Goal: Transaction & Acquisition: Purchase product/service

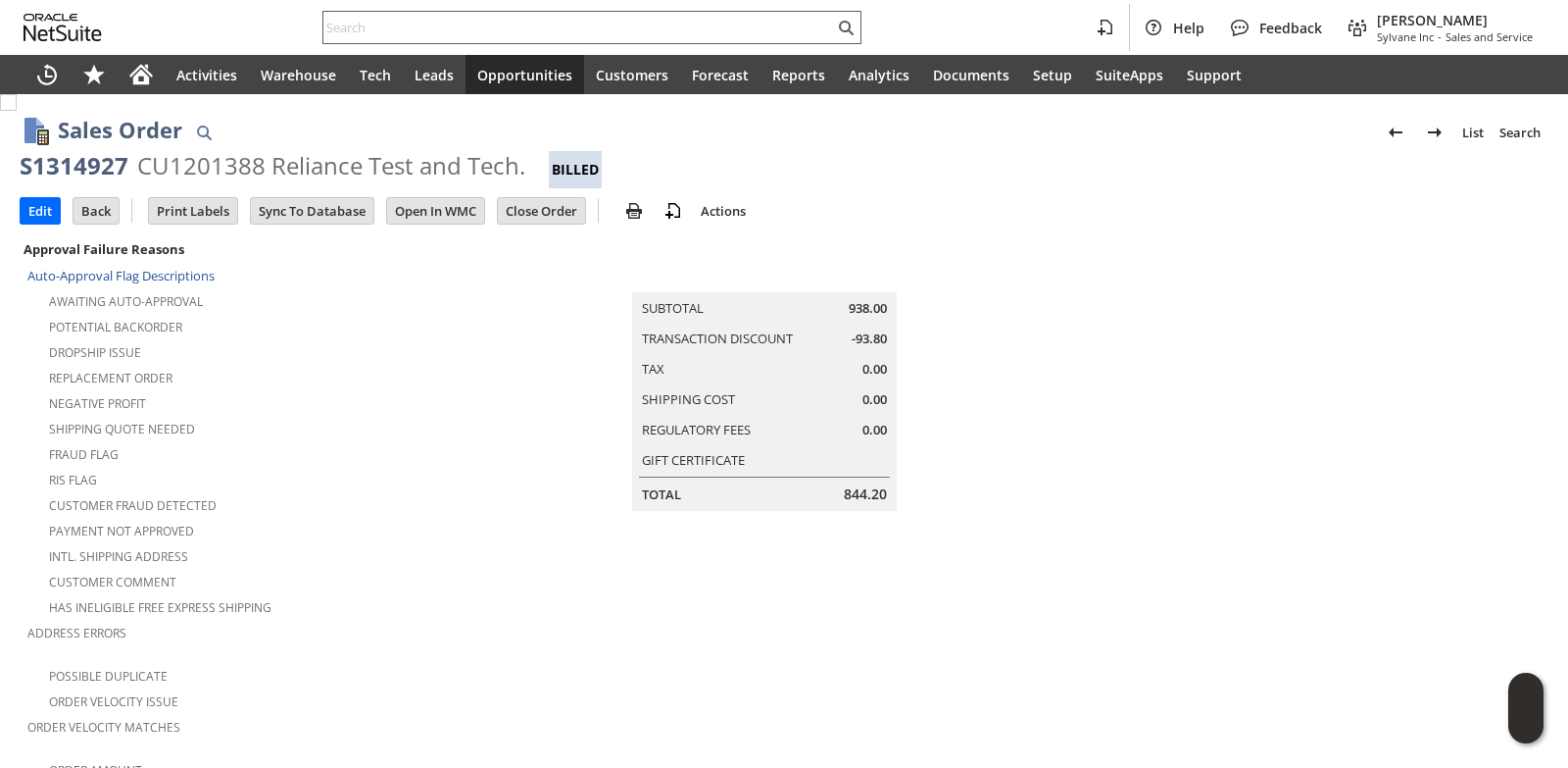
click at [453, 17] on input "text" at bounding box center [579, 28] width 511 height 24
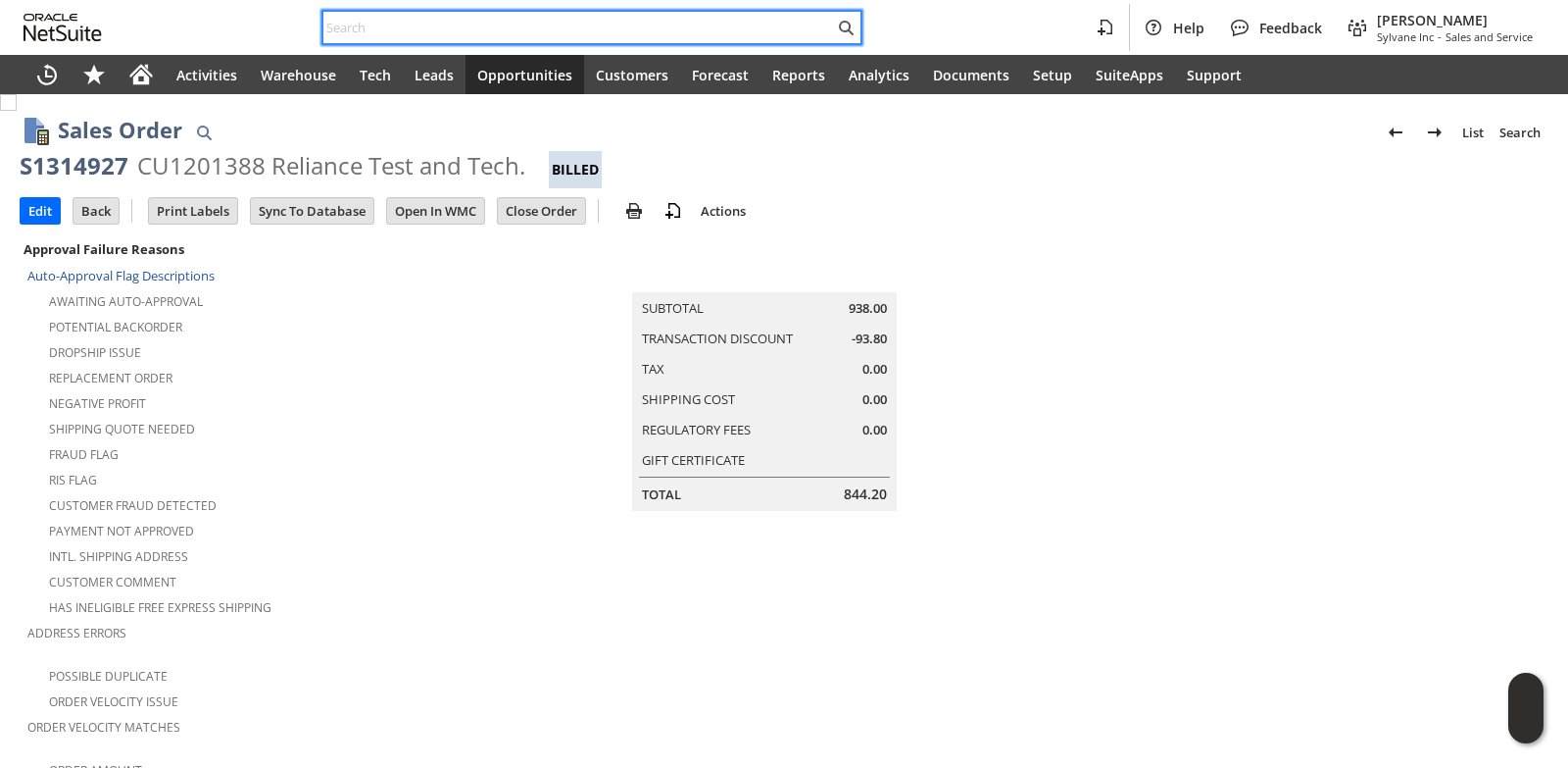
paste input "6143902951"
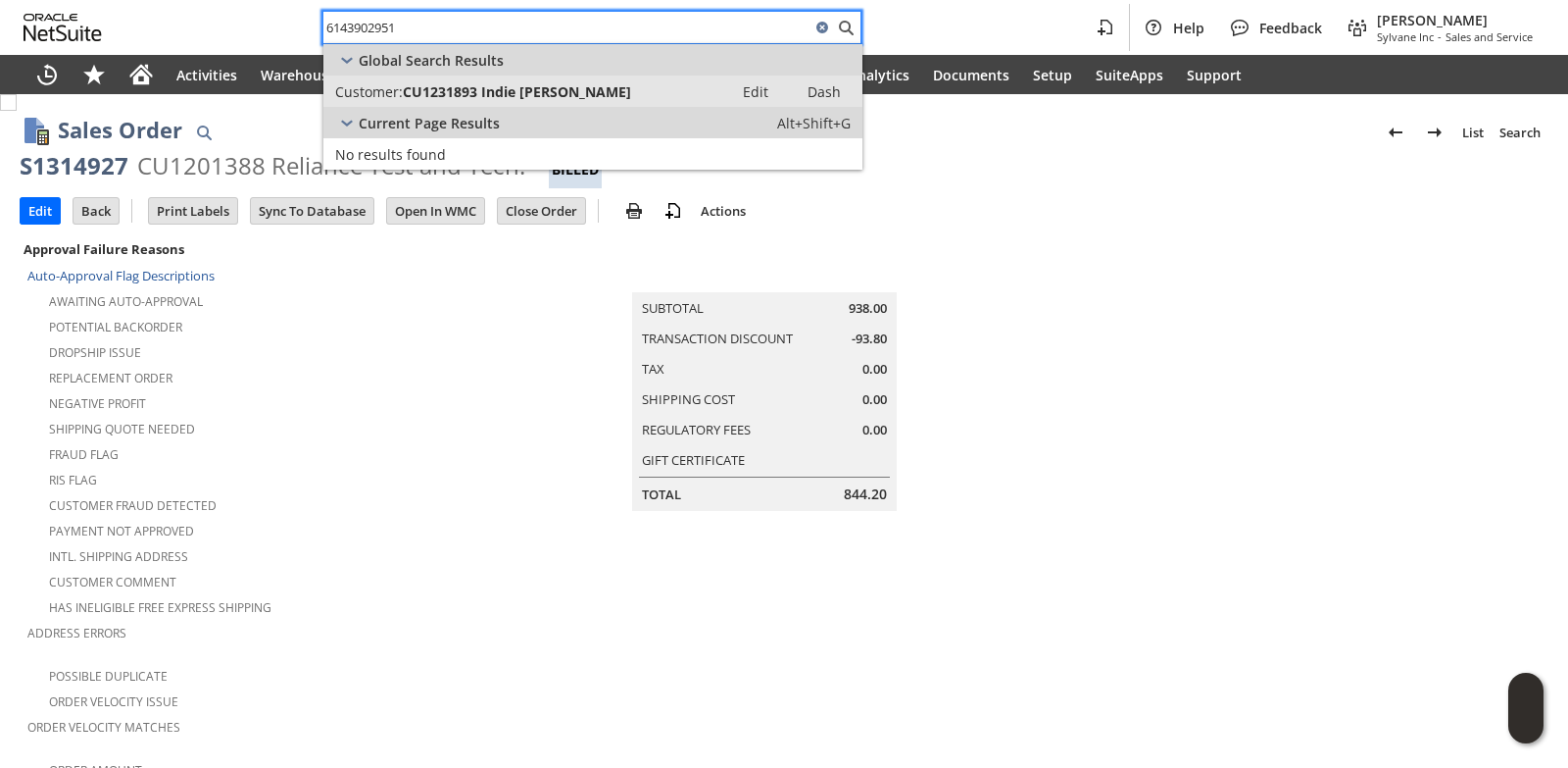
type input "6143902951"
click at [479, 85] on span "CU1231893 Indie [PERSON_NAME]" at bounding box center [517, 92] width 229 height 19
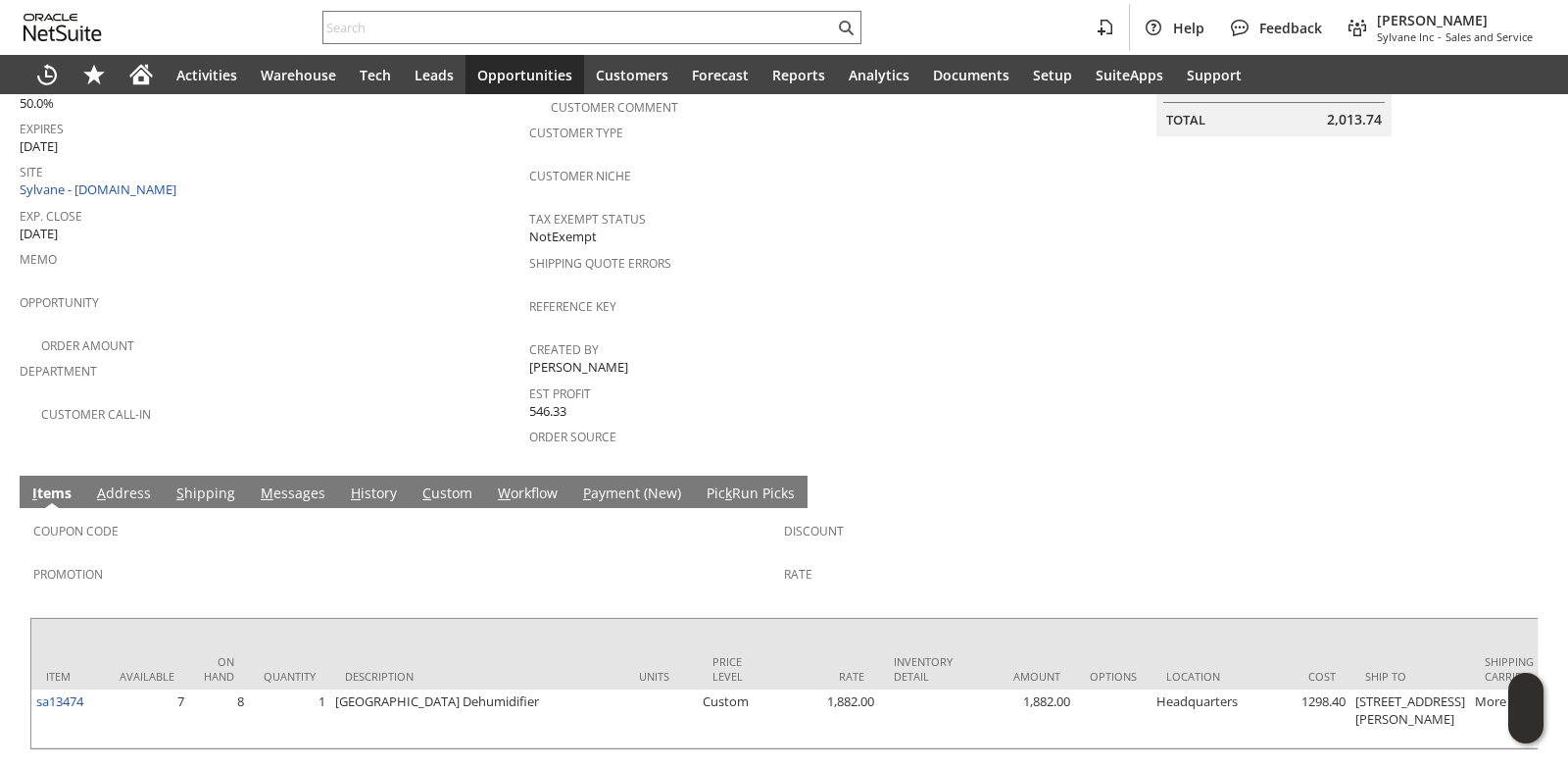
scroll to position [393, 0]
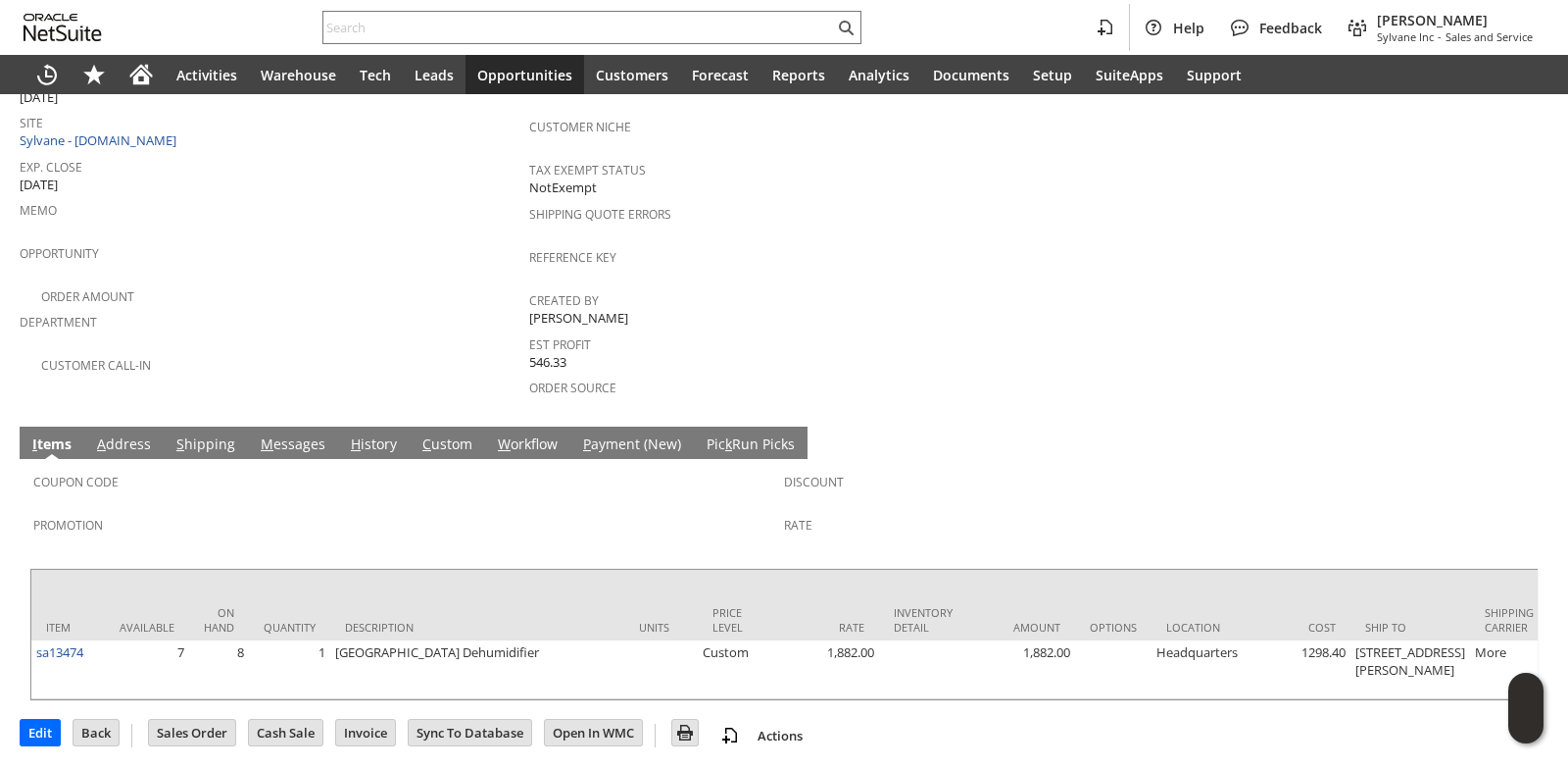
click at [284, 435] on link "M essages" at bounding box center [294, 446] width 75 height 22
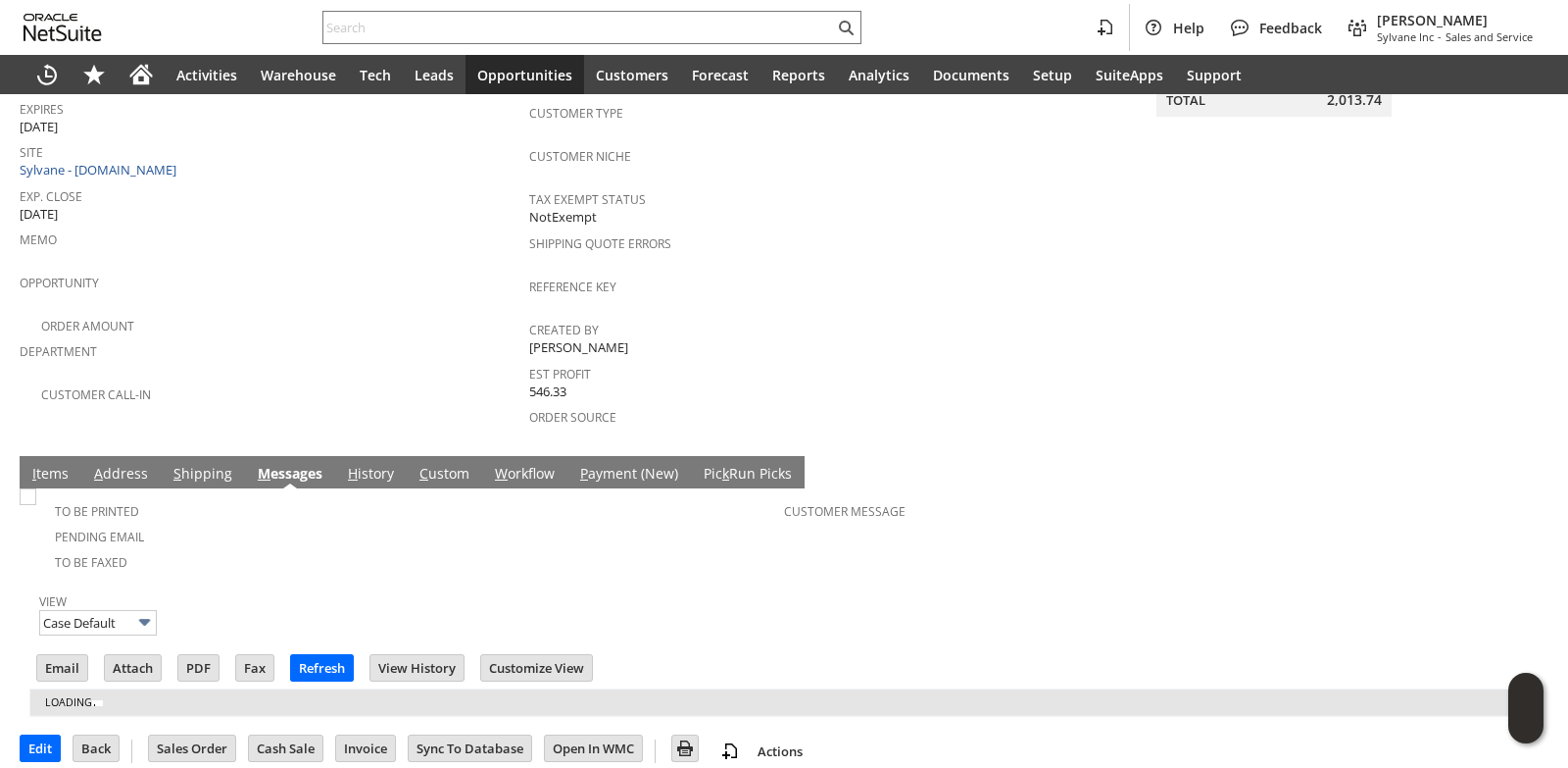
scroll to position [391, 0]
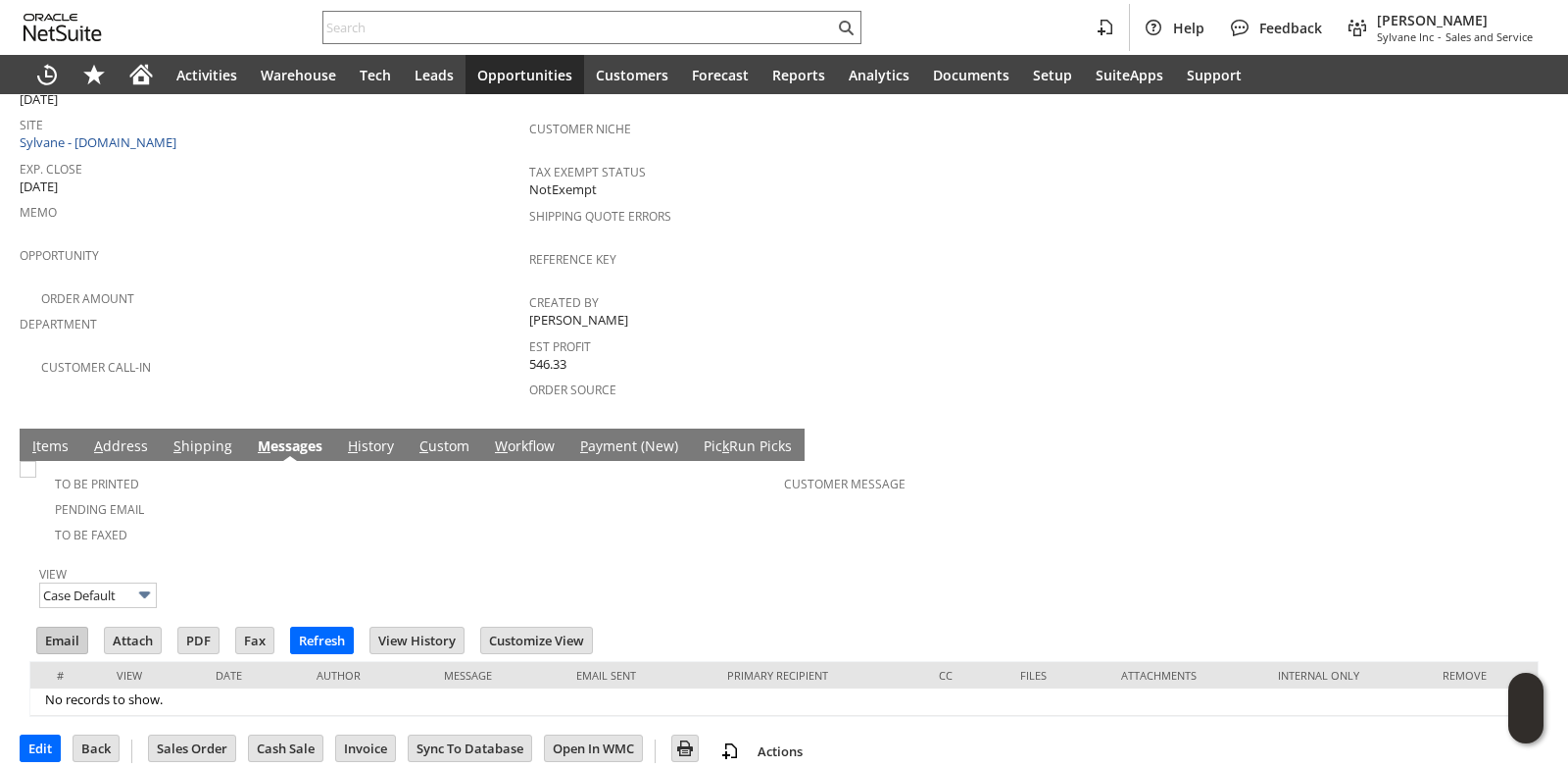
click at [66, 628] on input "Email" at bounding box center [62, 641] width 50 height 26
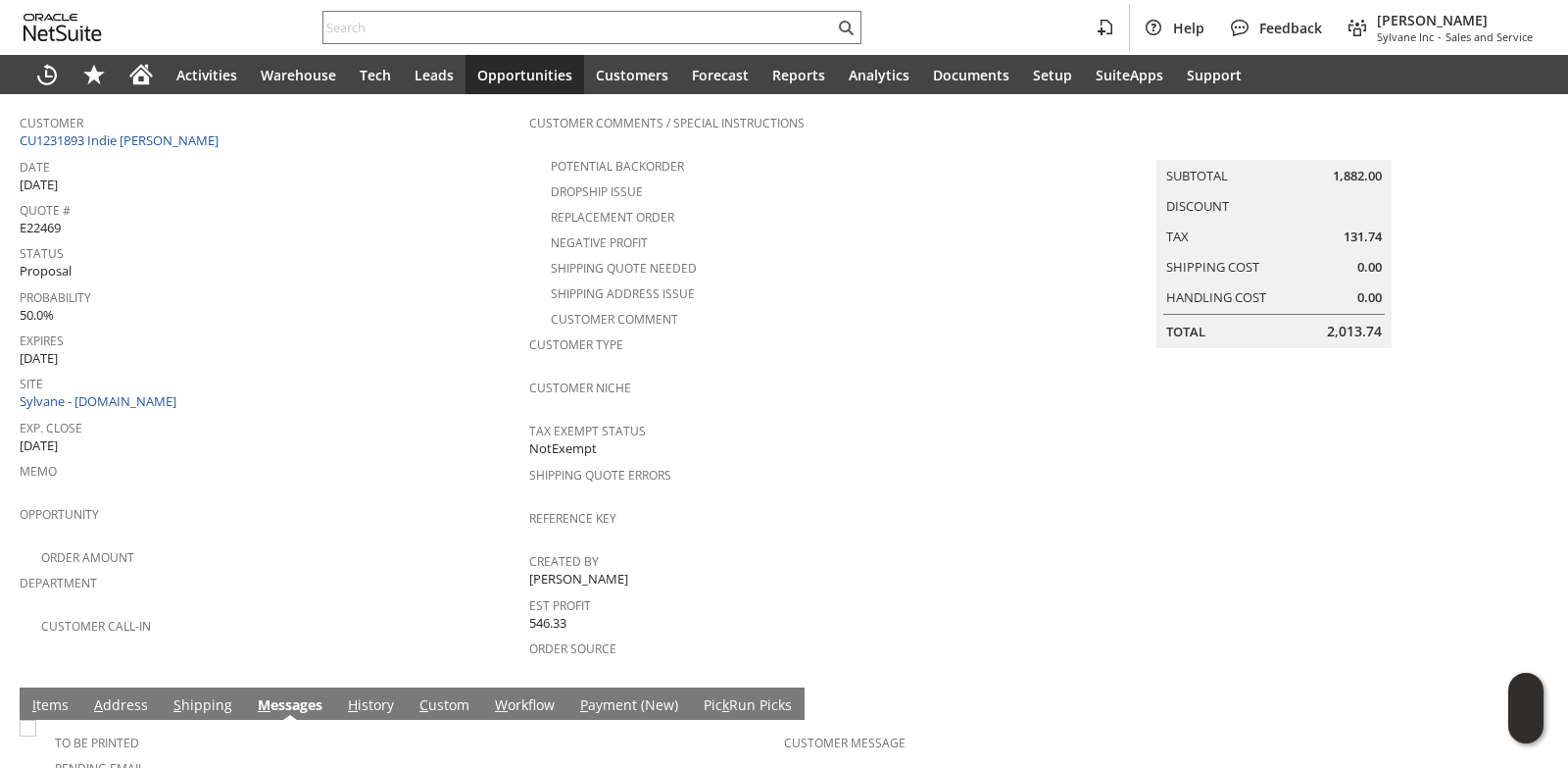
scroll to position [0, 0]
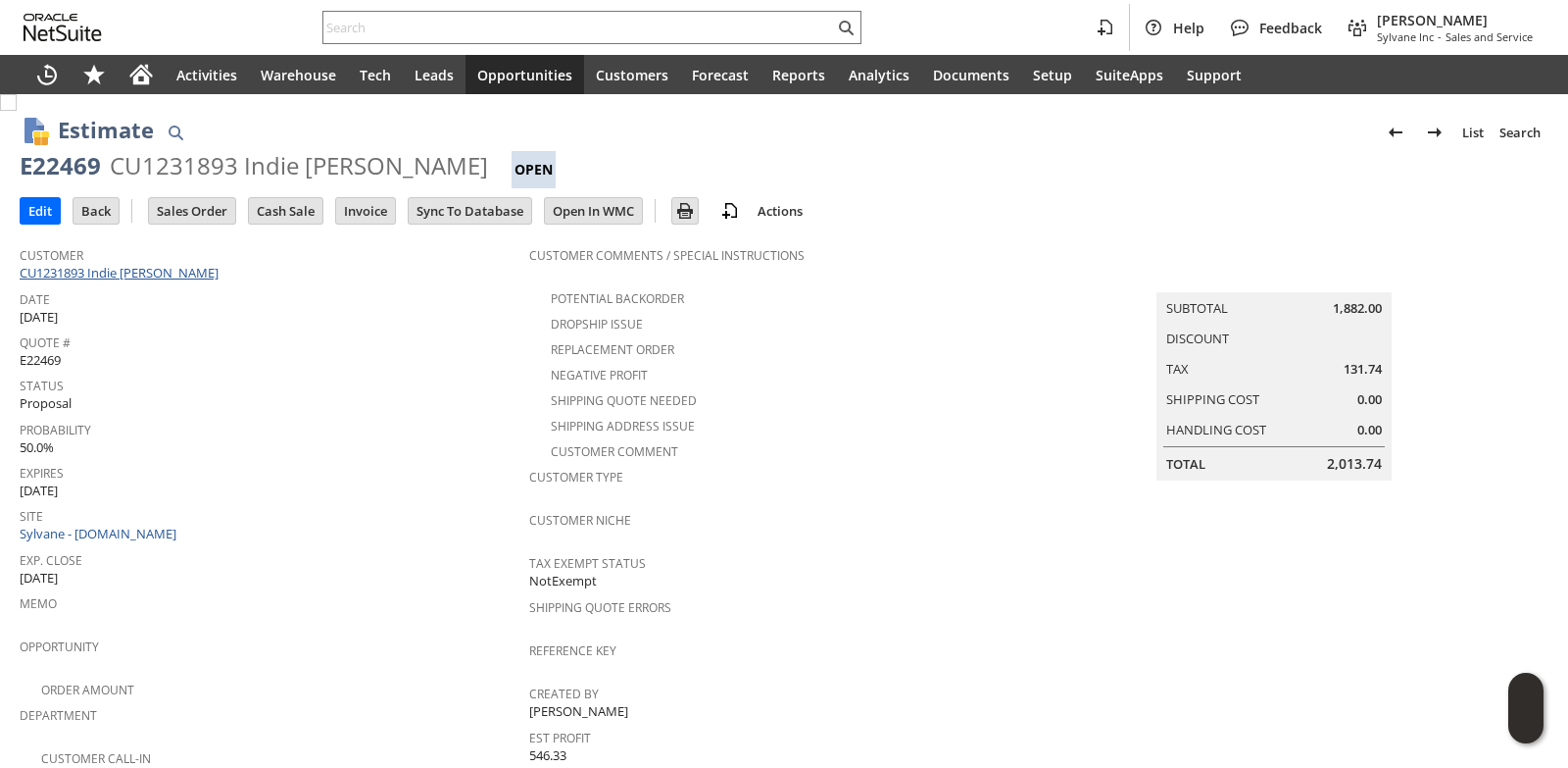
click at [118, 276] on link "CU1231893 Indie [PERSON_NAME]" at bounding box center [121, 273] width 204 height 18
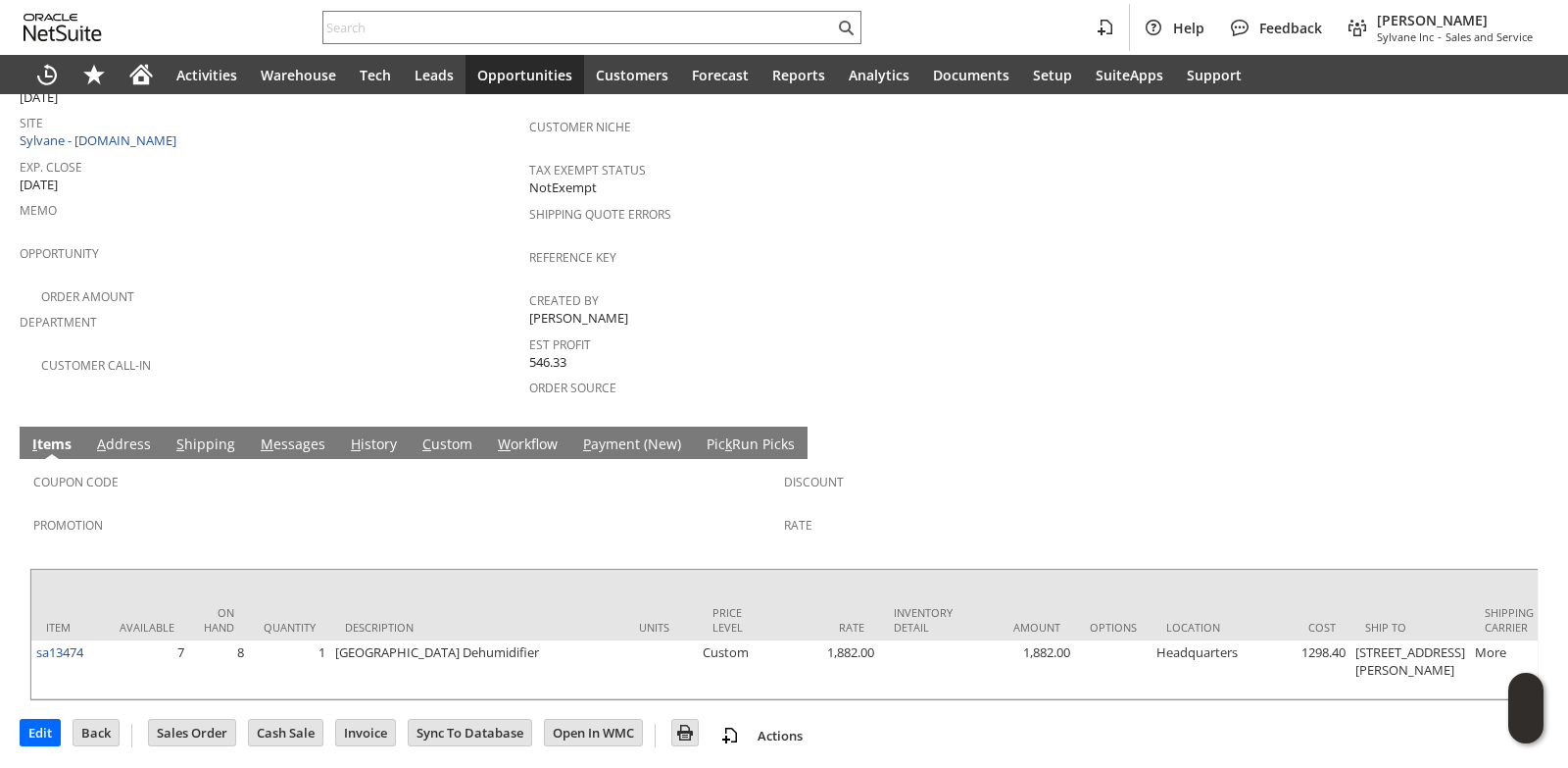
click at [300, 435] on link "M essages" at bounding box center [294, 446] width 75 height 22
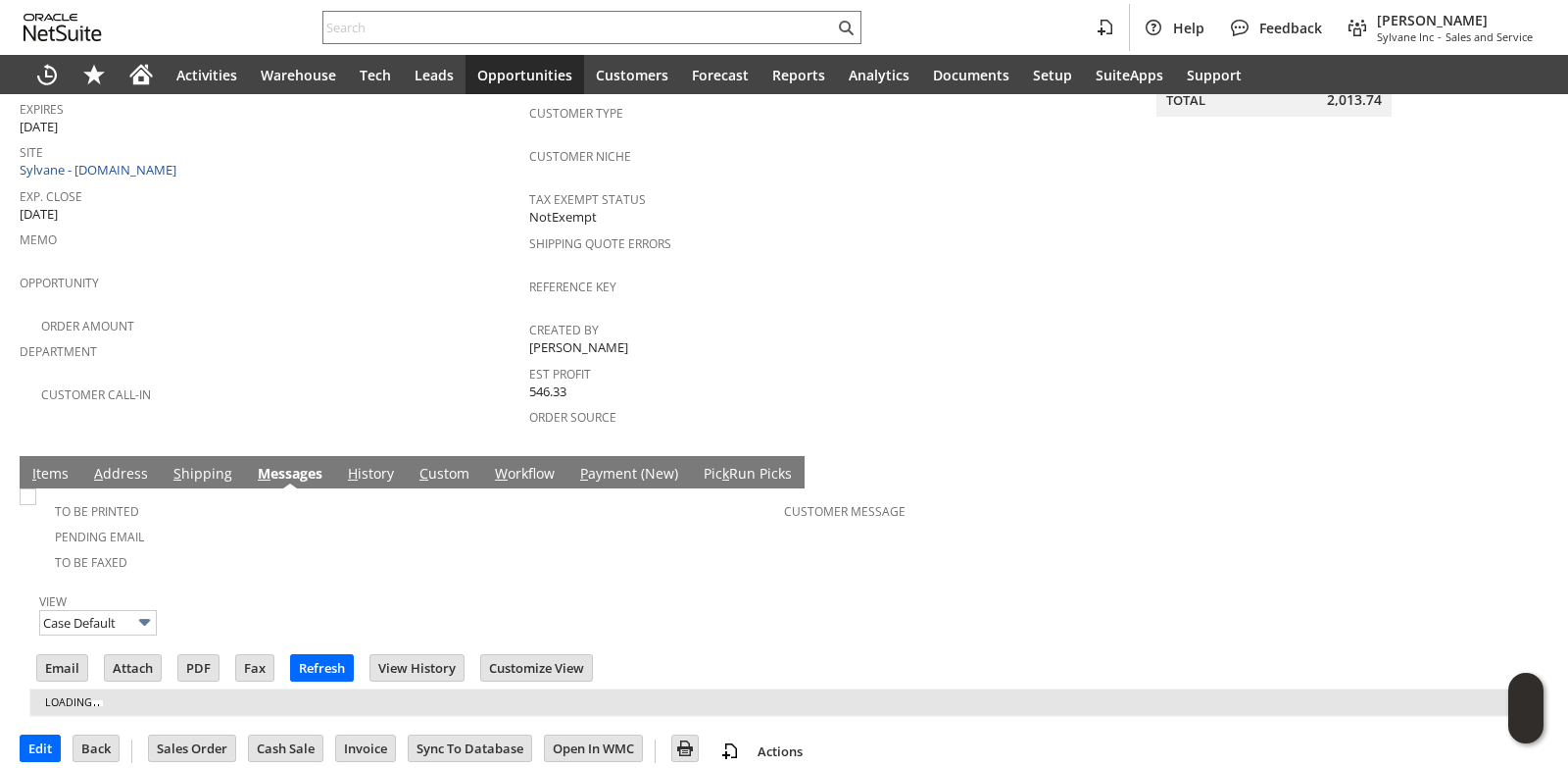
scroll to position [391, 0]
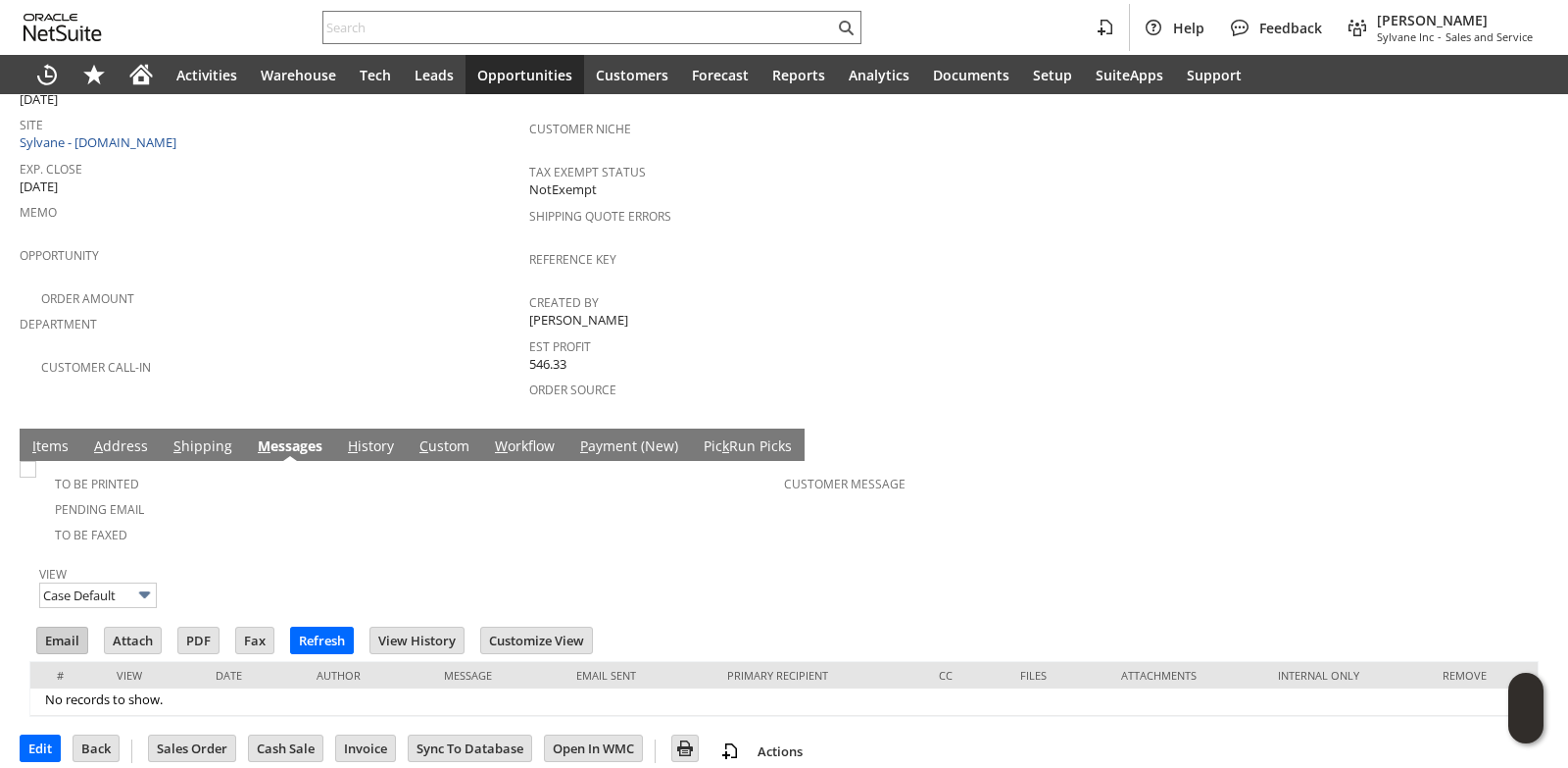
click at [68, 628] on input "Email" at bounding box center [62, 641] width 50 height 26
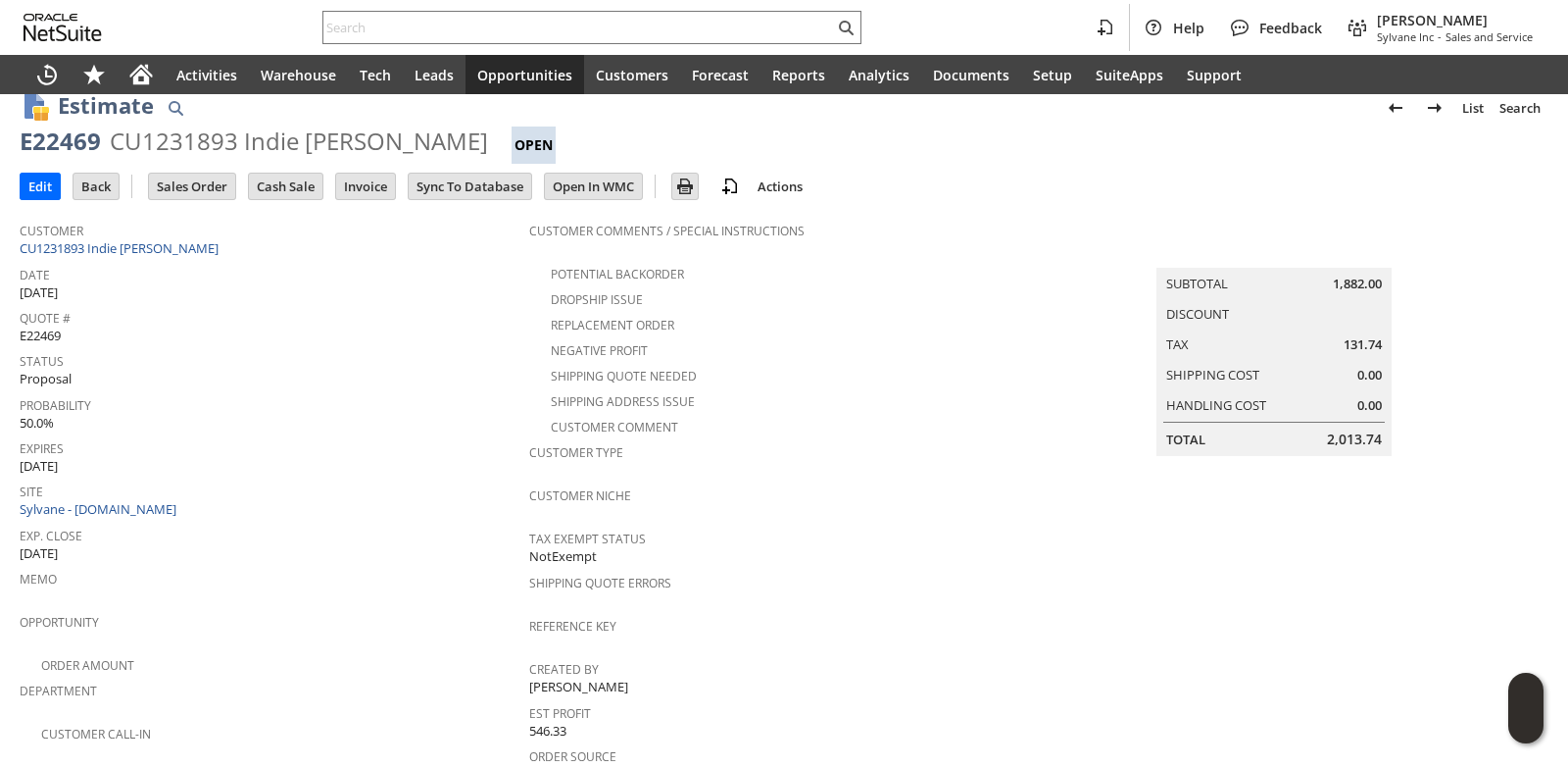
scroll to position [0, 0]
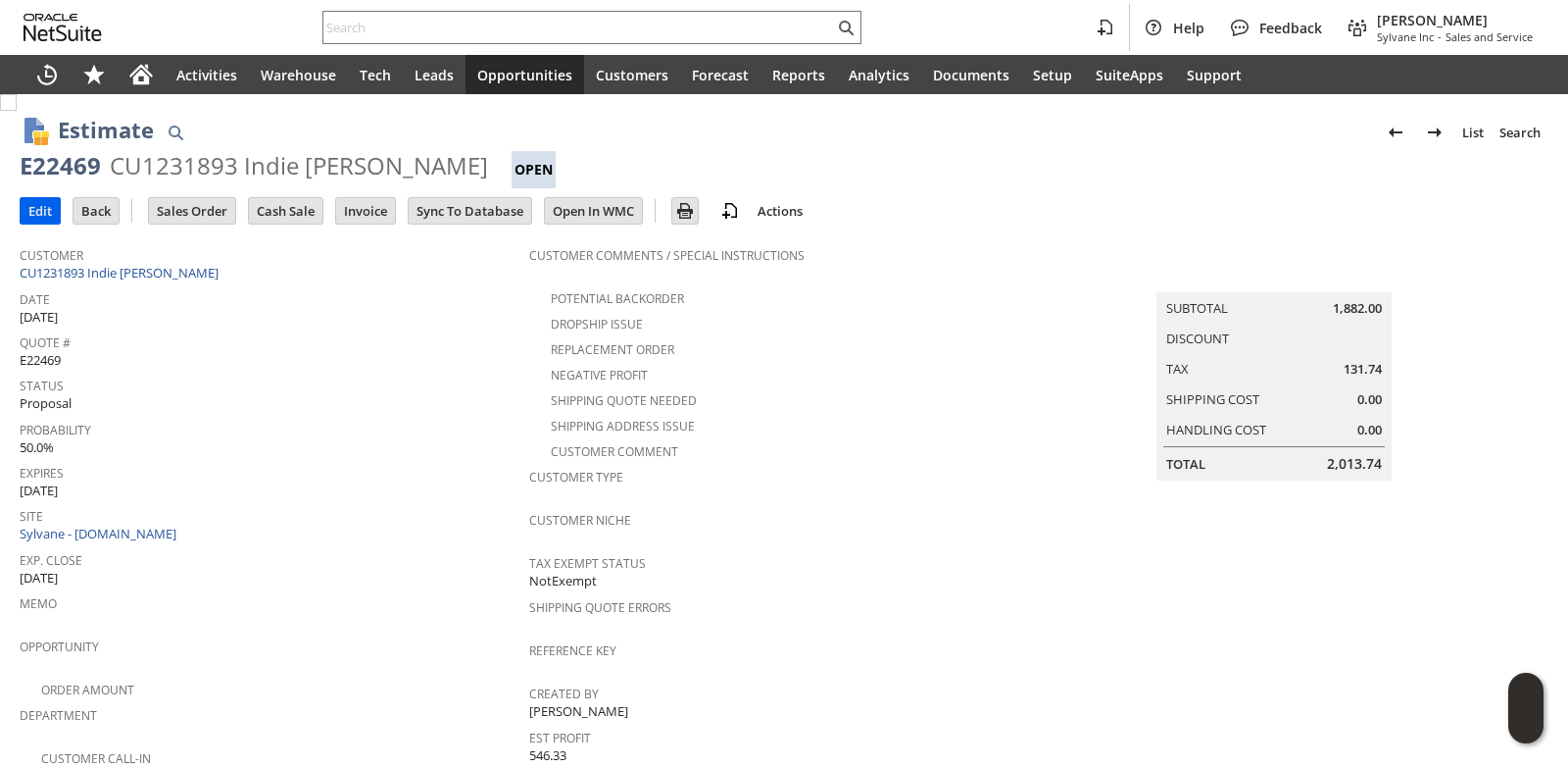
click at [44, 204] on input "Edit" at bounding box center [40, 211] width 39 height 26
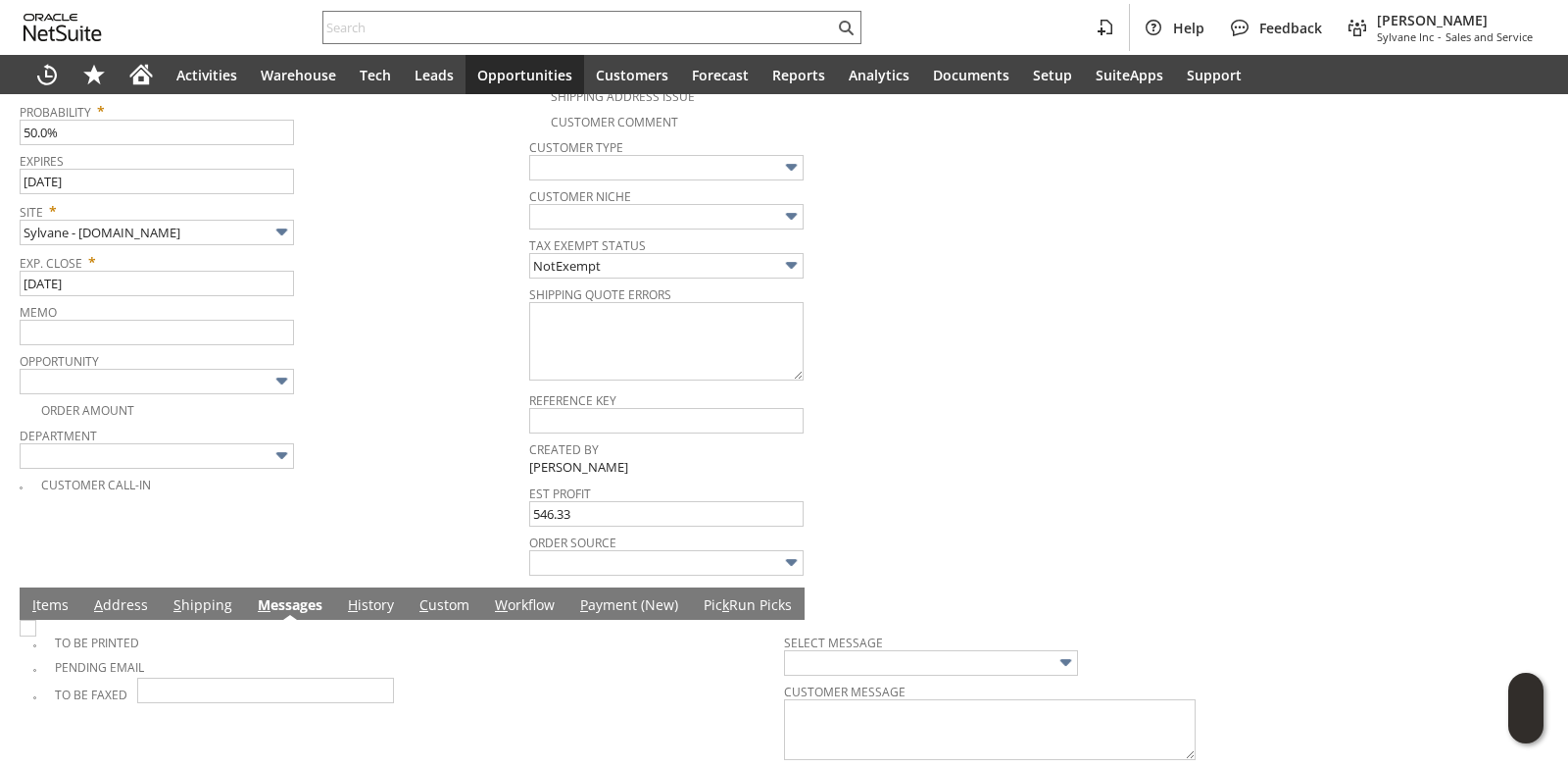
scroll to position [632, 0]
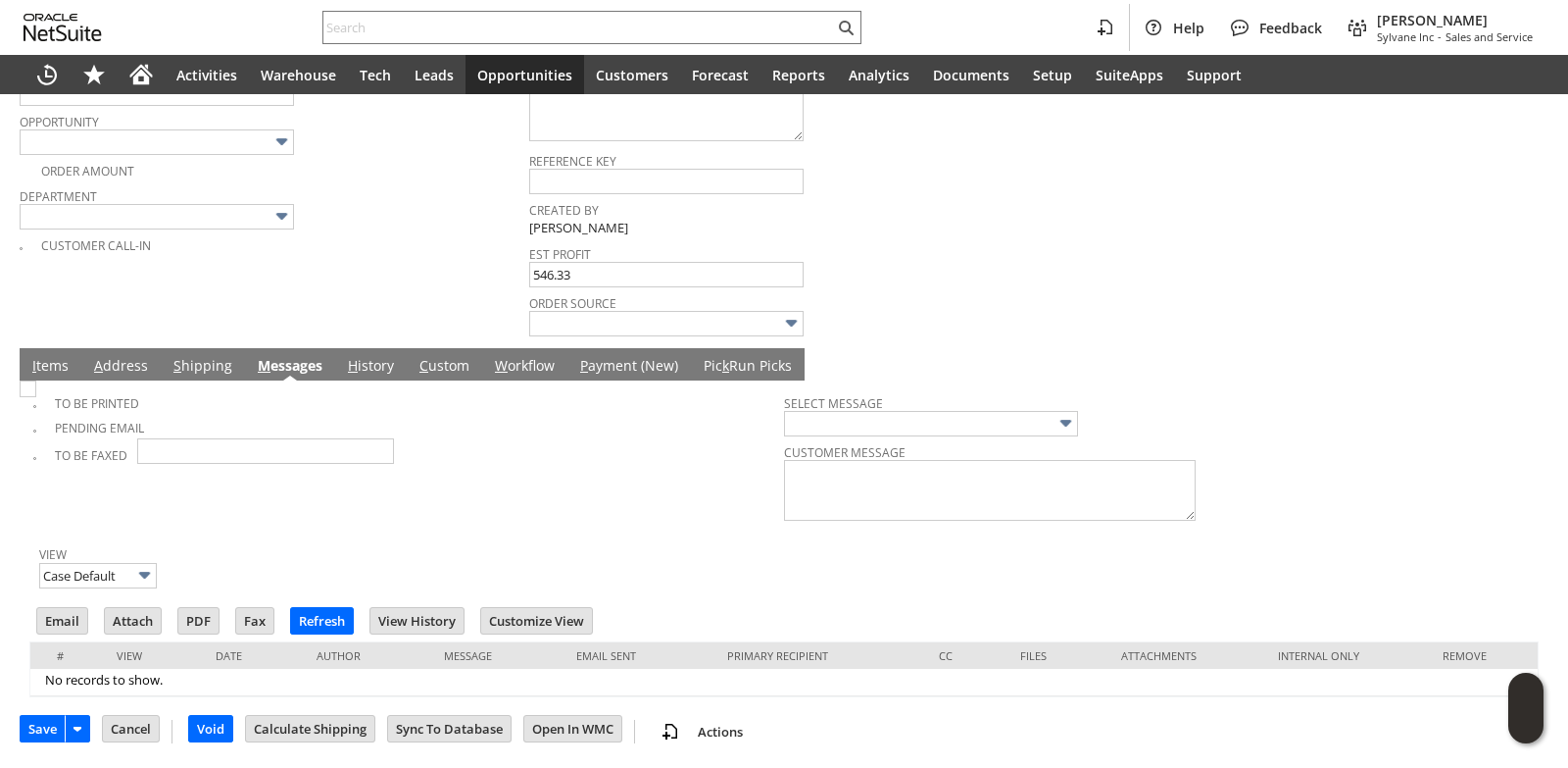
click at [36, 397] on img at bounding box center [28, 388] width 17 height 17
checkbox input "true"
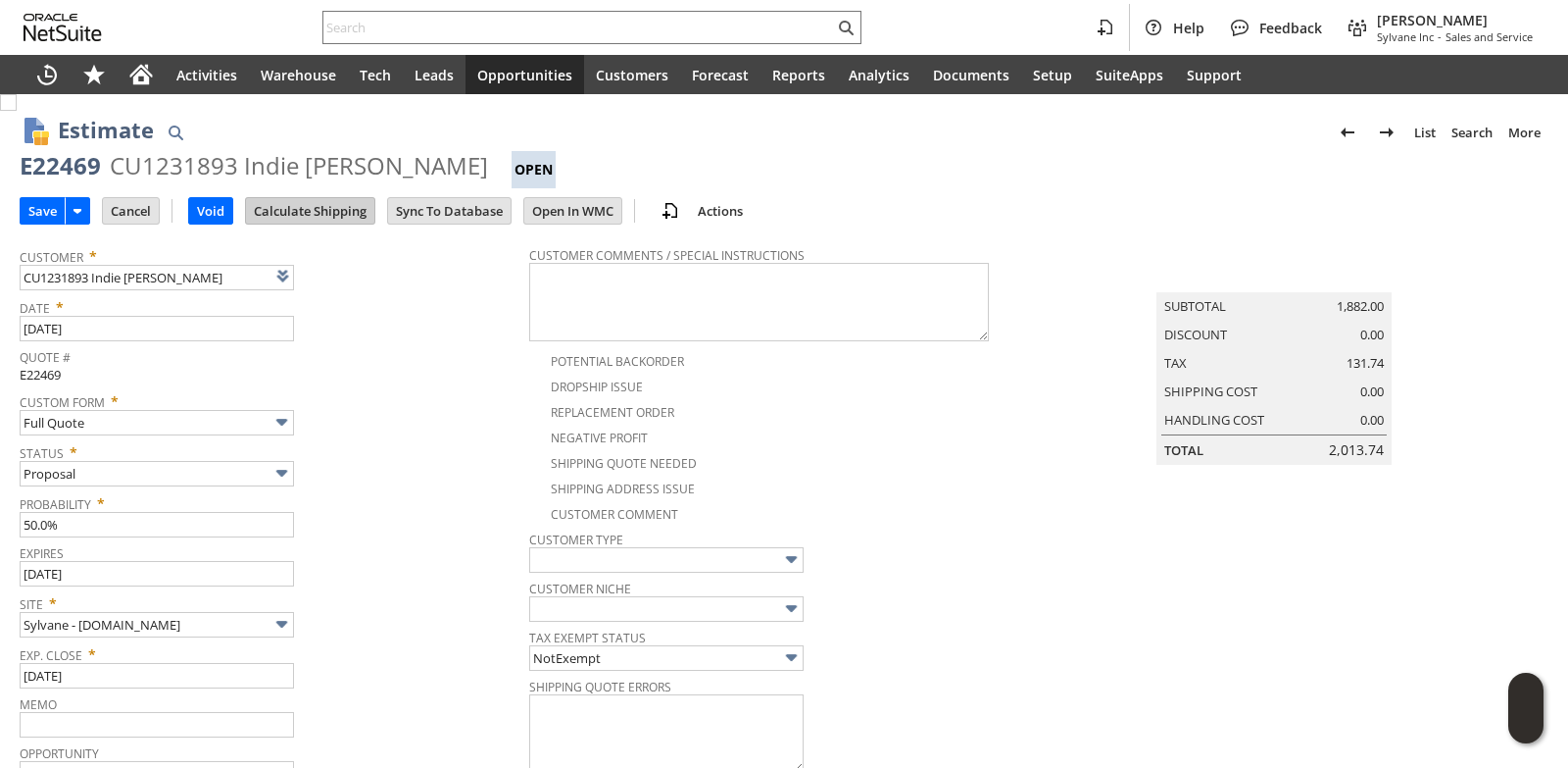
click at [340, 213] on input "Calculate Shipping" at bounding box center [310, 211] width 128 height 26
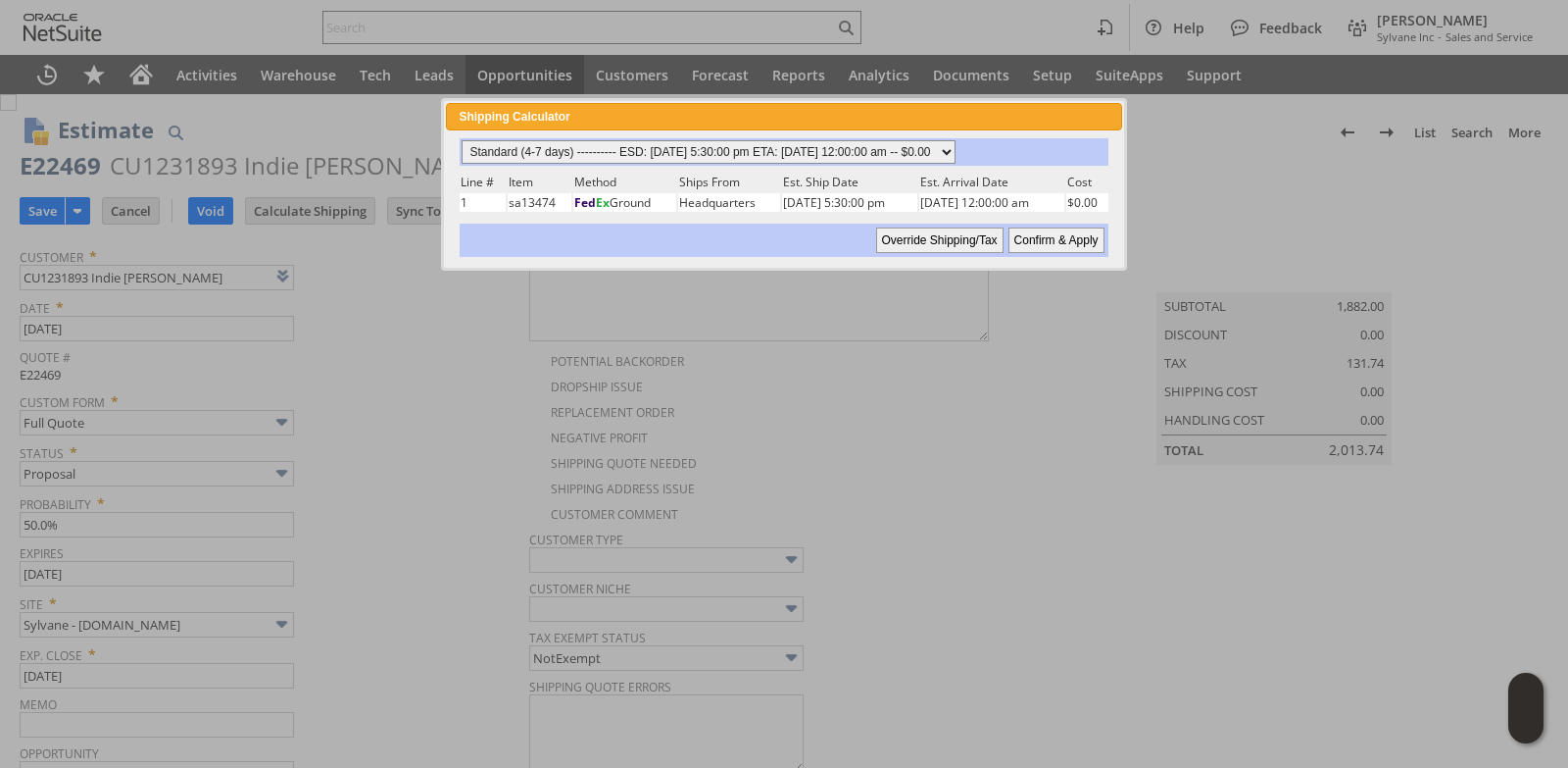
click at [956, 146] on select "Standard (4-7 days) ---------- ESD: [DATE] 5:30:00 pm ETA: [DATE] 12:00:00 am -…" at bounding box center [708, 152] width 494 height 24
select select "3 Day ------------------------ ESD: [DATE] 5:30:00 pm ETA: [DATE] 12:00:00 am -…"
click at [461, 140] on select "Standard (4-7 days) ---------- ESD: [DATE] 5:30:00 pm ETA: [DATE] 12:00:00 am -…" at bounding box center [708, 152] width 494 height 24
click at [1043, 242] on input "Confirm & Apply" at bounding box center [1057, 241] width 96 height 26
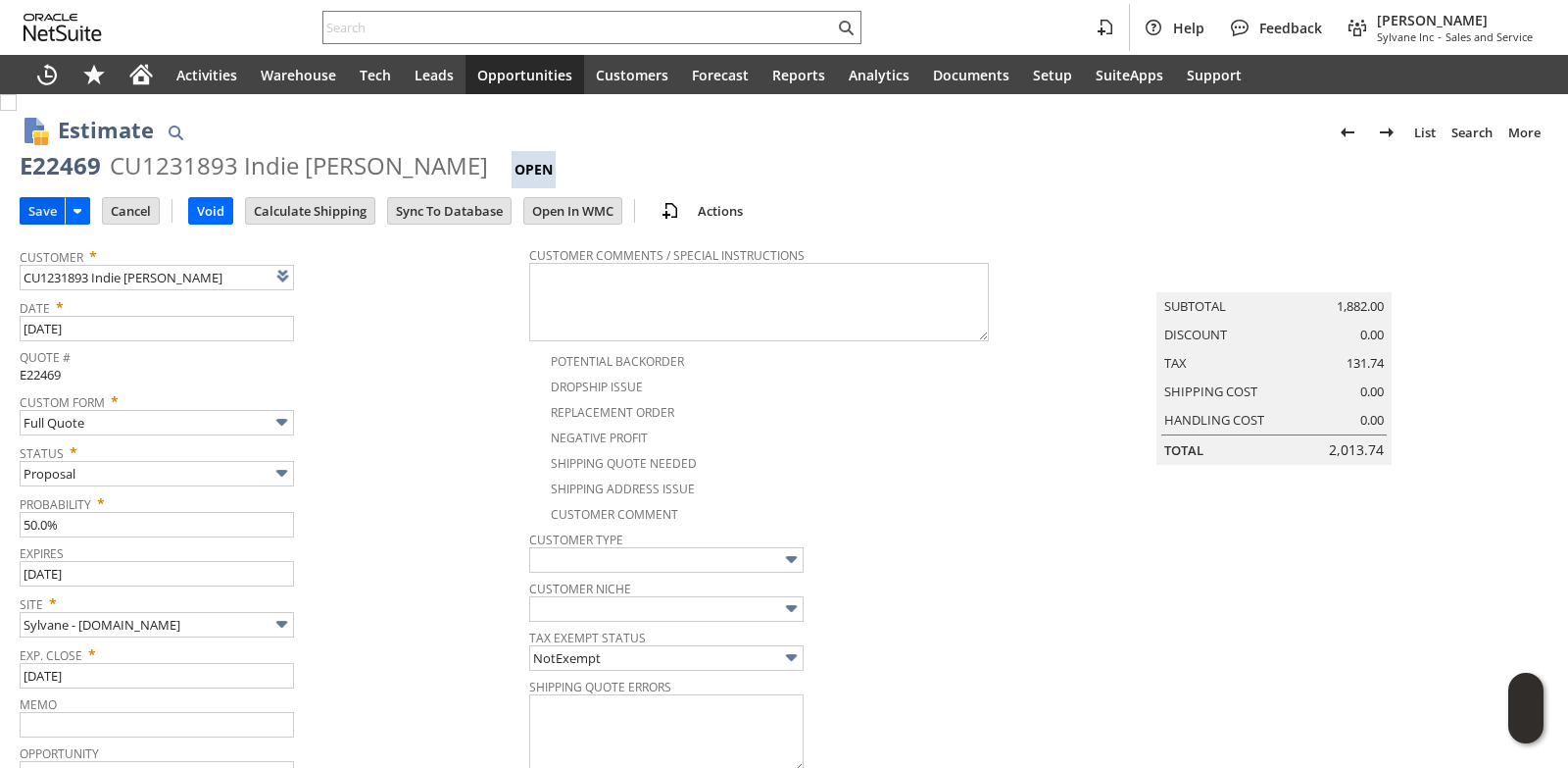
click at [43, 204] on input "Save" at bounding box center [42, 211] width 44 height 26
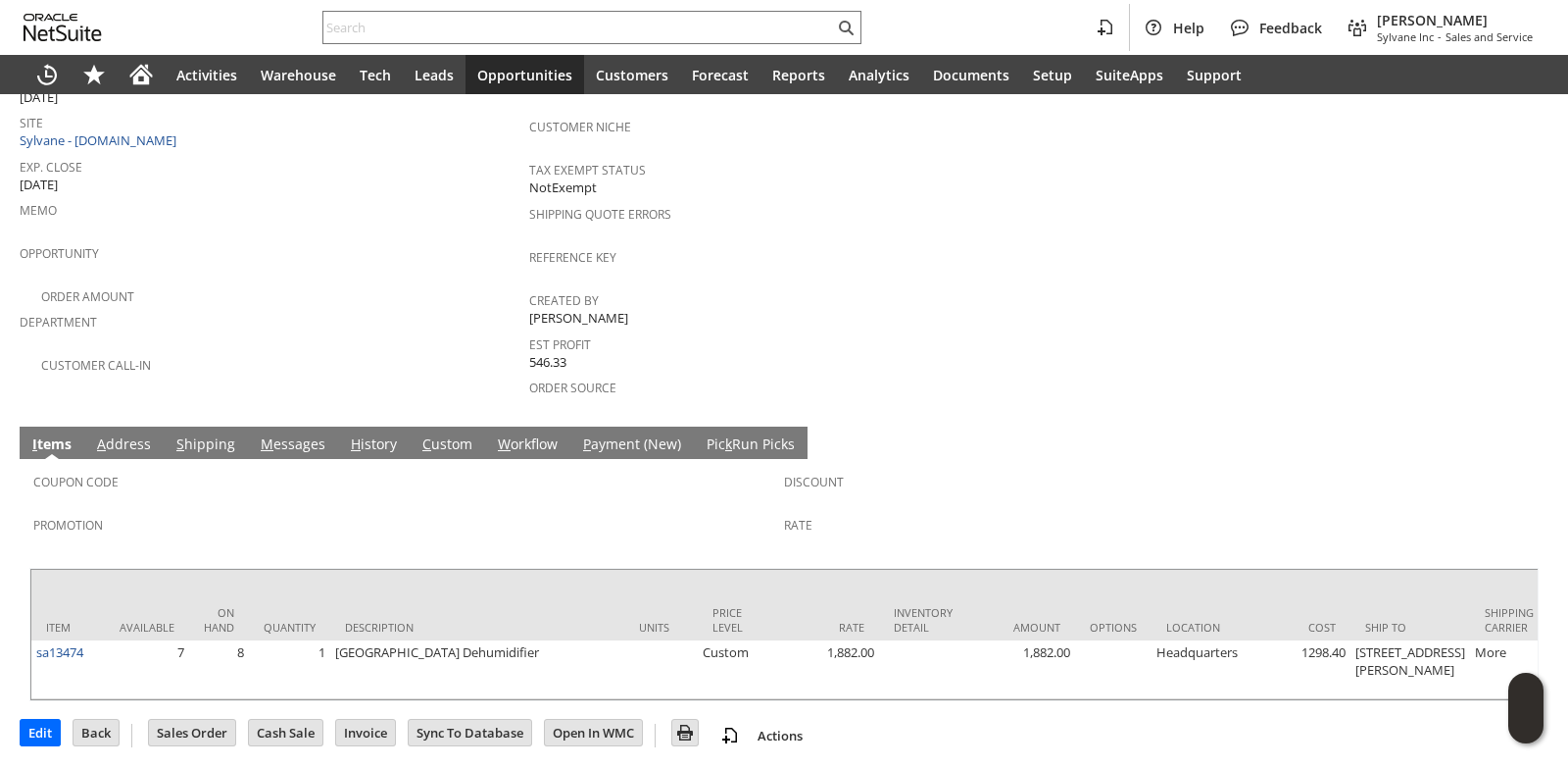
click at [305, 435] on link "M essages" at bounding box center [294, 446] width 75 height 22
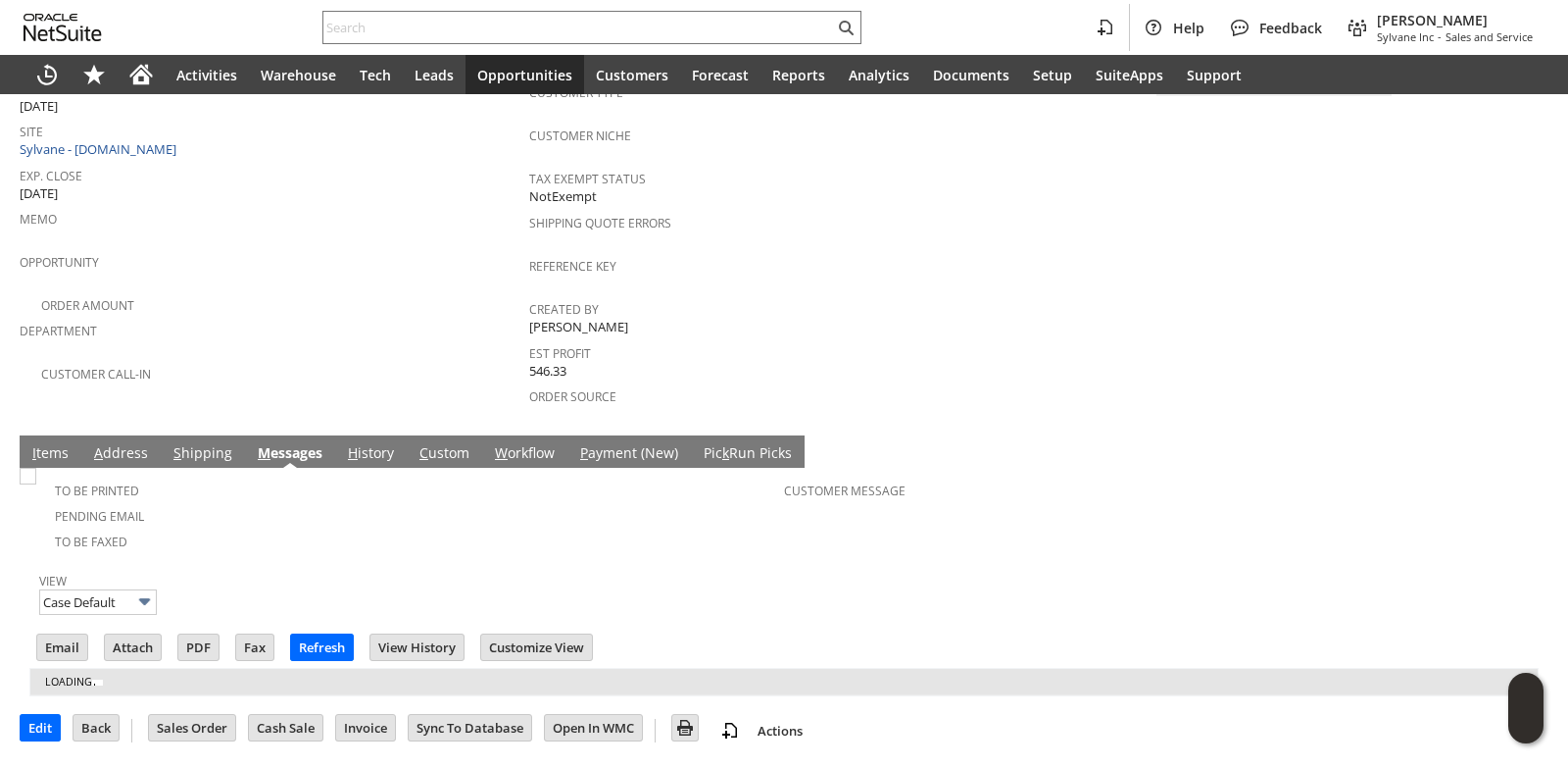
scroll to position [441, 0]
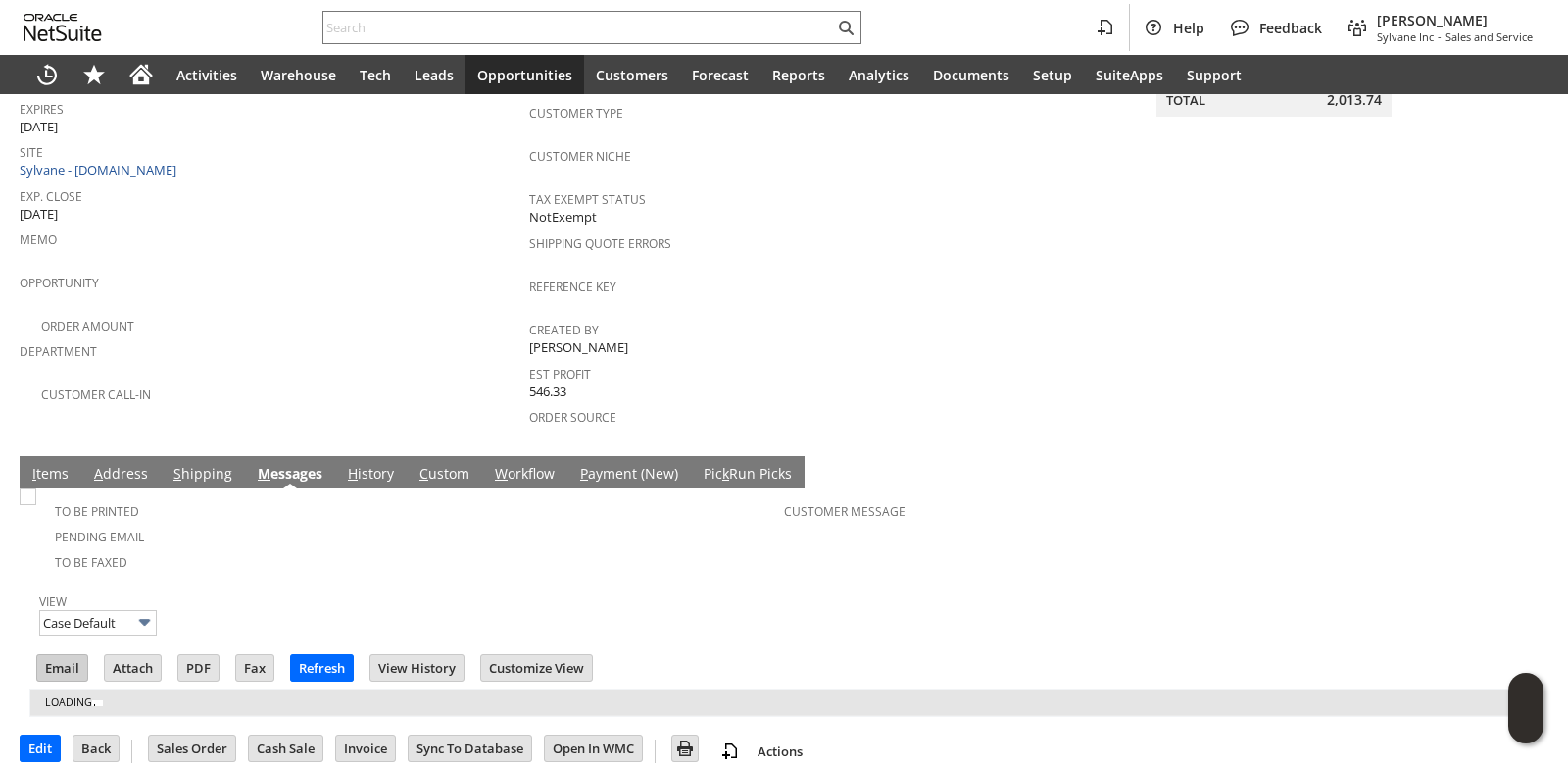
click at [77, 655] on input "Email" at bounding box center [62, 667] width 50 height 26
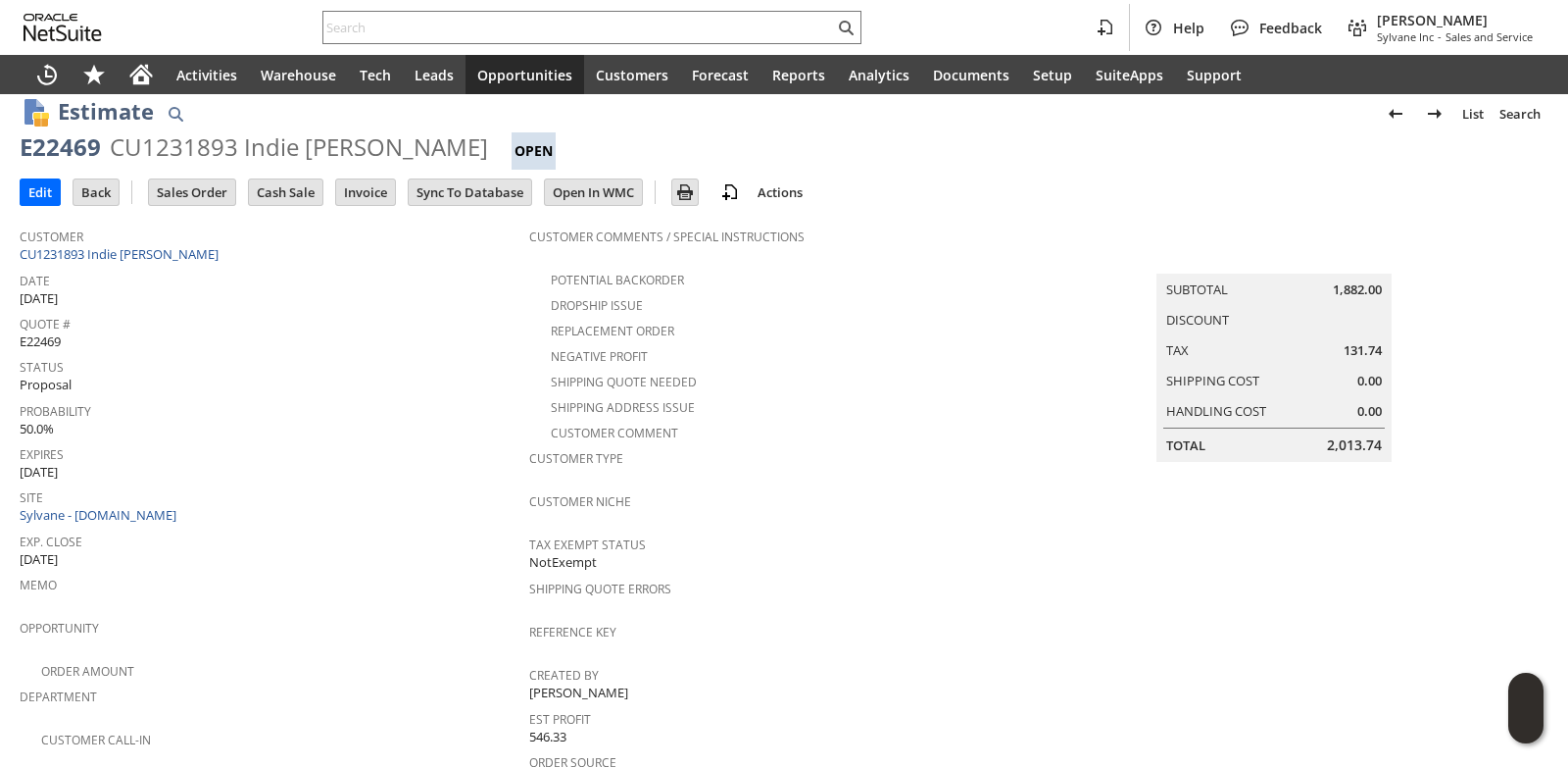
scroll to position [0, 0]
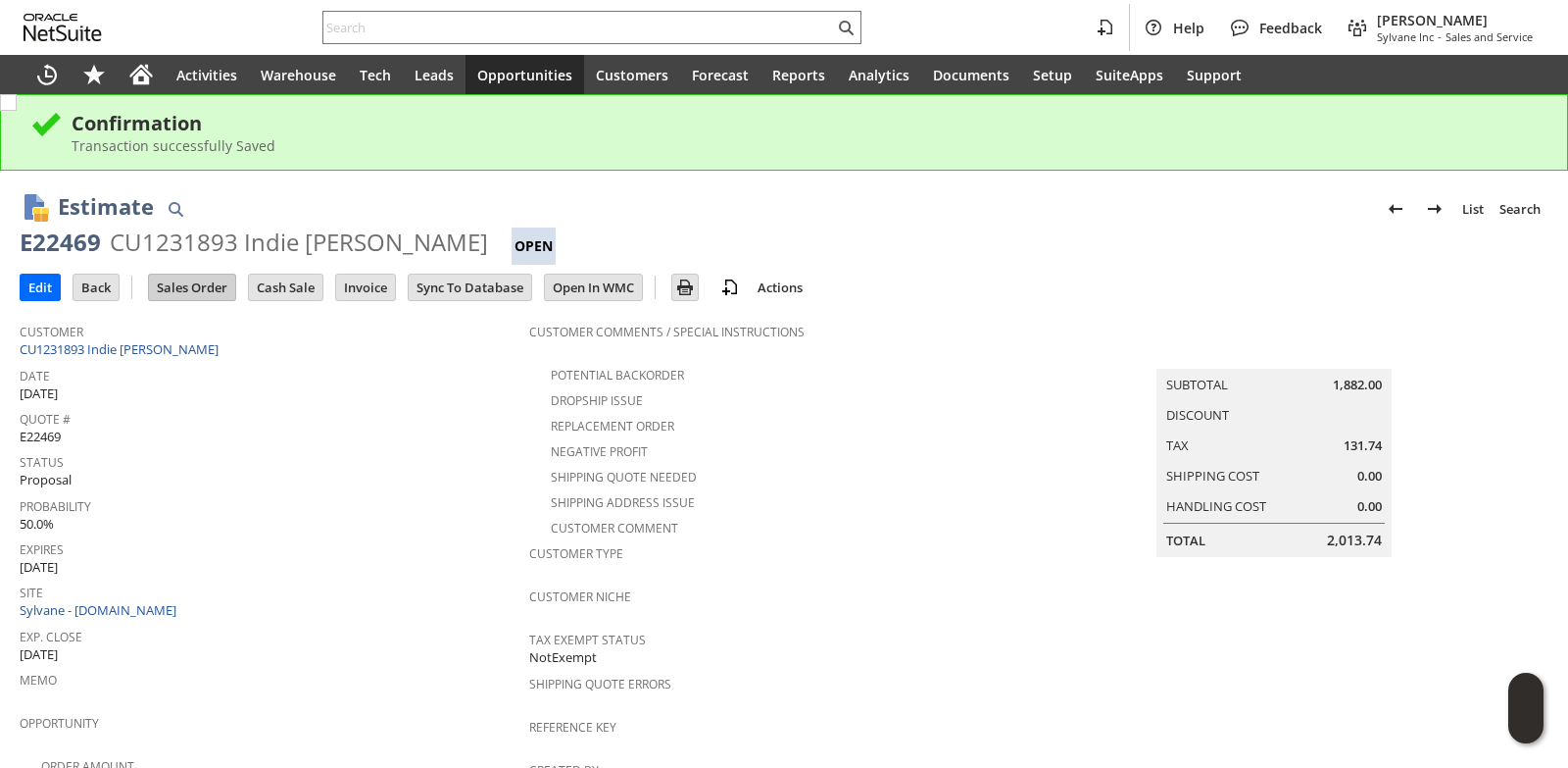
click at [189, 286] on input "Sales Order" at bounding box center [192, 288] width 87 height 26
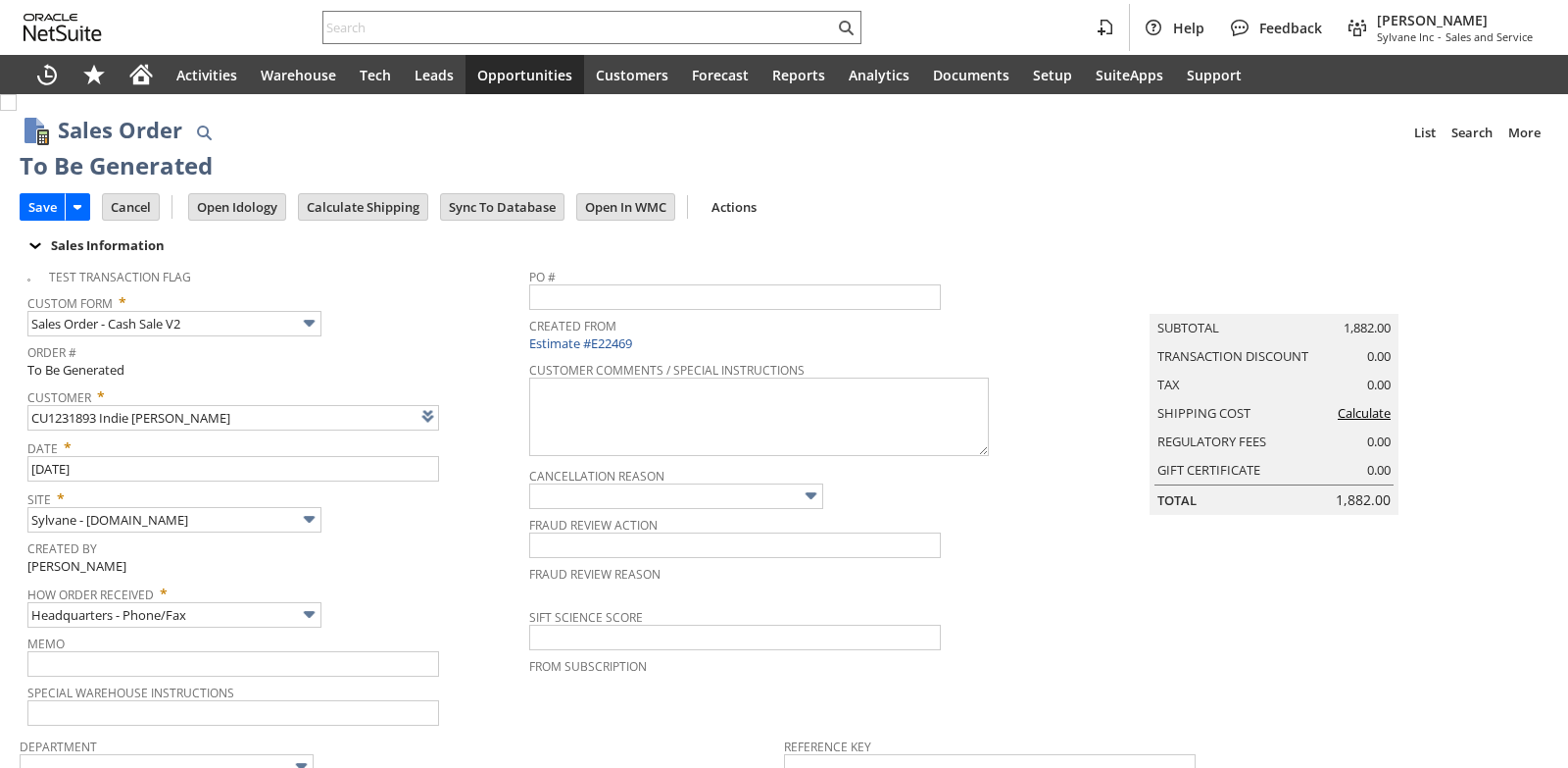
type input "Intelligent Recommendations¹⁰"
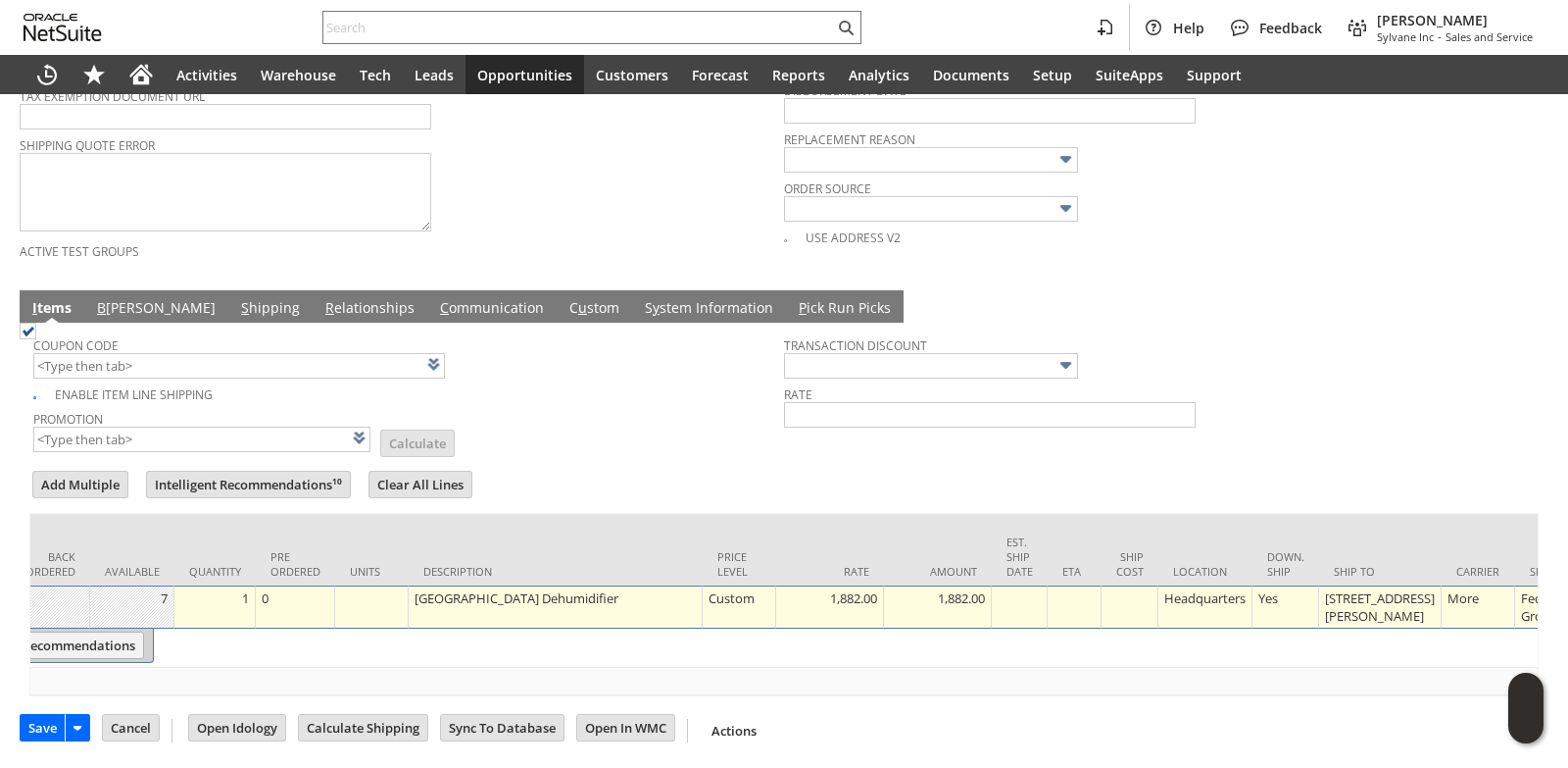
scroll to position [0, 562]
click at [1365, 589] on div "[STREET_ADDRESS][PERSON_NAME]" at bounding box center [1376, 607] width 111 height 37
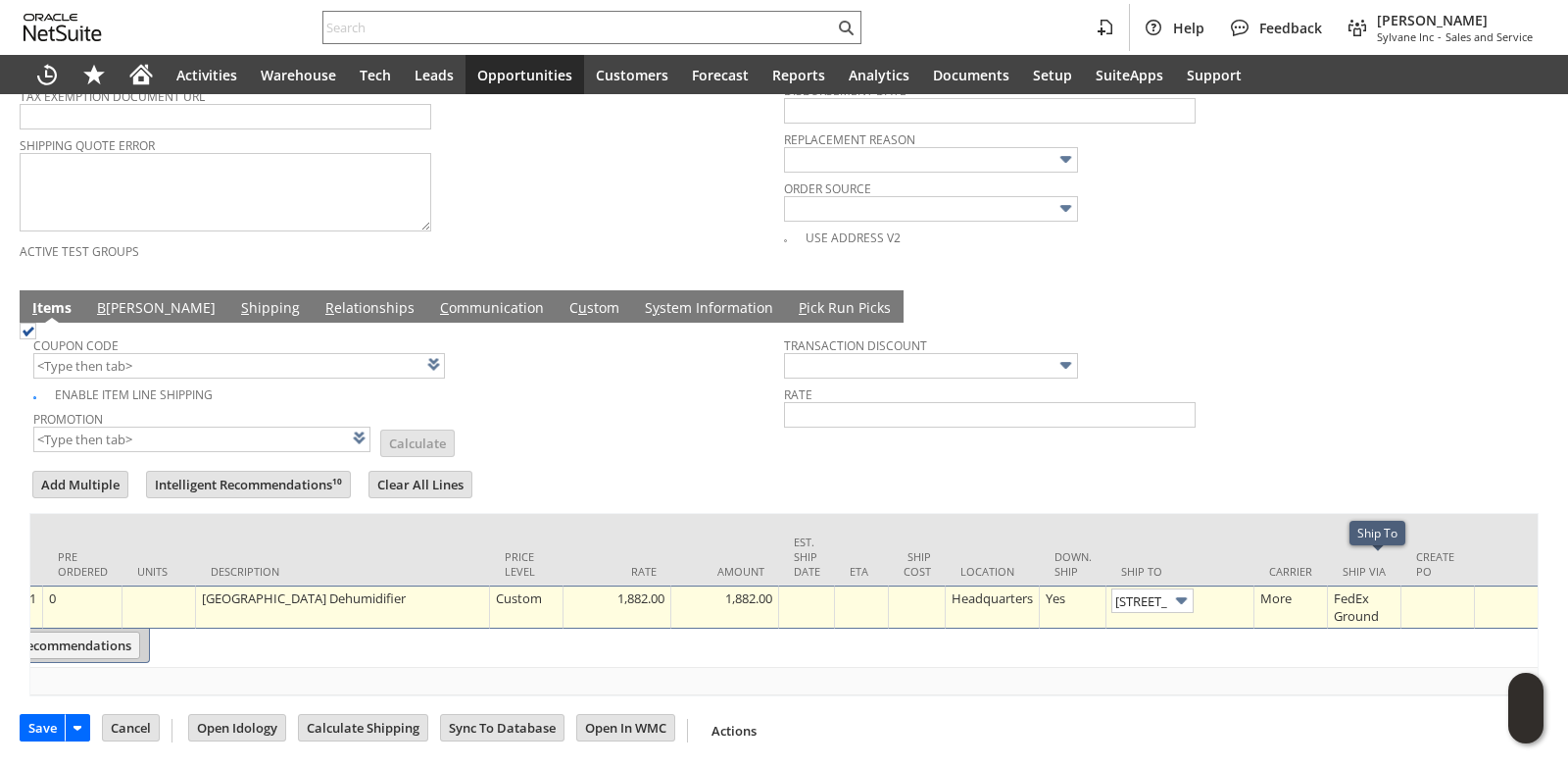
scroll to position [0, 36]
click at [1246, 589] on link at bounding box center [1235, 599] width 22 height 22
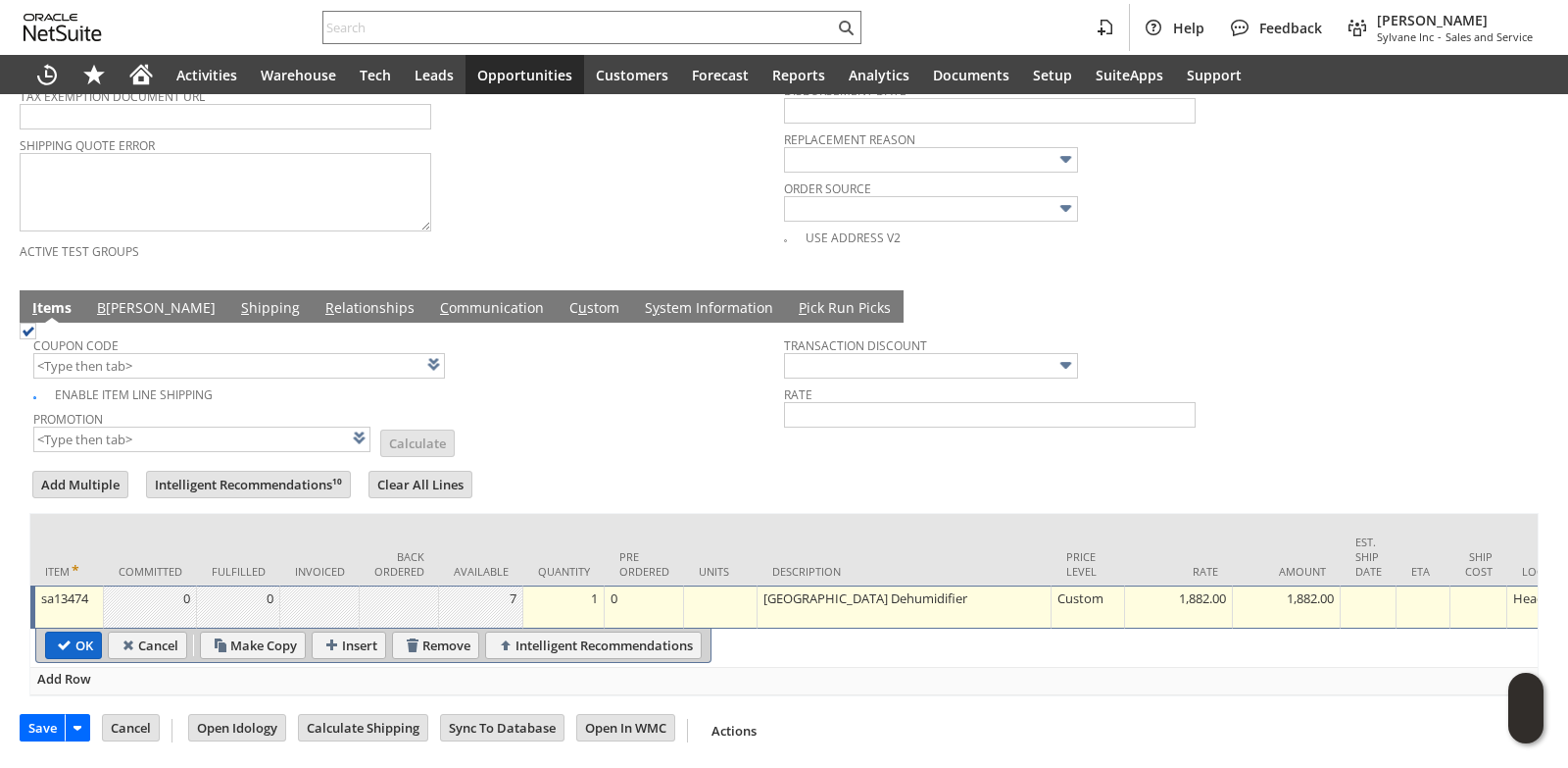
click at [94, 642] on input "OK" at bounding box center [74, 646] width 55 height 26
type input "Add"
type input "Copy Previous"
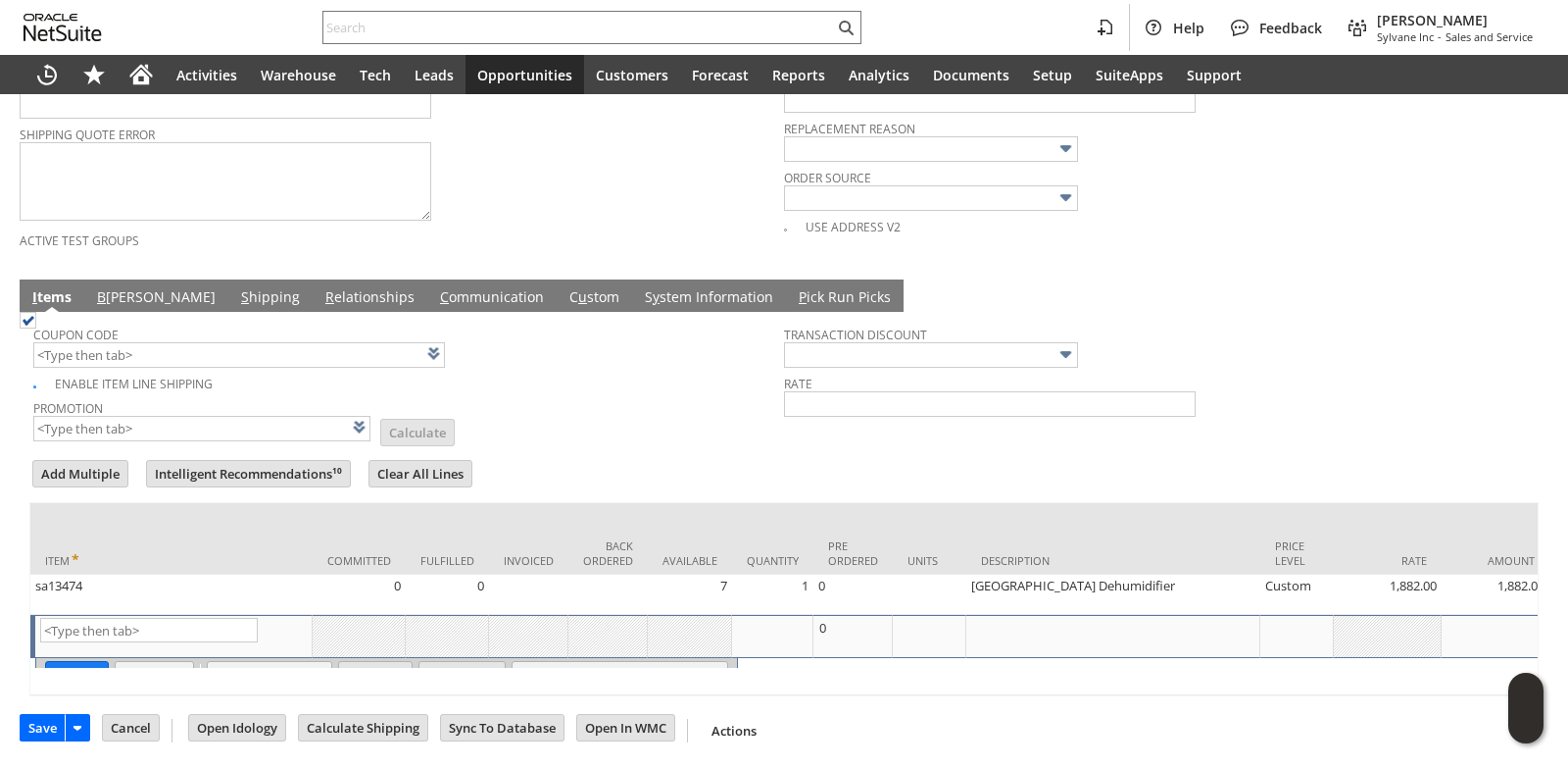
click at [119, 287] on link "B illing" at bounding box center [156, 298] width 128 height 22
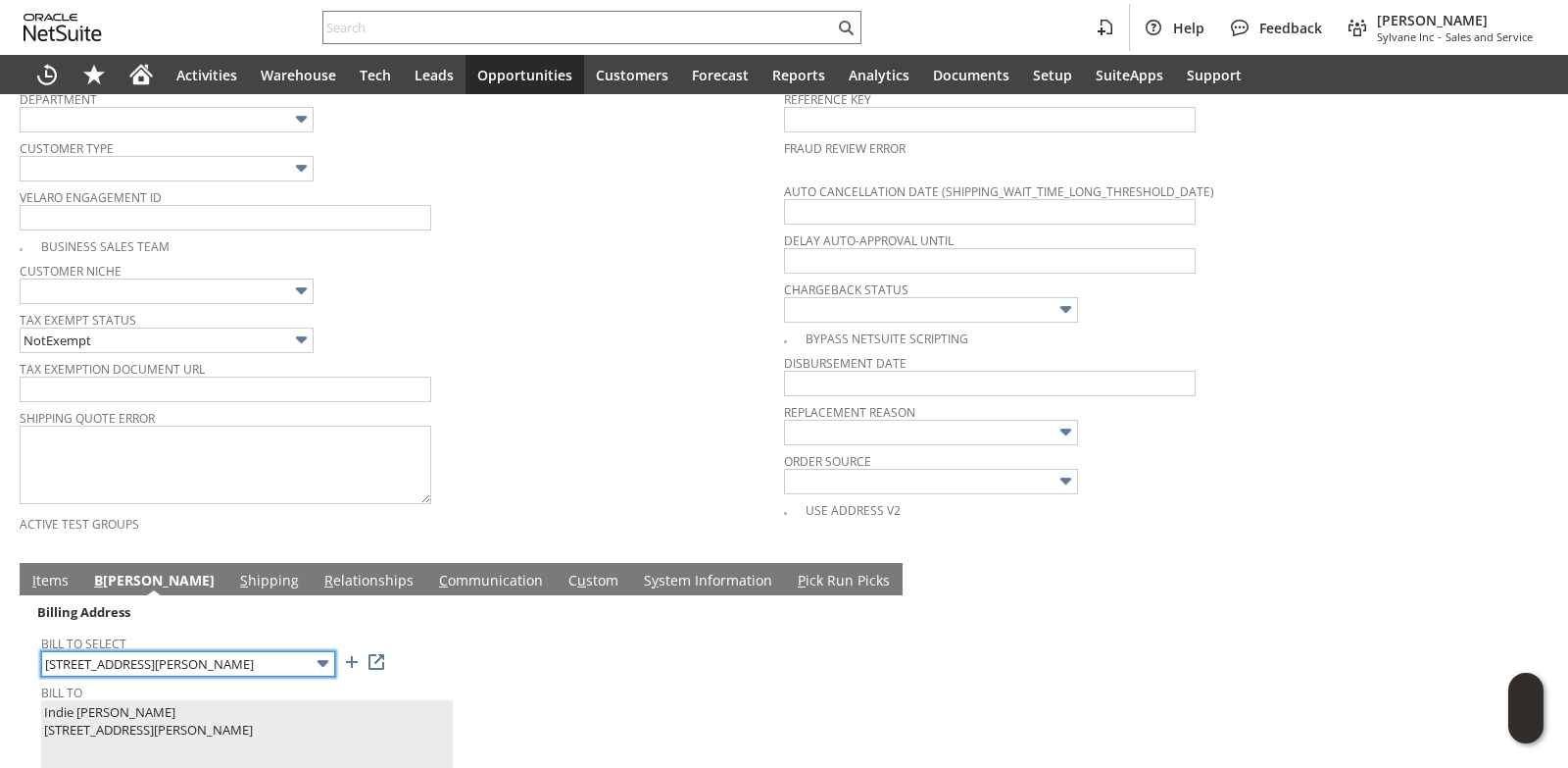
scroll to position [882, 0]
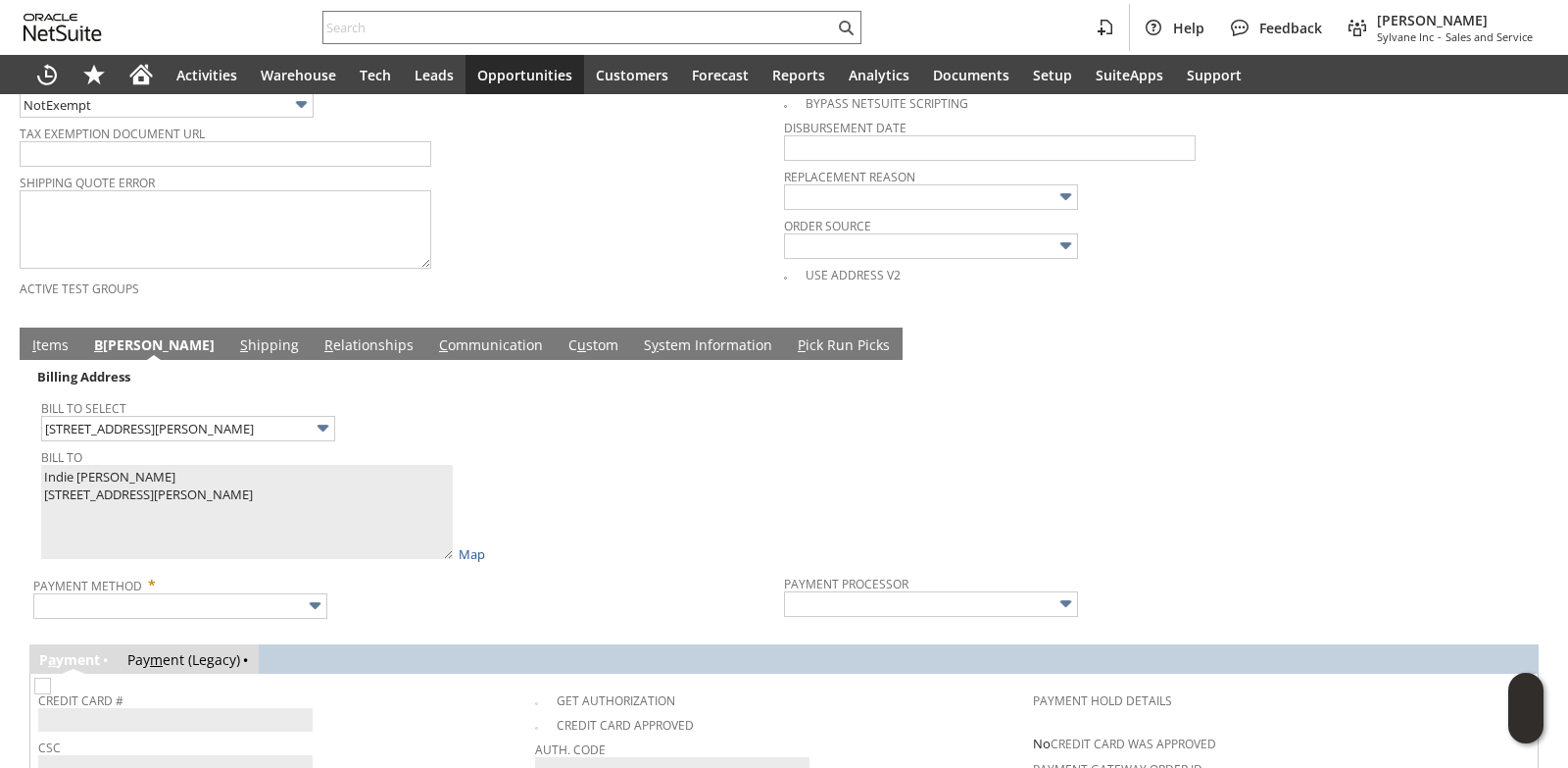
click at [36, 343] on link "I tems" at bounding box center [50, 346] width 46 height 22
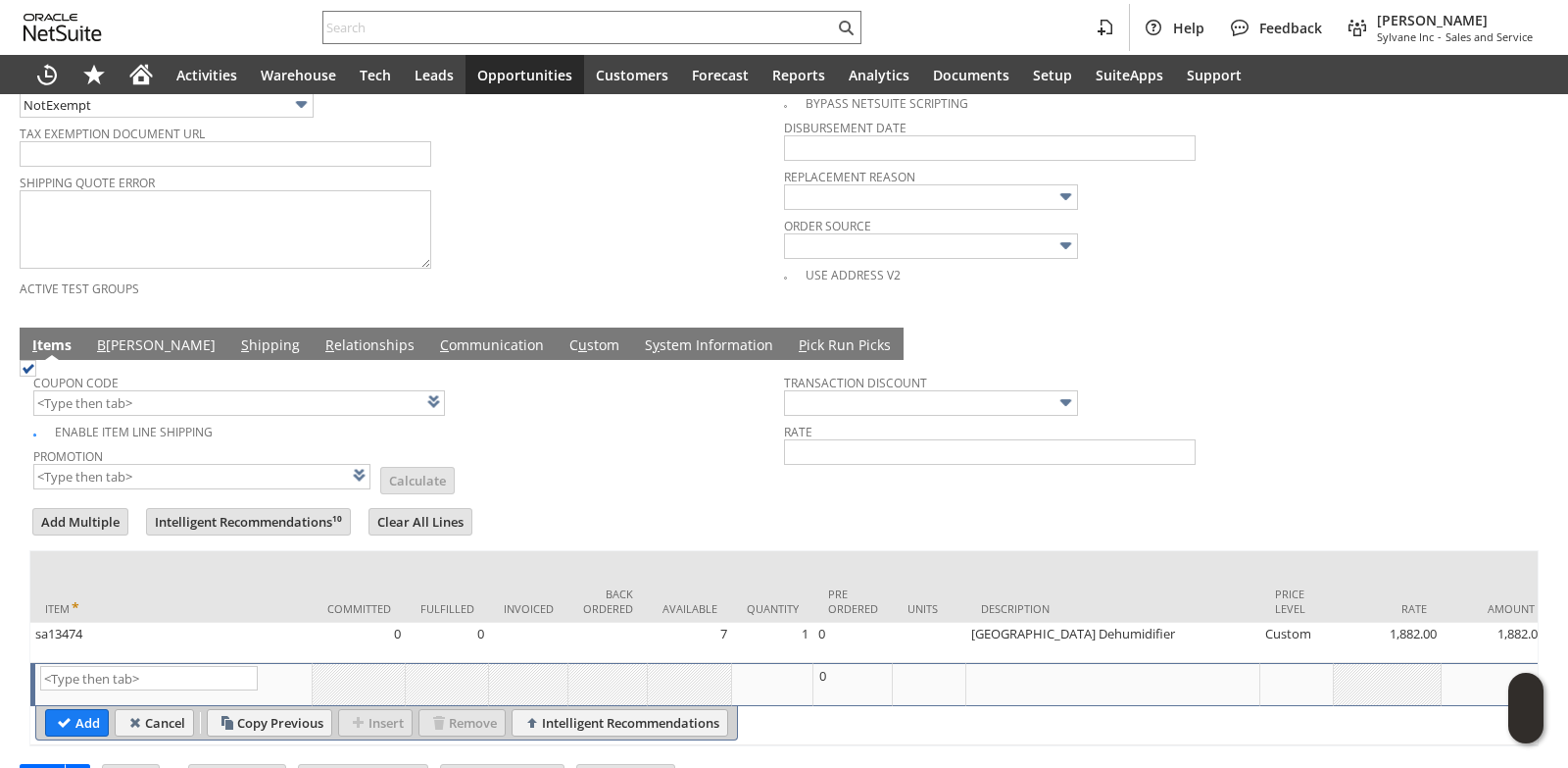
click at [619, 441] on div "Enable Item Line Shipping" at bounding box center [409, 429] width 751 height 23
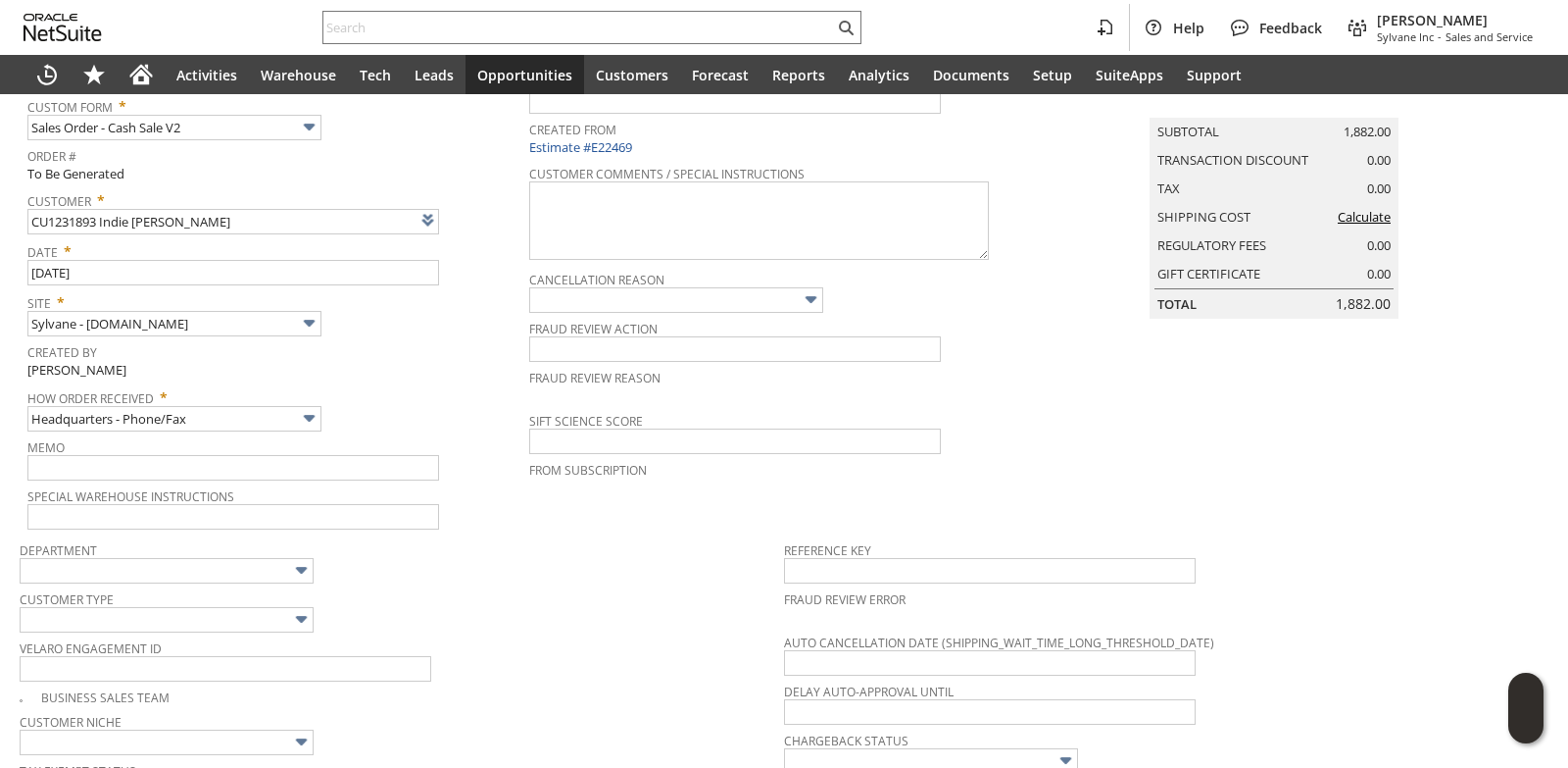
scroll to position [0, 0]
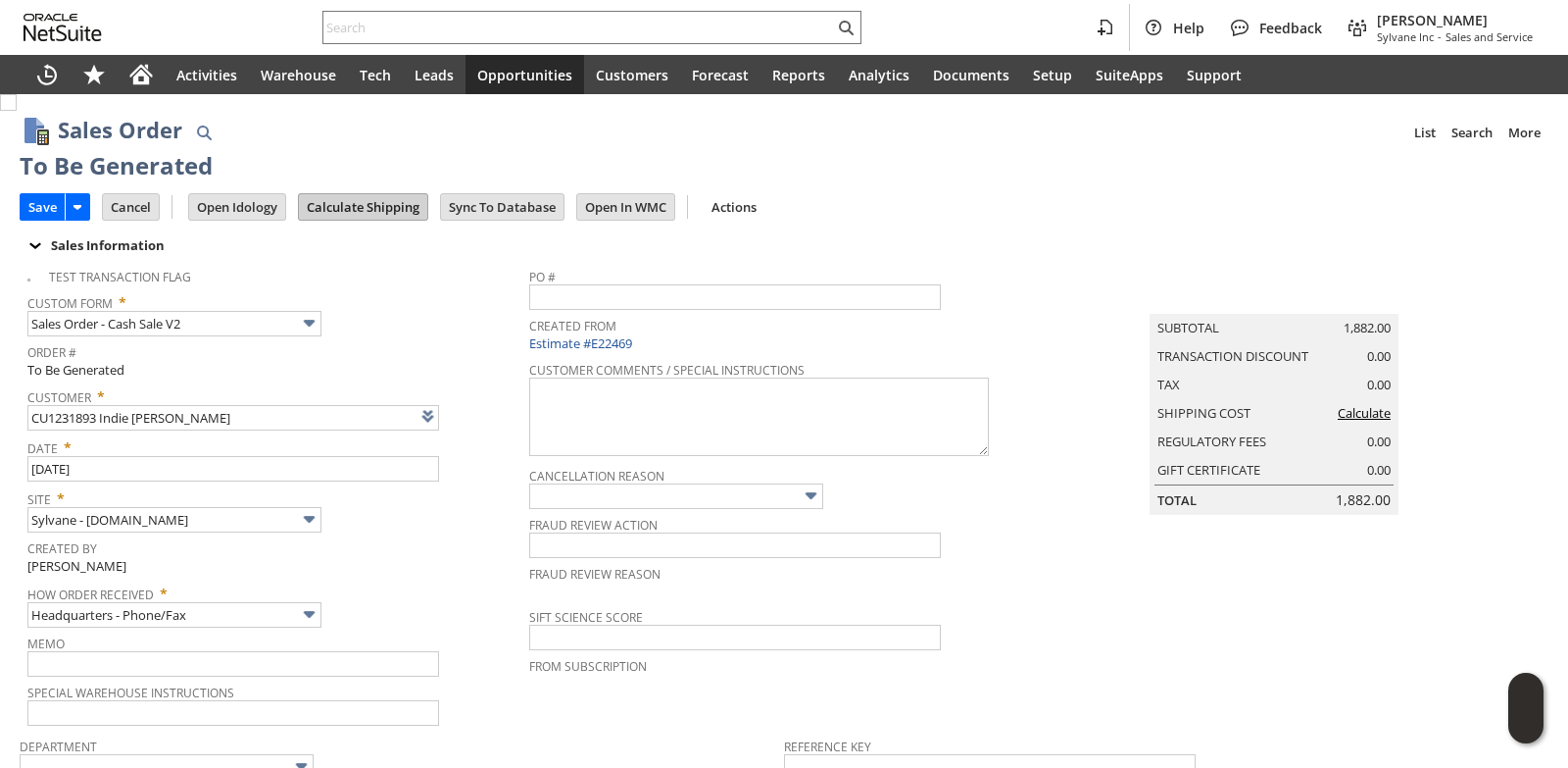
click at [352, 208] on input "Calculate Shipping" at bounding box center [363, 207] width 128 height 26
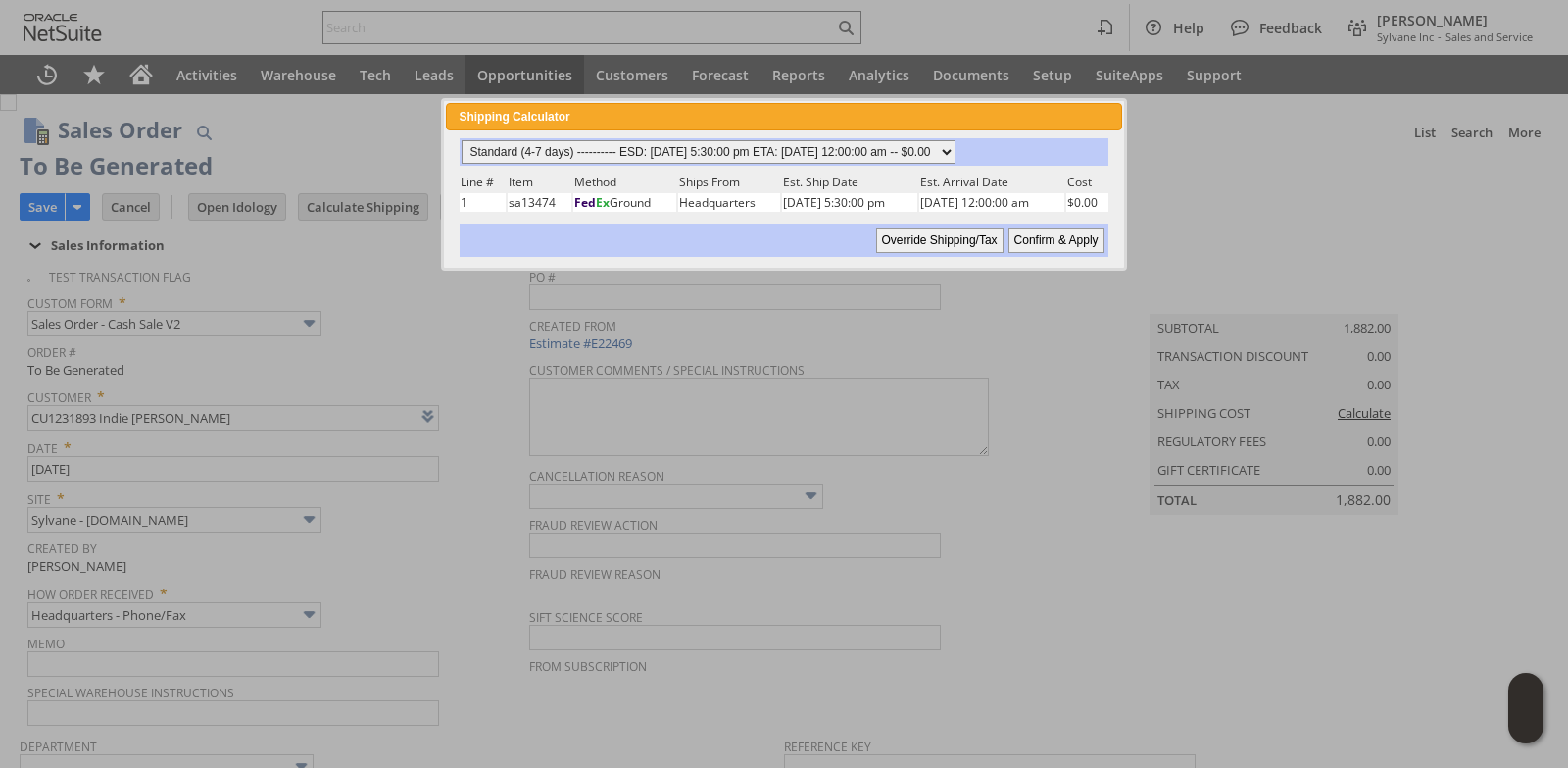
click at [956, 150] on select "Standard (4-7 days) ---------- ESD: 08/27/2025 5:30:00 pm ETA: 08/29/2025 12:00…" at bounding box center [708, 152] width 494 height 24
select select "3 Day ------------------------ ESD: 08/27/2025 5:30:00 pm ETA: 08/29/2025 12:00…"
click at [461, 140] on select "Standard (4-7 days) ---------- ESD: 08/27/2025 5:30:00 pm ETA: 08/29/2025 12:00…" at bounding box center [708, 152] width 494 height 24
click at [1062, 239] on input "Confirm & Apply" at bounding box center [1057, 241] width 96 height 26
type input "Add"
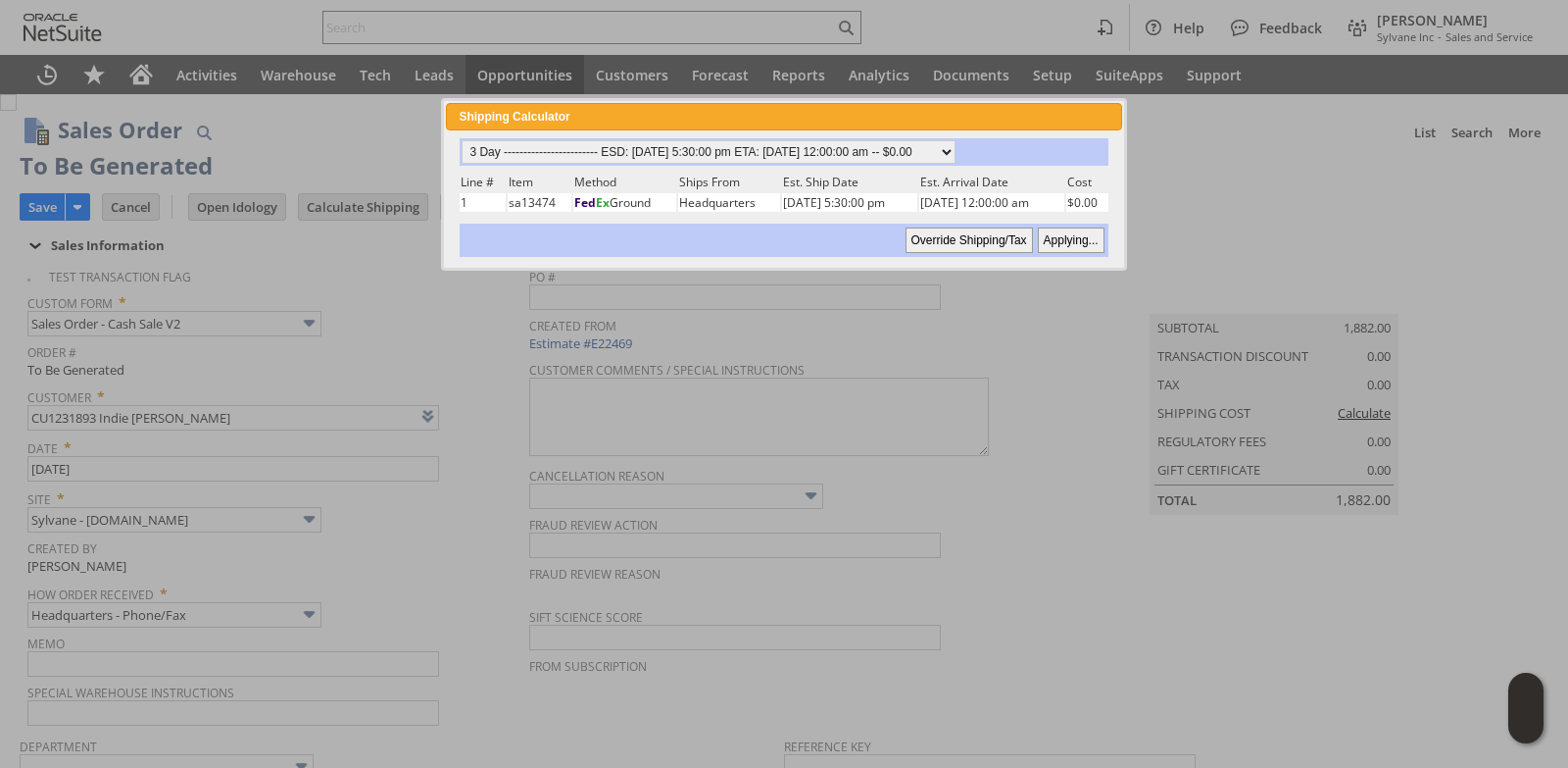
type input "Copy Previous"
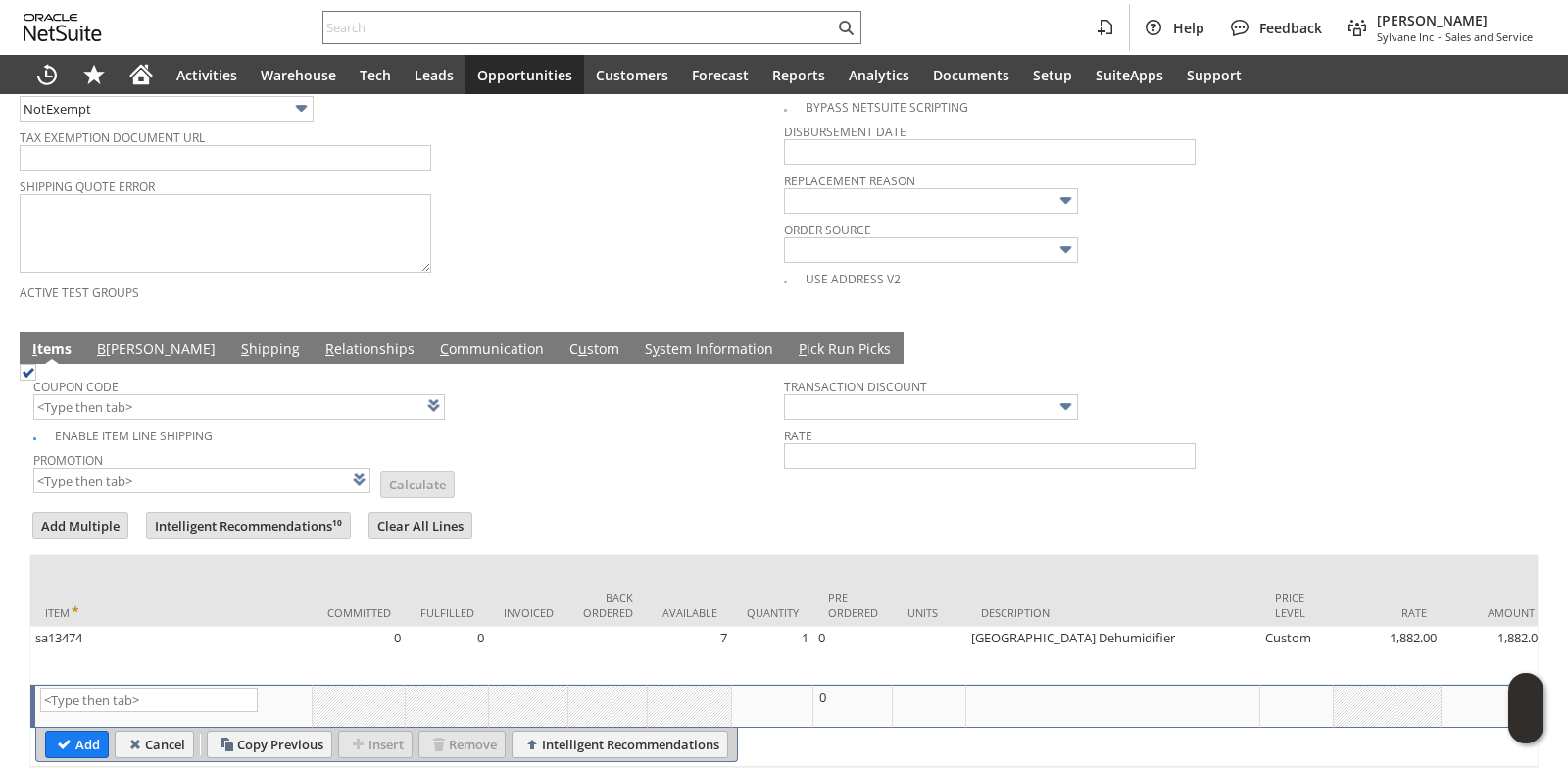
scroll to position [969, 0]
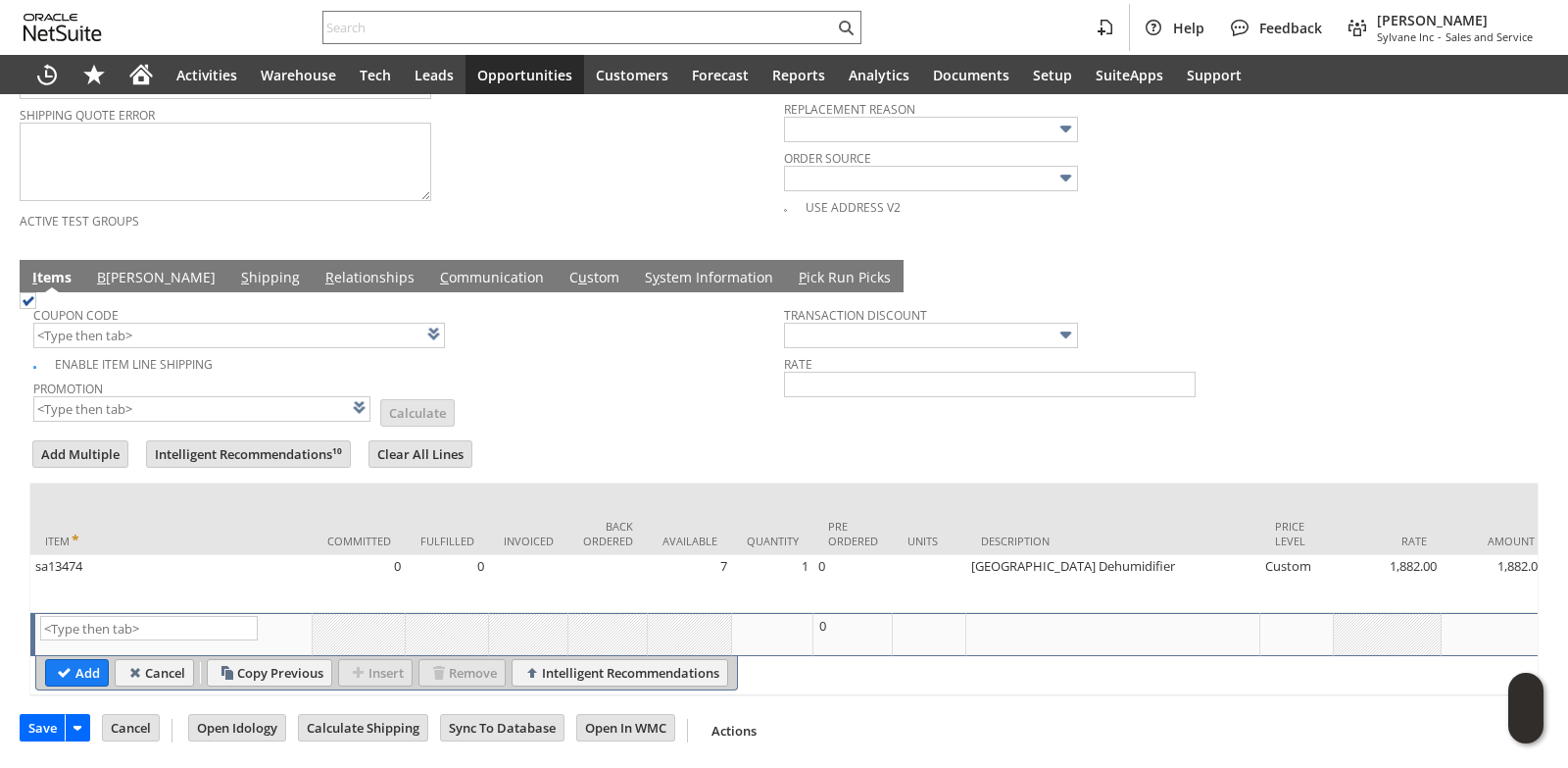
click at [105, 268] on link "B illing" at bounding box center [156, 279] width 128 height 22
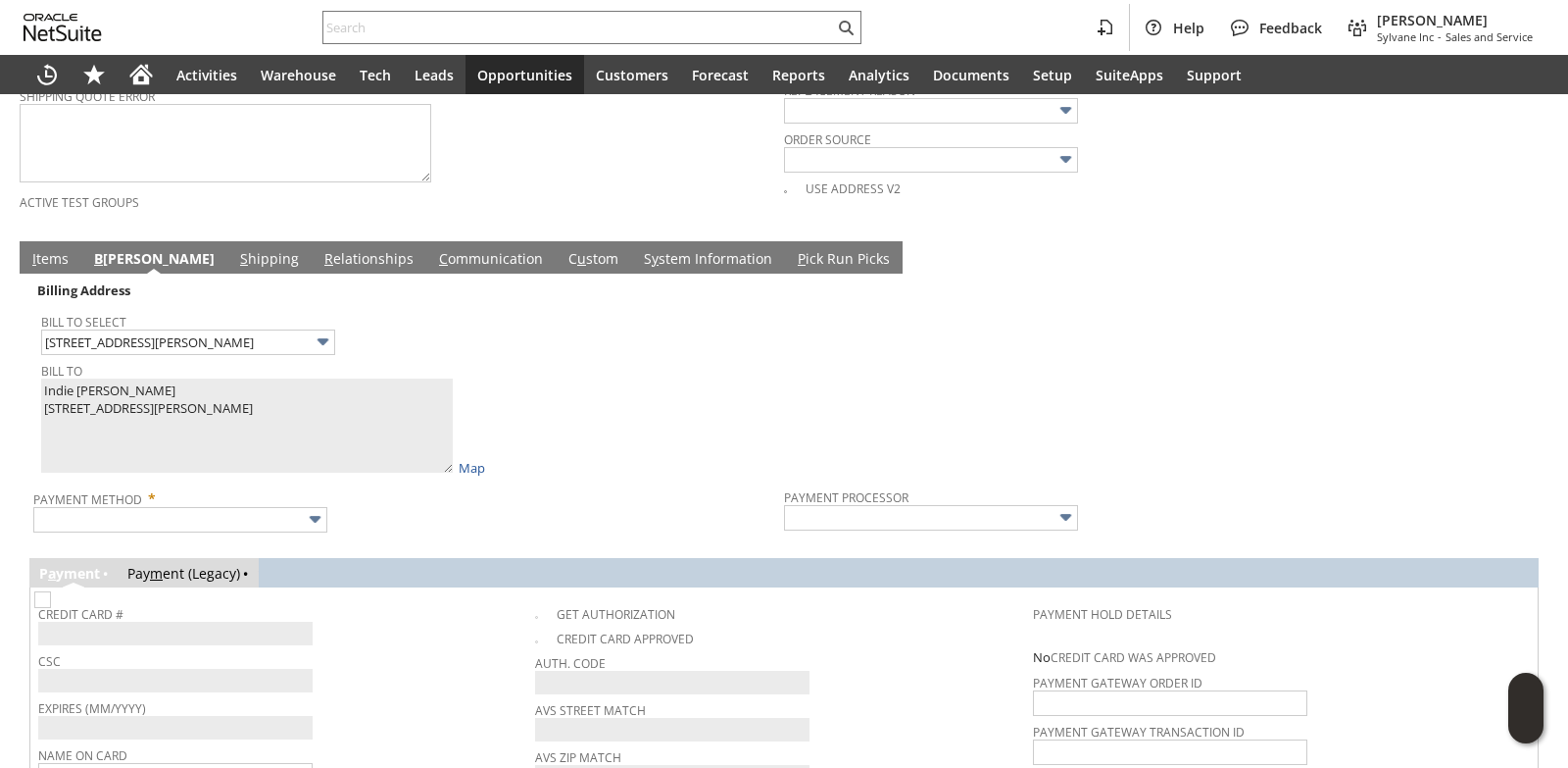
click at [181, 507] on span "Payment Method *" at bounding box center [404, 495] width 741 height 24
click at [190, 524] on input "text" at bounding box center [180, 520] width 294 height 26
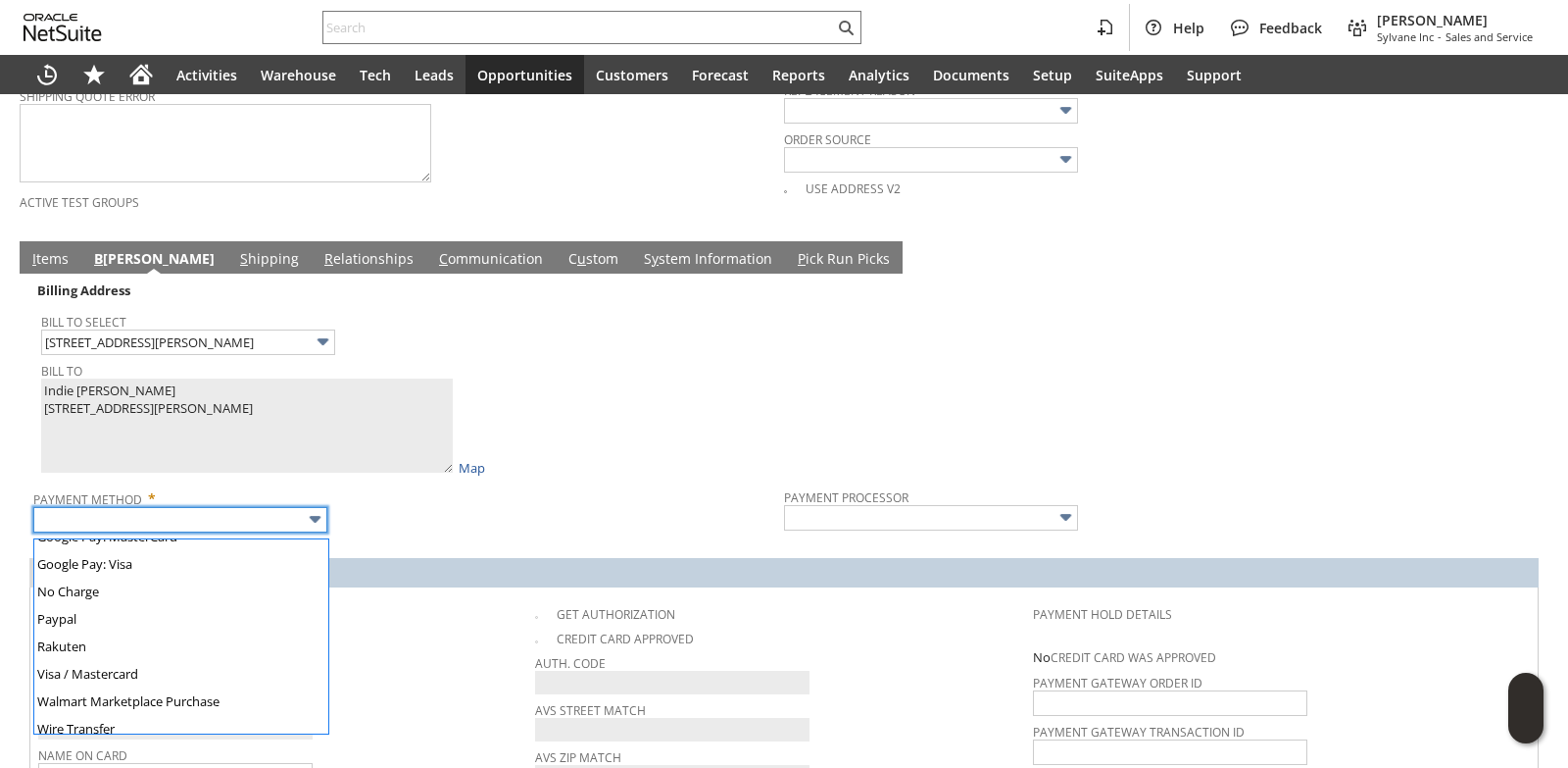
scroll to position [547, 0]
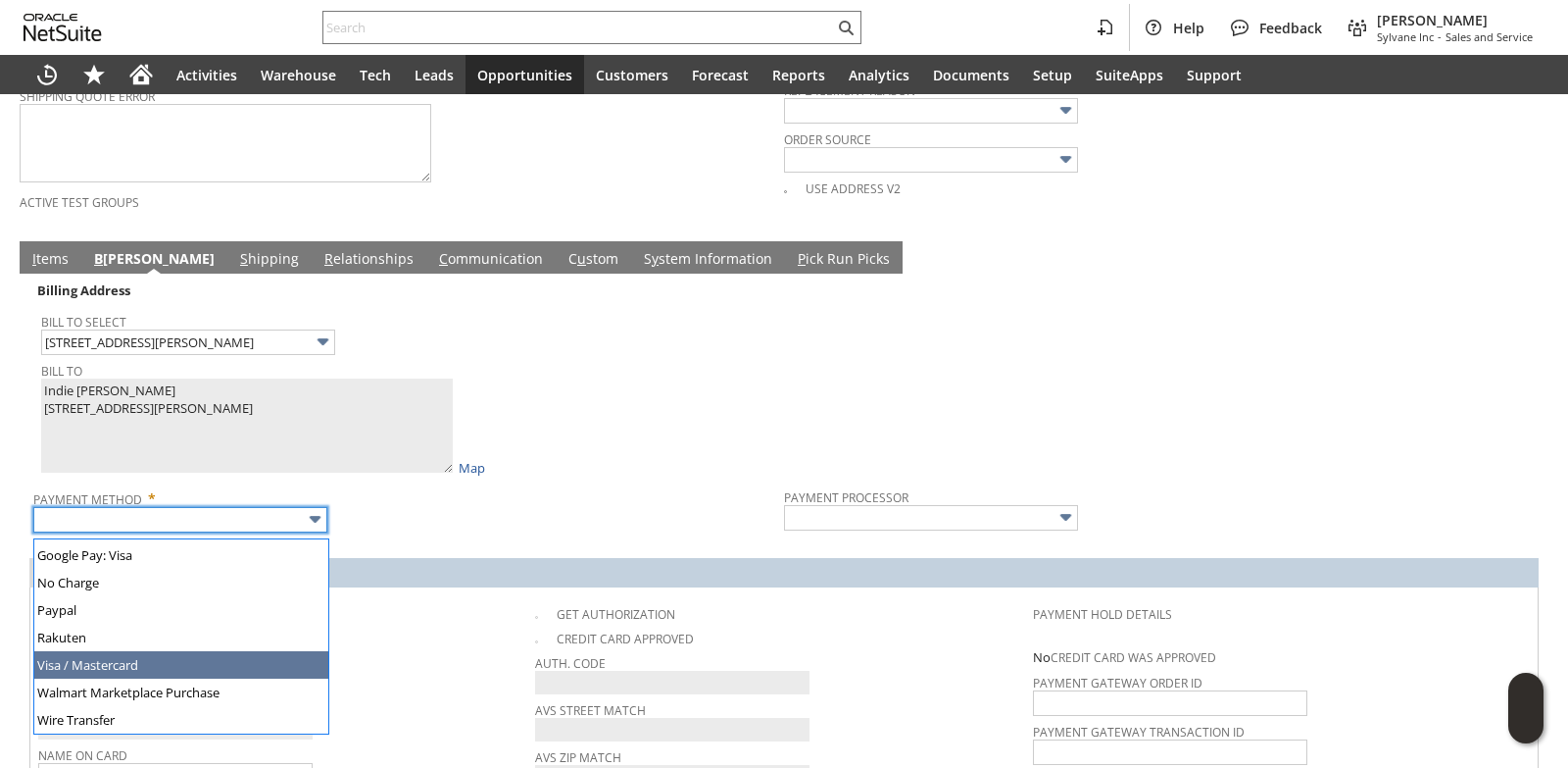
type input "Visa / Mastercard"
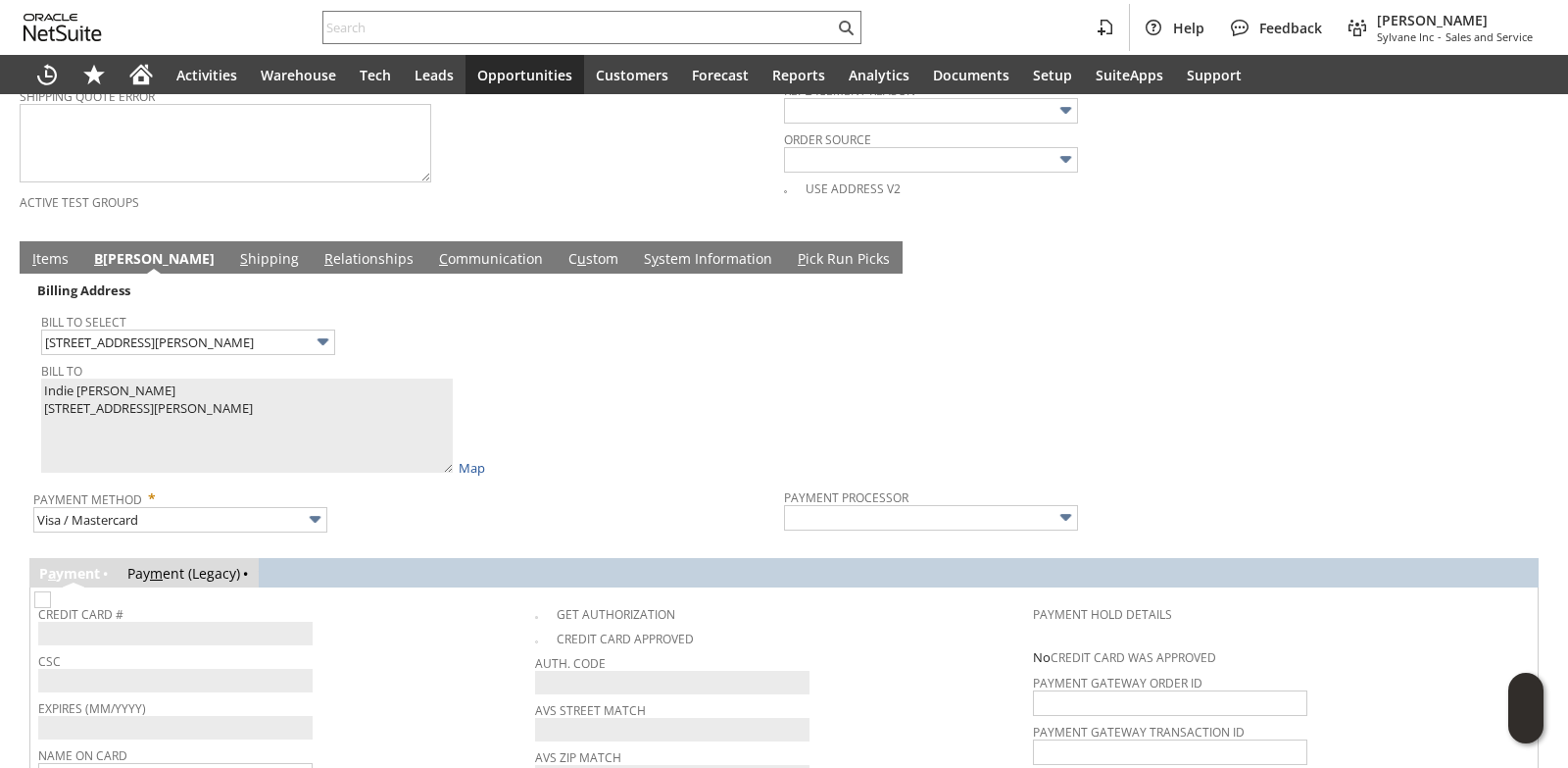
click at [408, 644] on div "Credit Card #" at bounding box center [282, 623] width 487 height 45
type input "Braintree"
checkbox input "true"
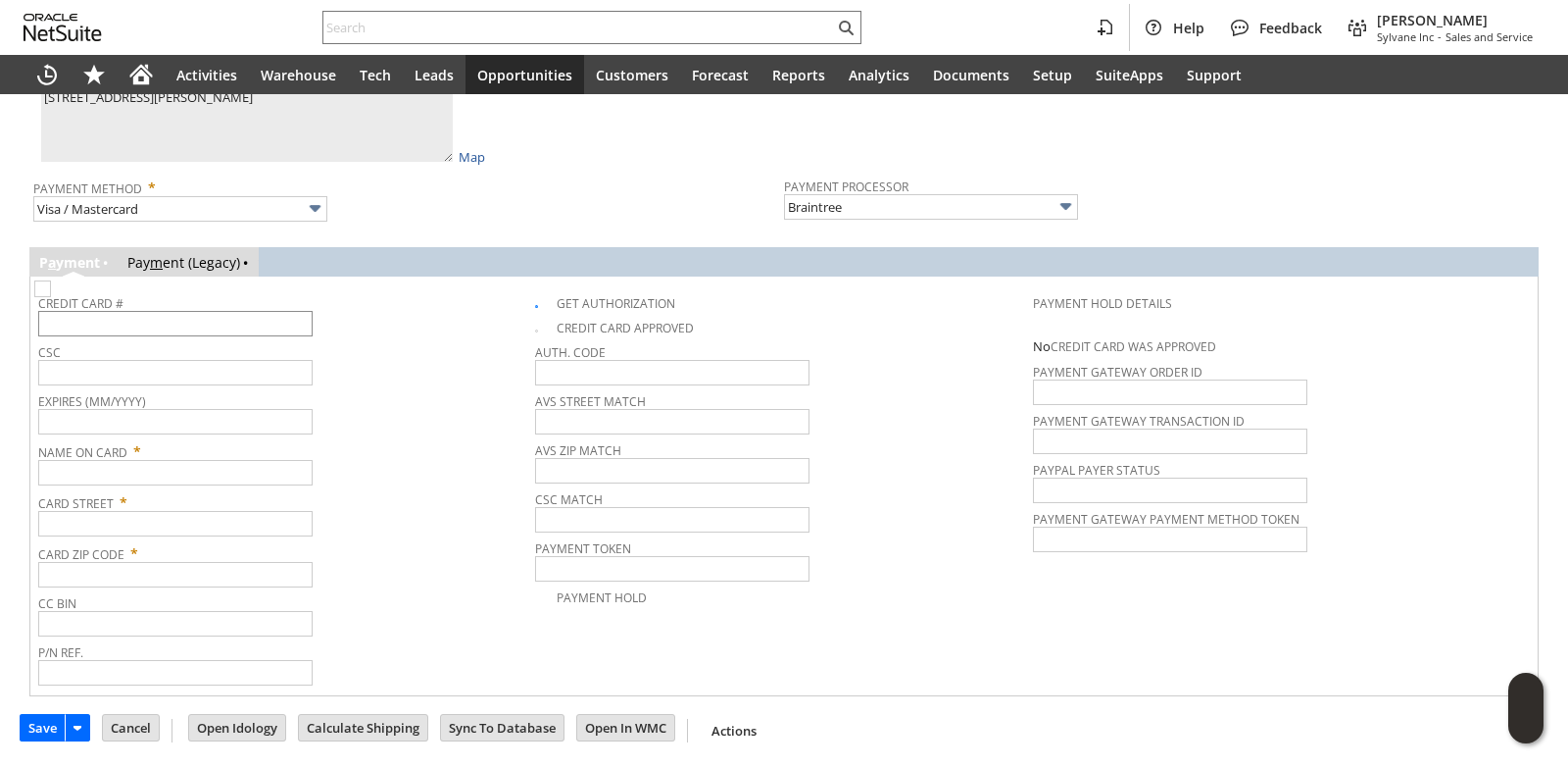
scroll to position [1090, 0]
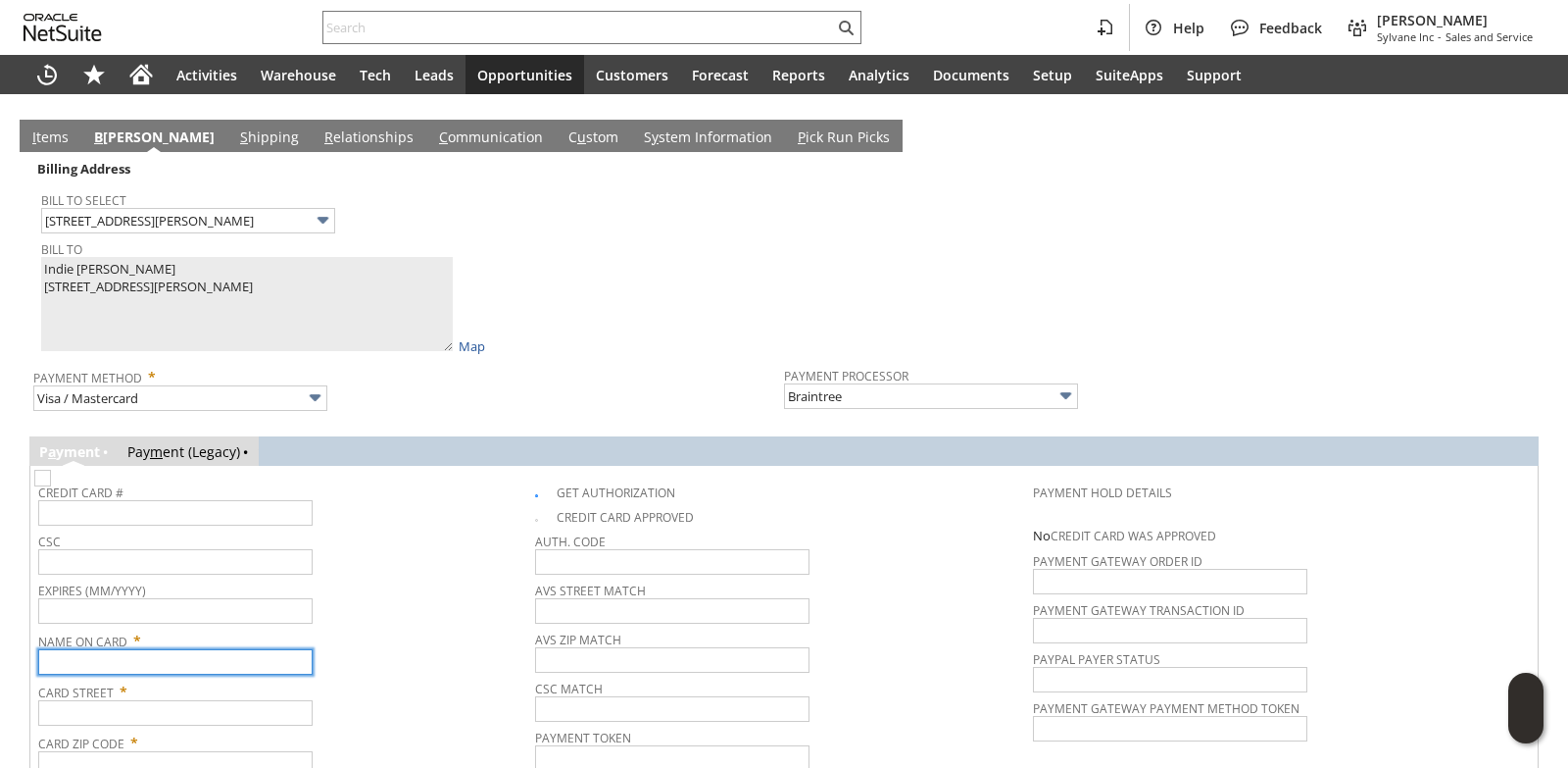
click at [137, 673] on input "text" at bounding box center [175, 662] width 275 height 26
paste input "Indie Terry"
type input "Indie Terry"
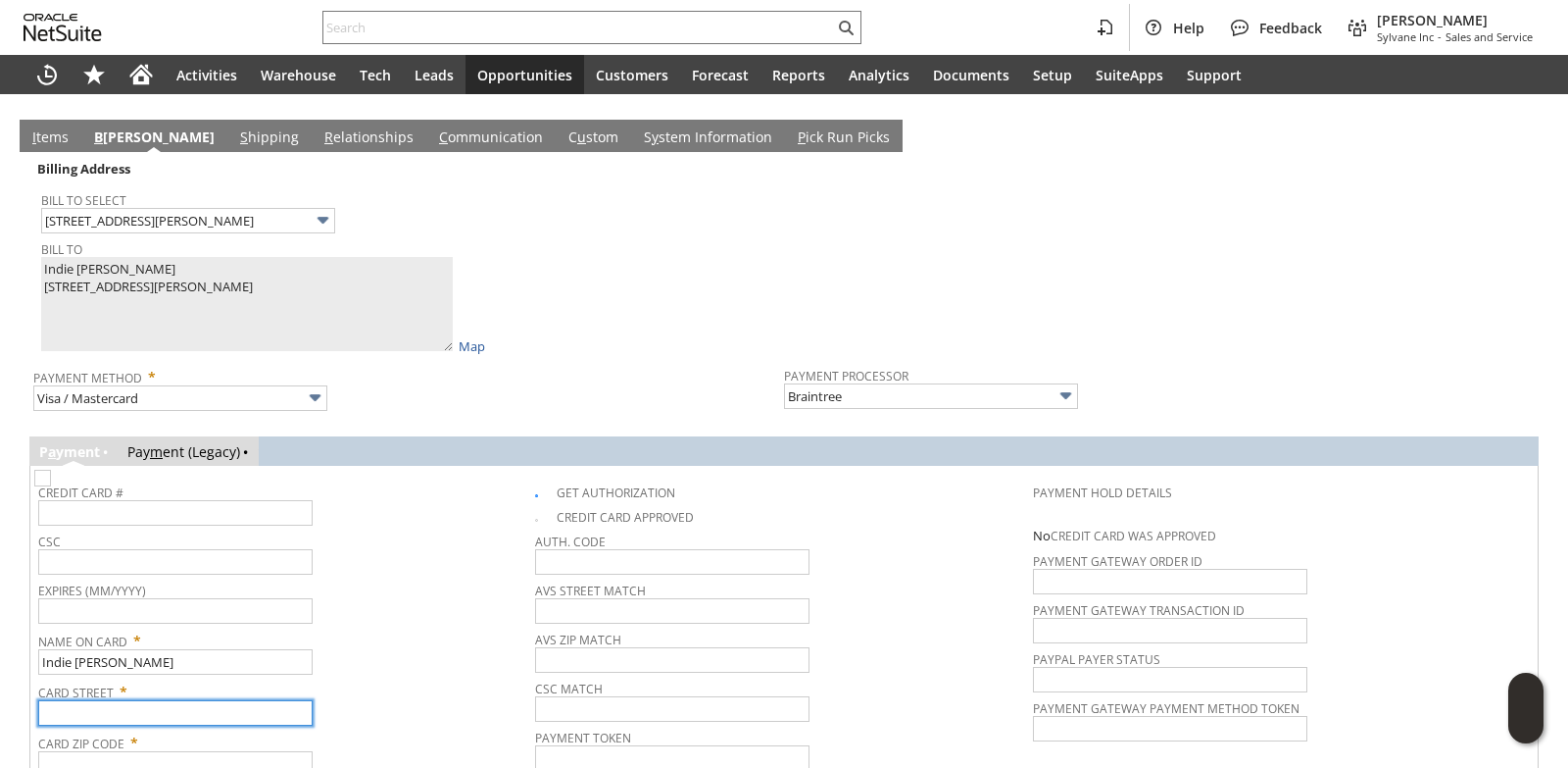
click at [134, 722] on input "text" at bounding box center [175, 713] width 275 height 26
paste input "7319 Drucilla St"
type input "7319 Drucilla St"
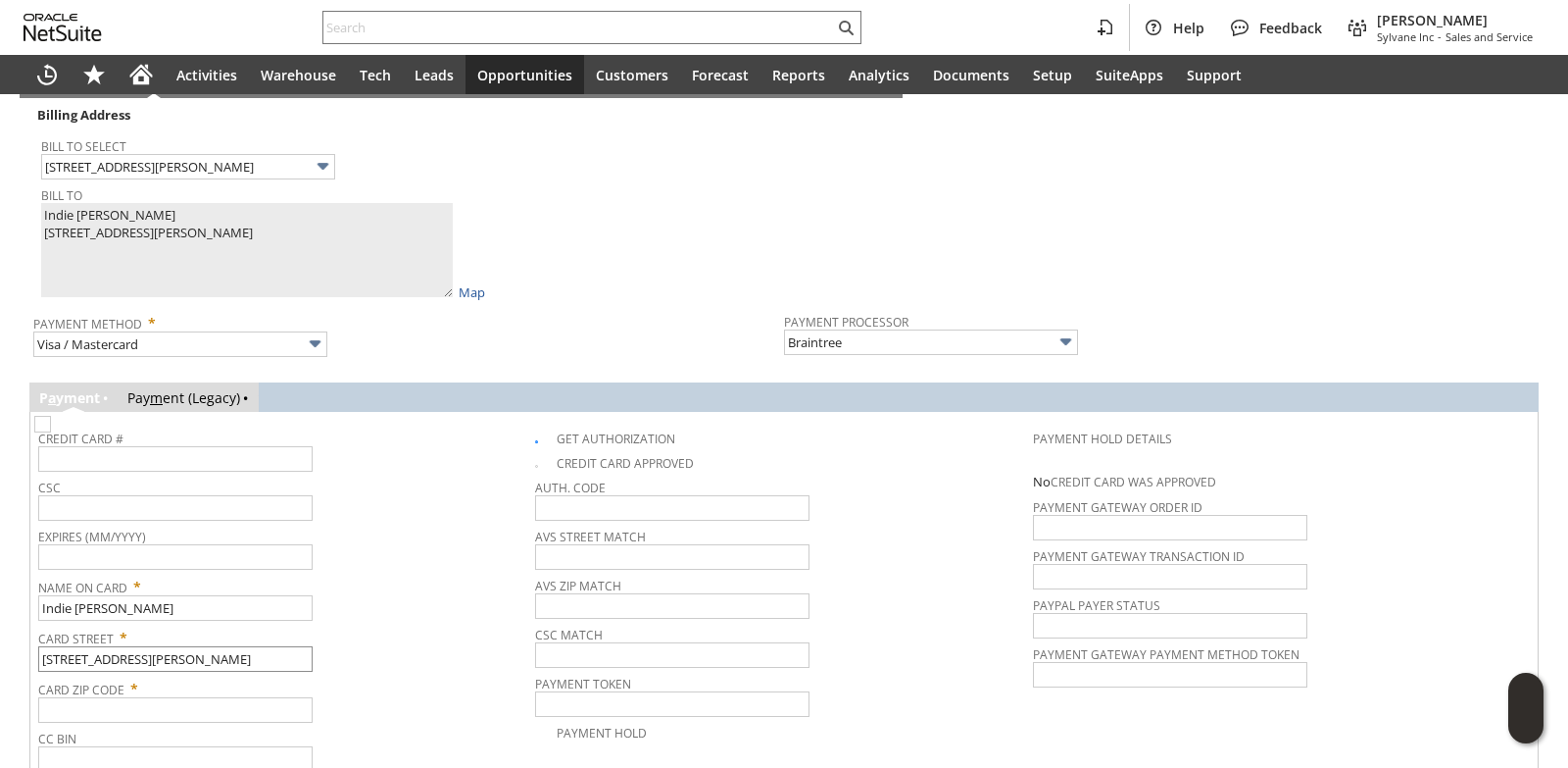
scroll to position [1189, 0]
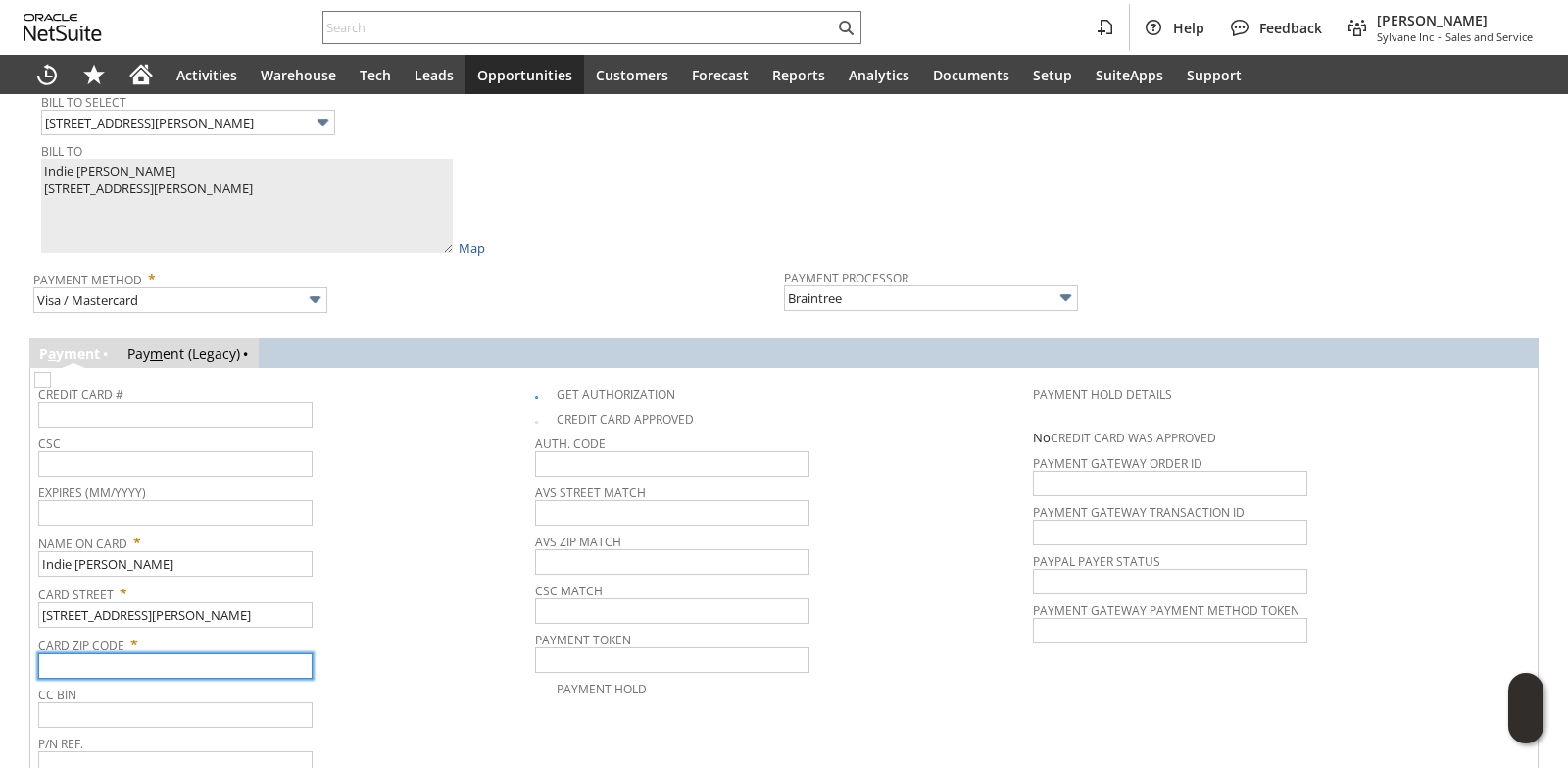
click at [136, 668] on input "text" at bounding box center [175, 665] width 275 height 26
paste input "43147"
type input "43147"
click at [387, 551] on span "Name On Card *" at bounding box center [282, 539] width 487 height 24
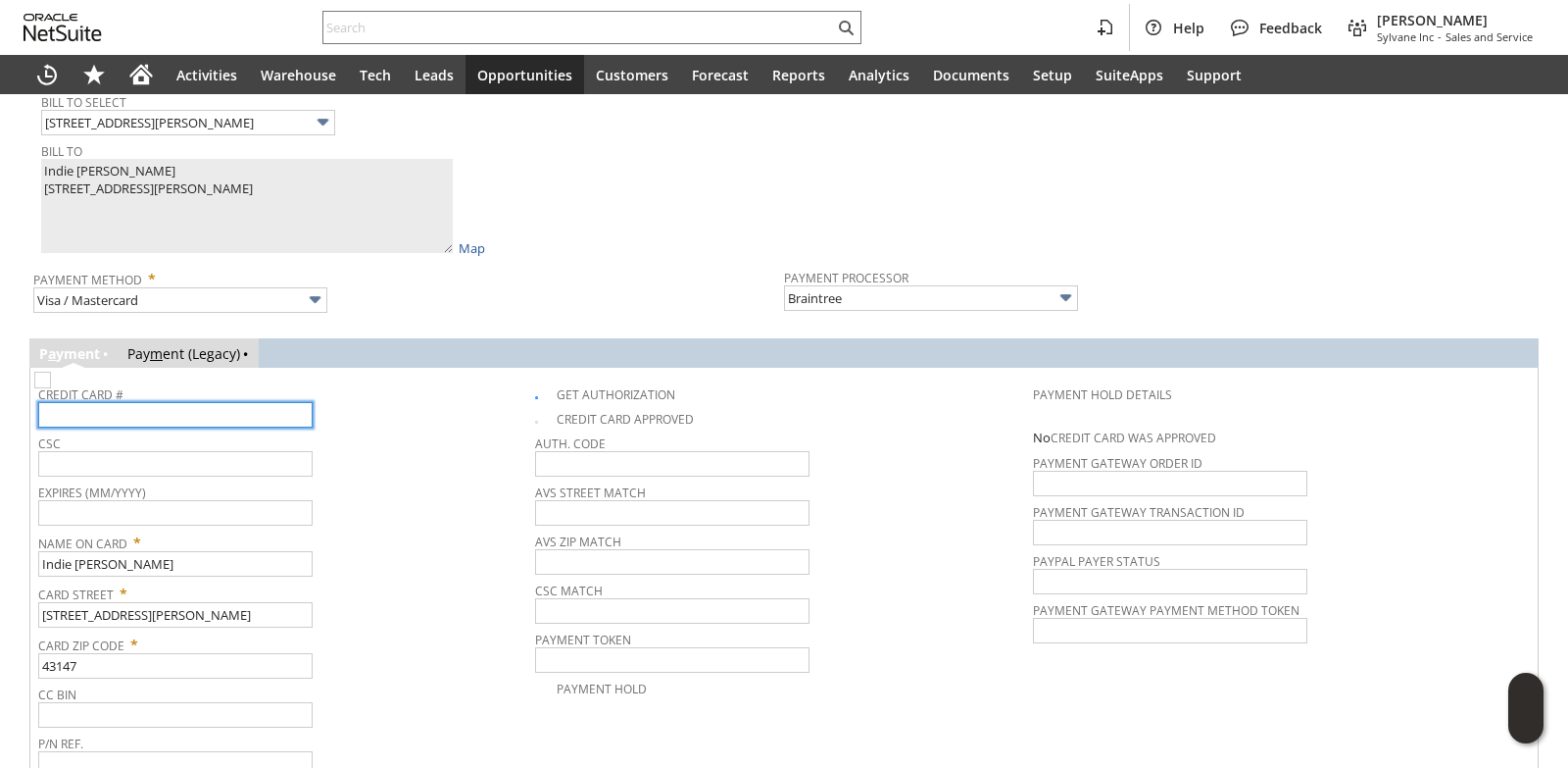
click at [170, 415] on input "text" at bounding box center [175, 415] width 275 height 26
type input "4154177267905711"
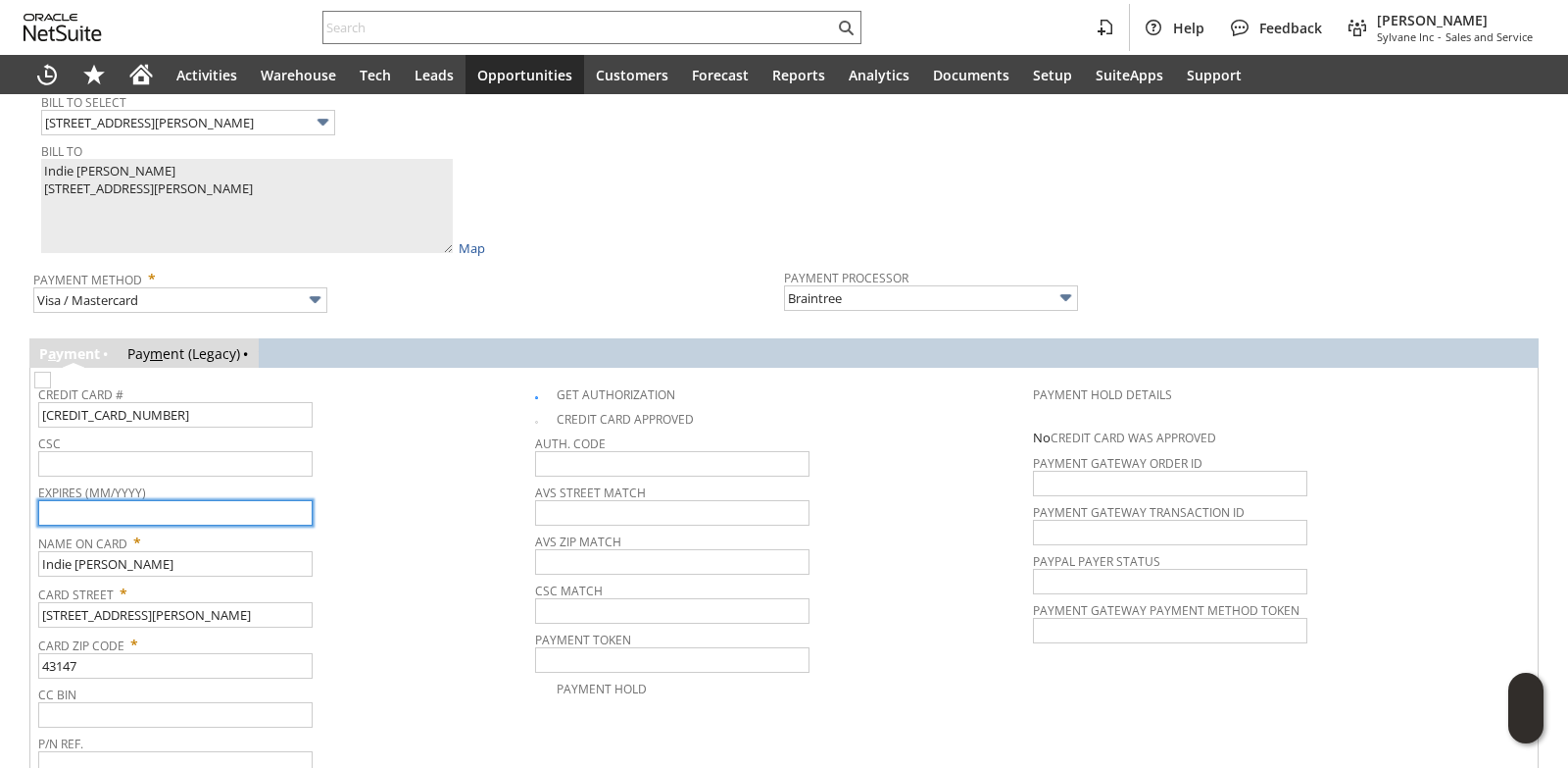
click at [195, 518] on input "text" at bounding box center [175, 513] width 275 height 26
type input "04/2029"
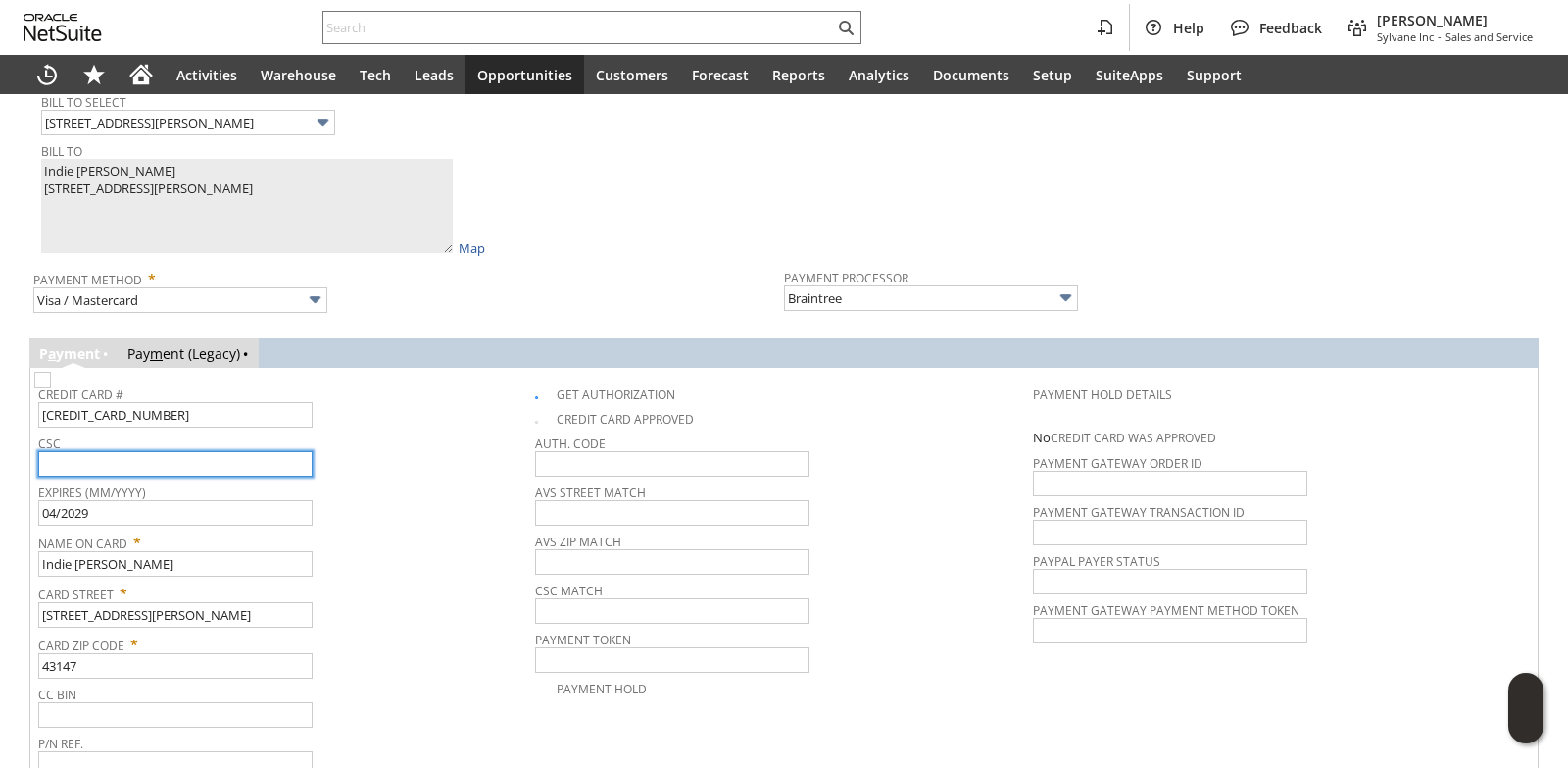
click at [227, 471] on input "text" at bounding box center [175, 464] width 275 height 26
type input "187"
click at [482, 474] on div "CSC 187" at bounding box center [282, 454] width 487 height 47
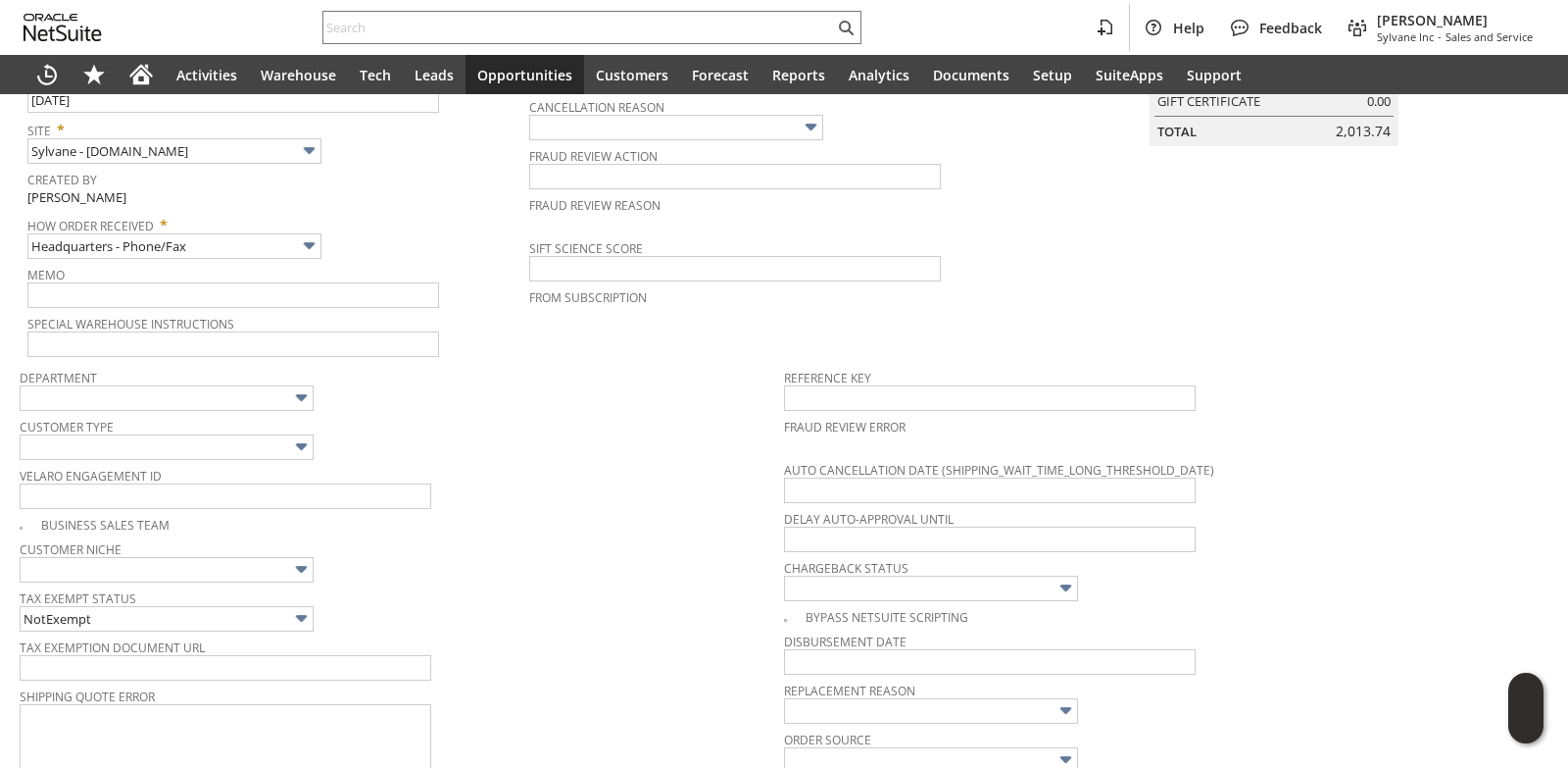
scroll to position [0, 0]
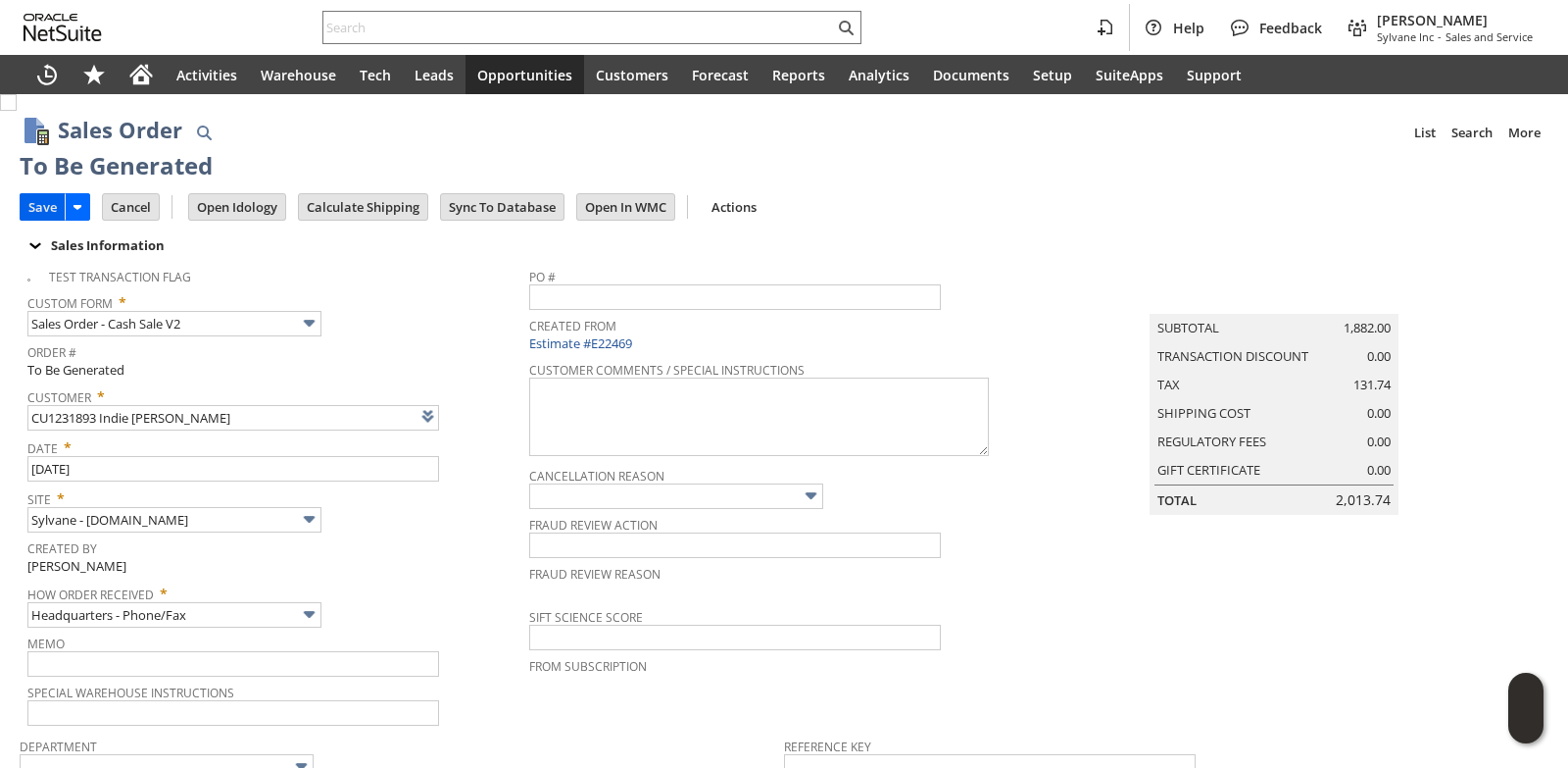
click at [43, 198] on input "Save" at bounding box center [42, 207] width 44 height 26
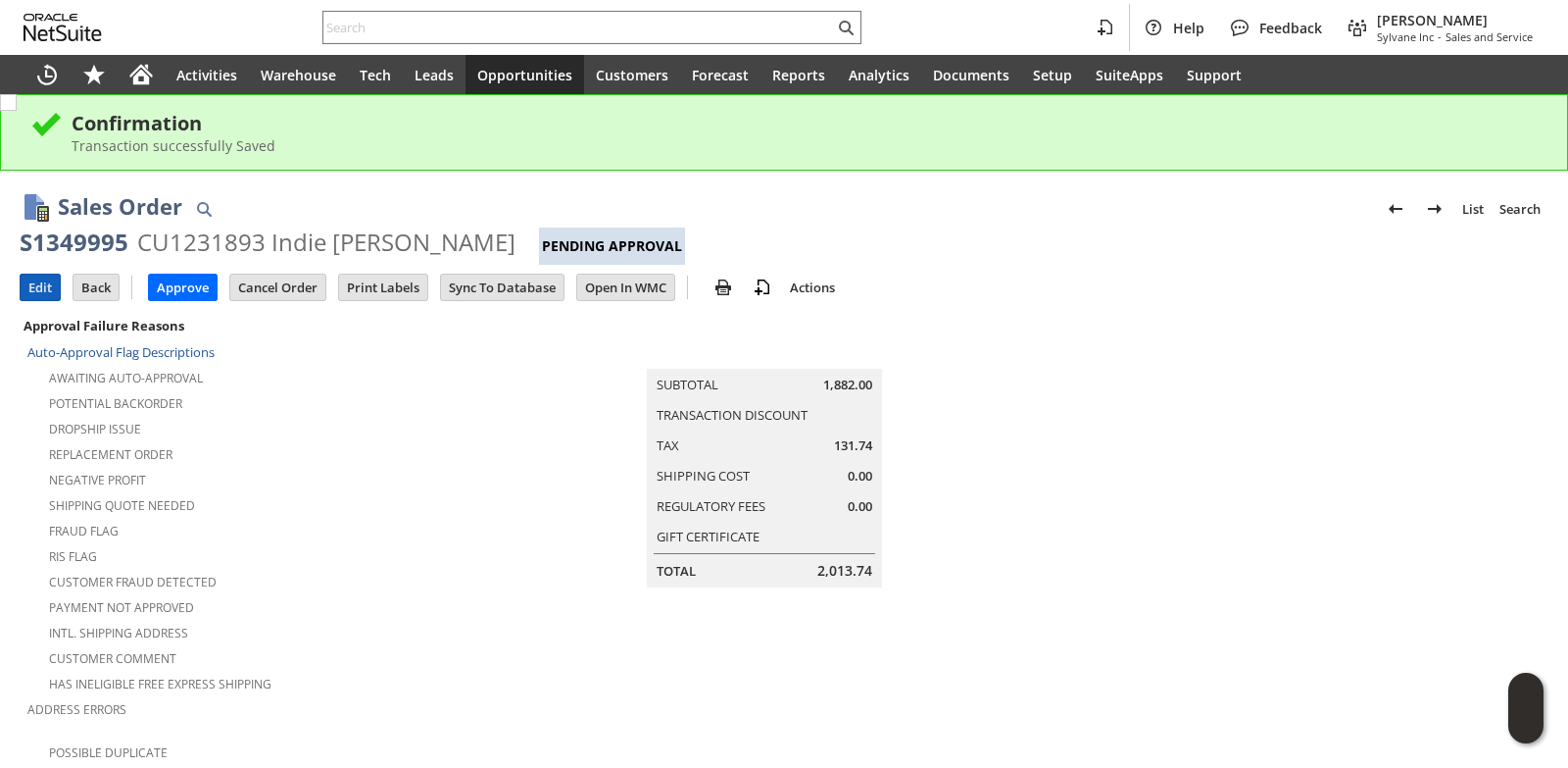
click at [39, 289] on input "Edit" at bounding box center [40, 288] width 39 height 26
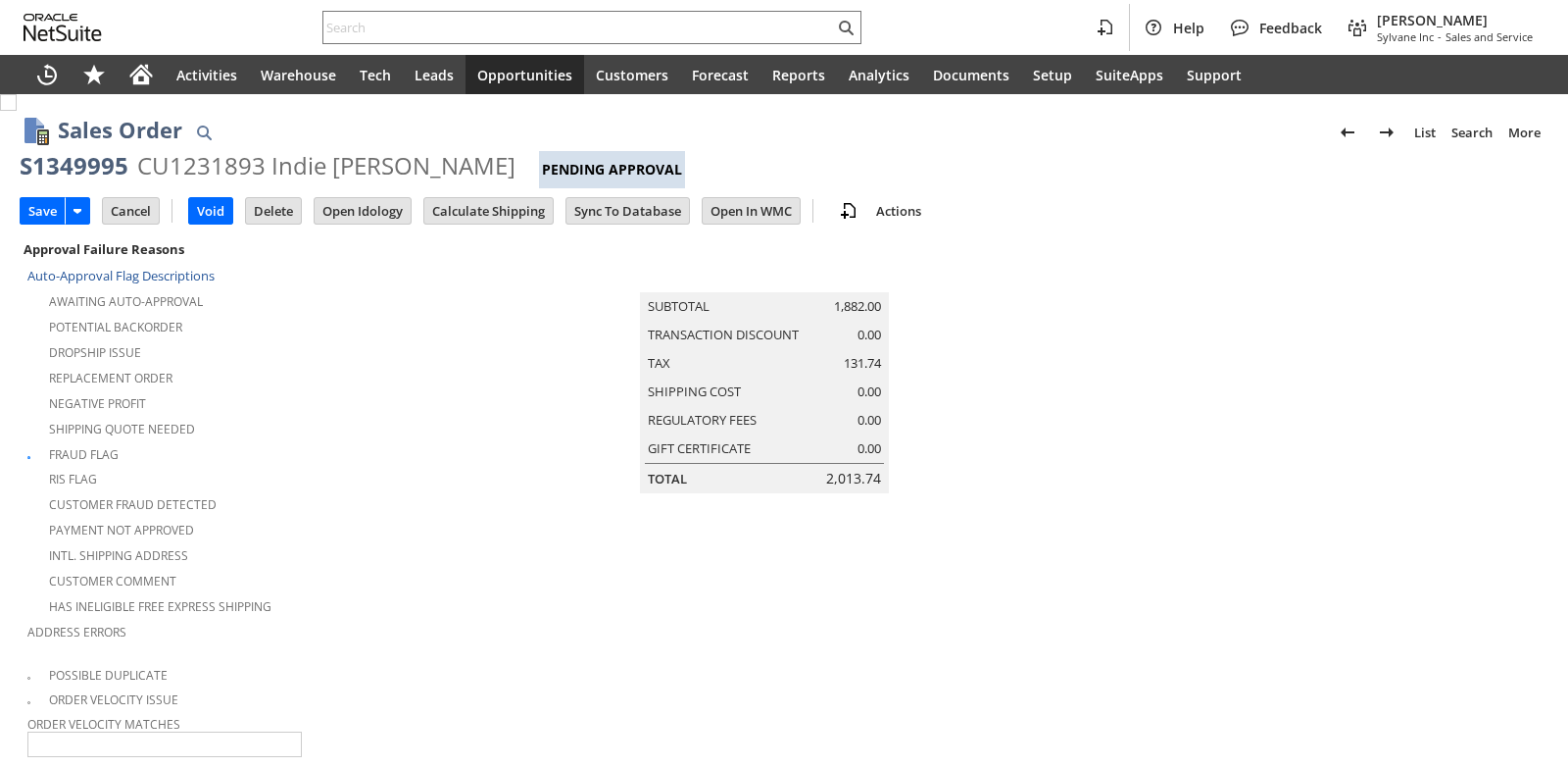
scroll to position [638, 0]
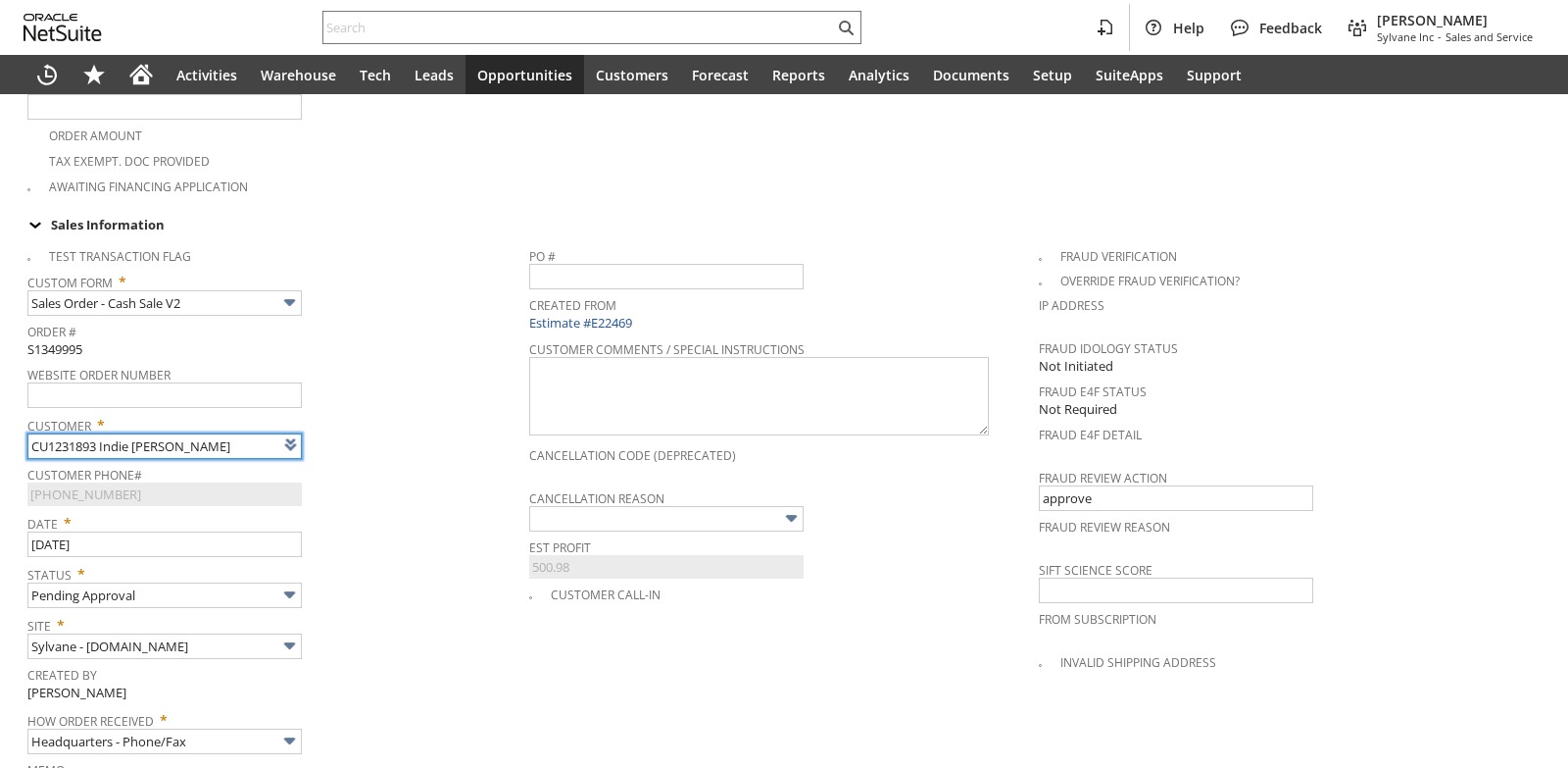
type input "Intelligent Recommendations¹⁰"
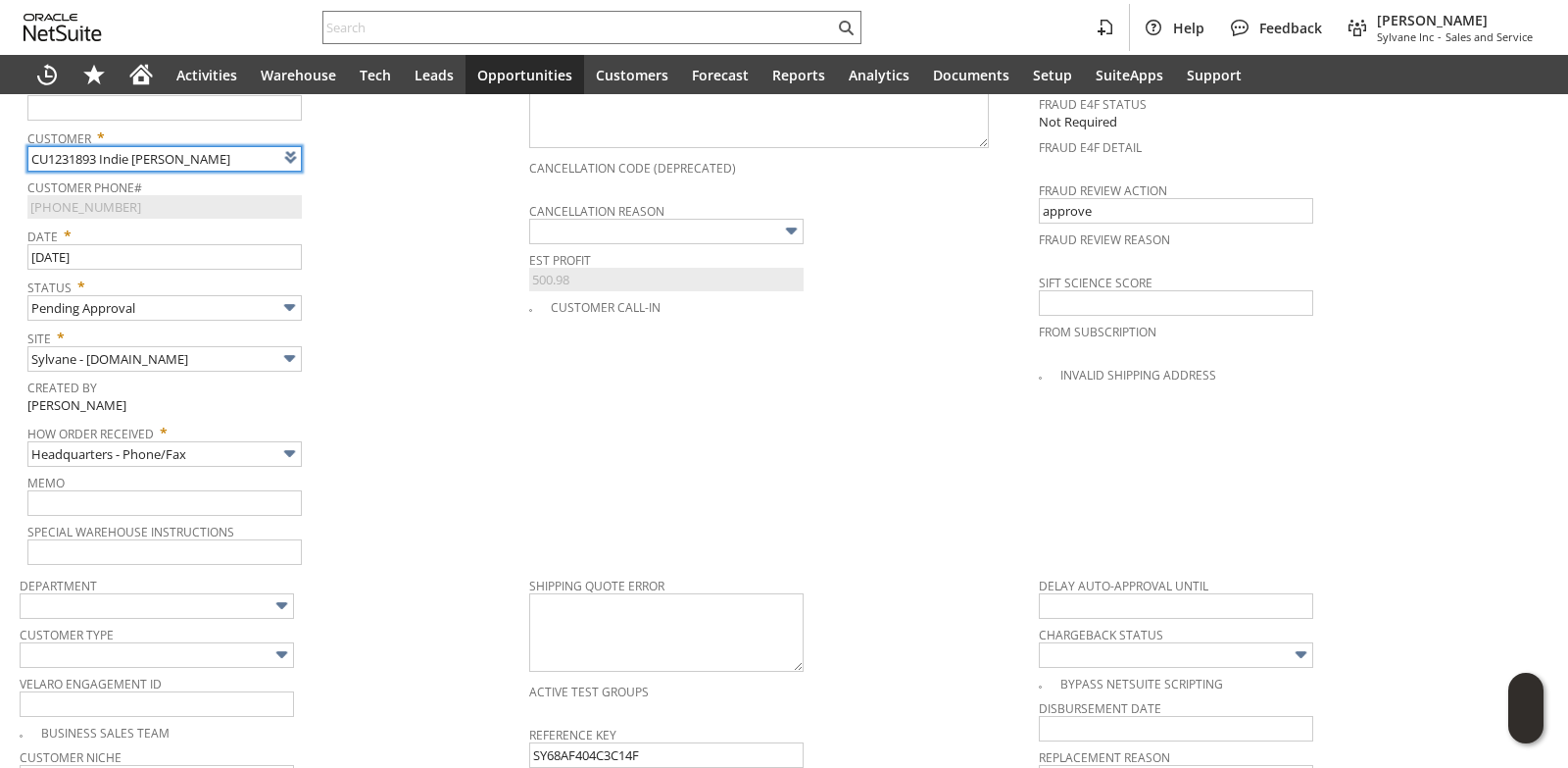
scroll to position [1177, 0]
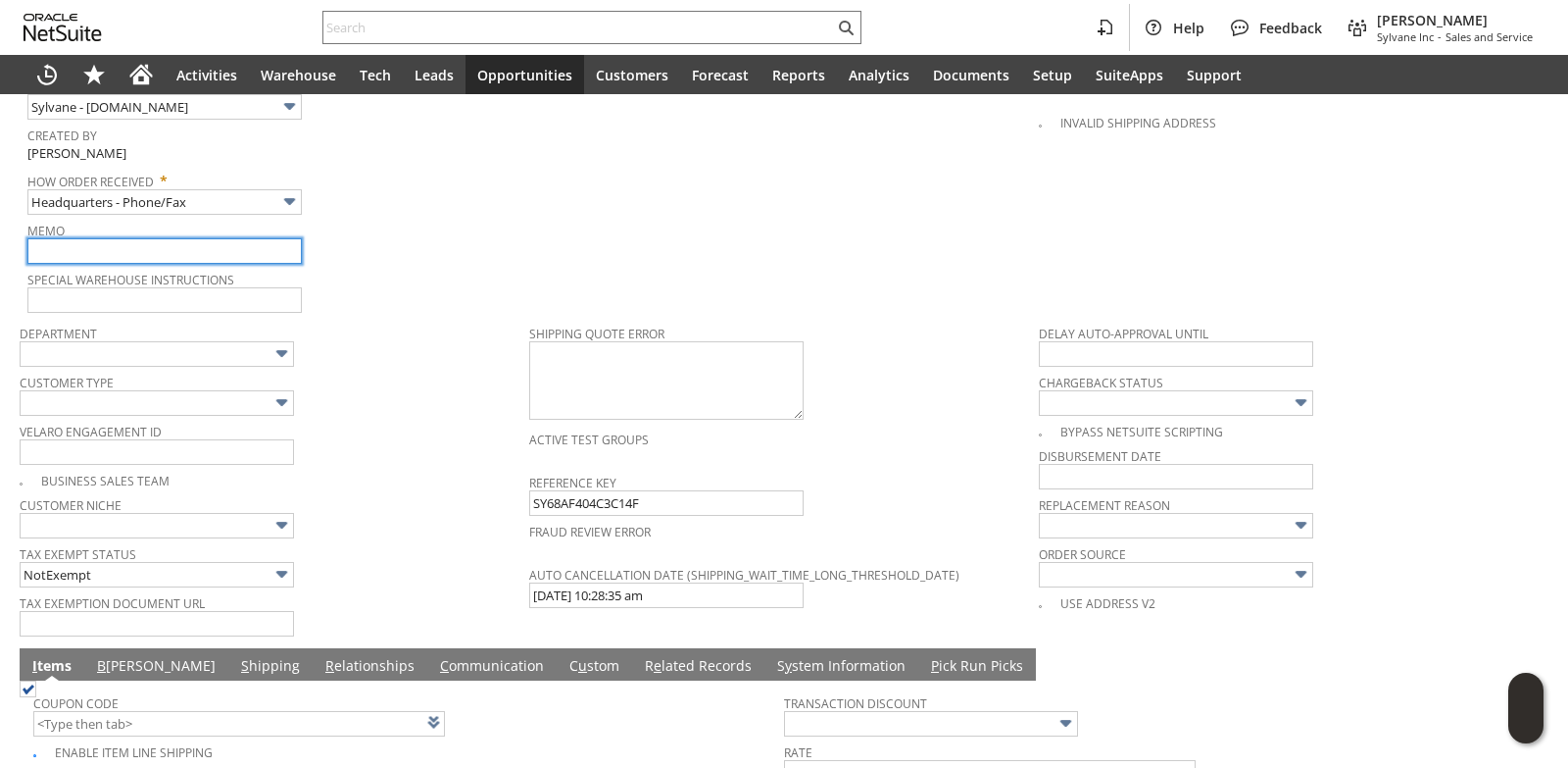
drag, startPoint x: 152, startPoint y: 238, endPoint x: 162, endPoint y: 239, distance: 10.0
click at [152, 239] on input "text" at bounding box center [165, 251] width 275 height 26
type input "price match like other order"
click at [413, 250] on div "Memo price match like other order" at bounding box center [273, 241] width 492 height 47
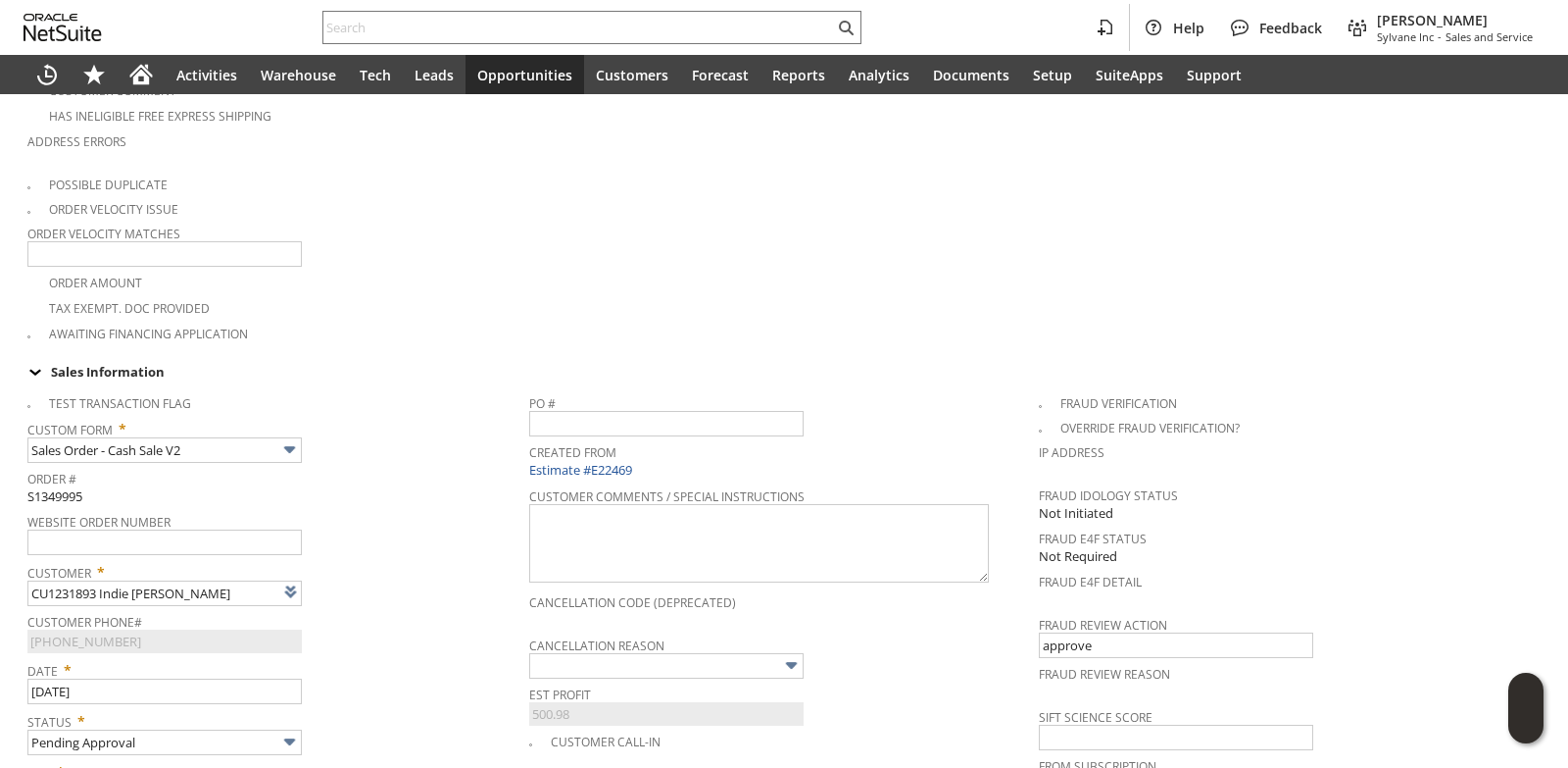
scroll to position [0, 0]
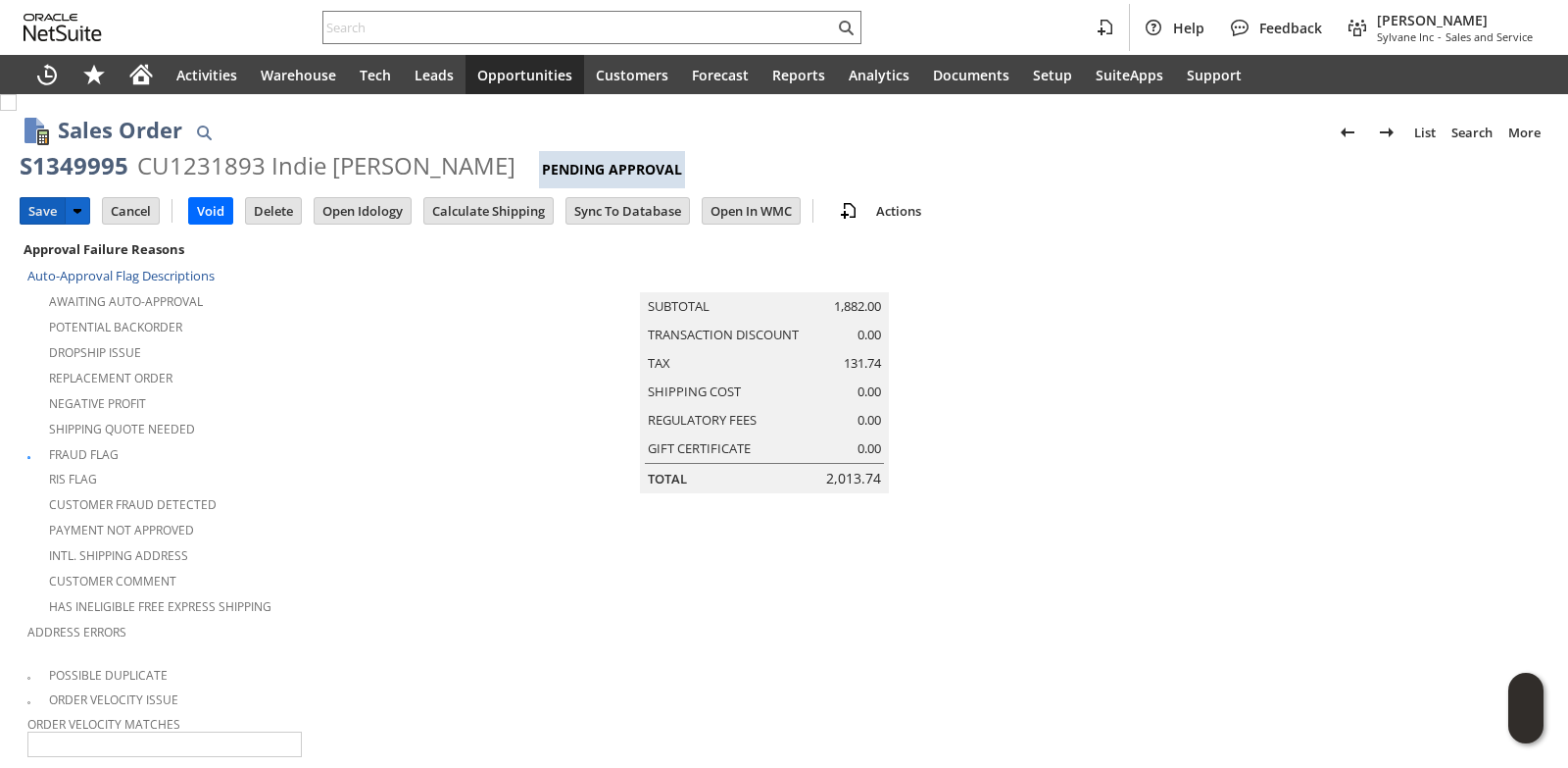
click at [35, 213] on input "Save" at bounding box center [42, 211] width 44 height 26
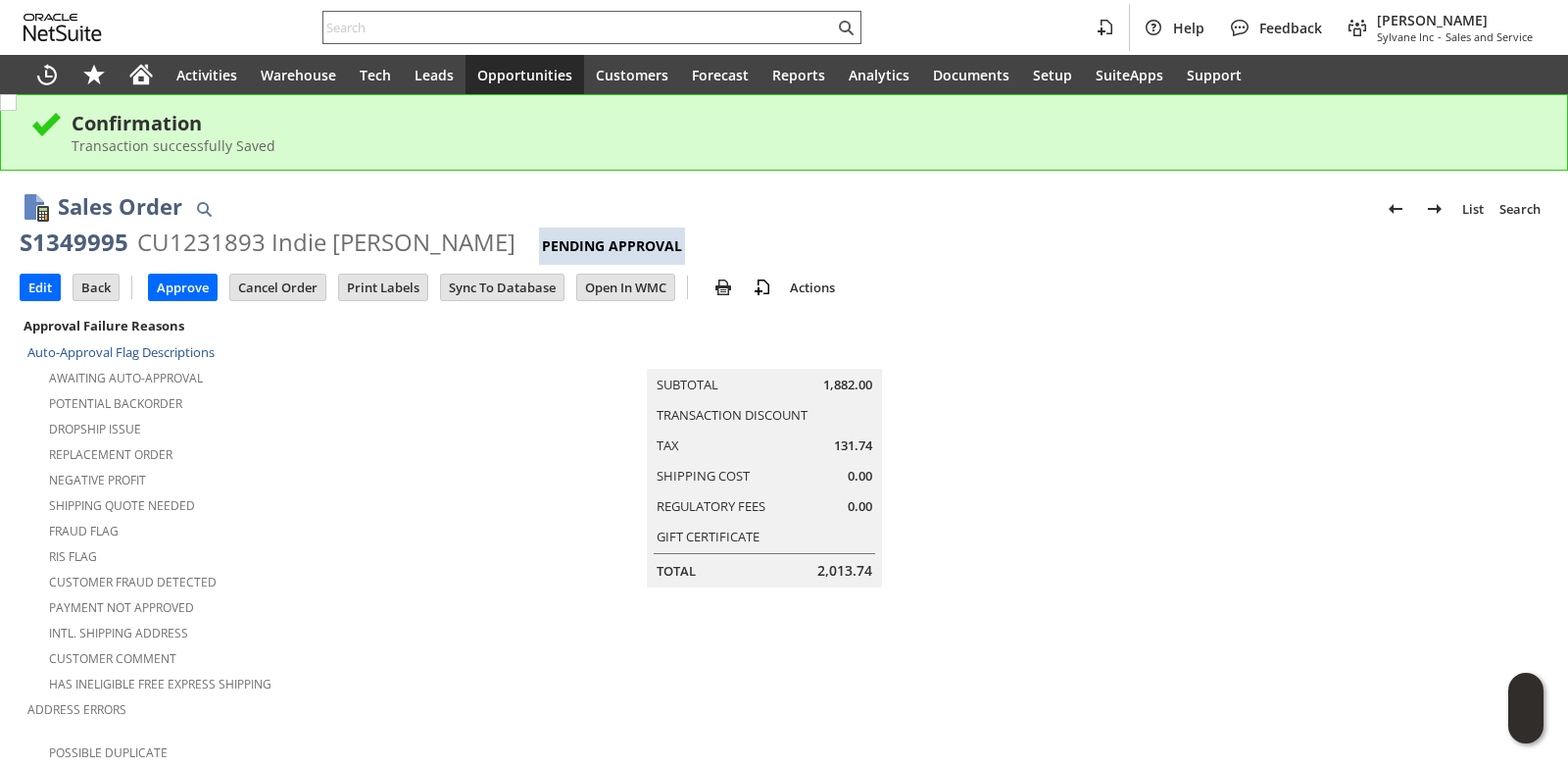
click at [447, 38] on input "text" at bounding box center [579, 28] width 511 height 24
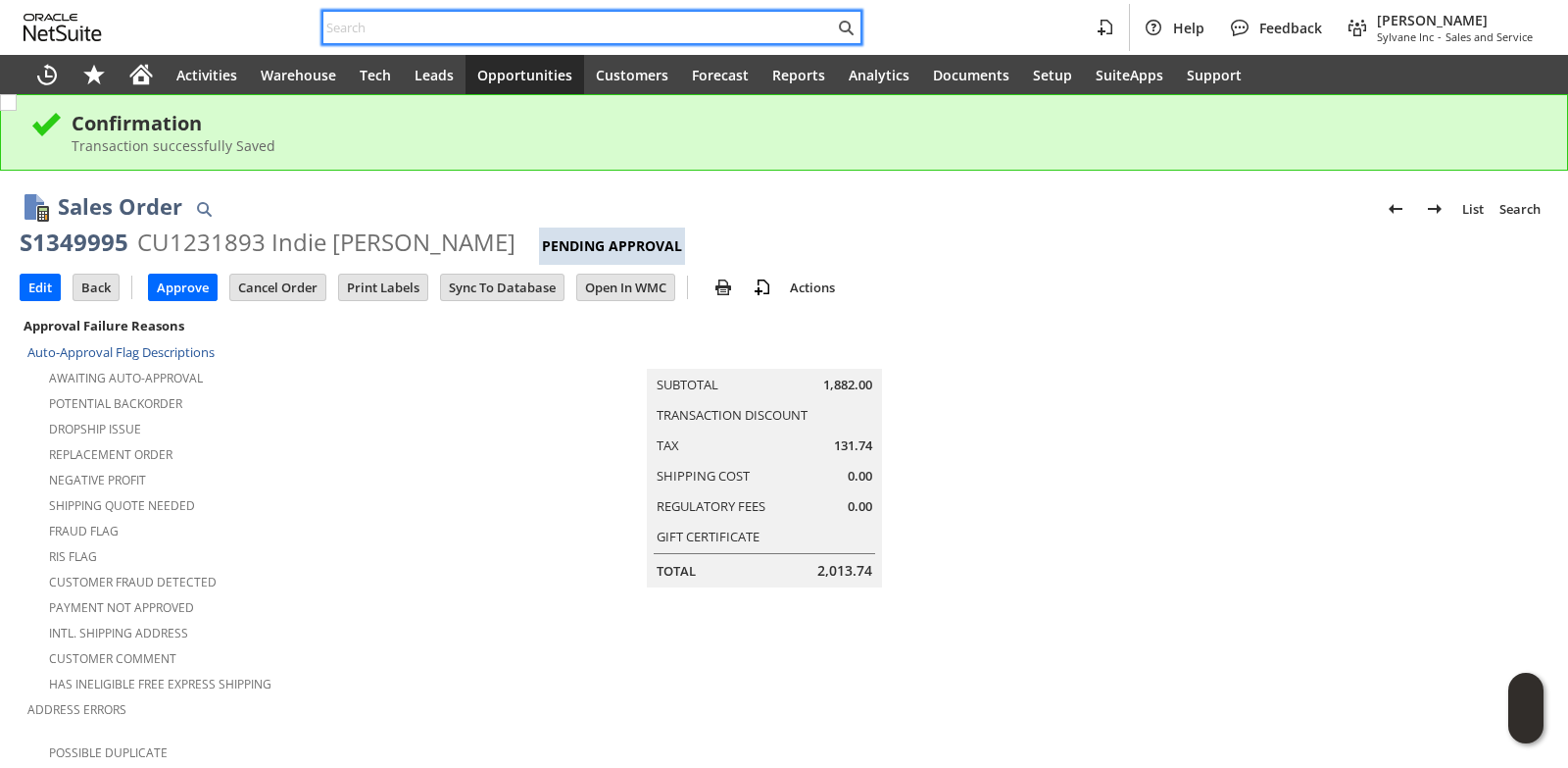
paste input "7064646140"
type input "7"
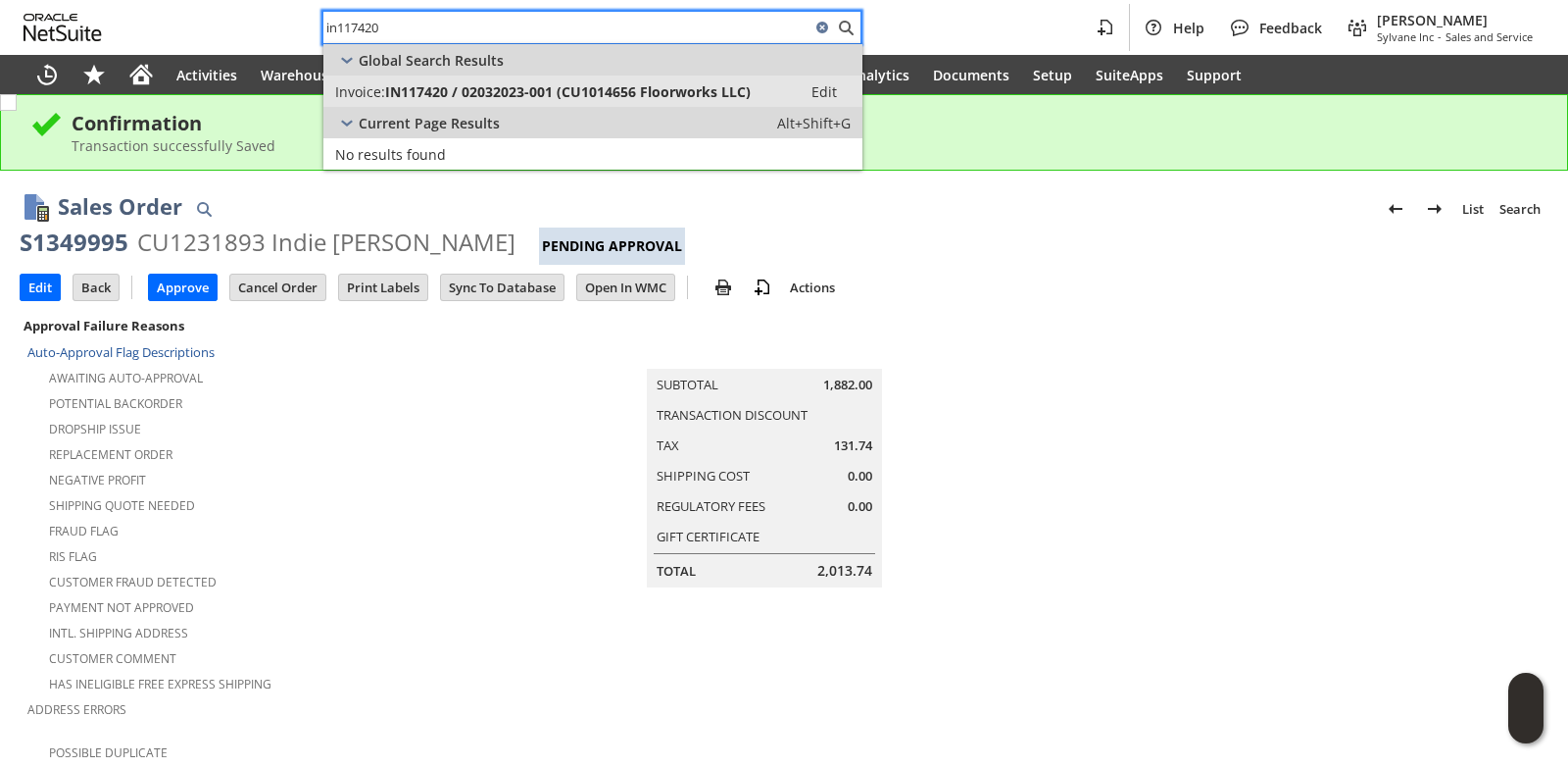
type input "in117420"
click at [478, 78] on link "Invoice: IN117420 / 02032023-001 (CU1014656 Floorworks LLC) Edit" at bounding box center [592, 92] width 539 height 32
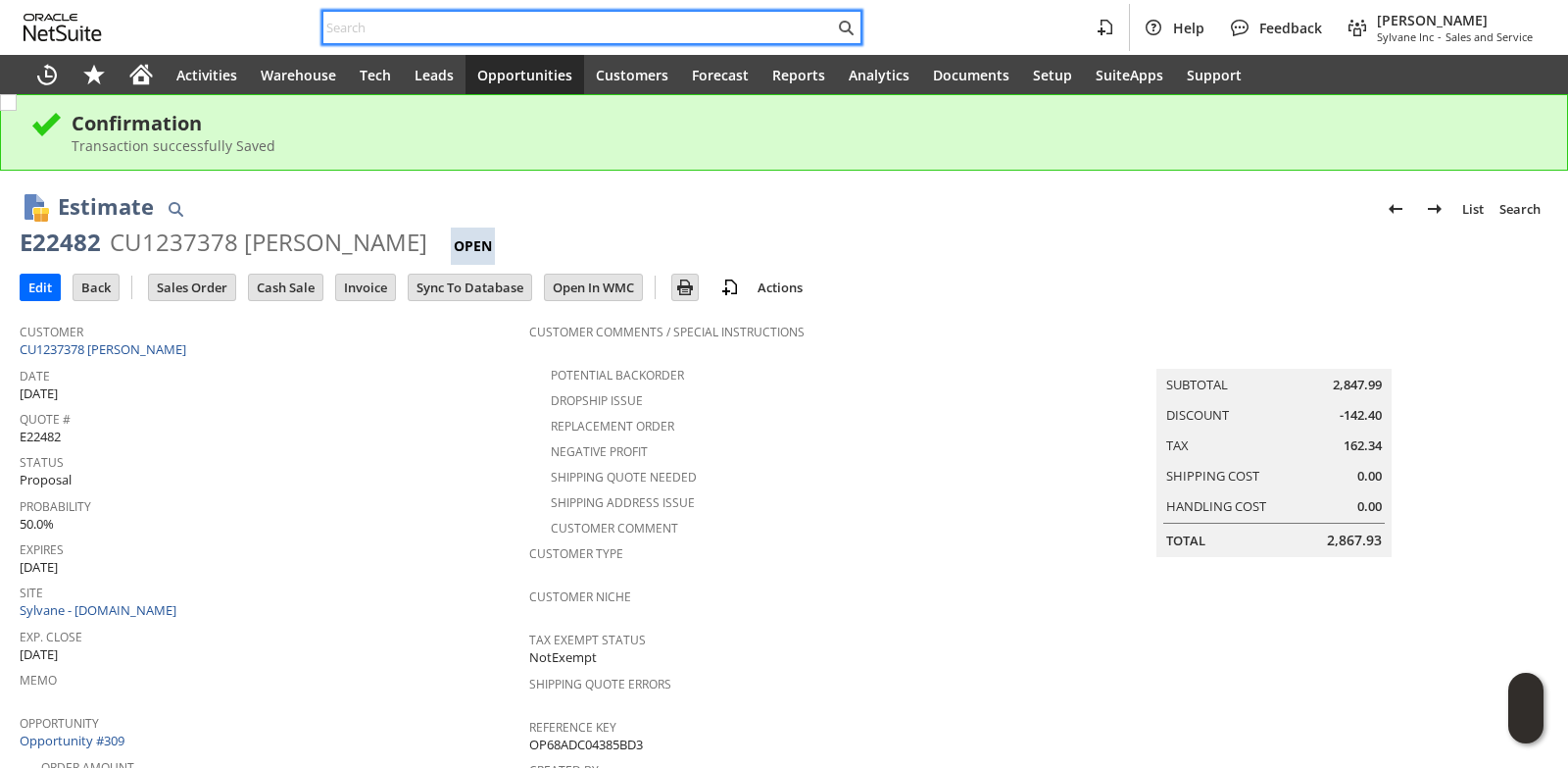
scroll to position [599, 0]
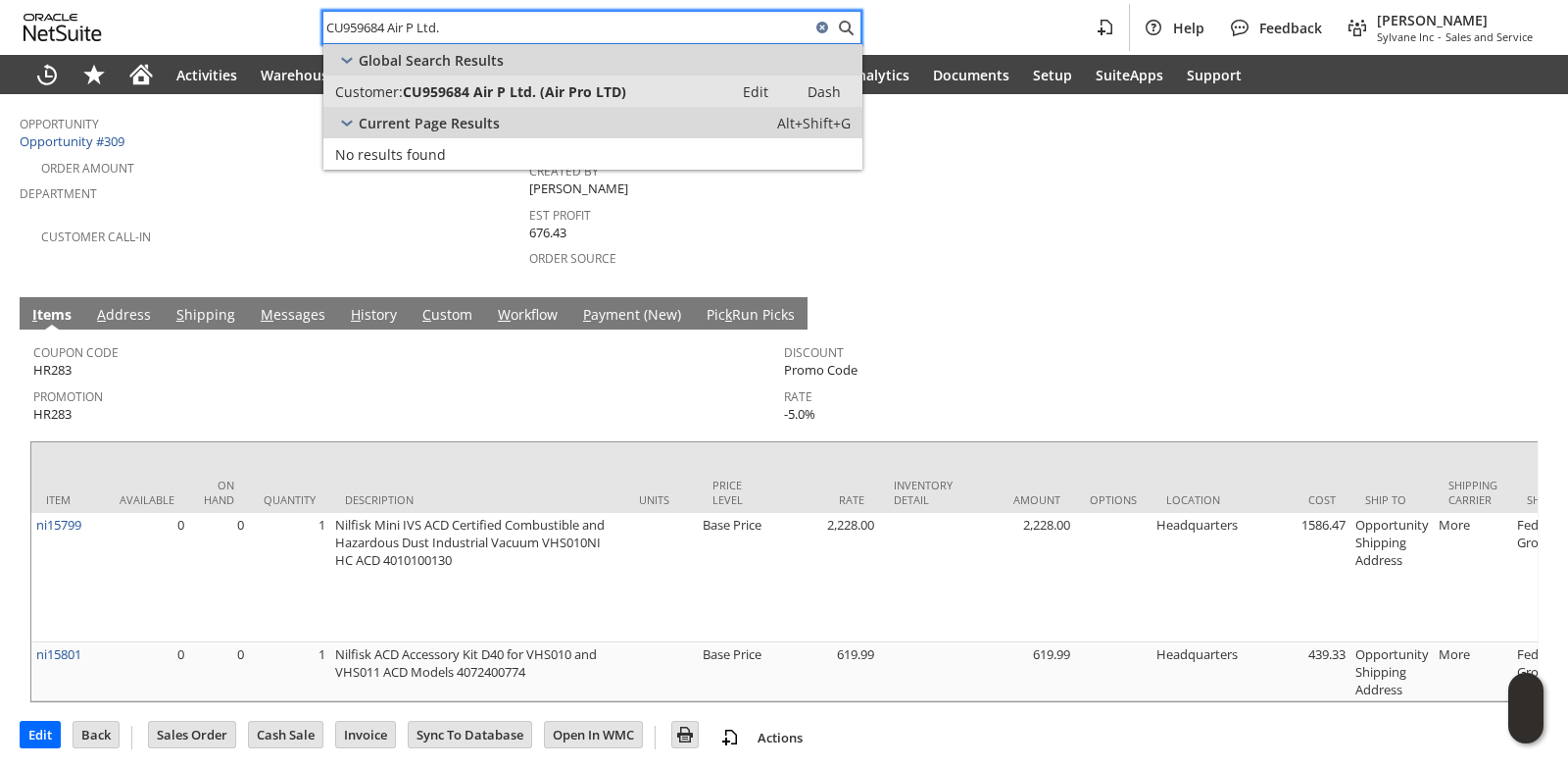
type input "CU959684 Air P Ltd."
click at [434, 79] on link "Customer: CU959684 Air P Ltd. (Air Pro LTD) Edit Dash" at bounding box center [592, 92] width 539 height 32
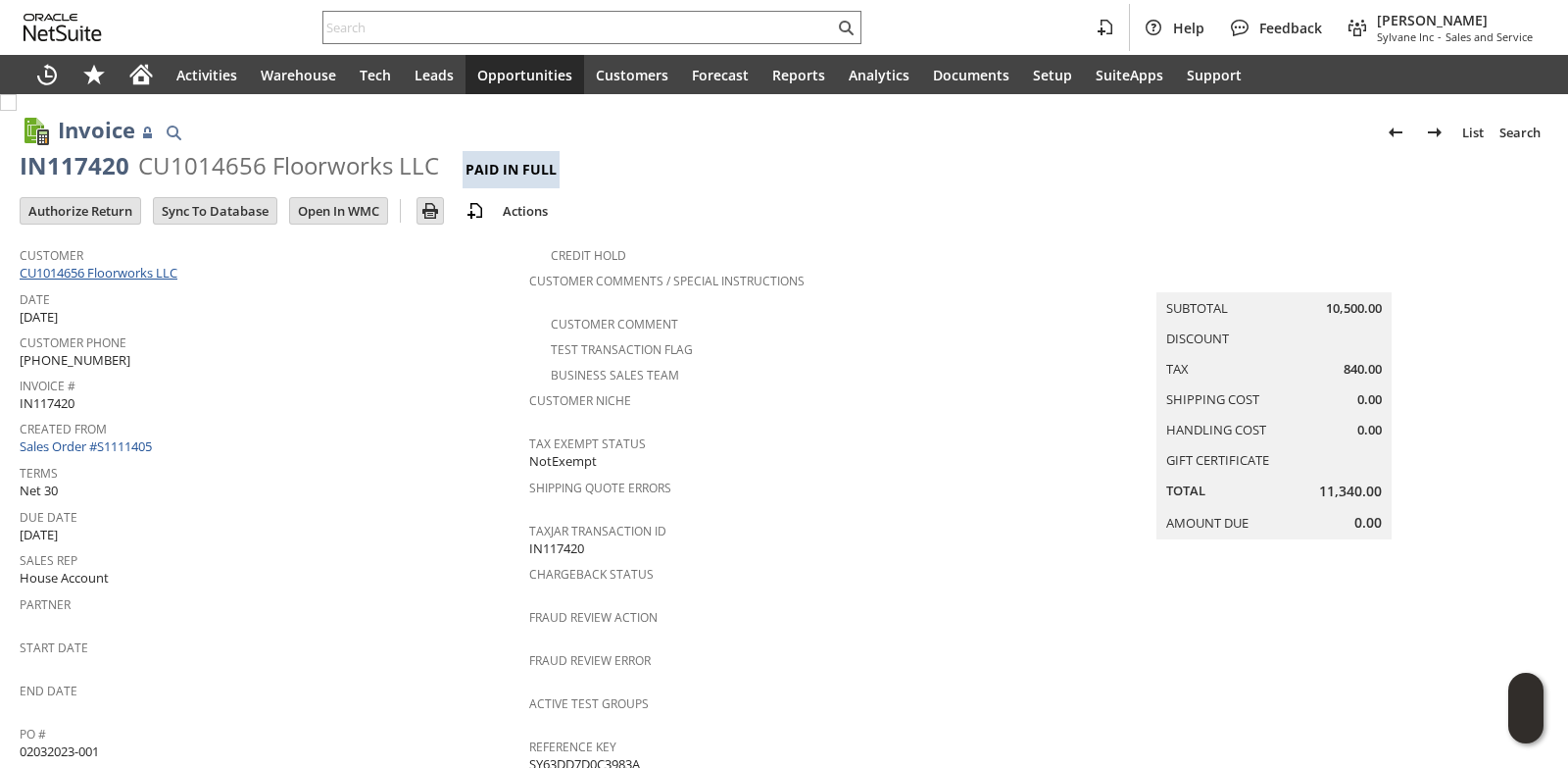
click at [146, 274] on link "CU1014656 Floorworks LLC" at bounding box center [101, 273] width 163 height 18
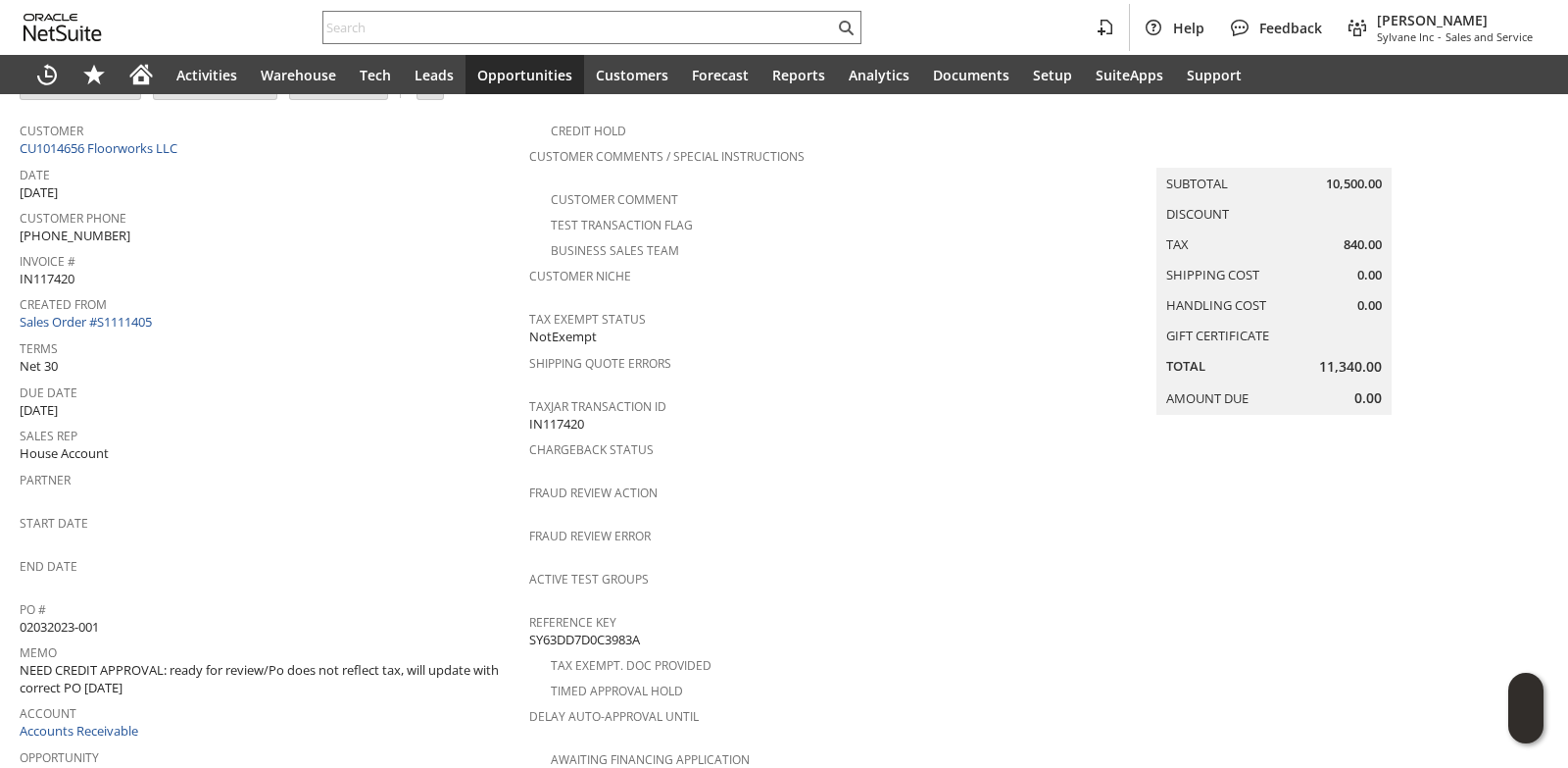
scroll to position [196, 0]
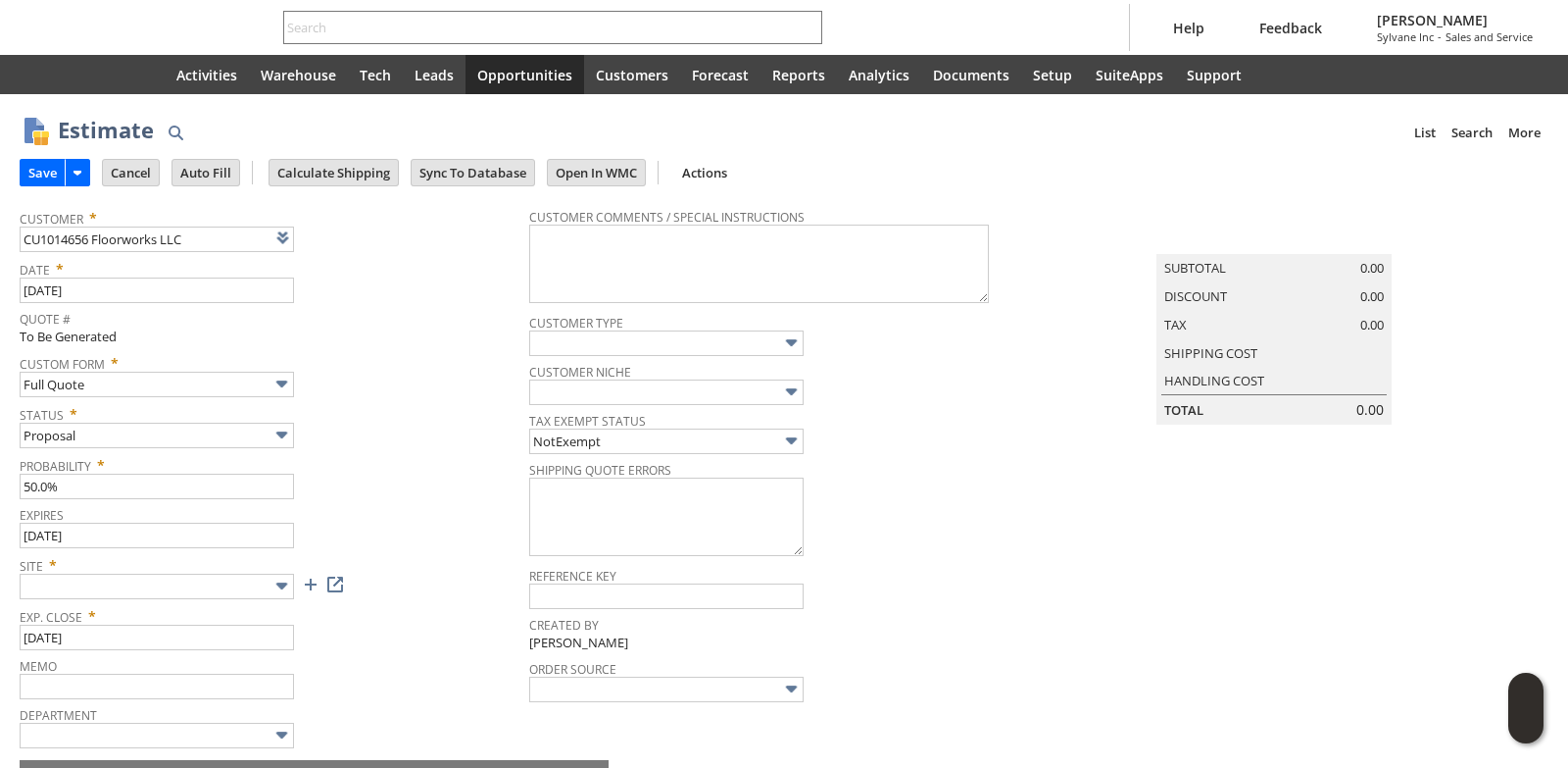
type input "[DATE]"
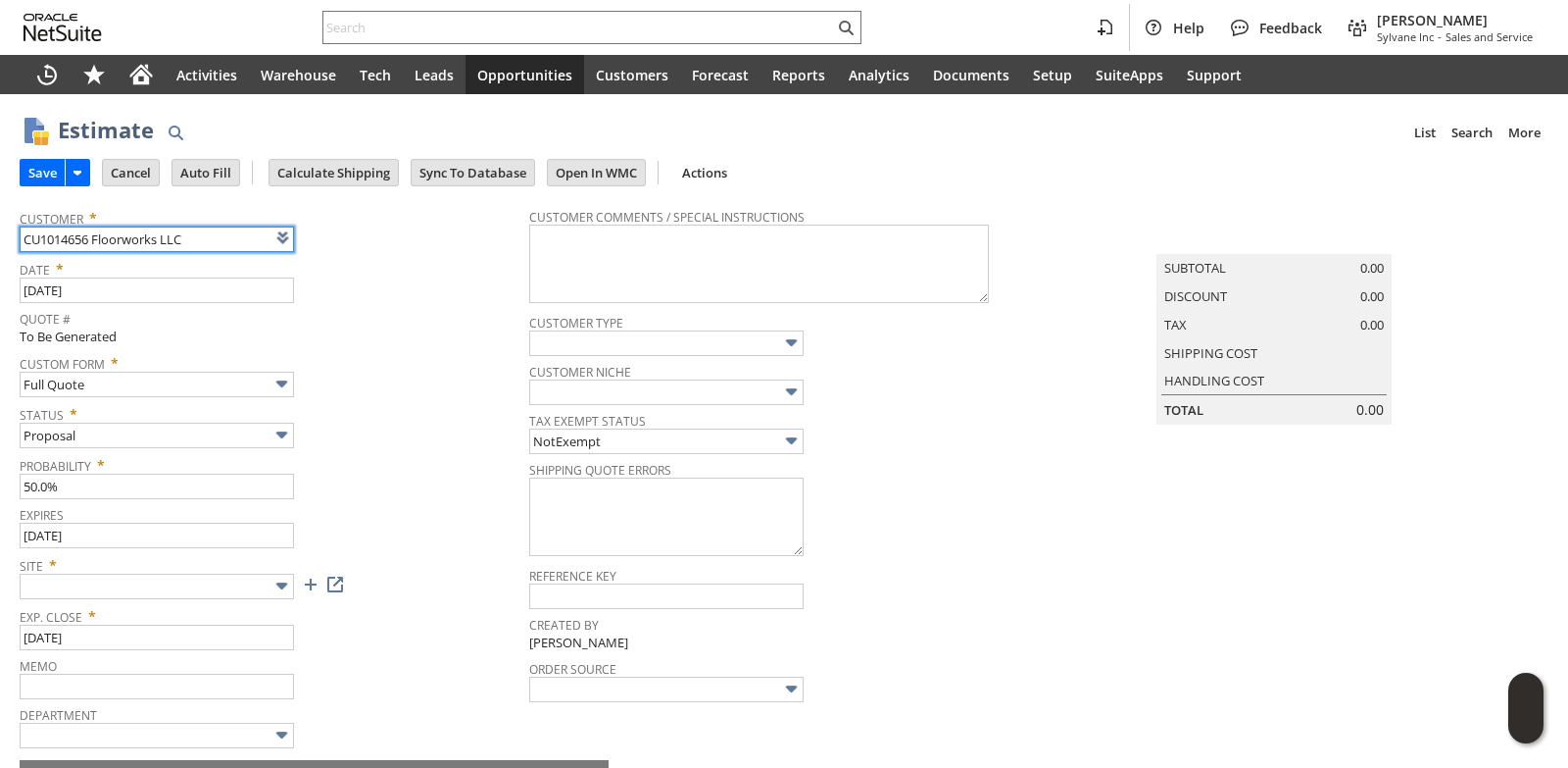
type input "Intelligent Recommendations ⁰"
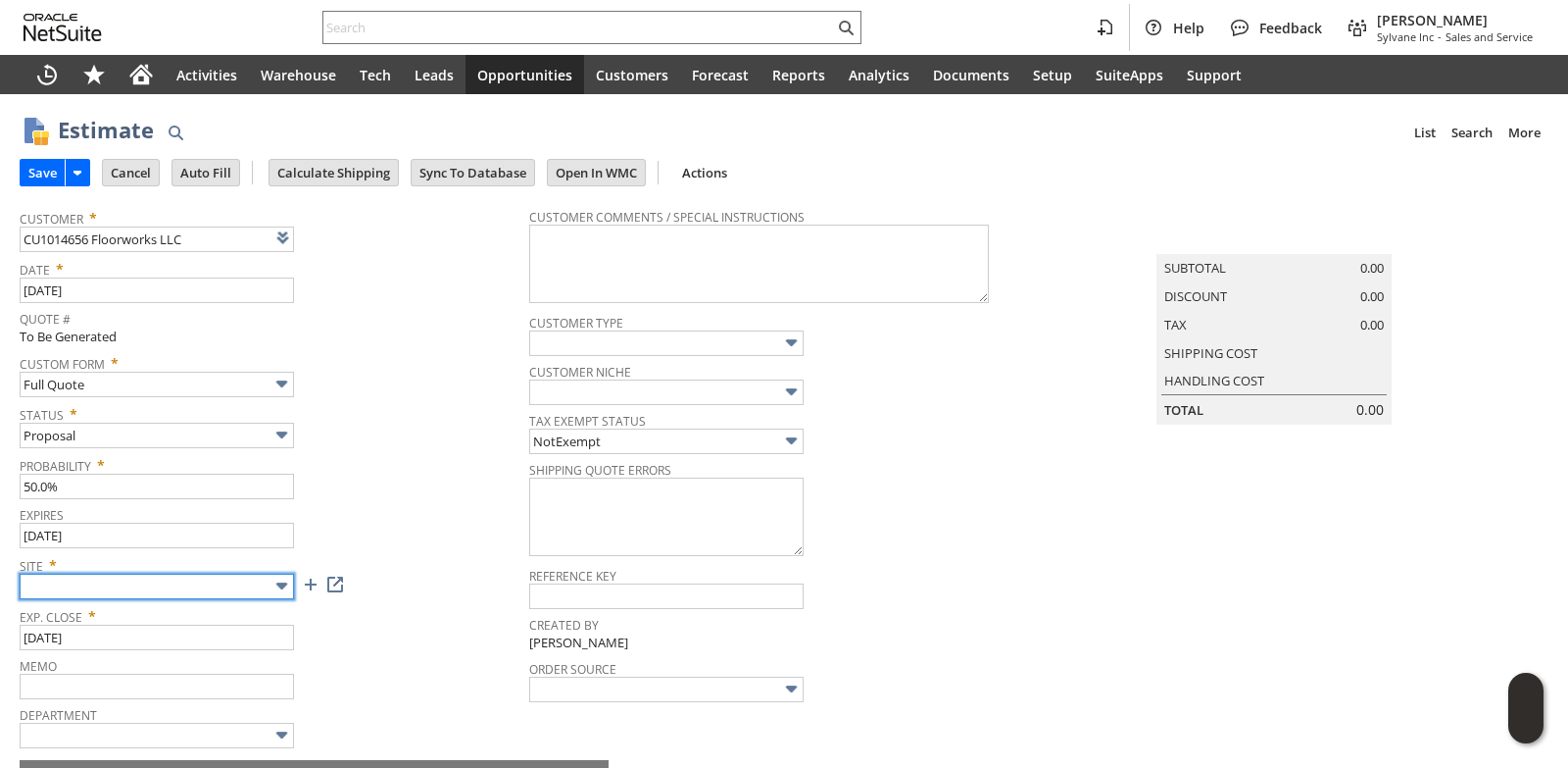
click at [229, 592] on input "text" at bounding box center [157, 587] width 275 height 26
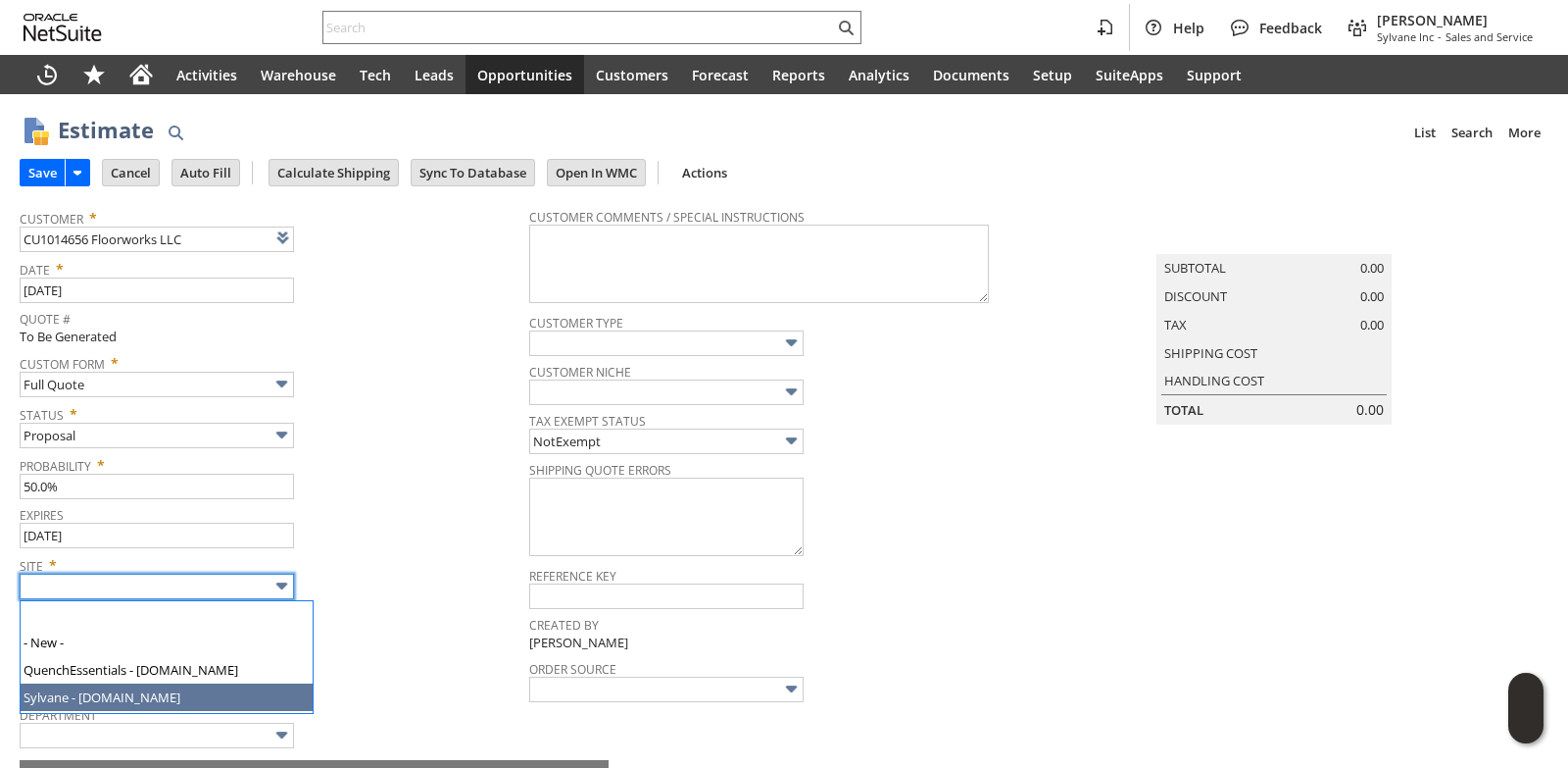
type input "Sylvane - [DOMAIN_NAME]"
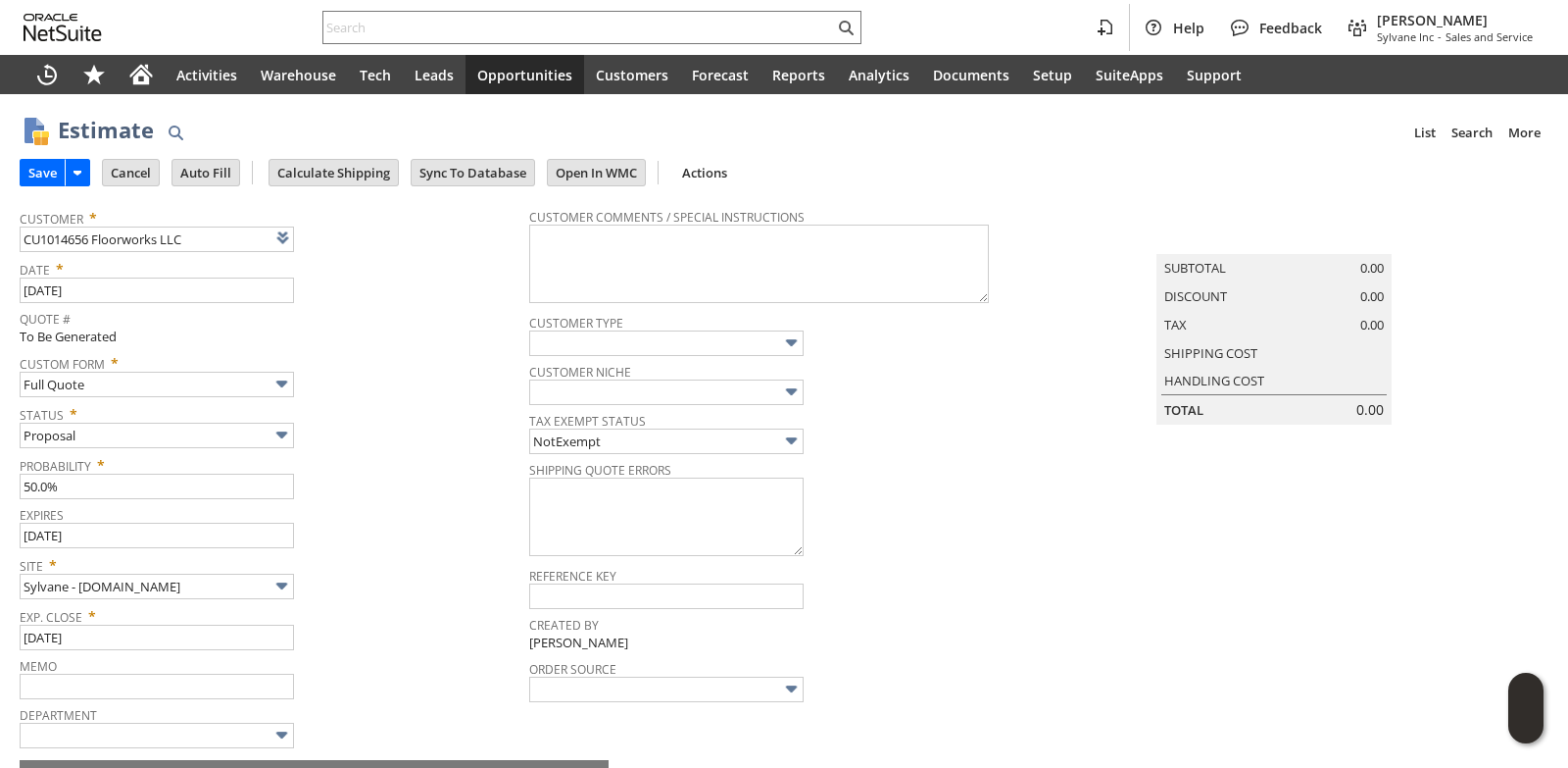
click at [373, 505] on span "Expires" at bounding box center [269, 512] width 500 height 22
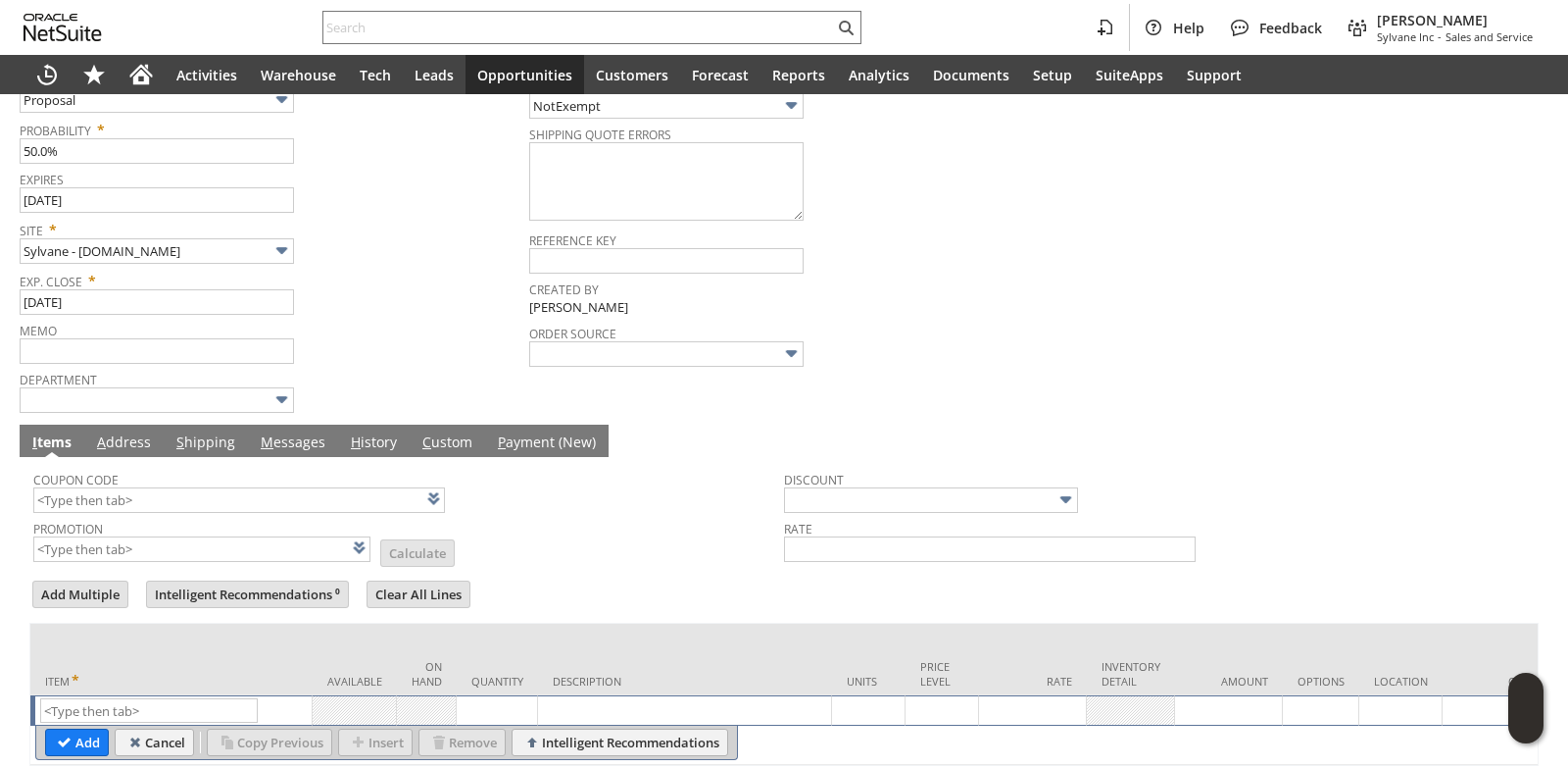
scroll to position [424, 0]
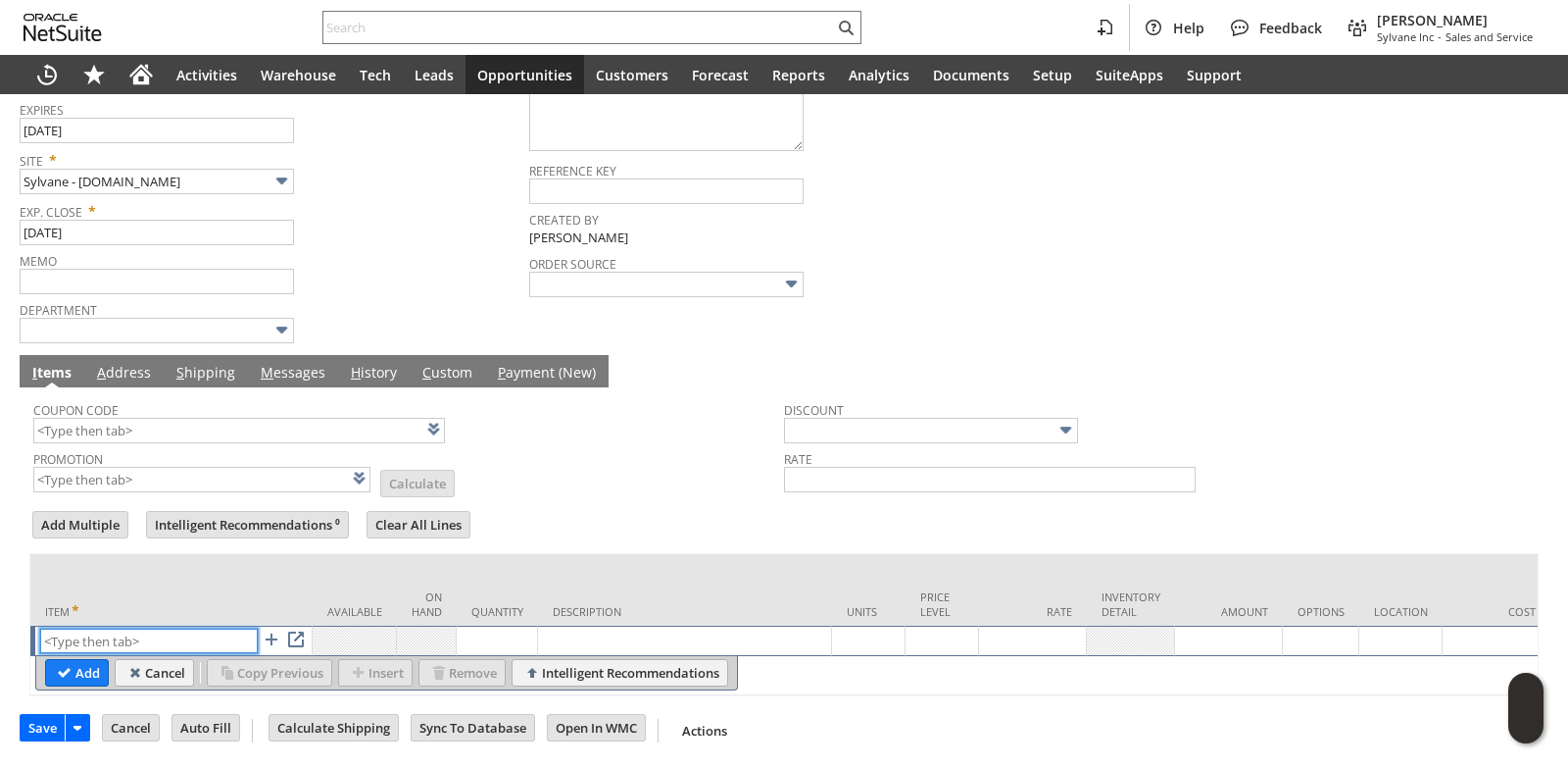
click at [137, 629] on input "text" at bounding box center [149, 641] width 218 height 25
paste input "dr3571"
type input "dr3571"
click at [598, 554] on td "Description" at bounding box center [685, 590] width 294 height 72
type input "Base Price"
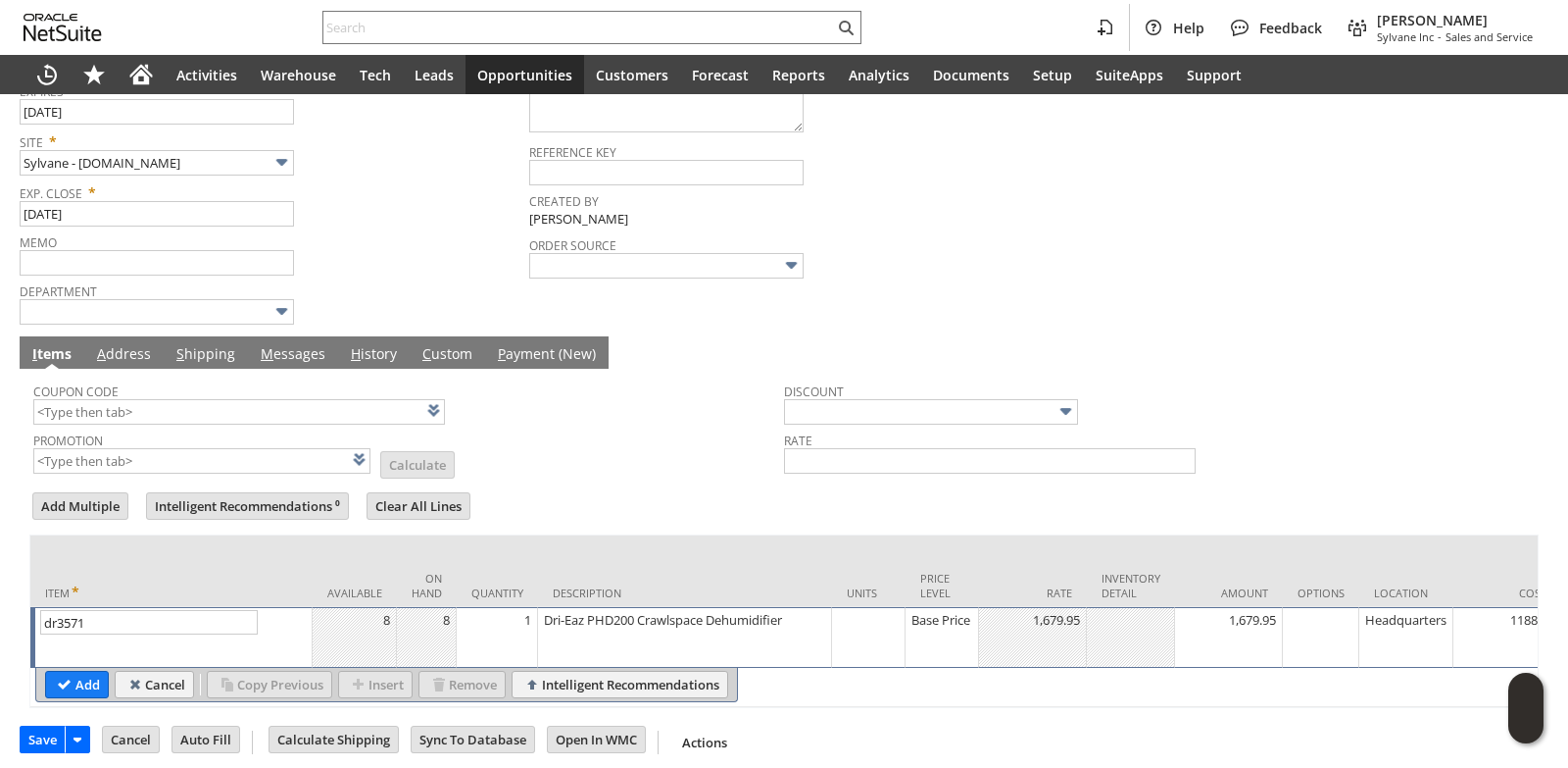
click at [926, 630] on div "Base Price" at bounding box center [942, 620] width 63 height 20
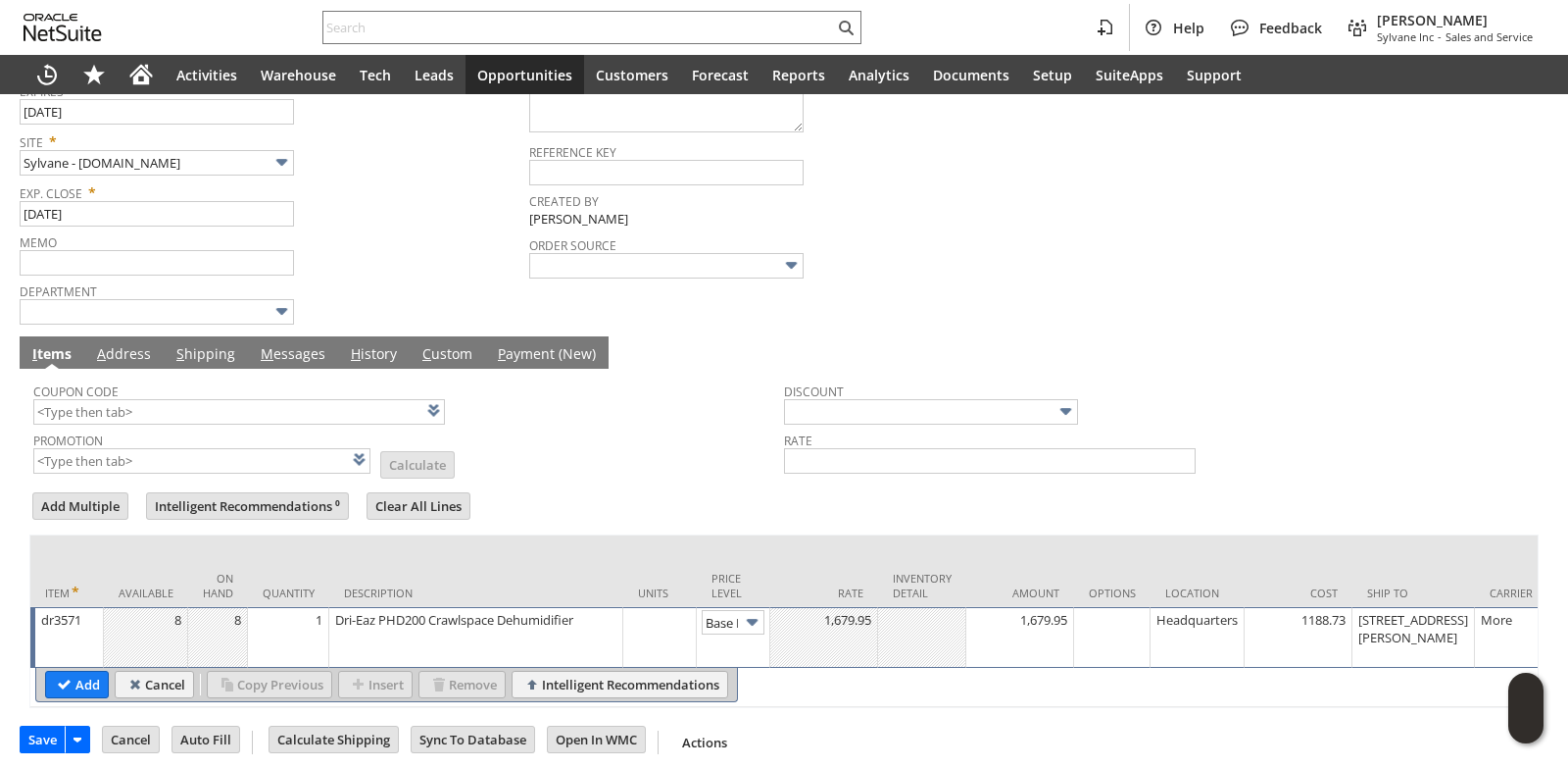
scroll to position [0, 29]
click at [728, 634] on input "Base Price" at bounding box center [733, 622] width 63 height 25
type input "Custom"
click at [813, 636] on td at bounding box center [824, 638] width 107 height 61
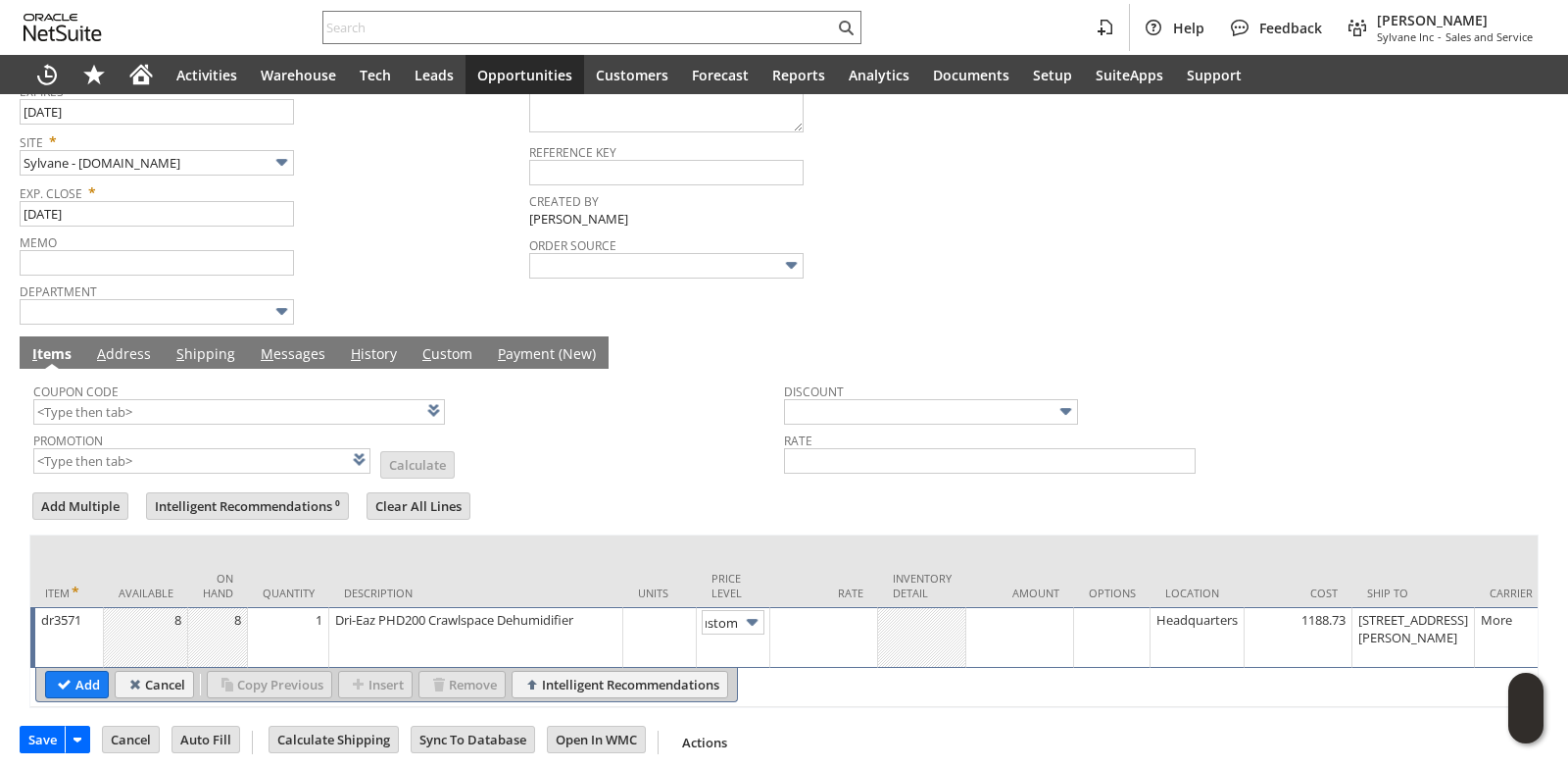
scroll to position [0, 0]
type input "1,579.95"
click at [312, 630] on div "1" at bounding box center [289, 620] width 71 height 20
type input "3"
click at [92, 682] on input "Add" at bounding box center [77, 684] width 62 height 26
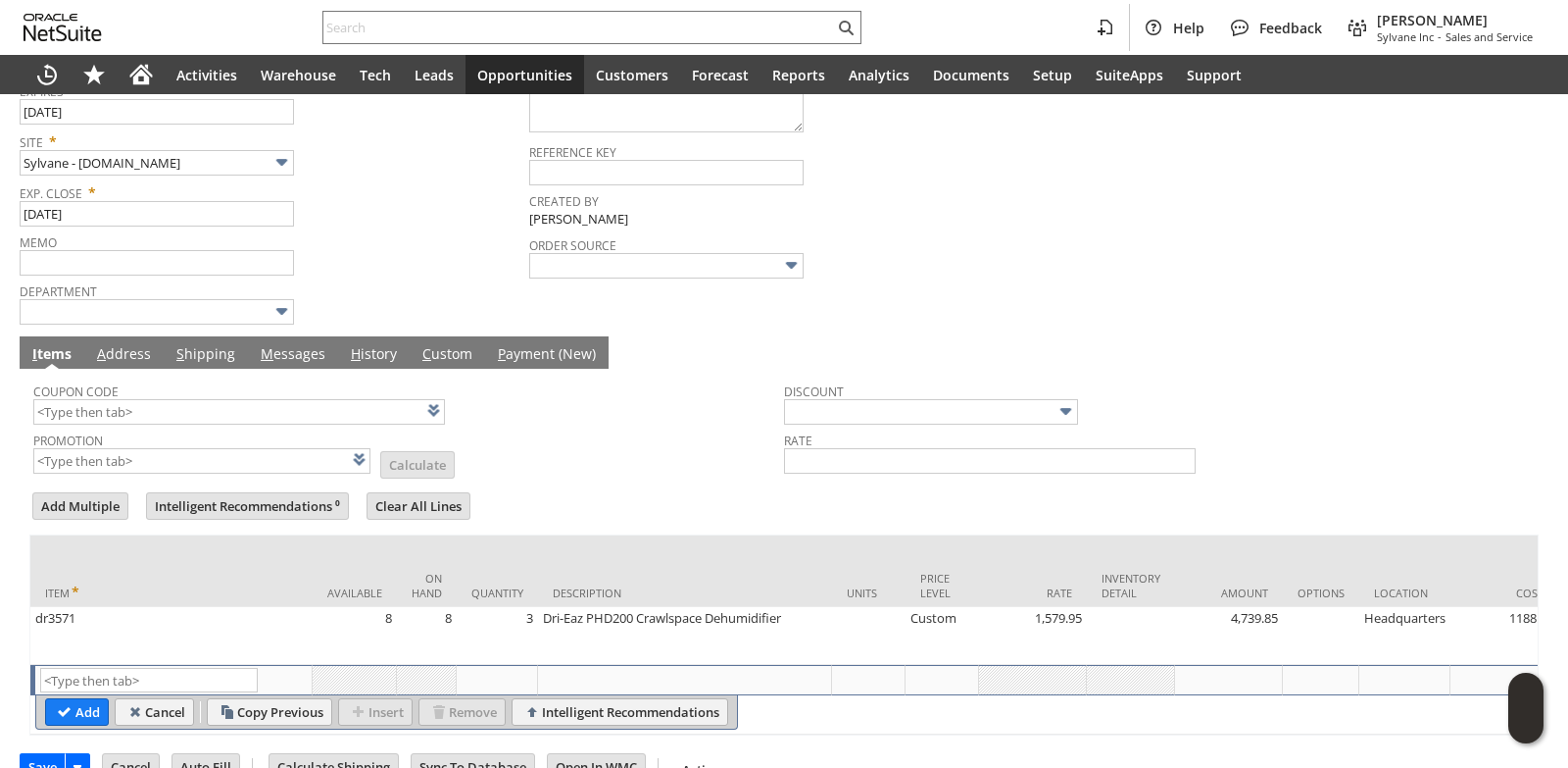
type input "Intelligent Recommendations¹⁰"
paste input "dr12204"
type input "dr12204"
click at [687, 541] on td "Description" at bounding box center [685, 571] width 294 height 72
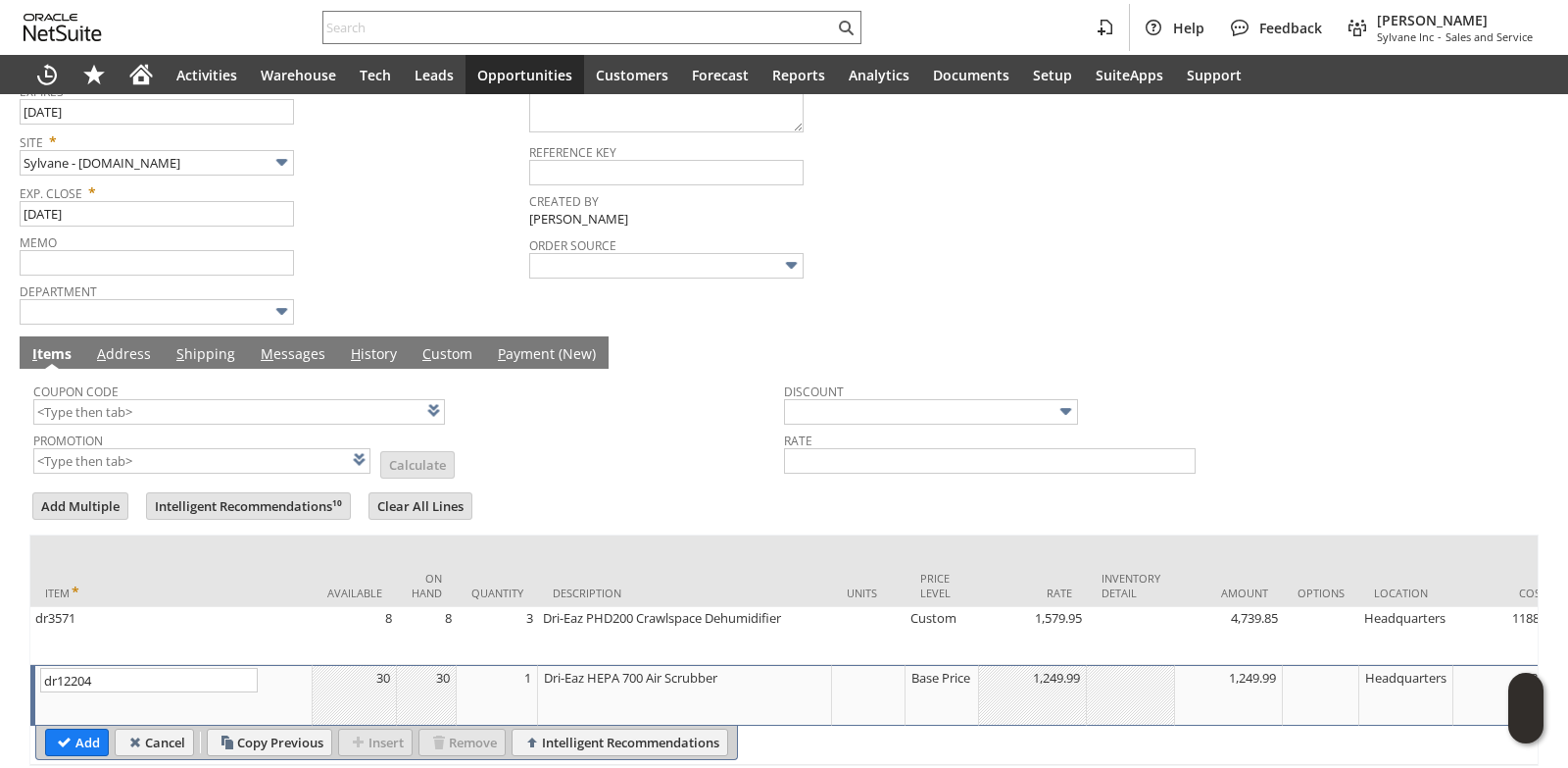
type input "Base Price"
click at [921, 684] on div "Base Price" at bounding box center [942, 677] width 63 height 20
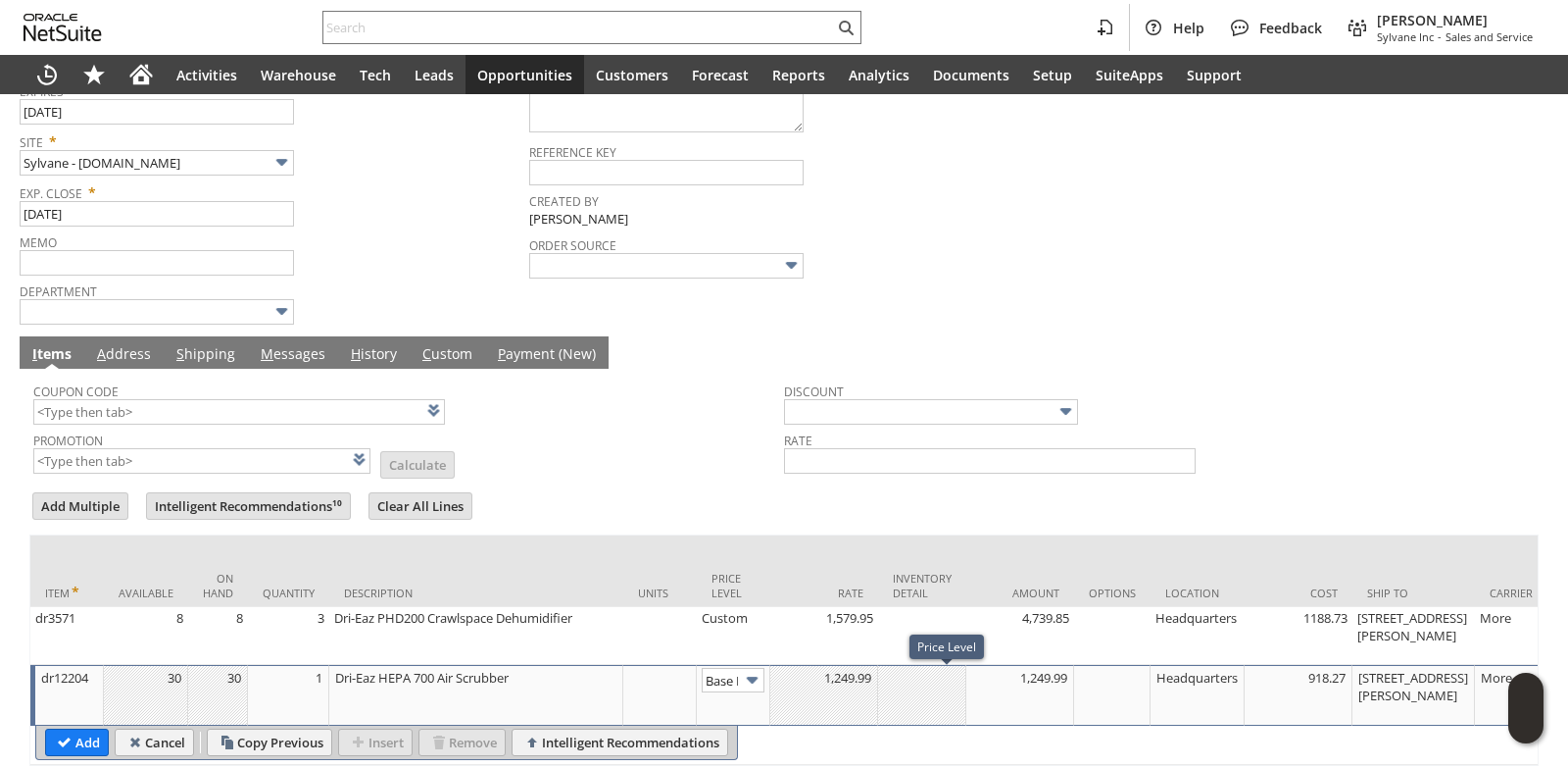
scroll to position [0, 29]
click at [745, 686] on img at bounding box center [752, 679] width 23 height 23
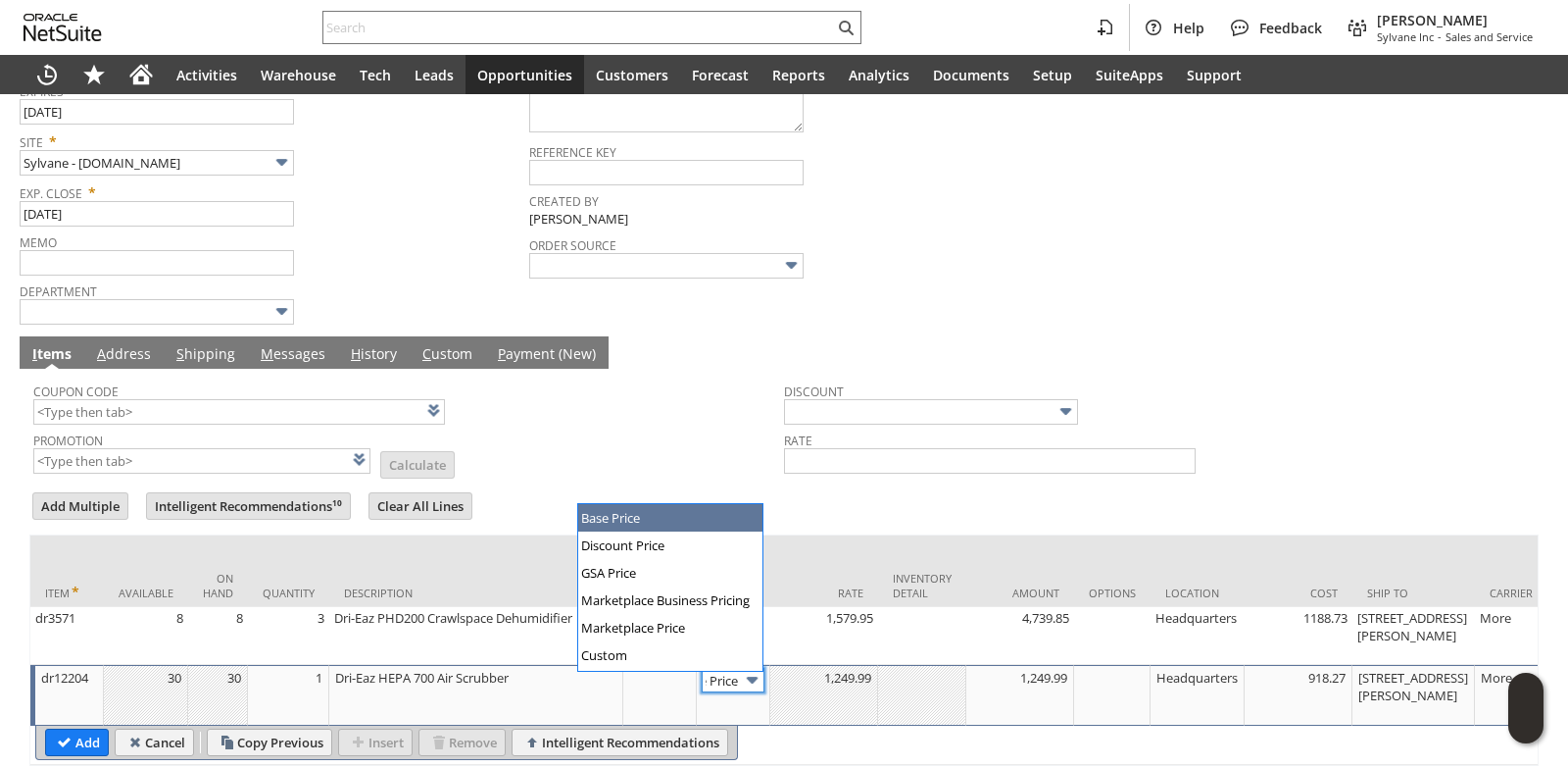
scroll to position [0, 0]
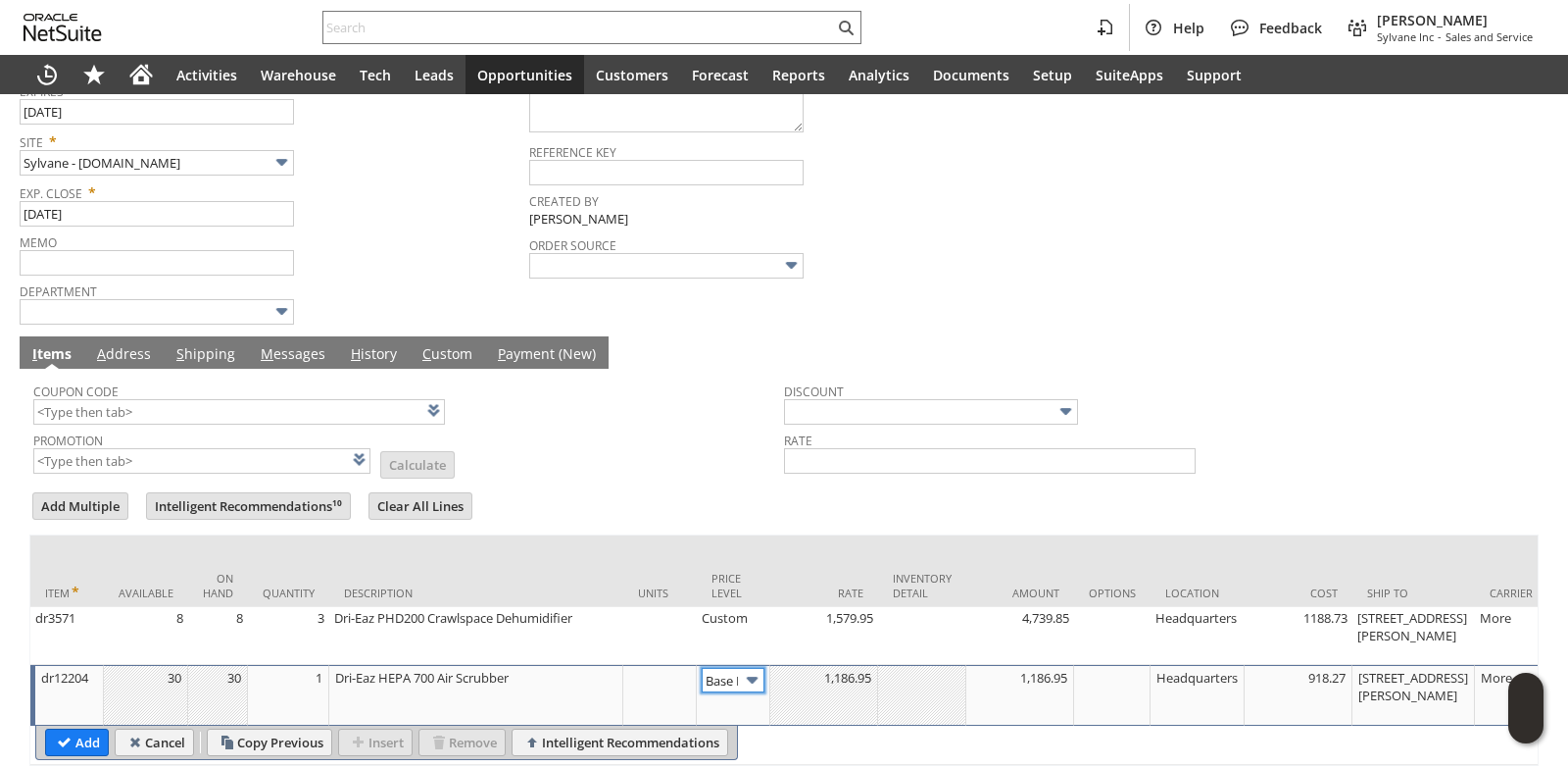
type input "Disco...rice"
click at [312, 687] on div "1" at bounding box center [289, 677] width 71 height 20
type input "2"
click at [81, 747] on input "Add" at bounding box center [77, 742] width 62 height 26
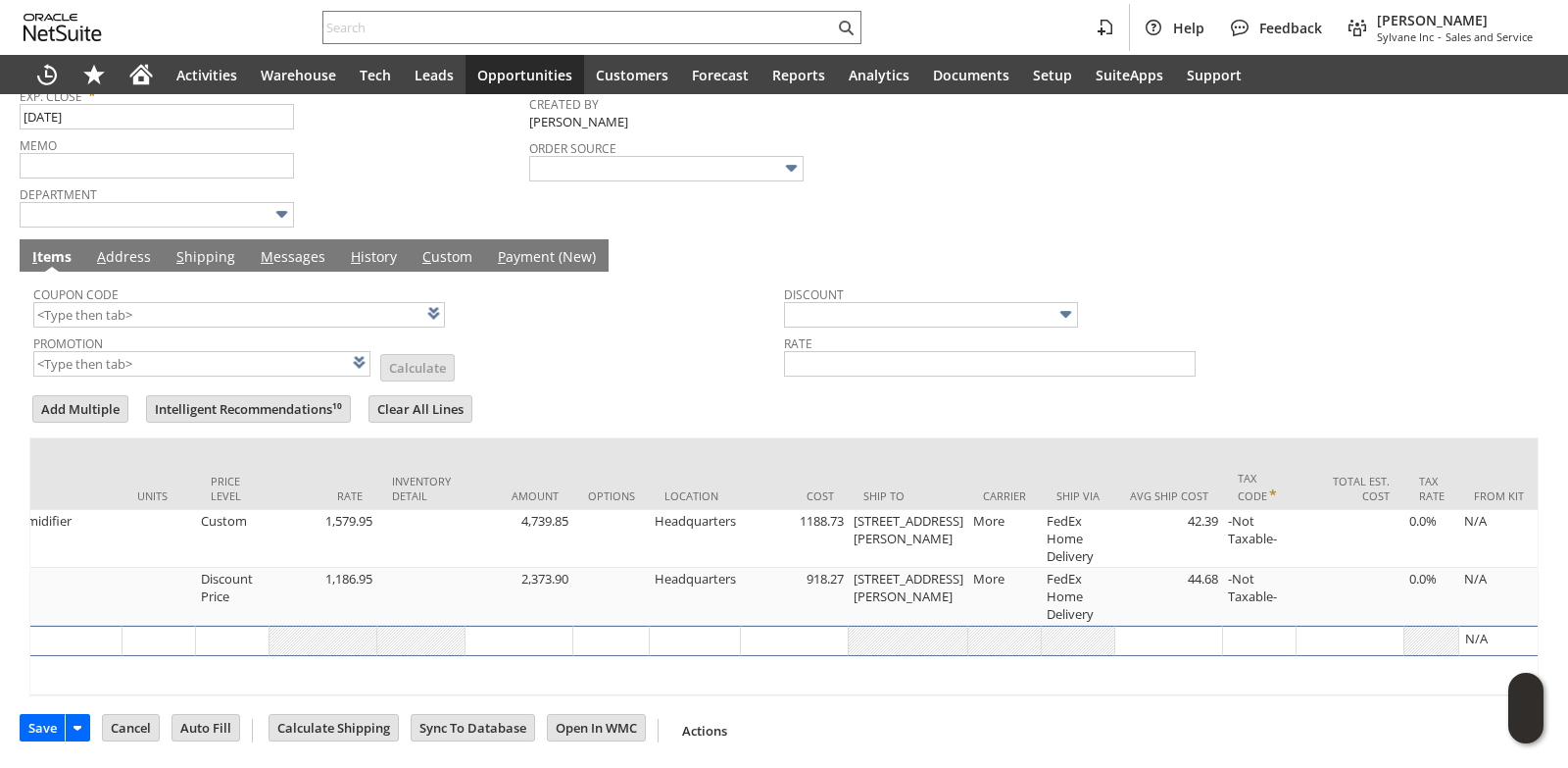
scroll to position [0, 717]
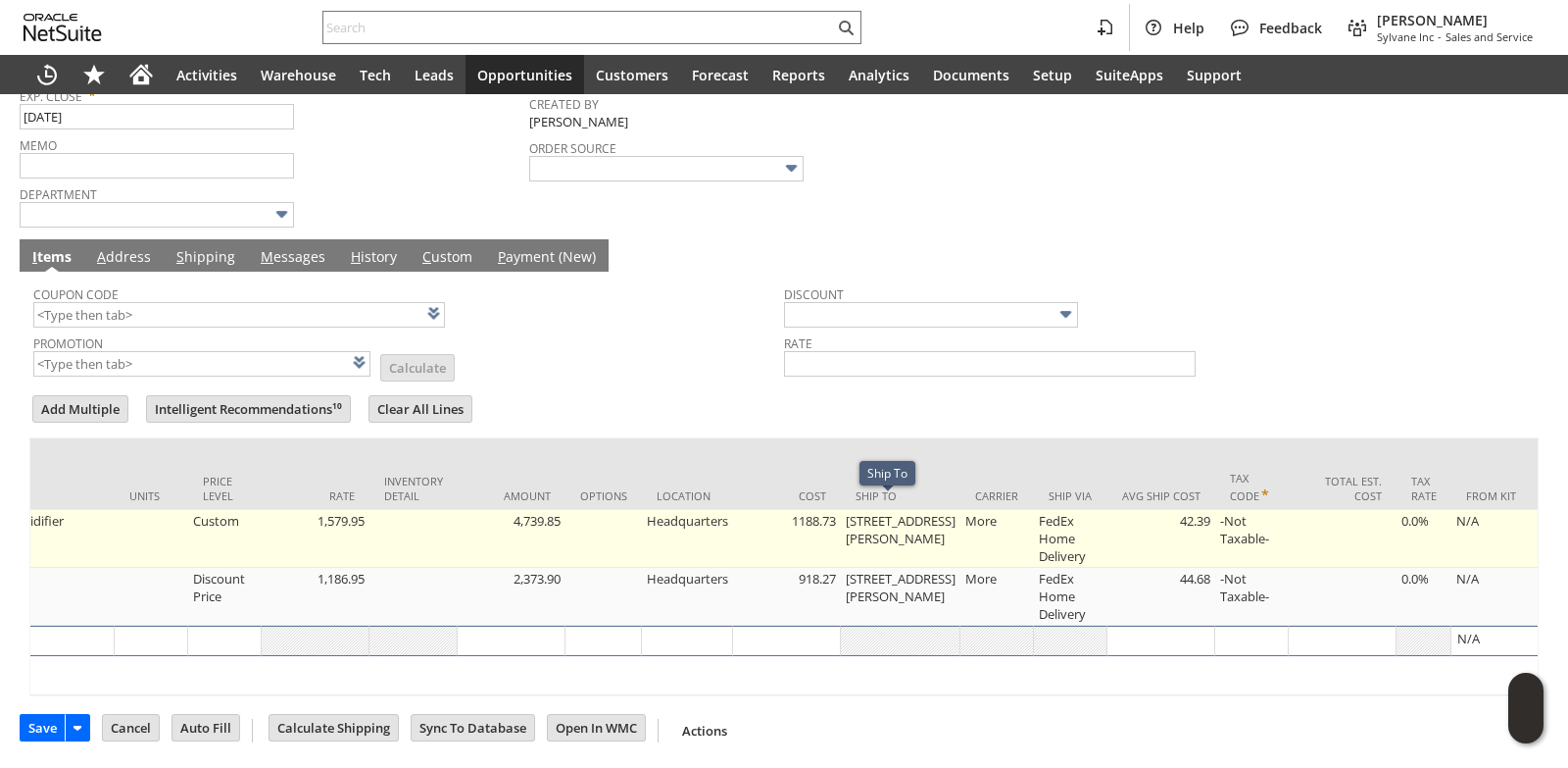
click at [872, 514] on td "3521 Summerville Rd" at bounding box center [900, 538] width 119 height 58
type input "3521 Summerville Rd"
type input "OK"
type input "Make Copy"
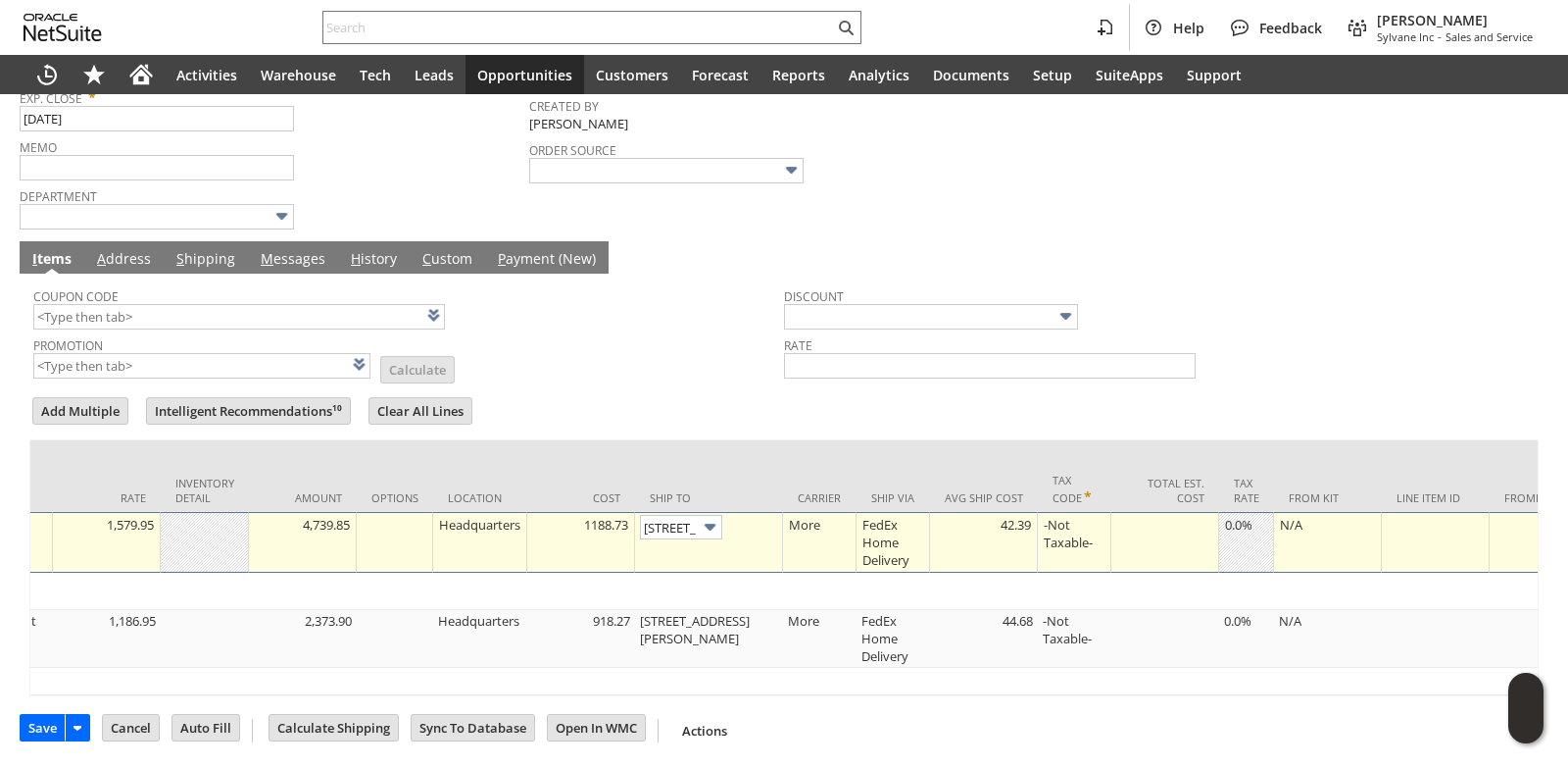
scroll to position [0, 68]
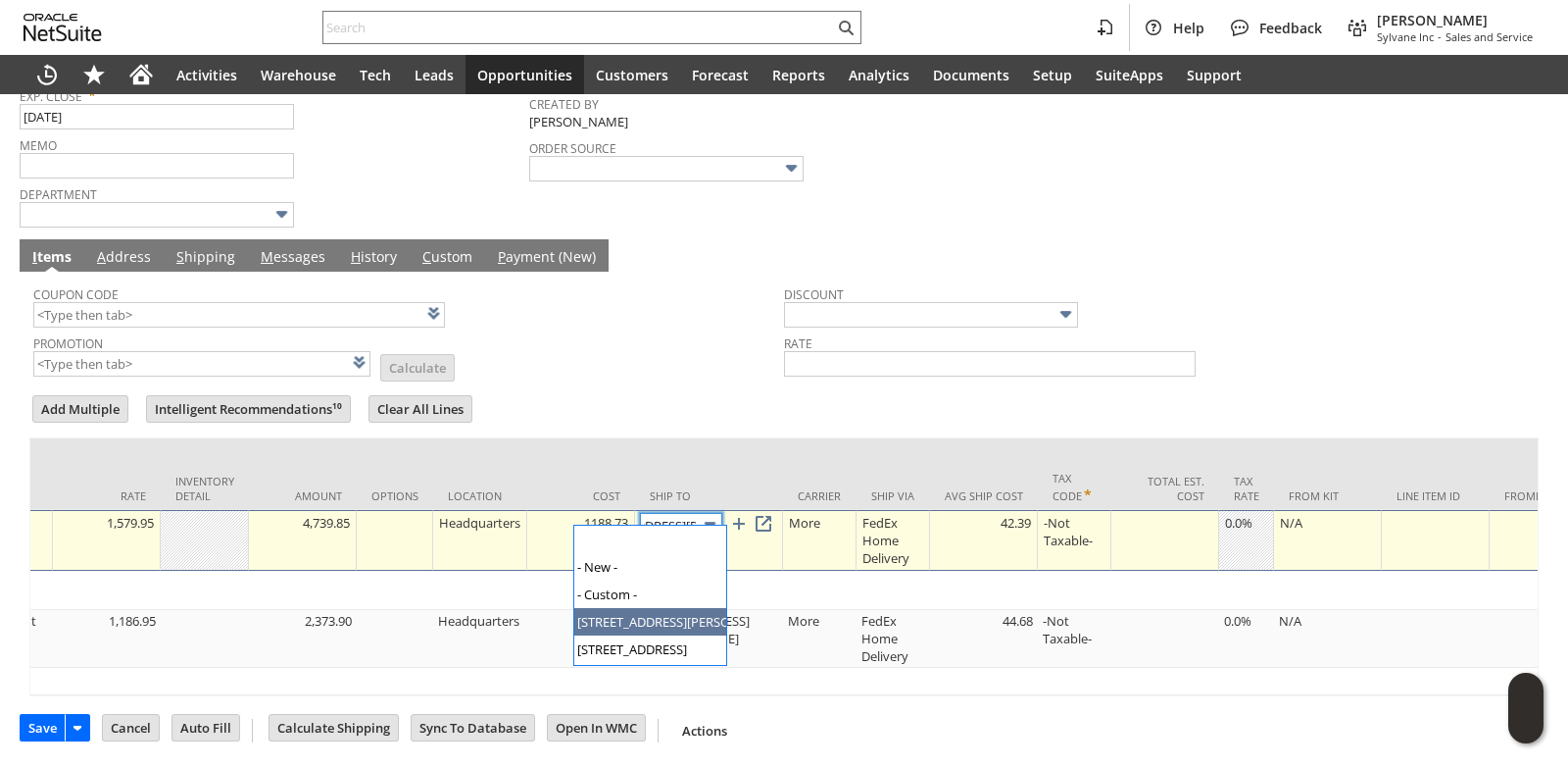
click at [711, 514] on img at bounding box center [710, 524] width 23 height 23
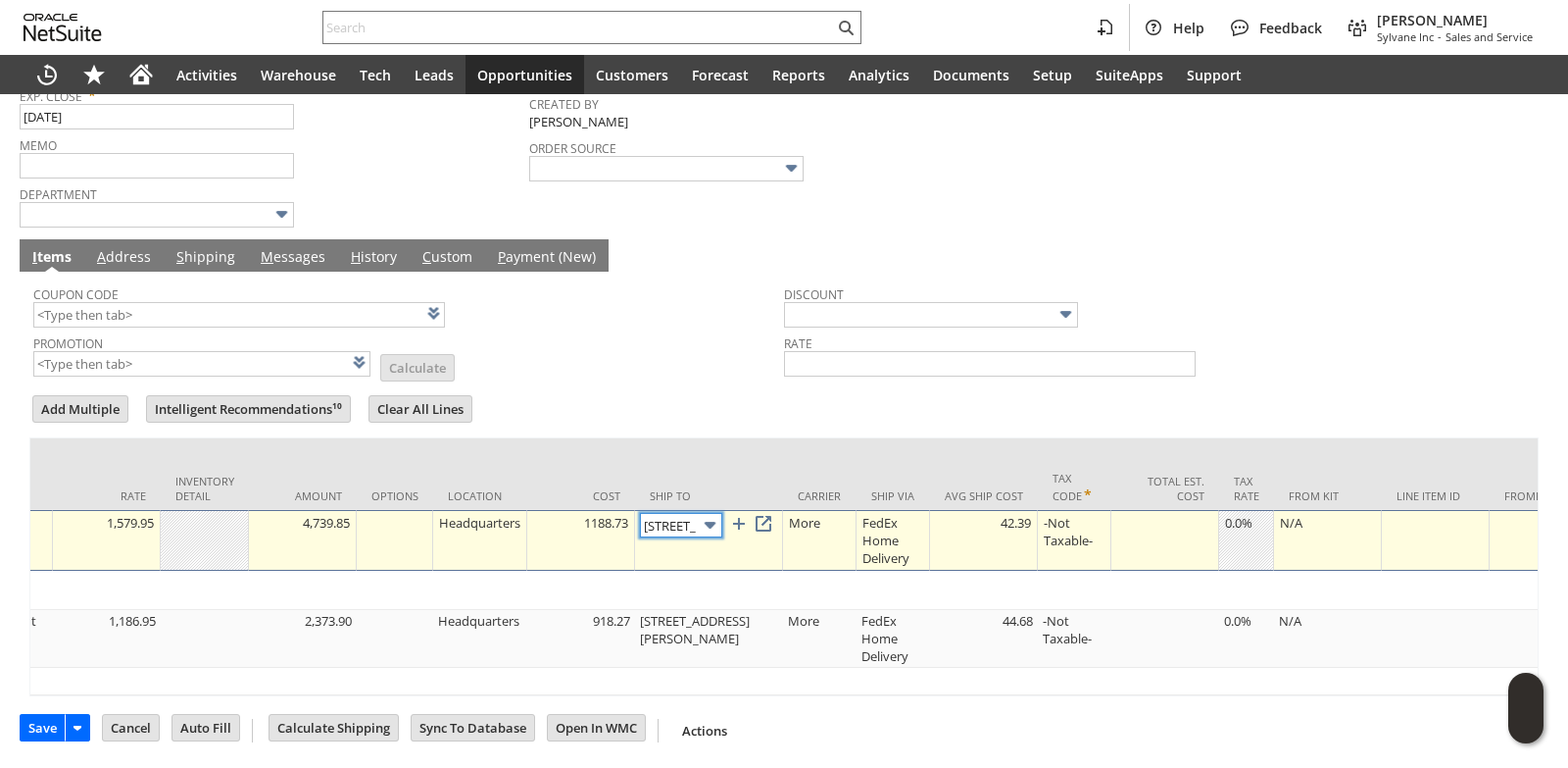
click at [711, 514] on img at bounding box center [710, 524] width 23 height 23
click at [775, 513] on link at bounding box center [764, 524] width 22 height 22
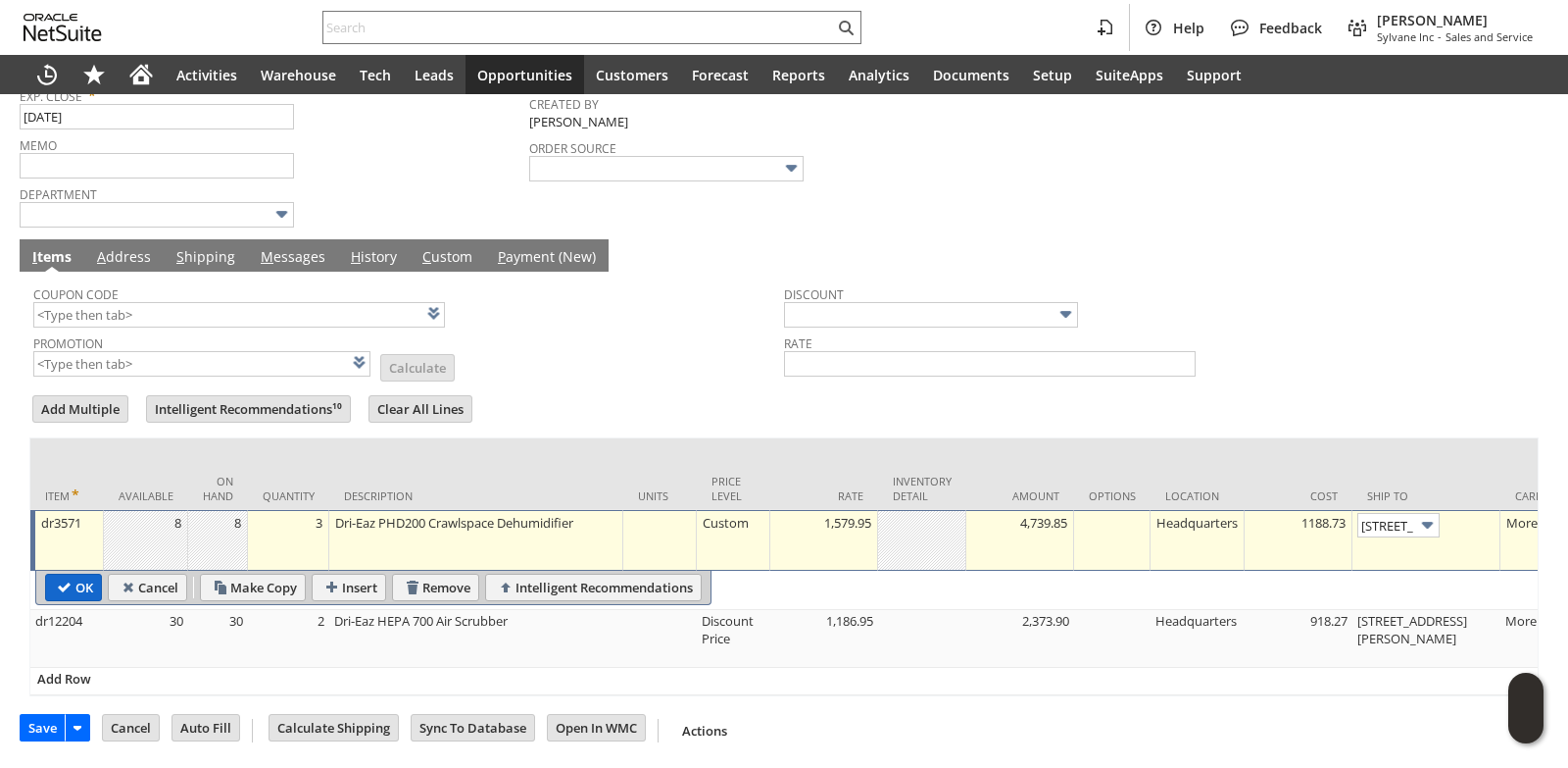
click at [78, 575] on input "OK" at bounding box center [74, 588] width 55 height 26
type input "Add"
type input "Copy Previous"
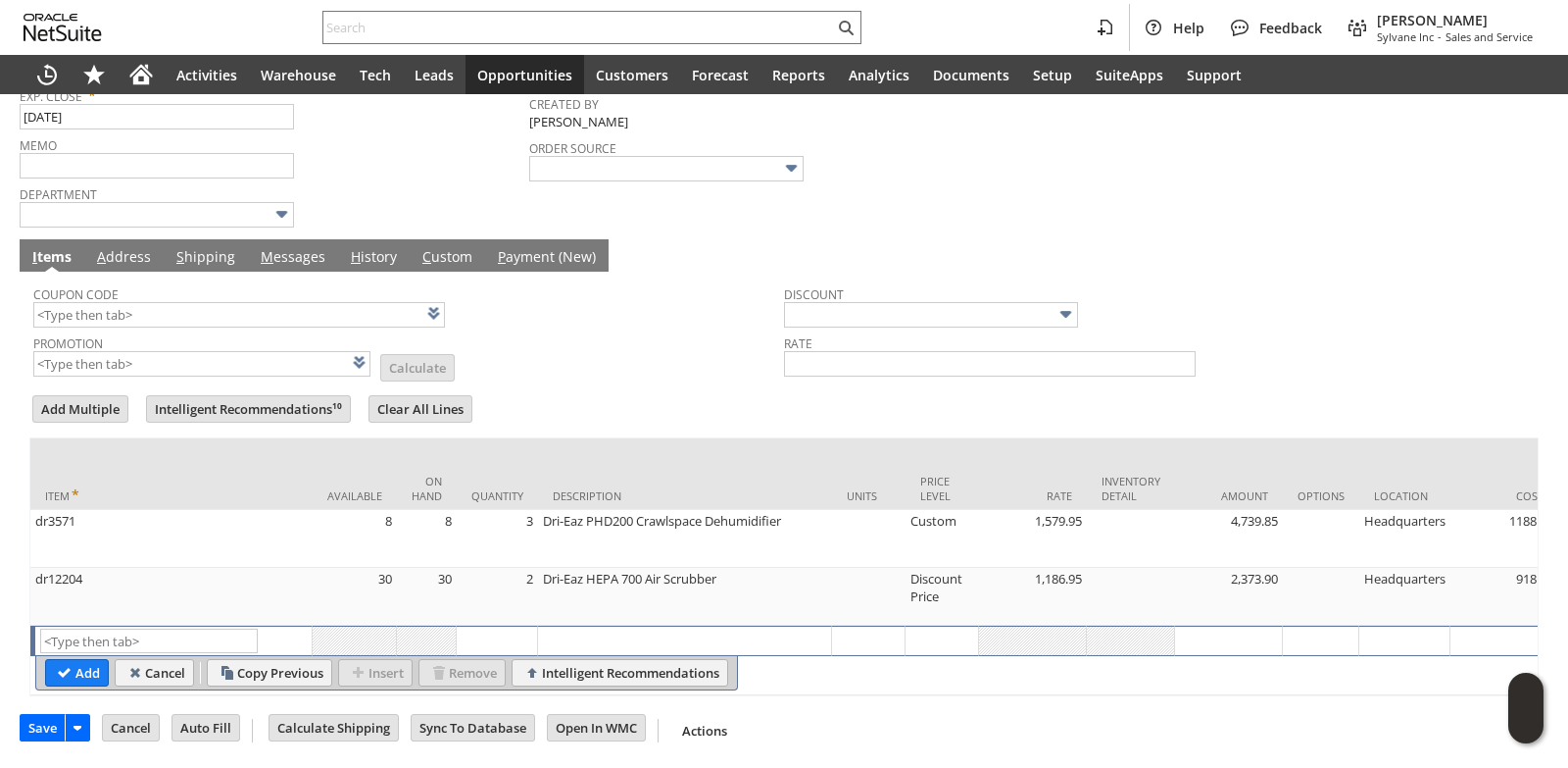
click at [286, 247] on link "M essages" at bounding box center [294, 258] width 75 height 22
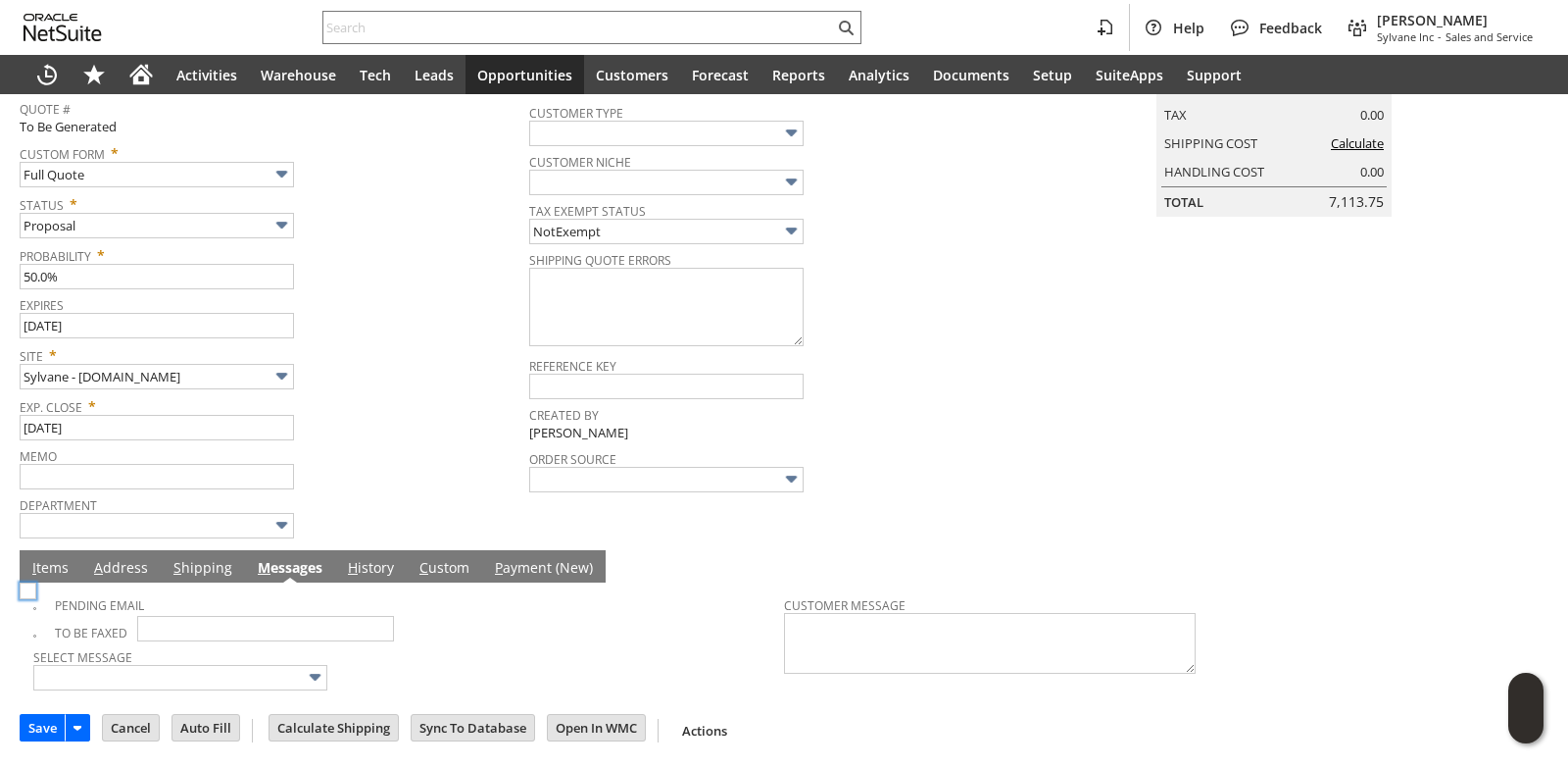
scroll to position [213, 0]
click at [36, 599] on img at bounding box center [28, 591] width 17 height 17
checkbox input "true"
click at [349, 340] on span "Site *" at bounding box center [269, 352] width 500 height 24
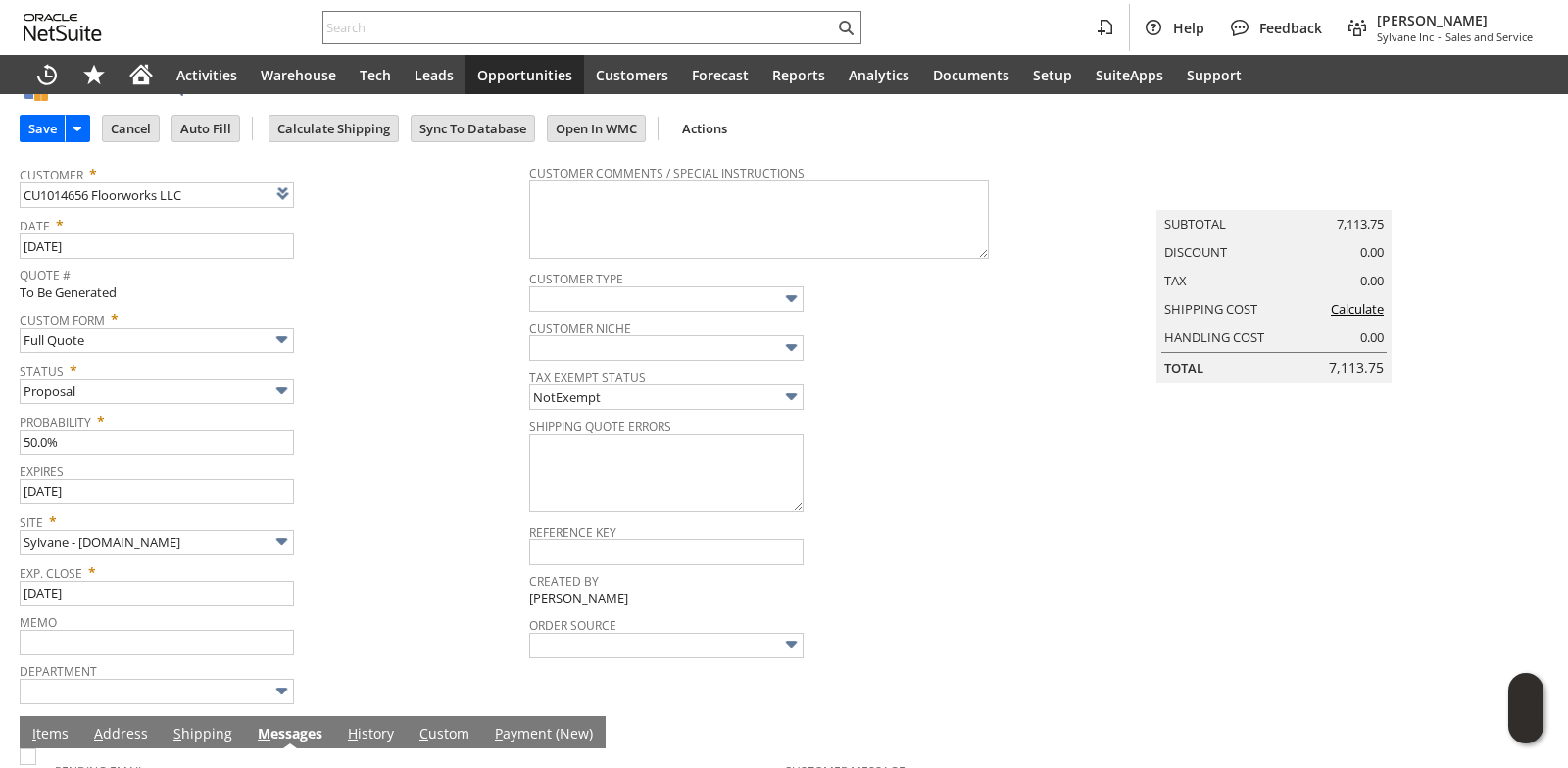
scroll to position [0, 0]
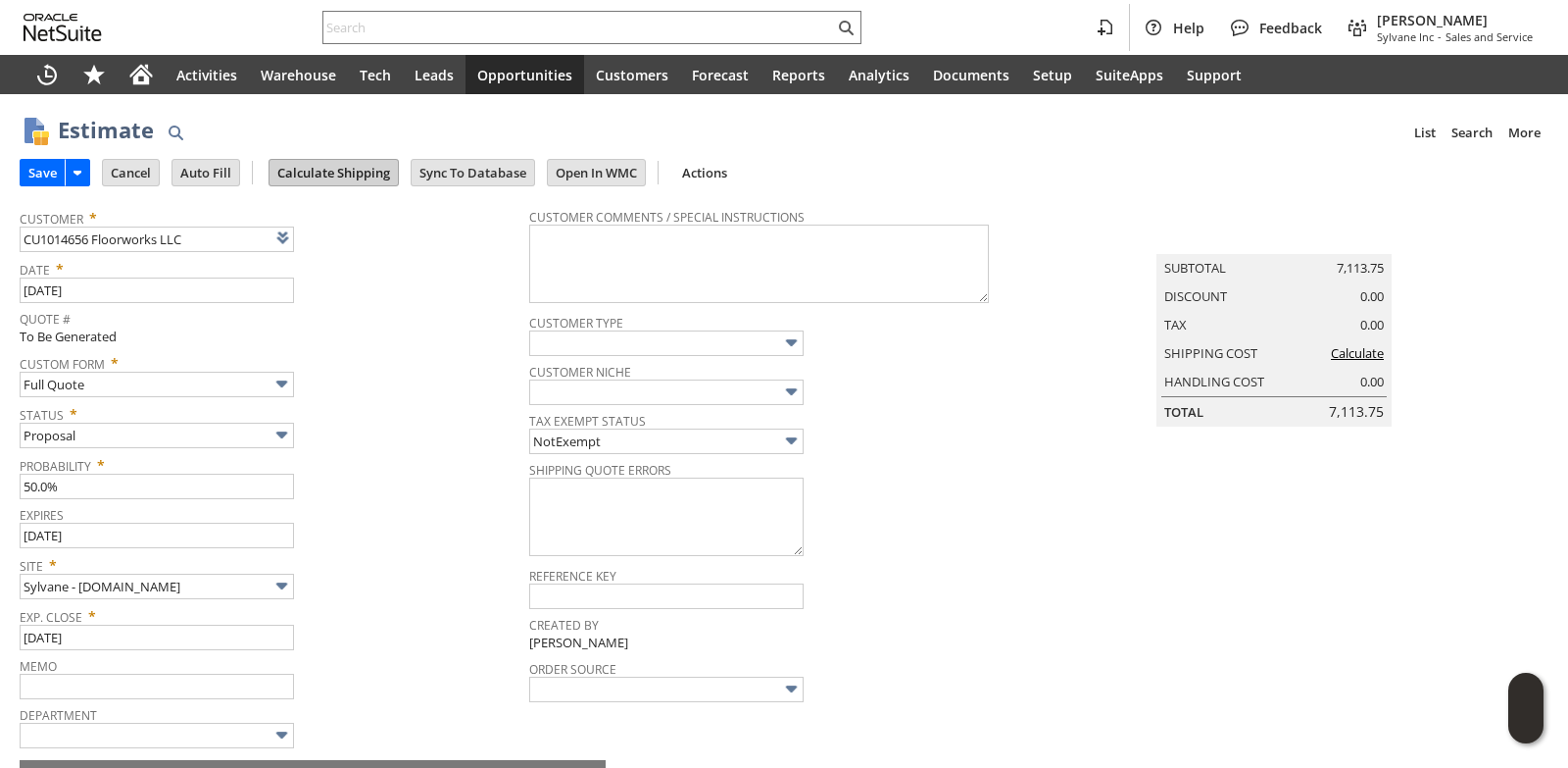
click at [336, 173] on input "Calculate Shipping" at bounding box center [334, 173] width 128 height 26
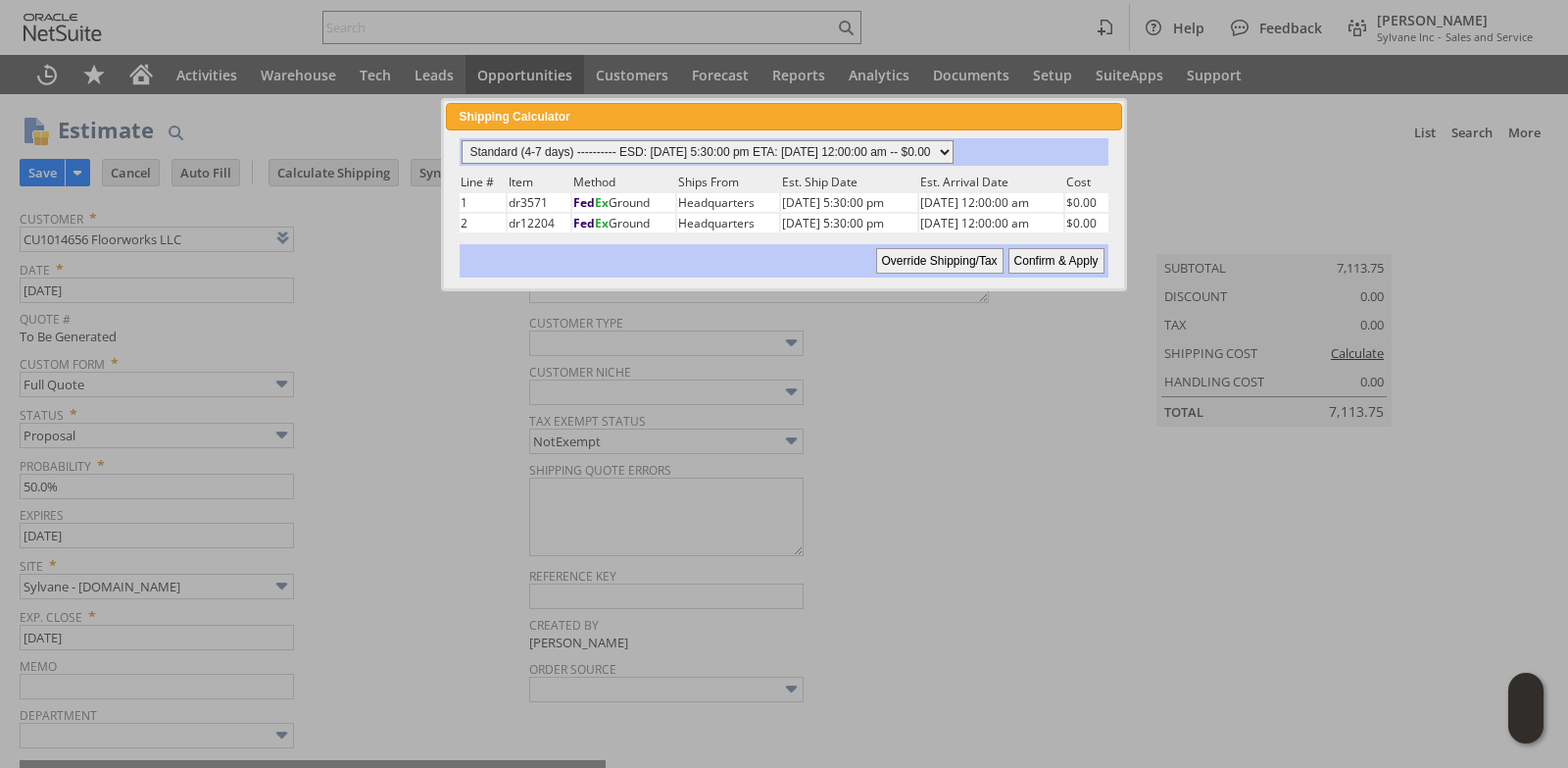
click at [954, 155] on select "Standard (4-7 days) ---------- ESD: 08/27/2025 5:30:00 pm ETA: 08/28/2025 12:00…" at bounding box center [707, 152] width 492 height 24
select select "3 Day ------------------------ ESD: 08/27/2025 5:30:00 pm ETA: 08/28/2025 12:00…"
click at [461, 140] on select "Standard (4-7 days) ---------- ESD: 08/27/2025 5:30:00 pm ETA: 08/28/2025 12:00…" at bounding box center [707, 152] width 492 height 24
click at [1054, 262] on input "Confirm & Apply" at bounding box center [1057, 261] width 96 height 26
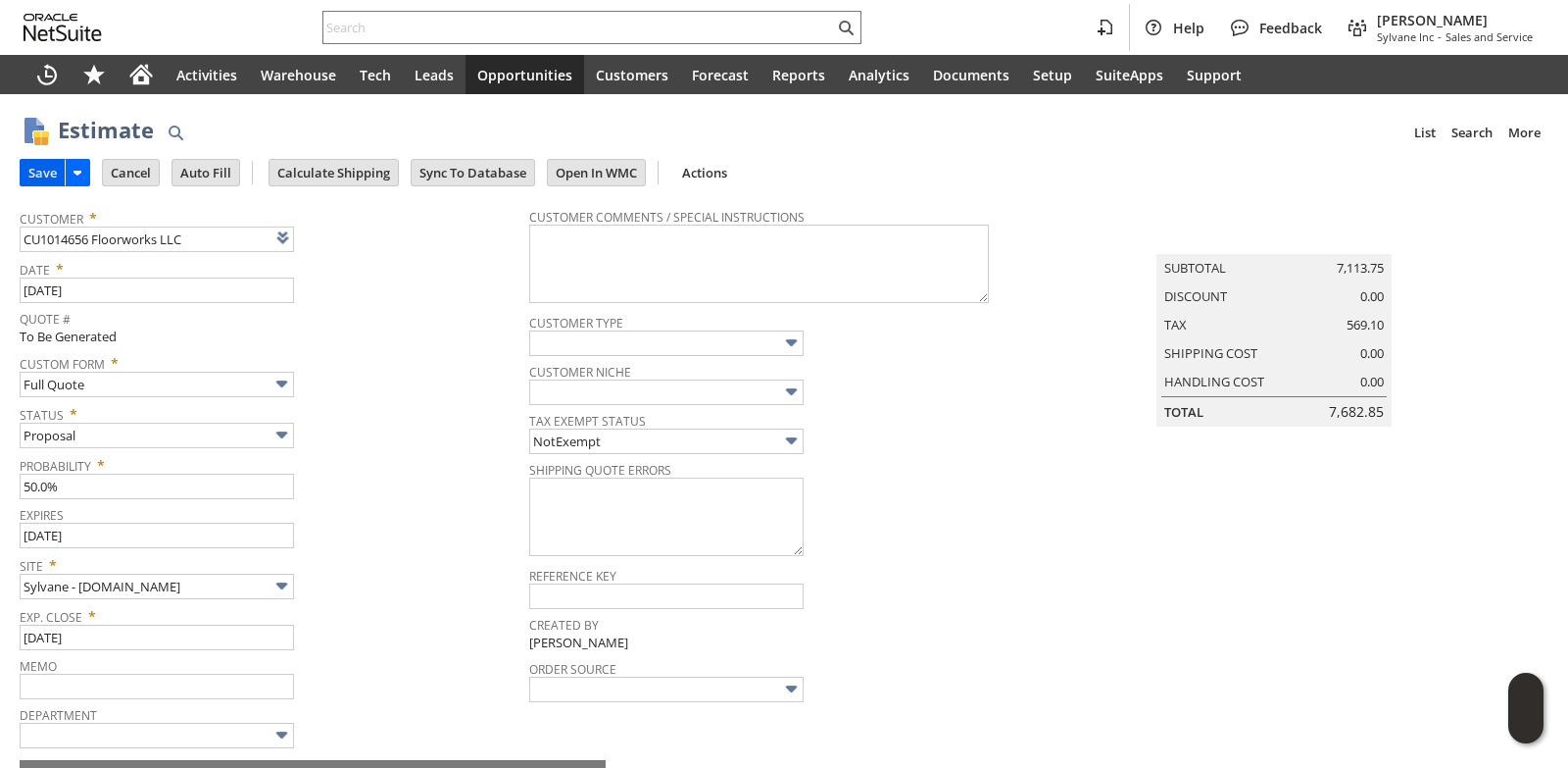
click at [38, 176] on input "Save" at bounding box center [42, 173] width 44 height 26
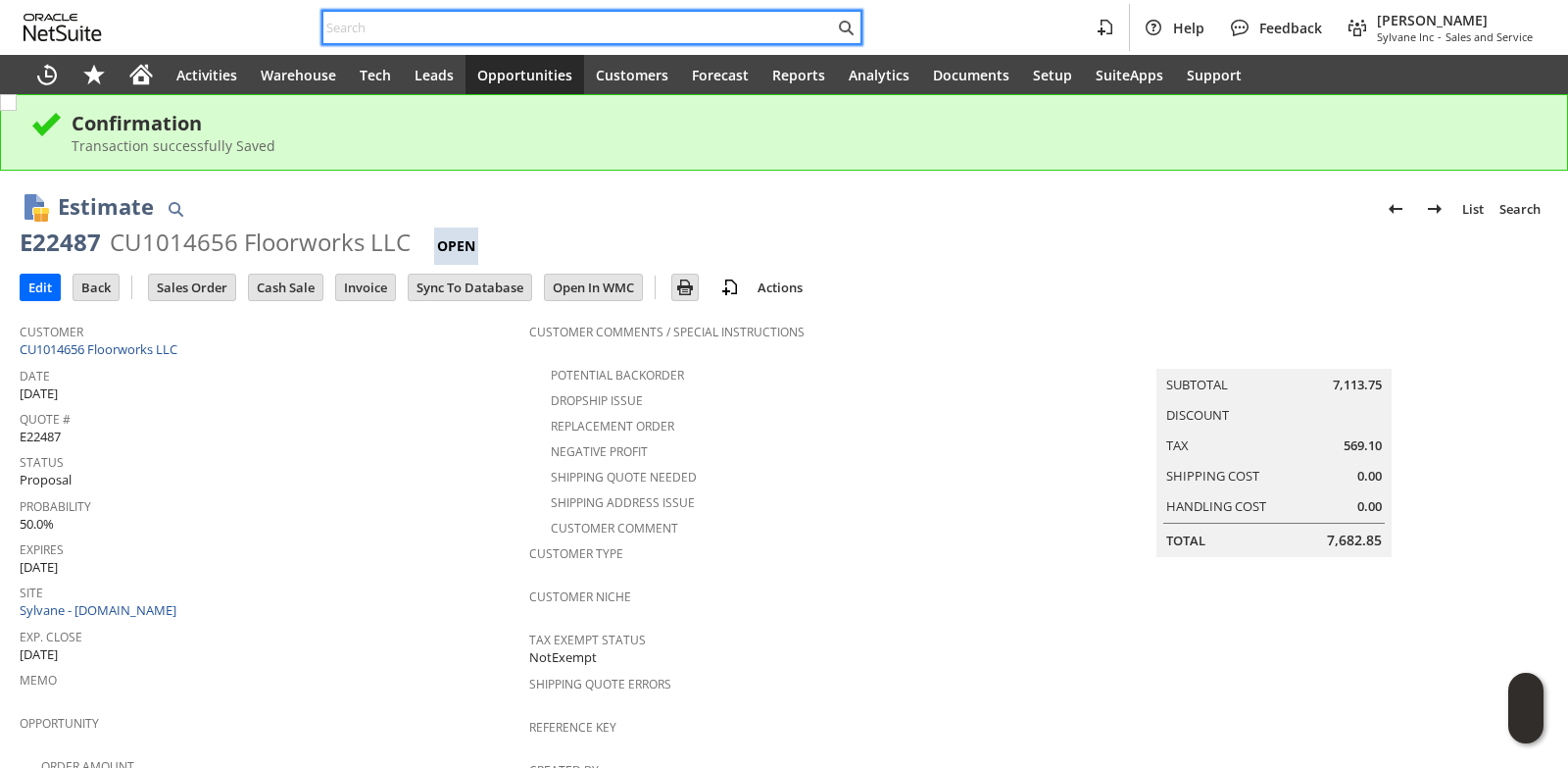
click at [407, 28] on input "text" at bounding box center [579, 28] width 511 height 24
paste input "5056955828"
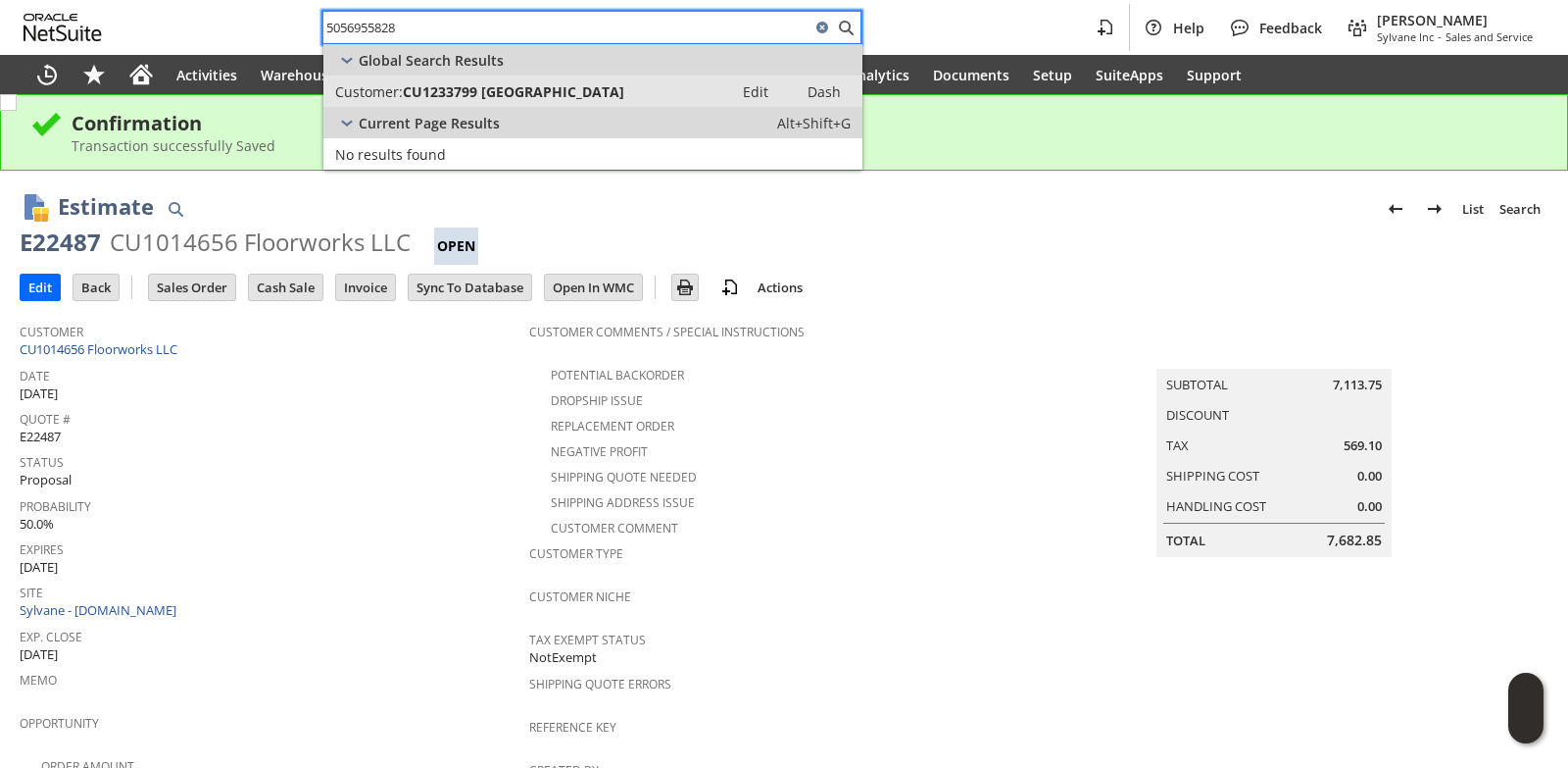
type input "5056955828"
click at [547, 97] on span "CU1233799 [GEOGRAPHIC_DATA]" at bounding box center [513, 92] width 222 height 19
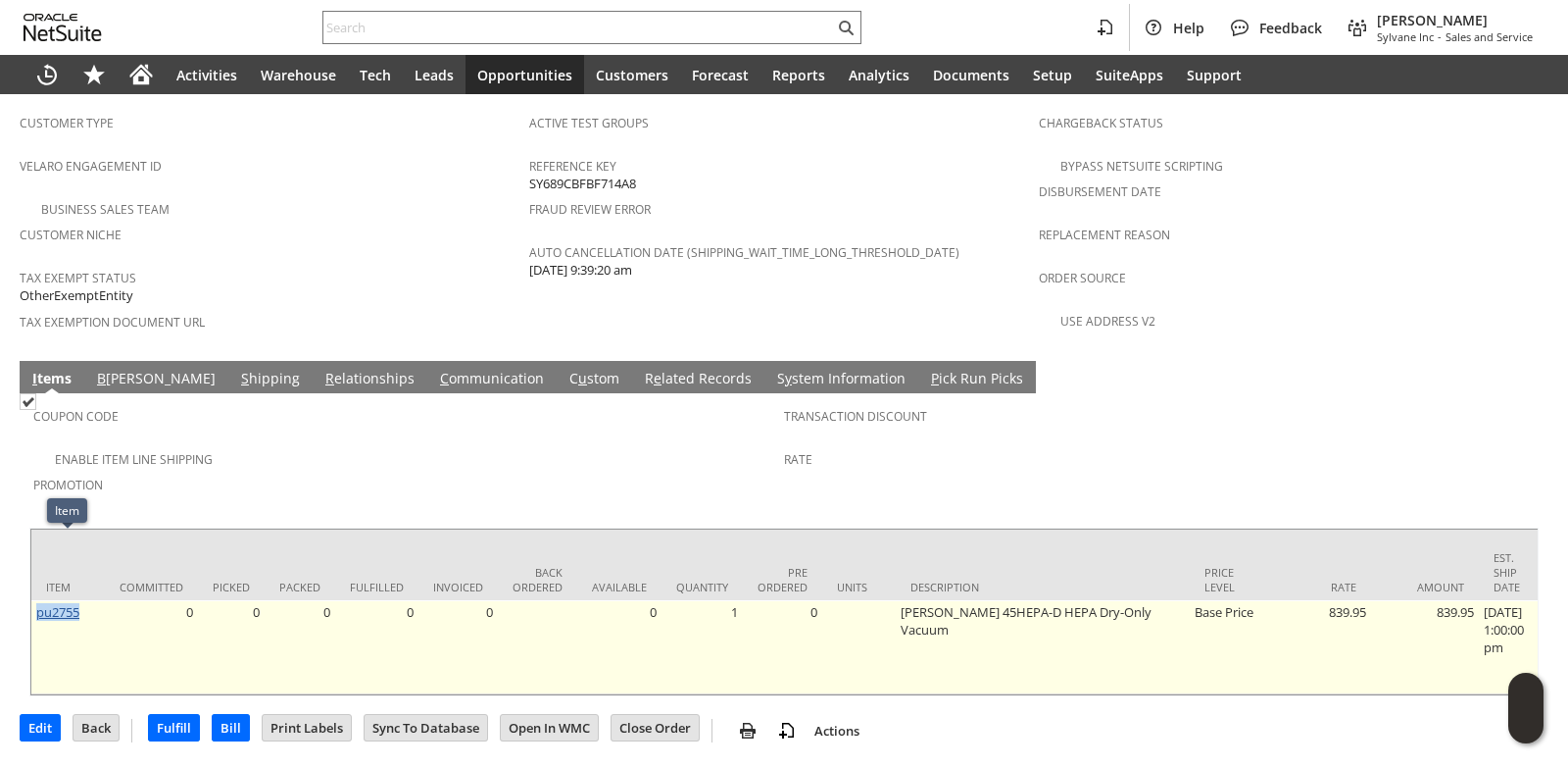
drag, startPoint x: 85, startPoint y: 546, endPoint x: 37, endPoint y: 545, distance: 48.0
click at [37, 600] on td "pu2755" at bounding box center [68, 647] width 74 height 94
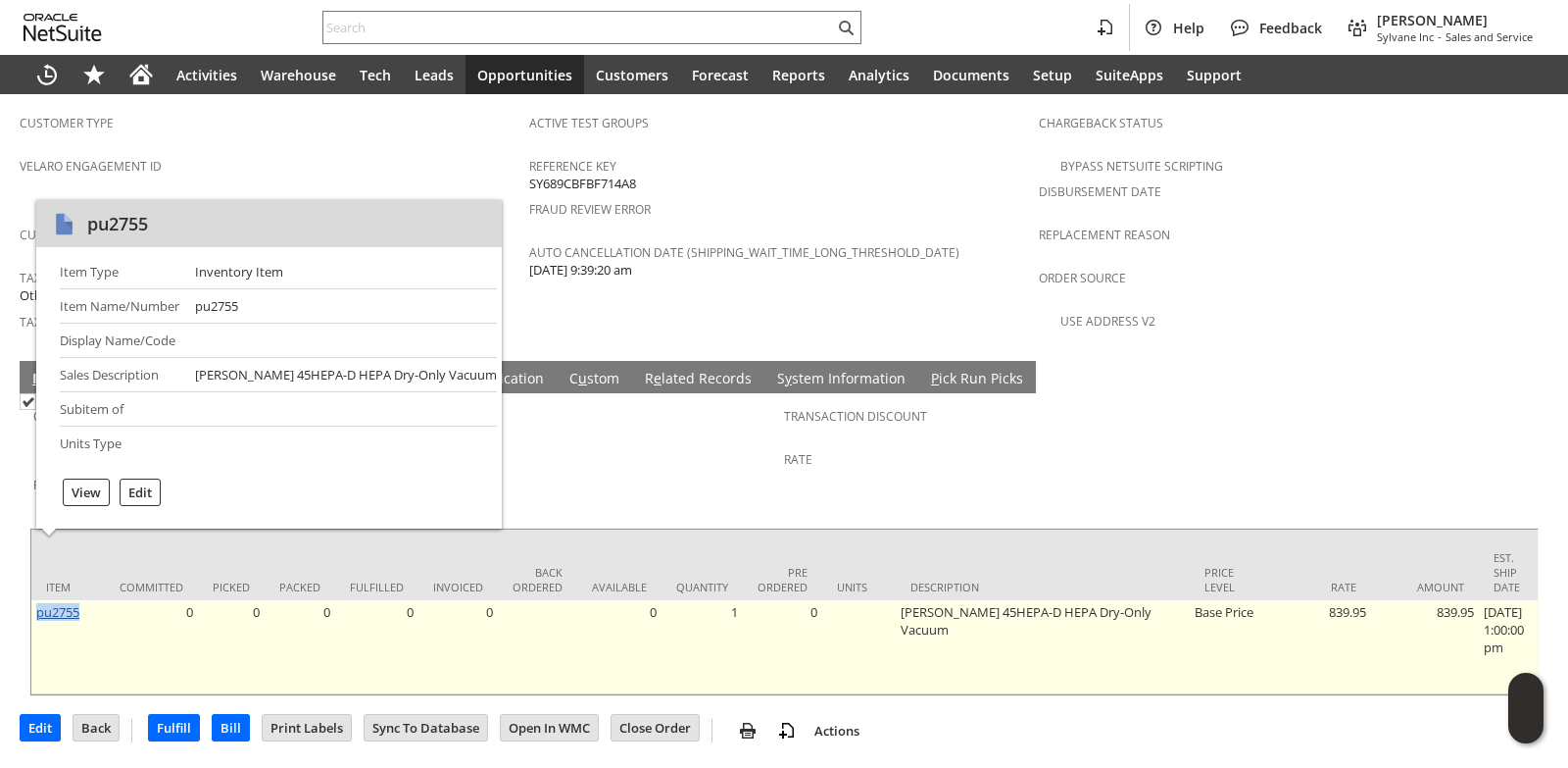
copy link "pu2755"
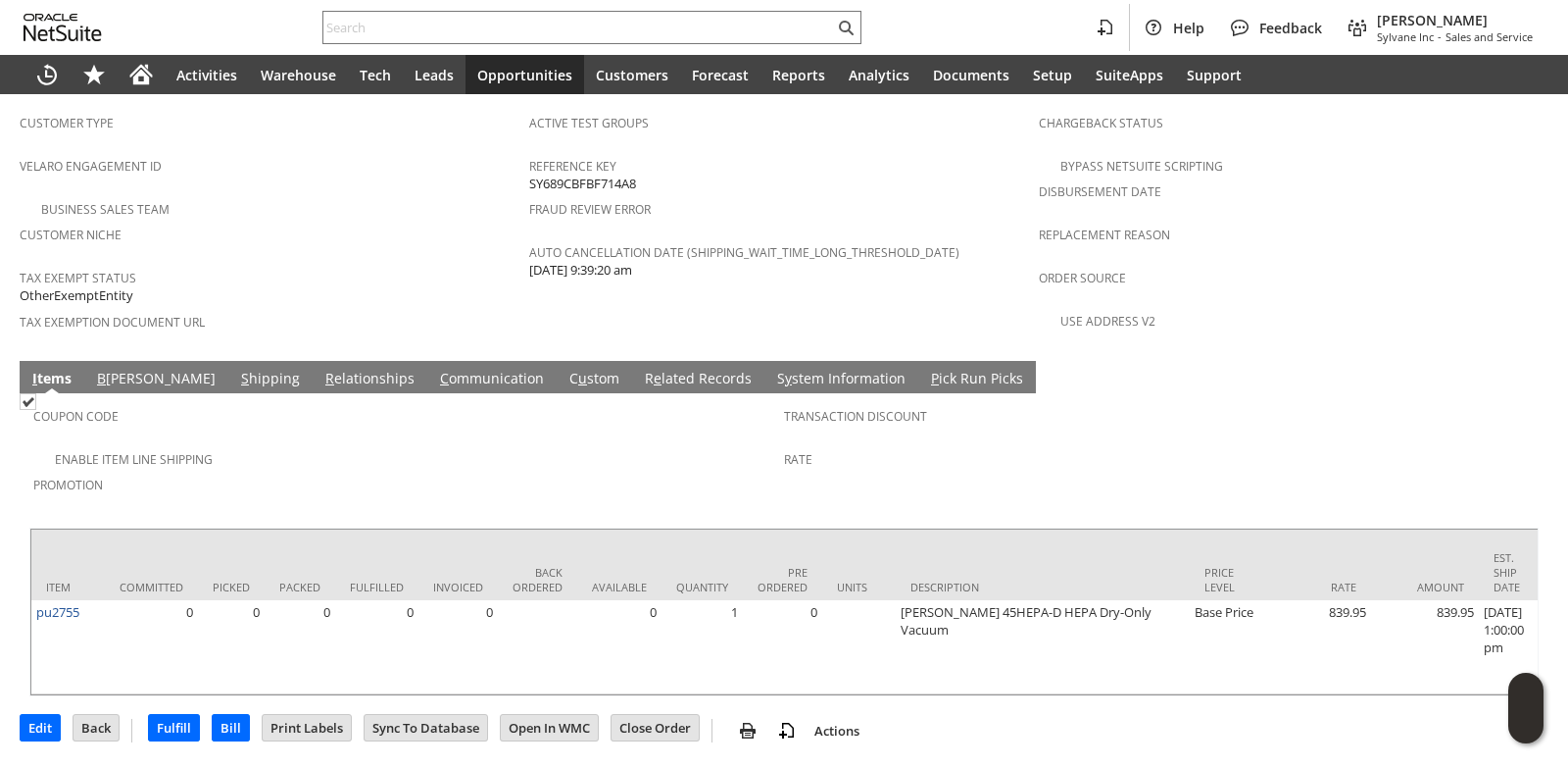
click at [729, 470] on span "Promotion" at bounding box center [404, 481] width 741 height 23
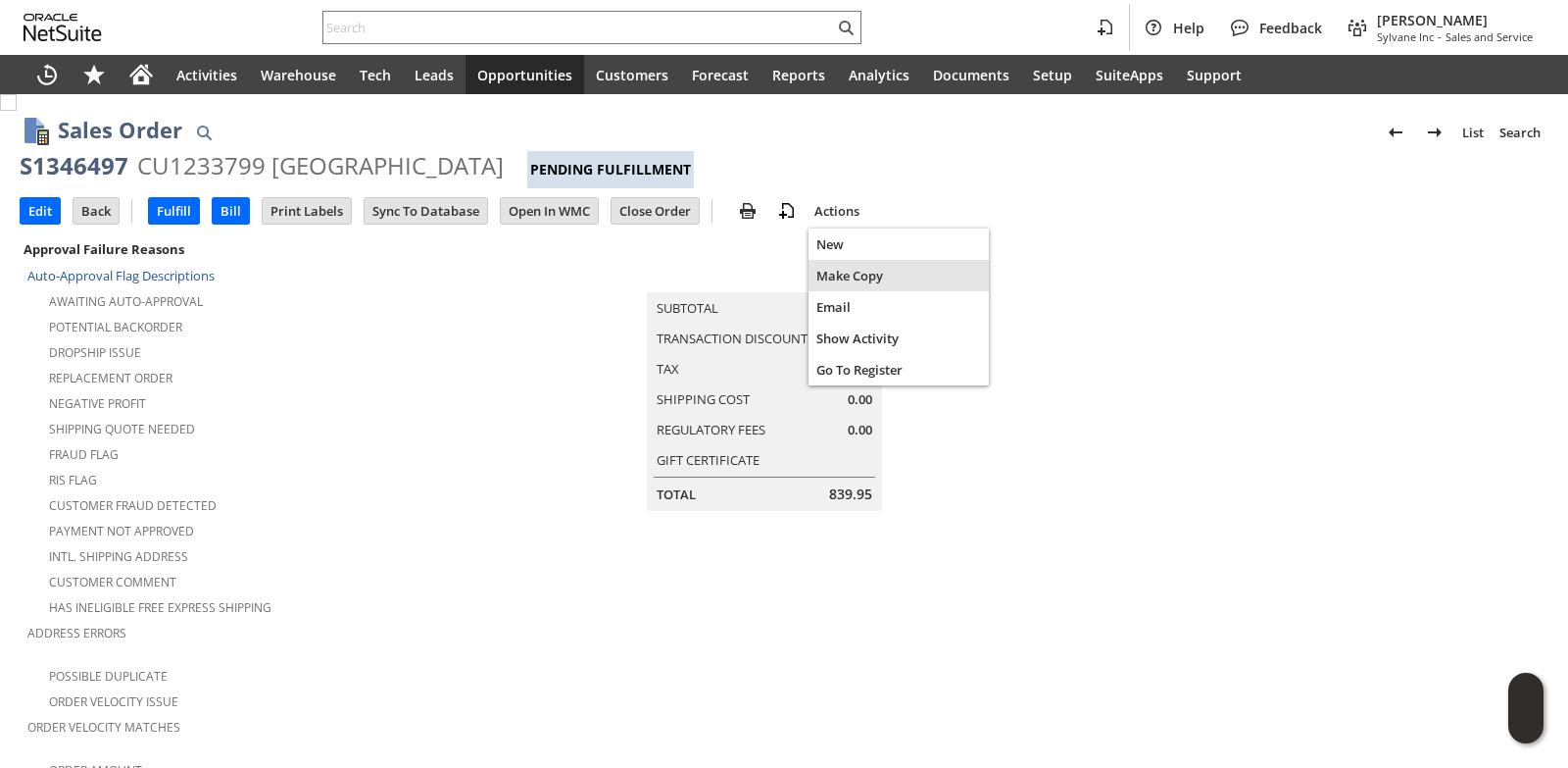
click at [855, 265] on div "Make Copy" at bounding box center [899, 276] width 180 height 32
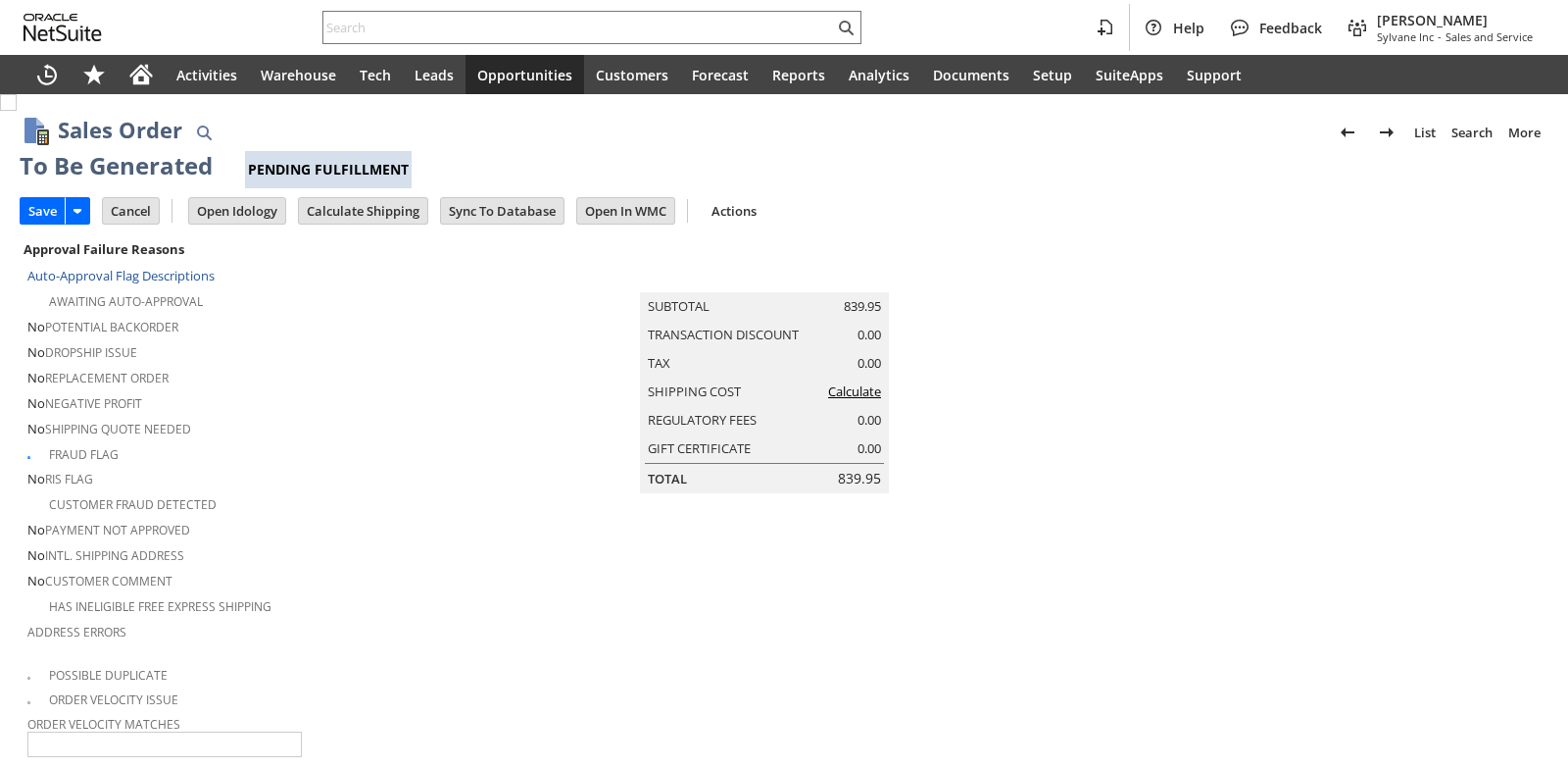
type input "Intelligent Recommendations ⁰"
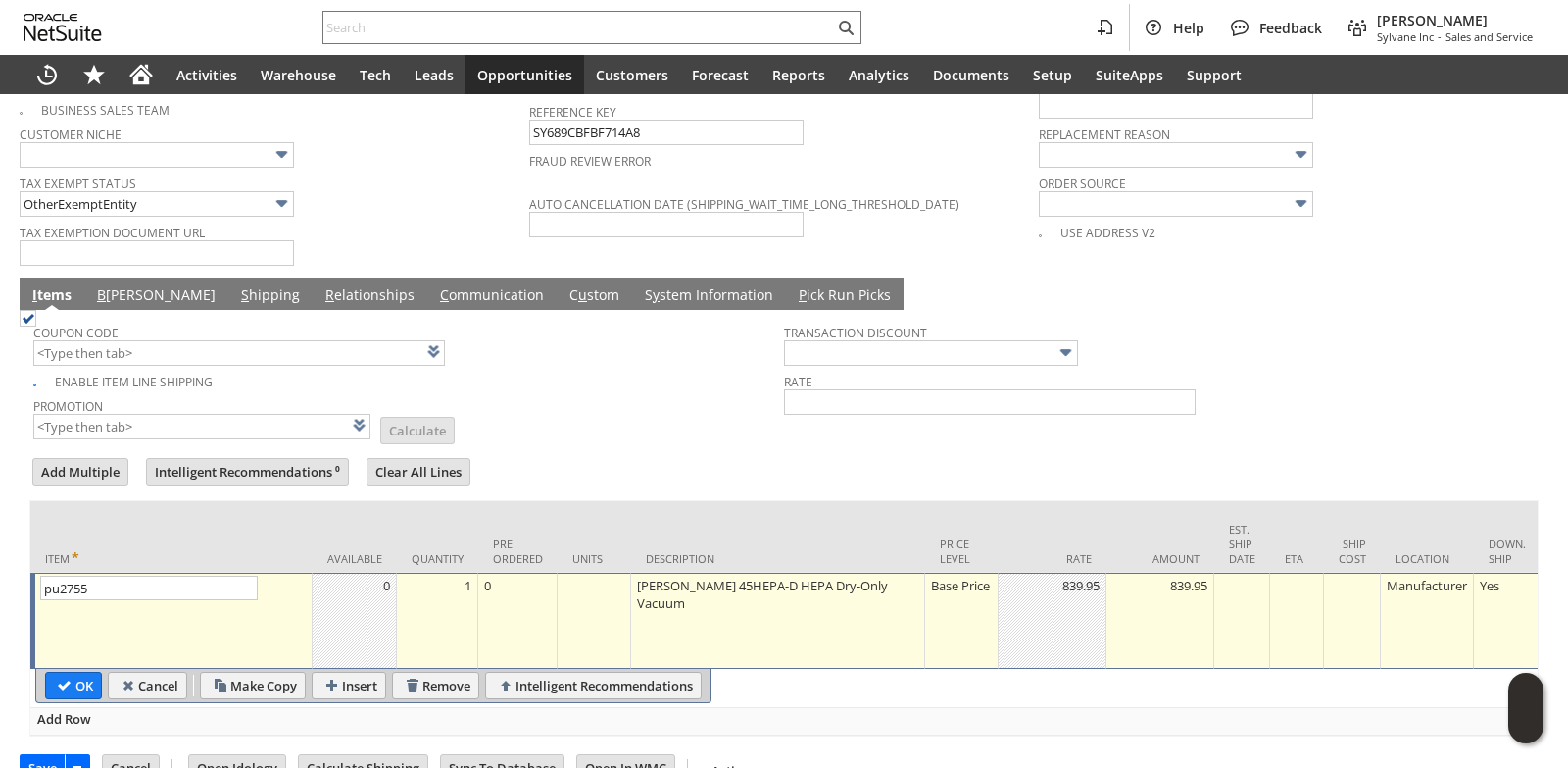
scroll to position [1593, 0]
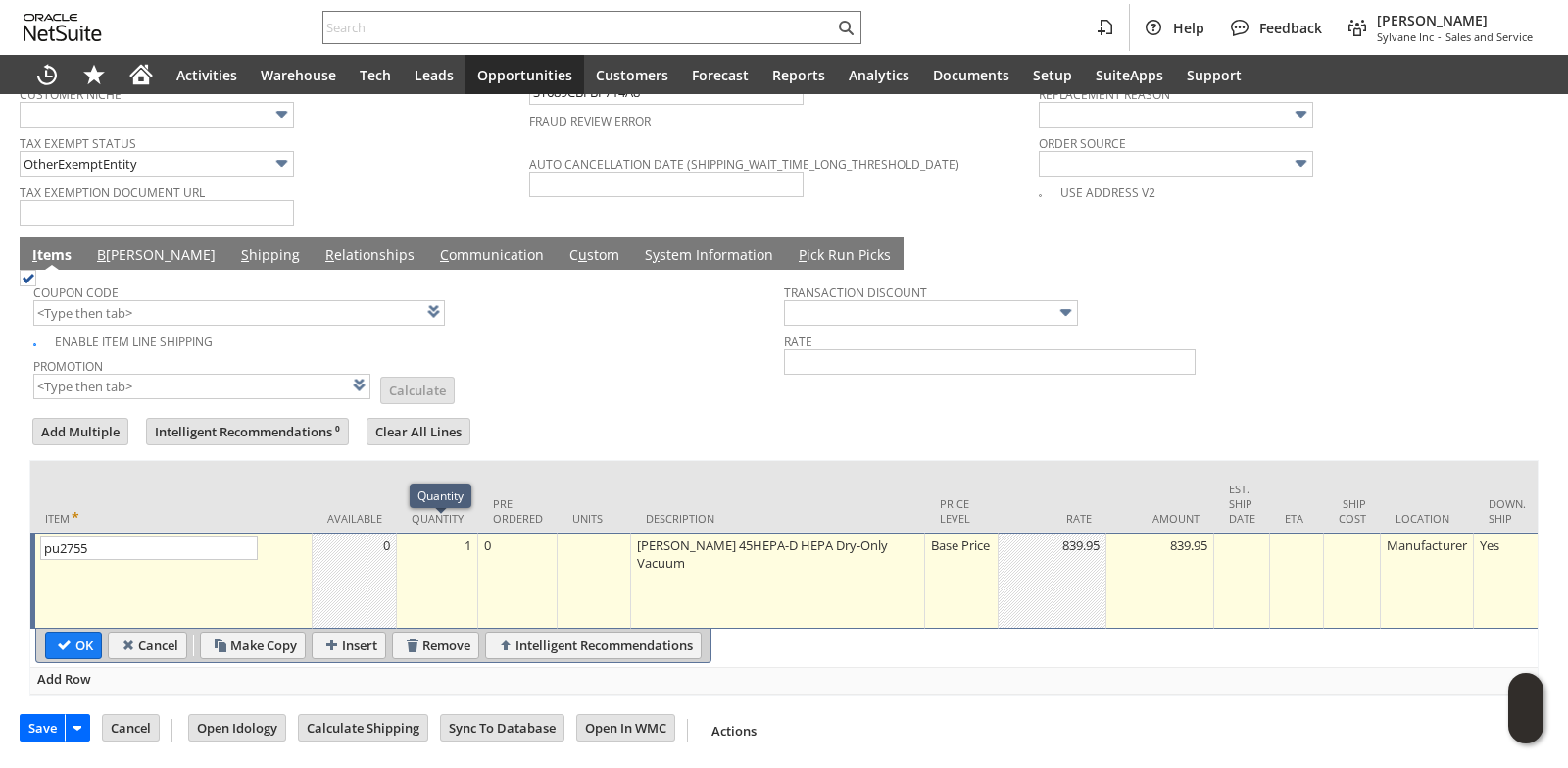
click at [450, 545] on td "1" at bounding box center [438, 580] width 82 height 96
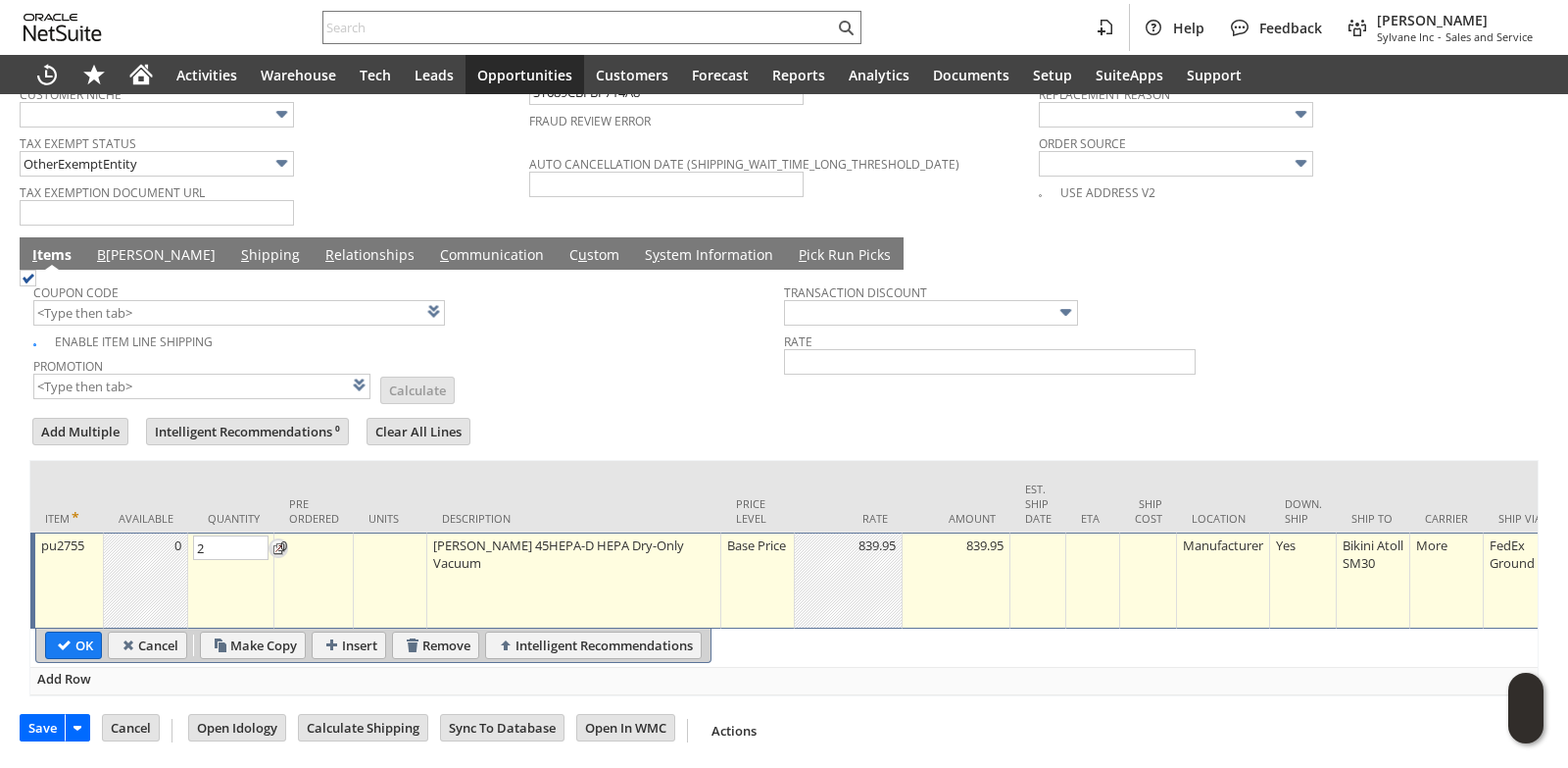
type input "2"
click at [73, 634] on input "OK" at bounding box center [74, 646] width 55 height 26
type input "Add"
type input "Copy Previous"
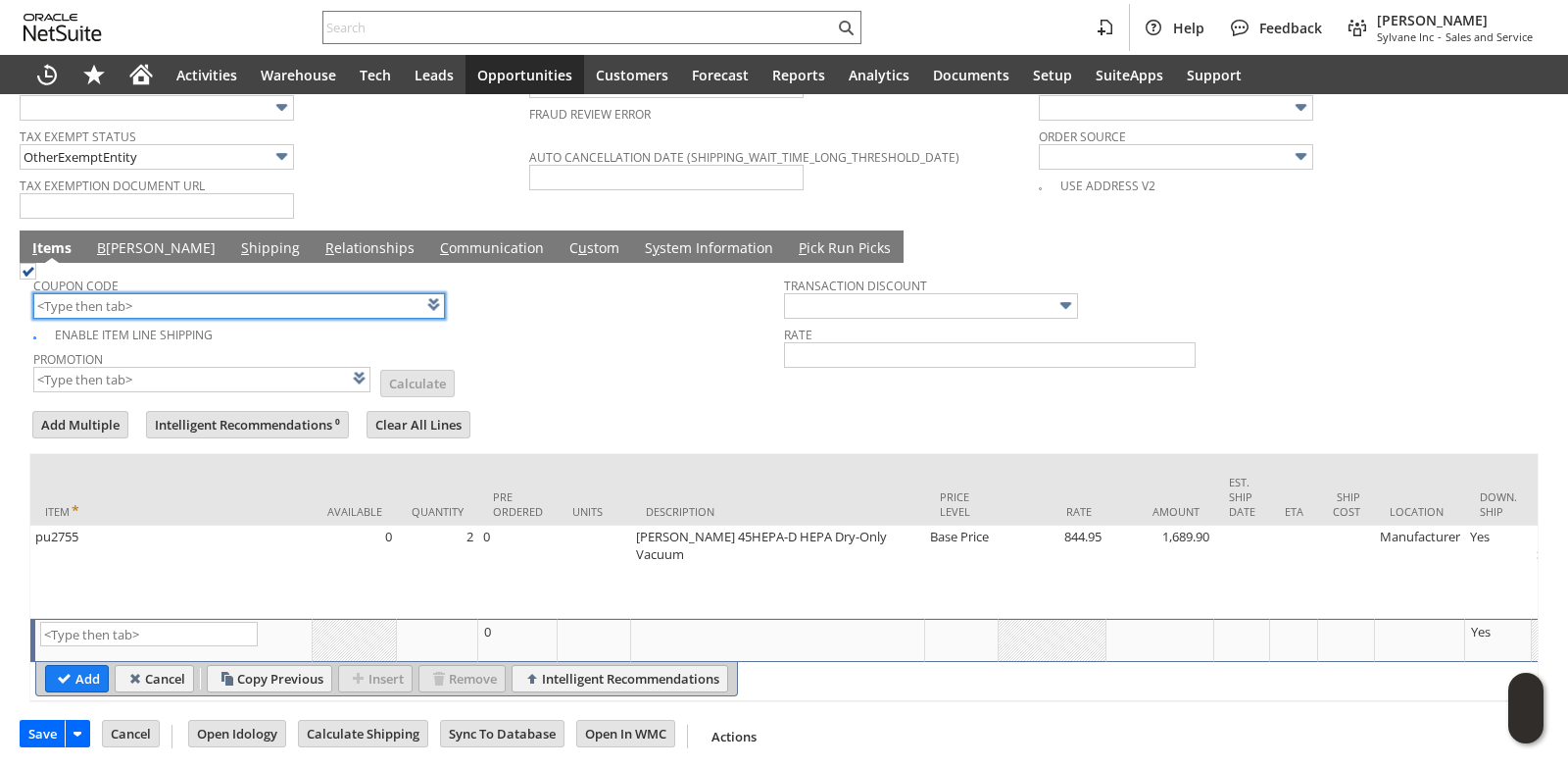
click at [167, 306] on input "text" at bounding box center [239, 306] width 412 height 26
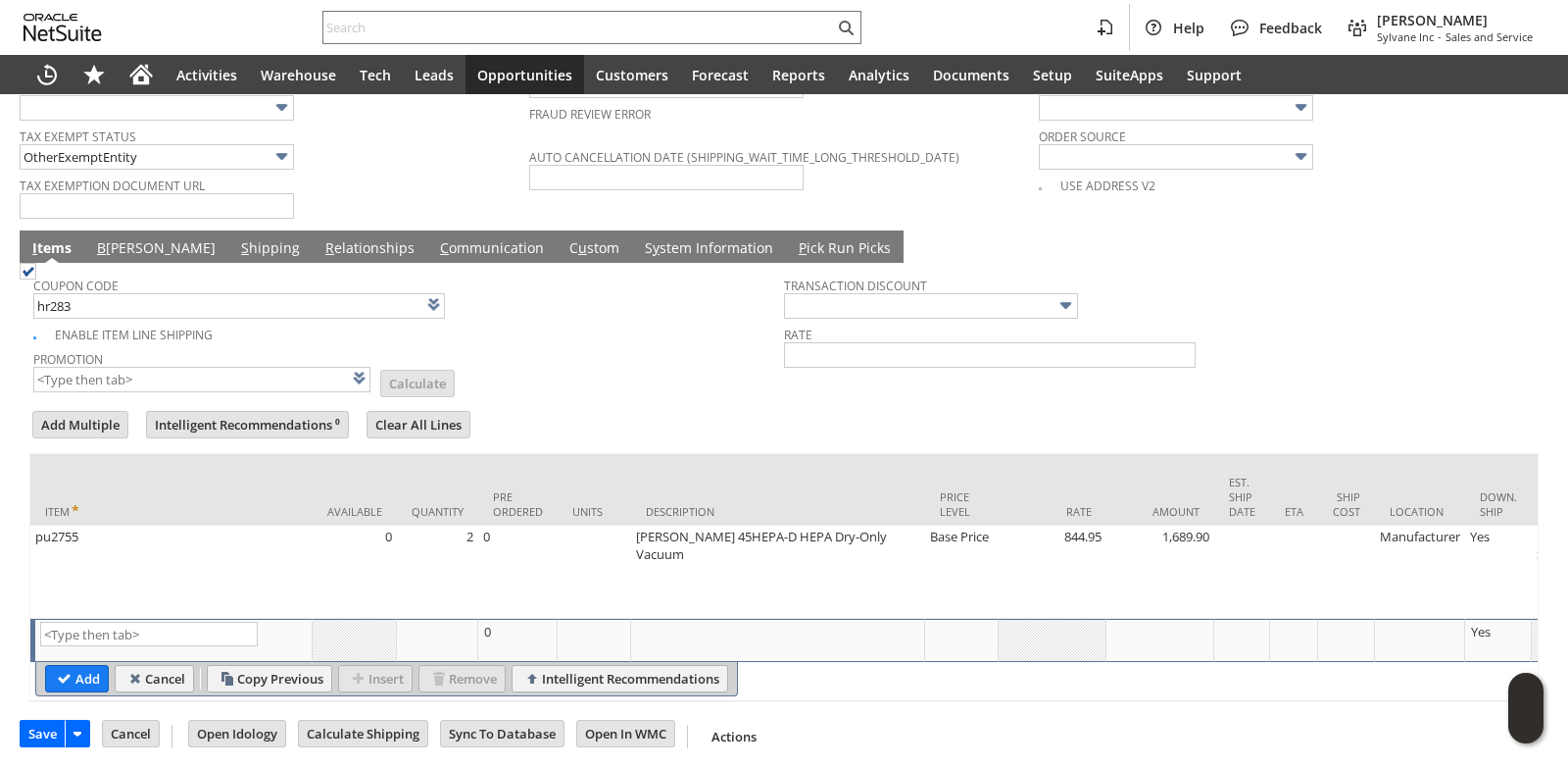
click at [685, 329] on div "Enable Item Line Shipping" at bounding box center [409, 331] width 751 height 23
type input "HR283"
type input "Promo Code"
type input "-5.0%"
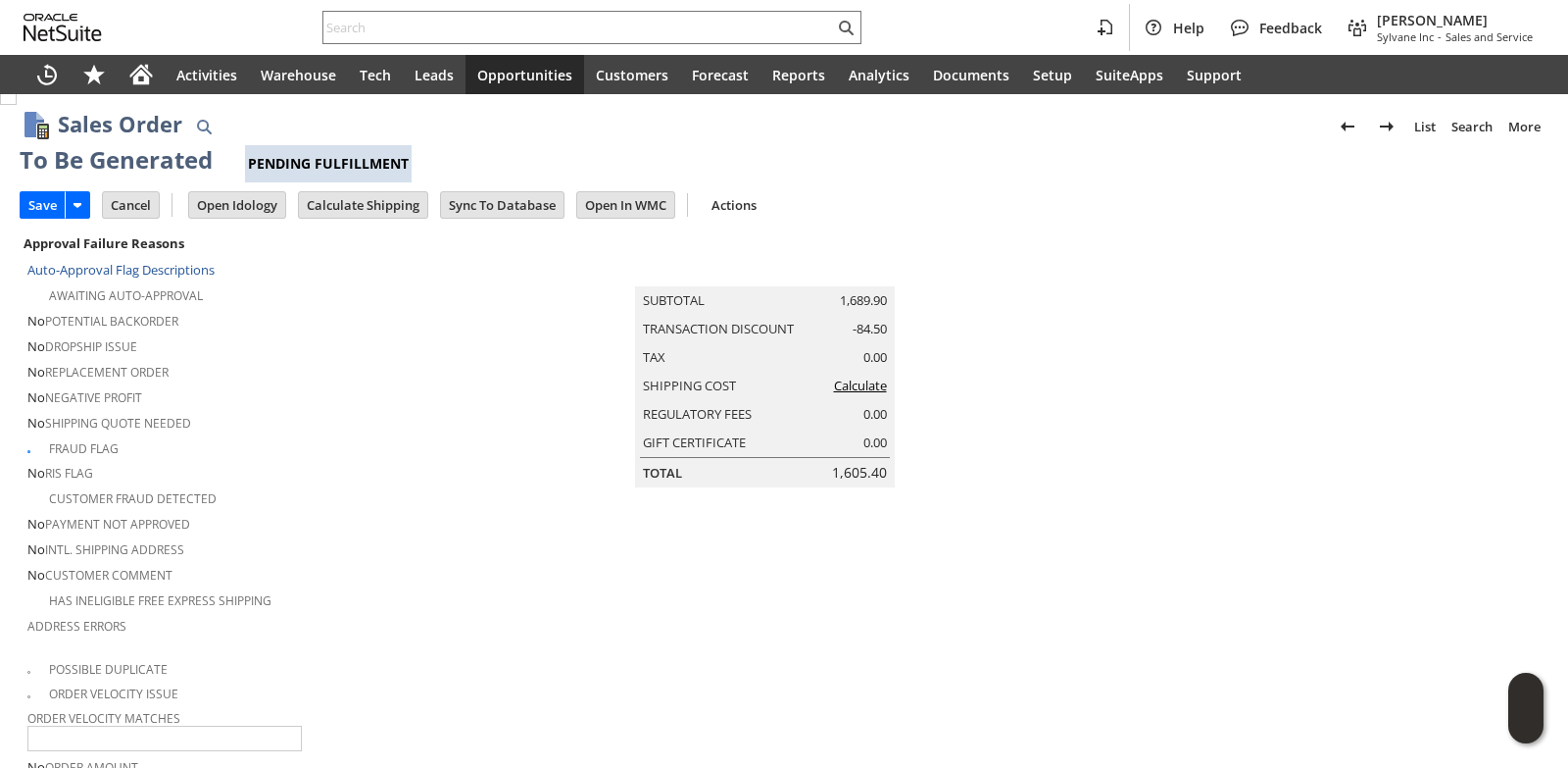
scroll to position [0, 0]
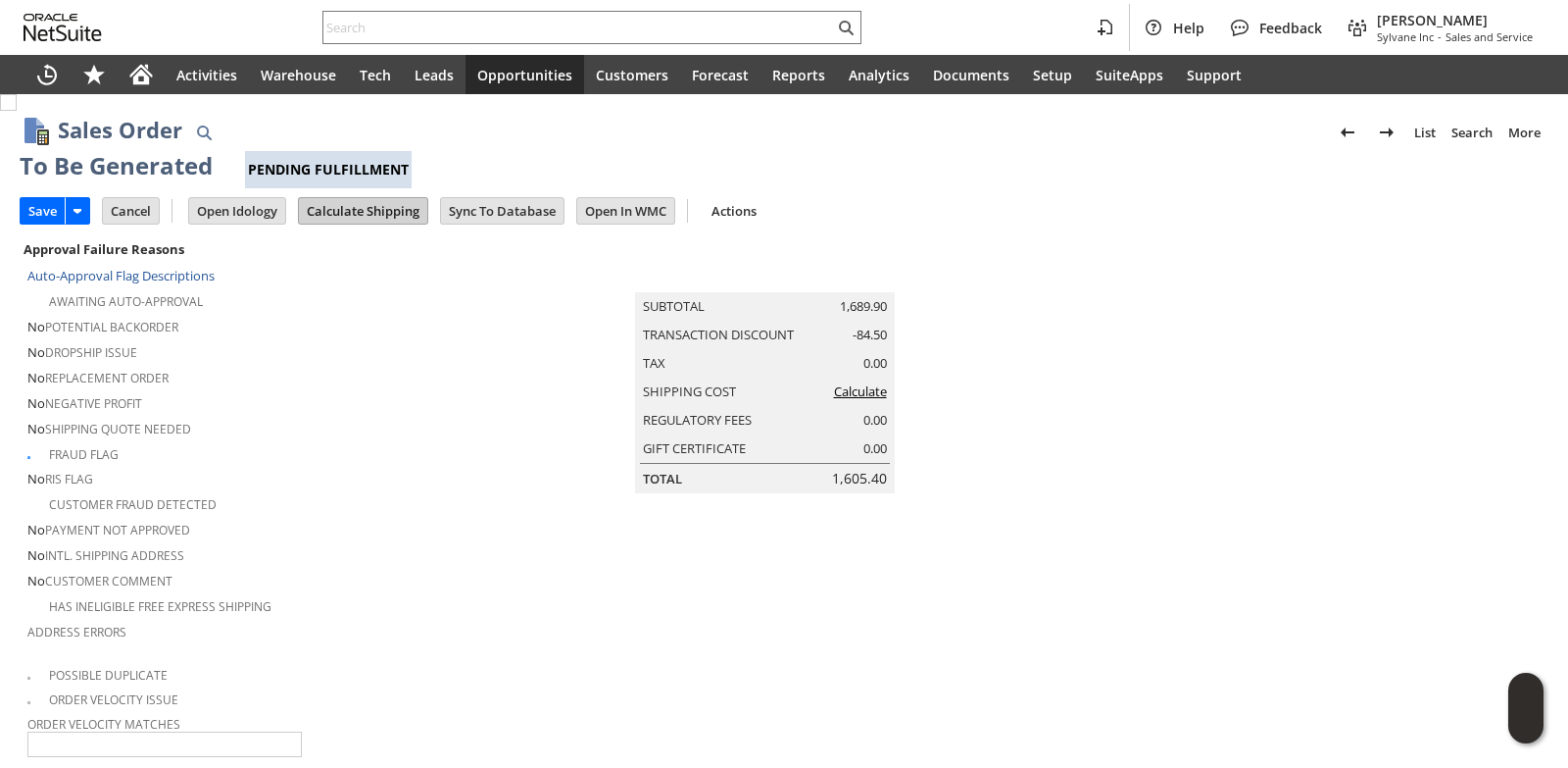
click at [373, 203] on input "Calculate Shipping" at bounding box center [363, 211] width 128 height 26
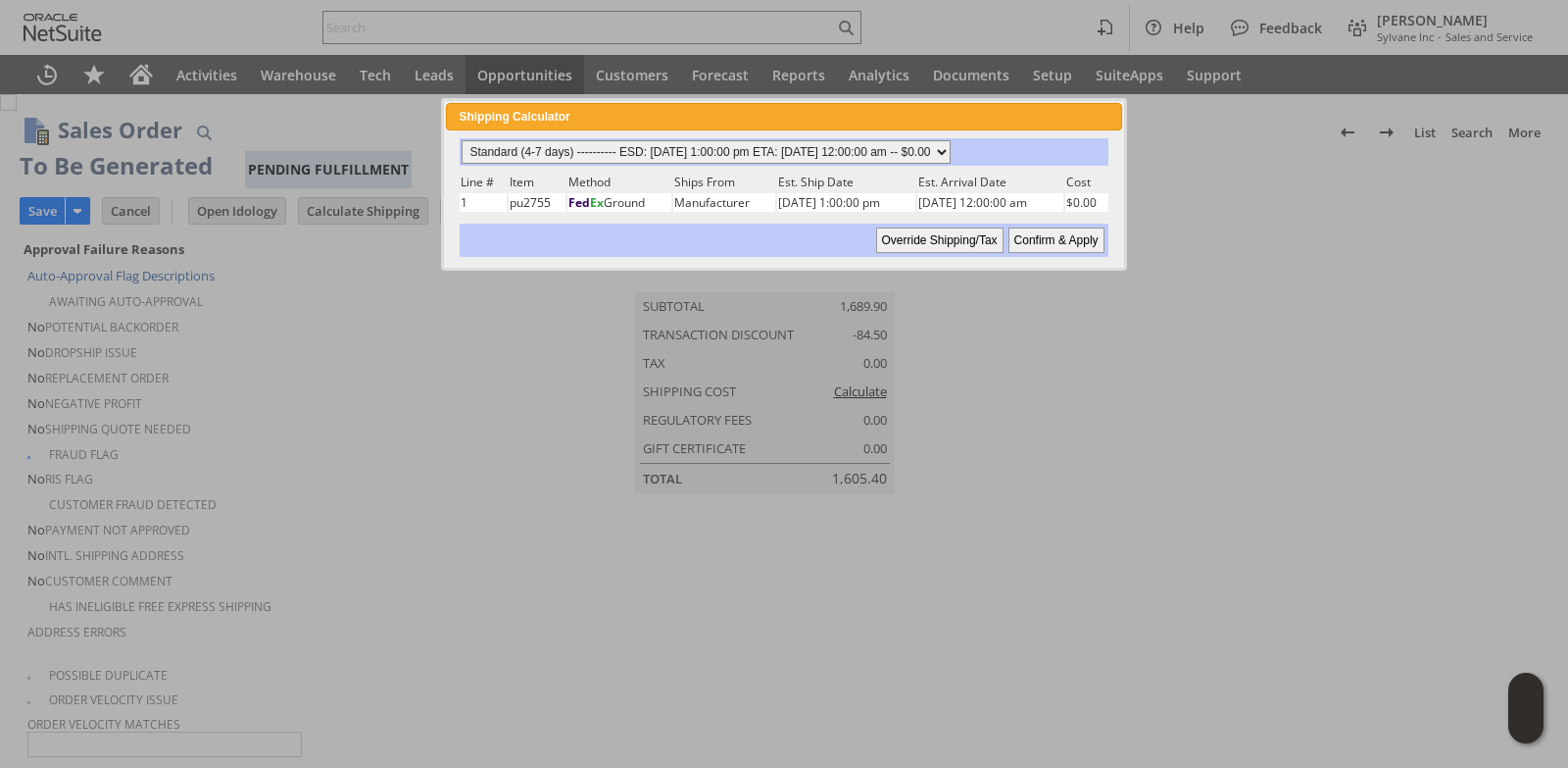
click at [951, 150] on select "Standard (4-7 days) ---------- ESD: 09/05/2025 1:00:00 pm ETA: 09/11/2025 12:00…" at bounding box center [706, 152] width 489 height 24
click at [461, 140] on select "Standard (4-7 days) ---------- ESD: 09/05/2025 1:00:00 pm ETA: 09/11/2025 12:00…" at bounding box center [706, 152] width 489 height 24
click at [1057, 242] on input "Confirm & Apply" at bounding box center [1057, 241] width 96 height 26
type input "Add"
type input "Copy Previous"
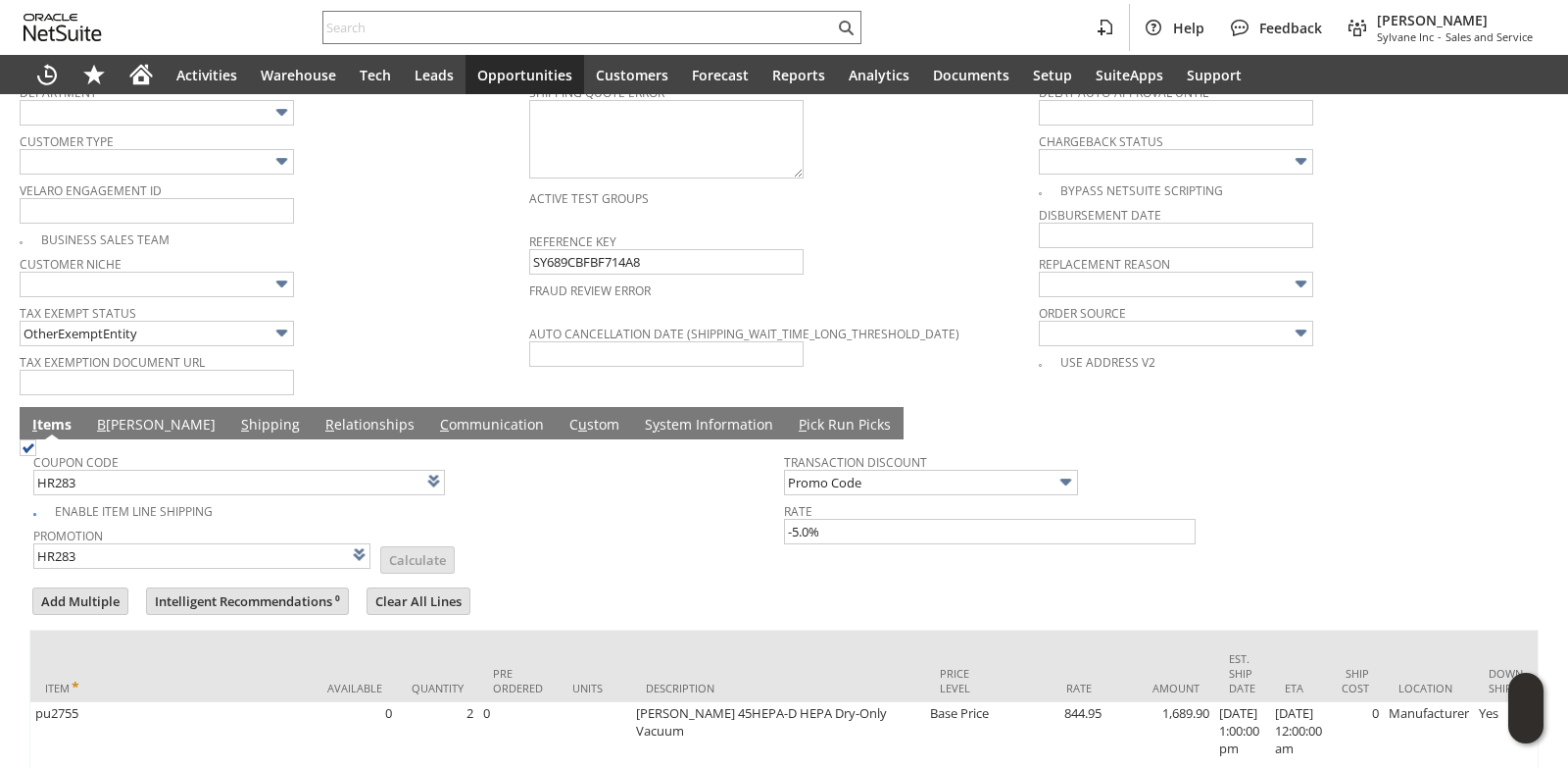
scroll to position [1524, 0]
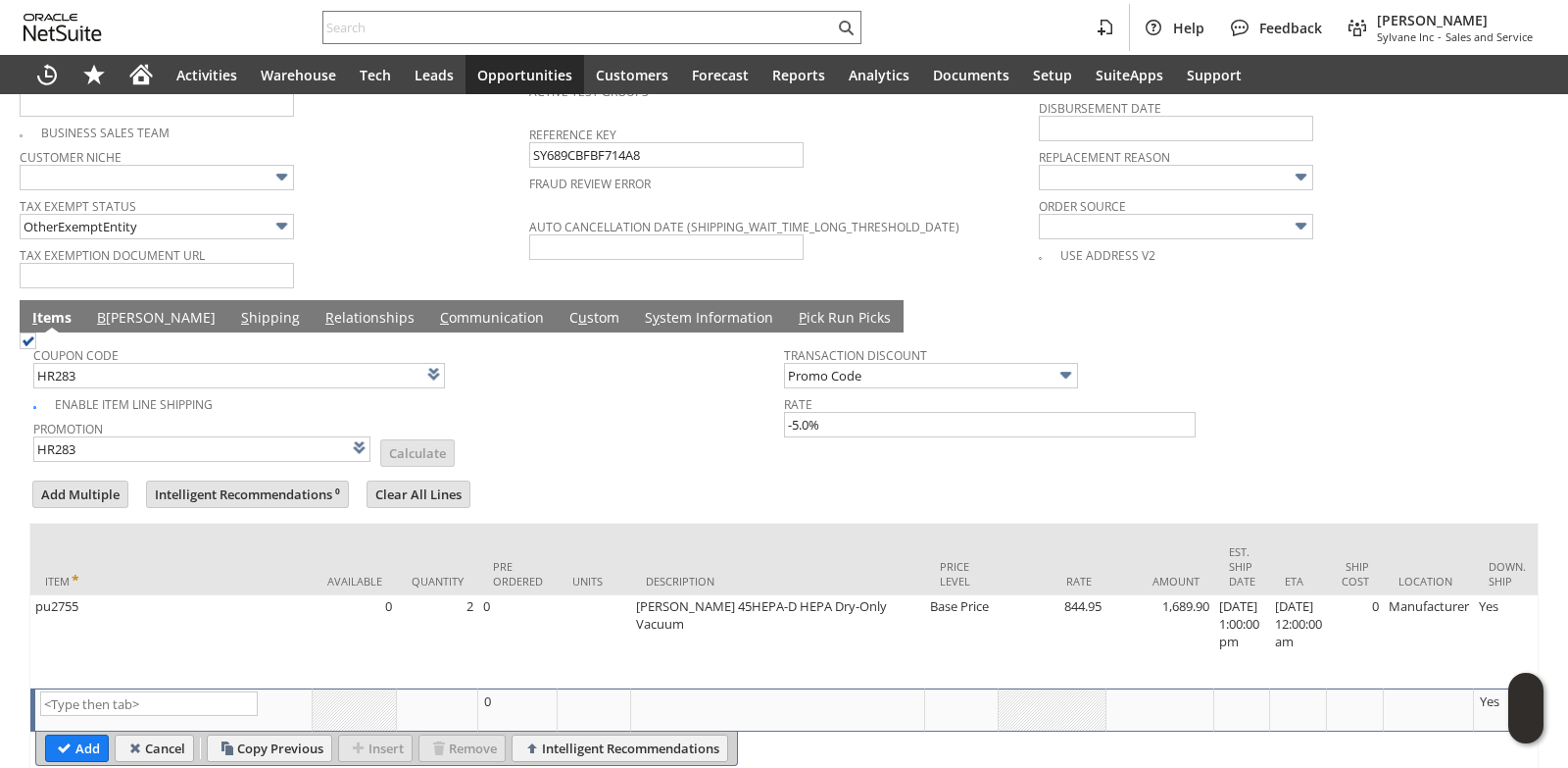
click at [110, 308] on link "B illing" at bounding box center [156, 318] width 128 height 22
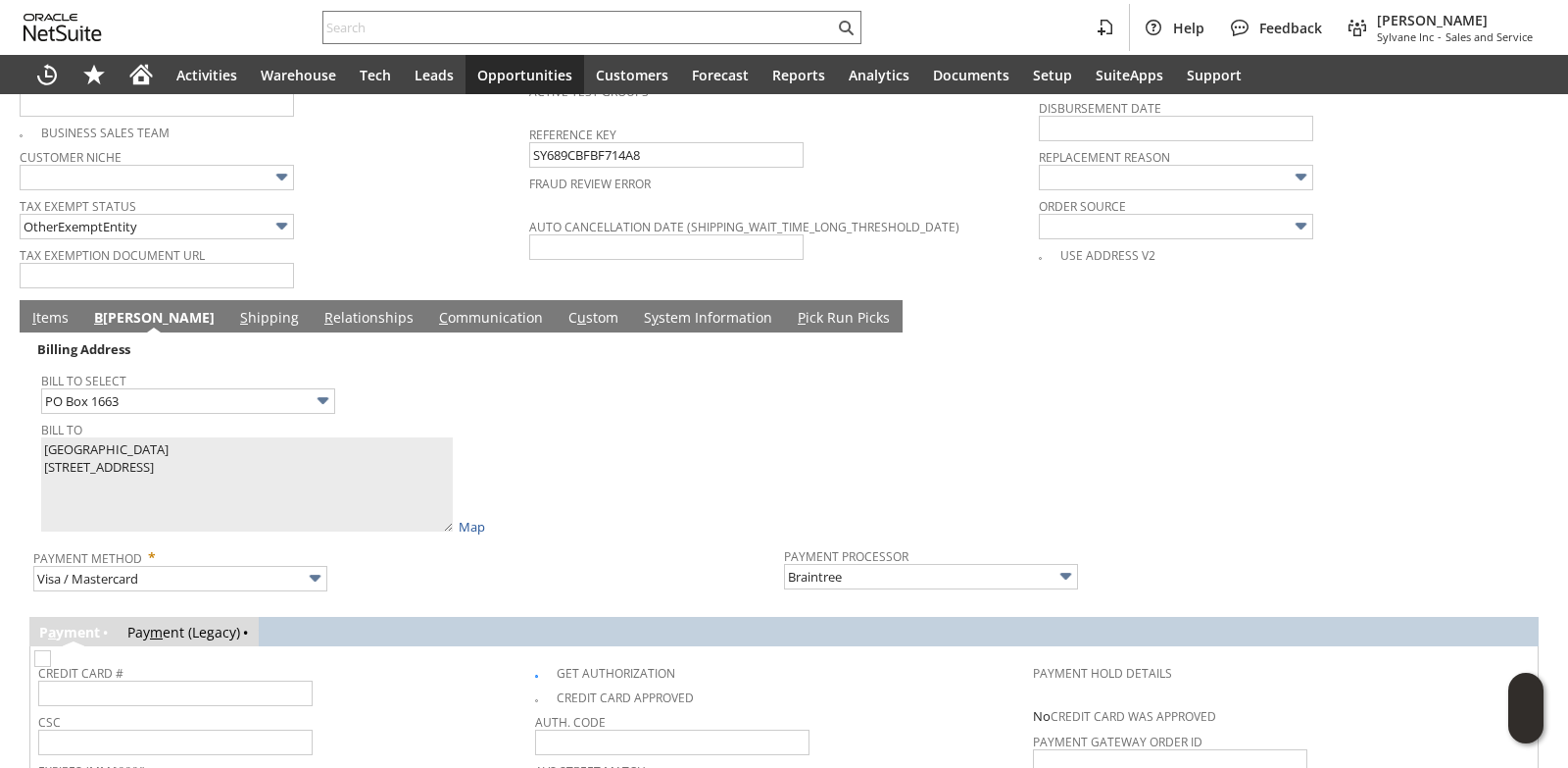
click at [586, 455] on div "Bill To Los Alamos National Lab PO Box 1663 Los Alamos NM 87545 United States M…" at bounding box center [408, 475] width 733 height 119
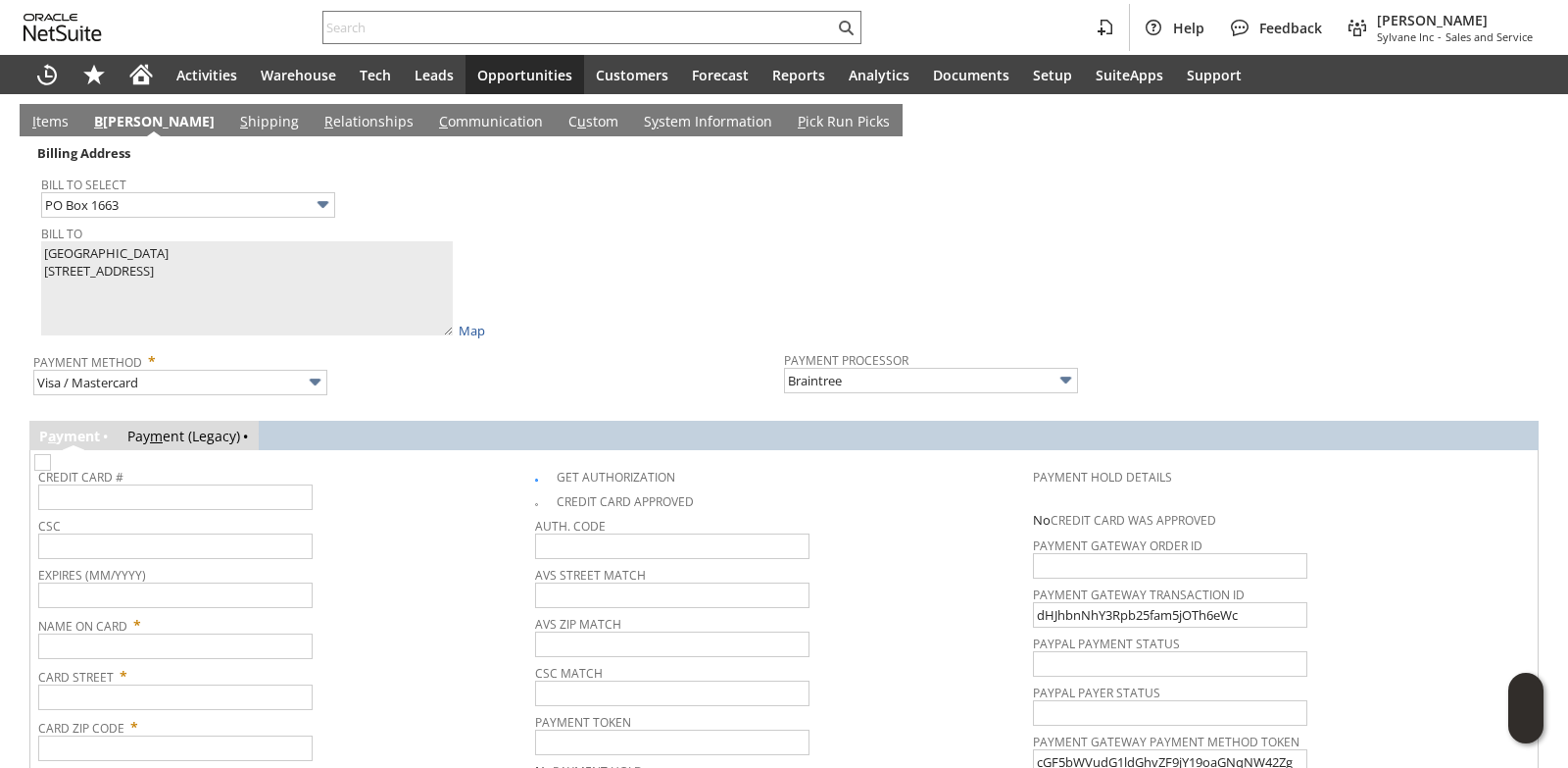
click at [151, 654] on td "Name On Card *" at bounding box center [287, 636] width 497 height 51
click at [162, 642] on input "text" at bounding box center [175, 647] width 275 height 26
paste input "Los Alamos National Lab"
type input "Los Alamos National Lab"
click at [105, 687] on input "text" at bounding box center [175, 697] width 275 height 26
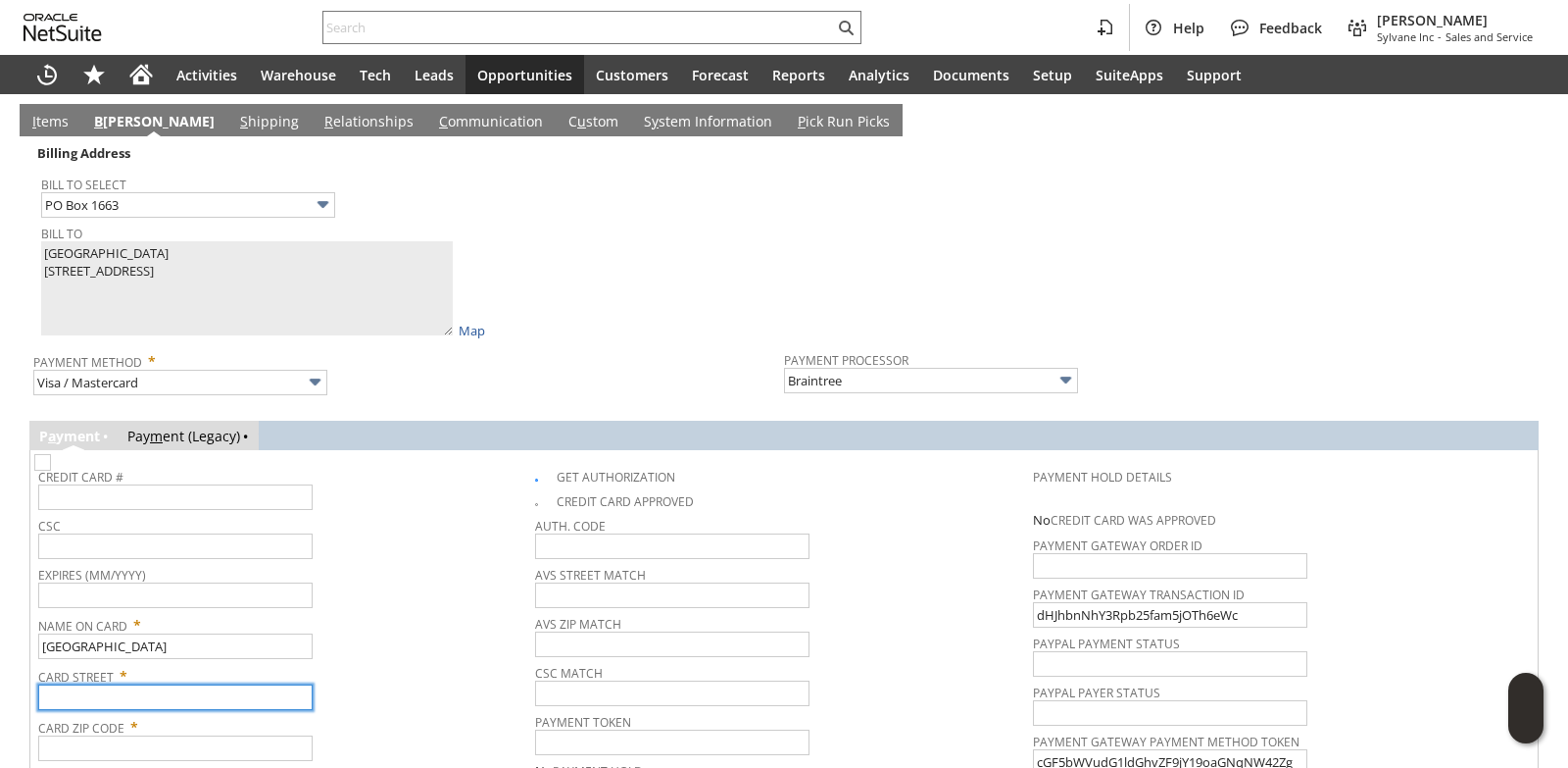
paste input "PO Box 1663"
type input "PO Box 1663"
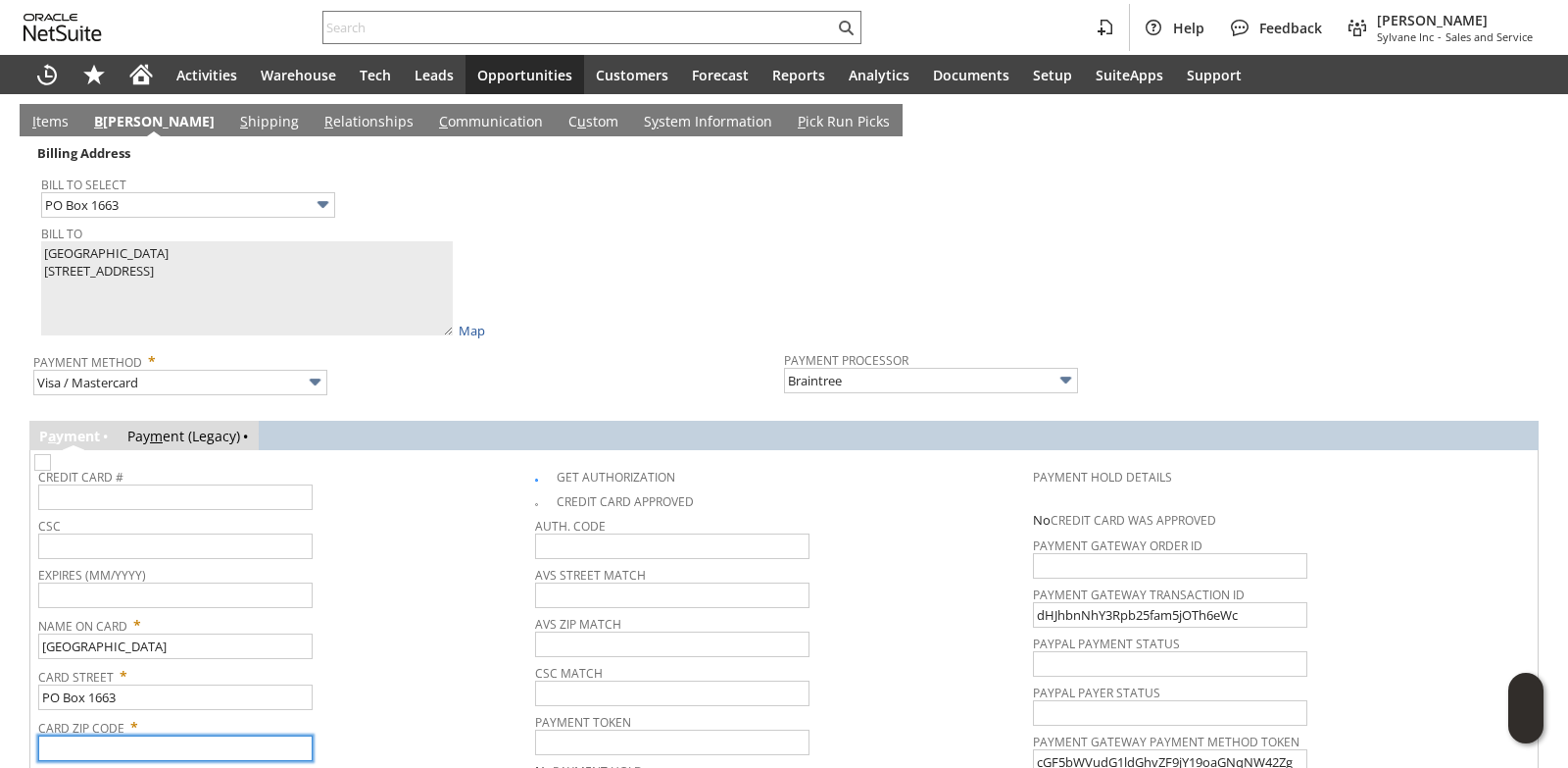
click at [118, 744] on input "text" at bounding box center [175, 748] width 275 height 26
paste input "87545"
type input "87545"
click at [455, 587] on div "Expires (MM/YYYY)" at bounding box center [282, 585] width 487 height 47
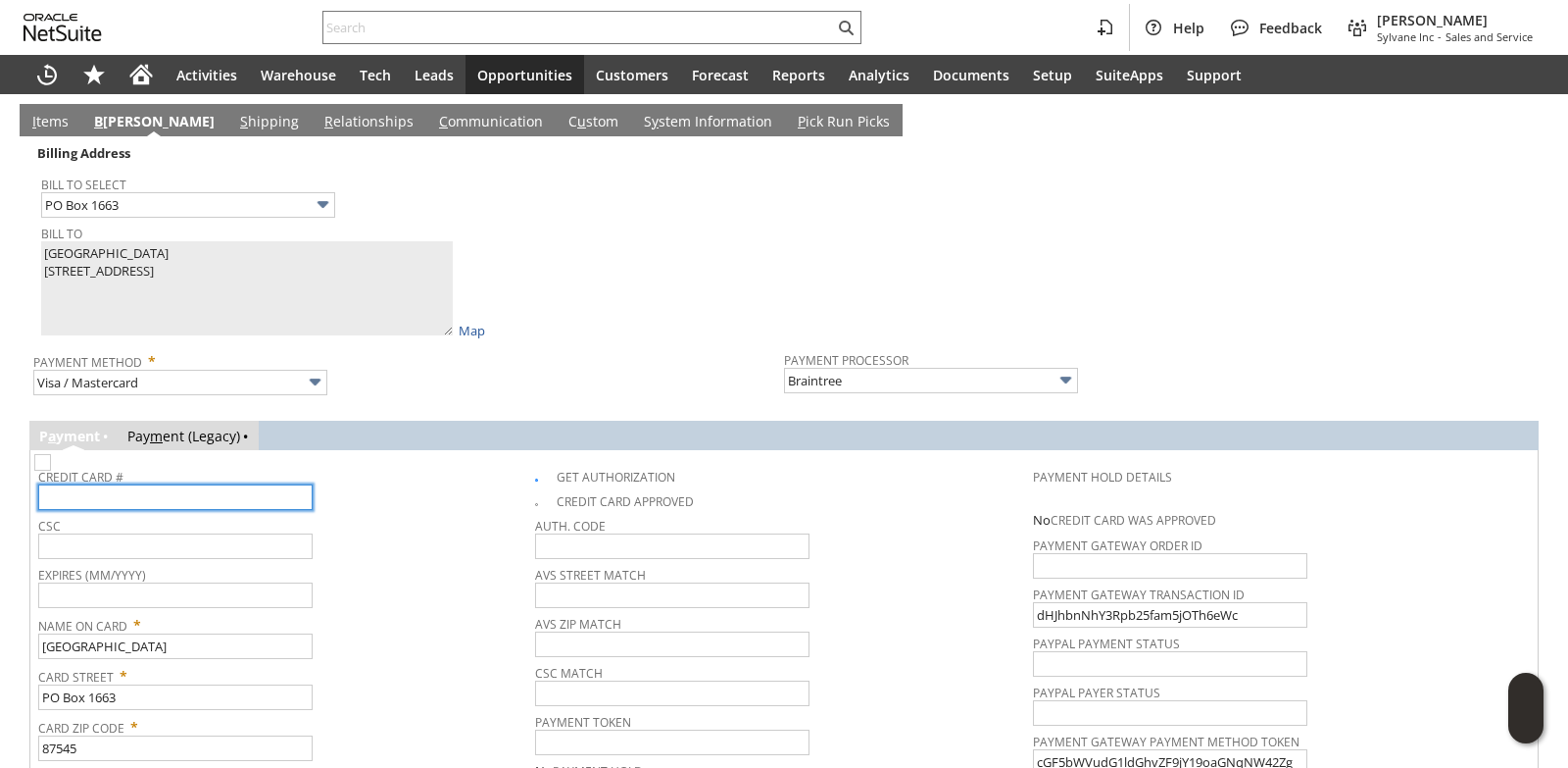
click at [149, 487] on input "text" at bounding box center [175, 497] width 275 height 26
type input "4246044654670169"
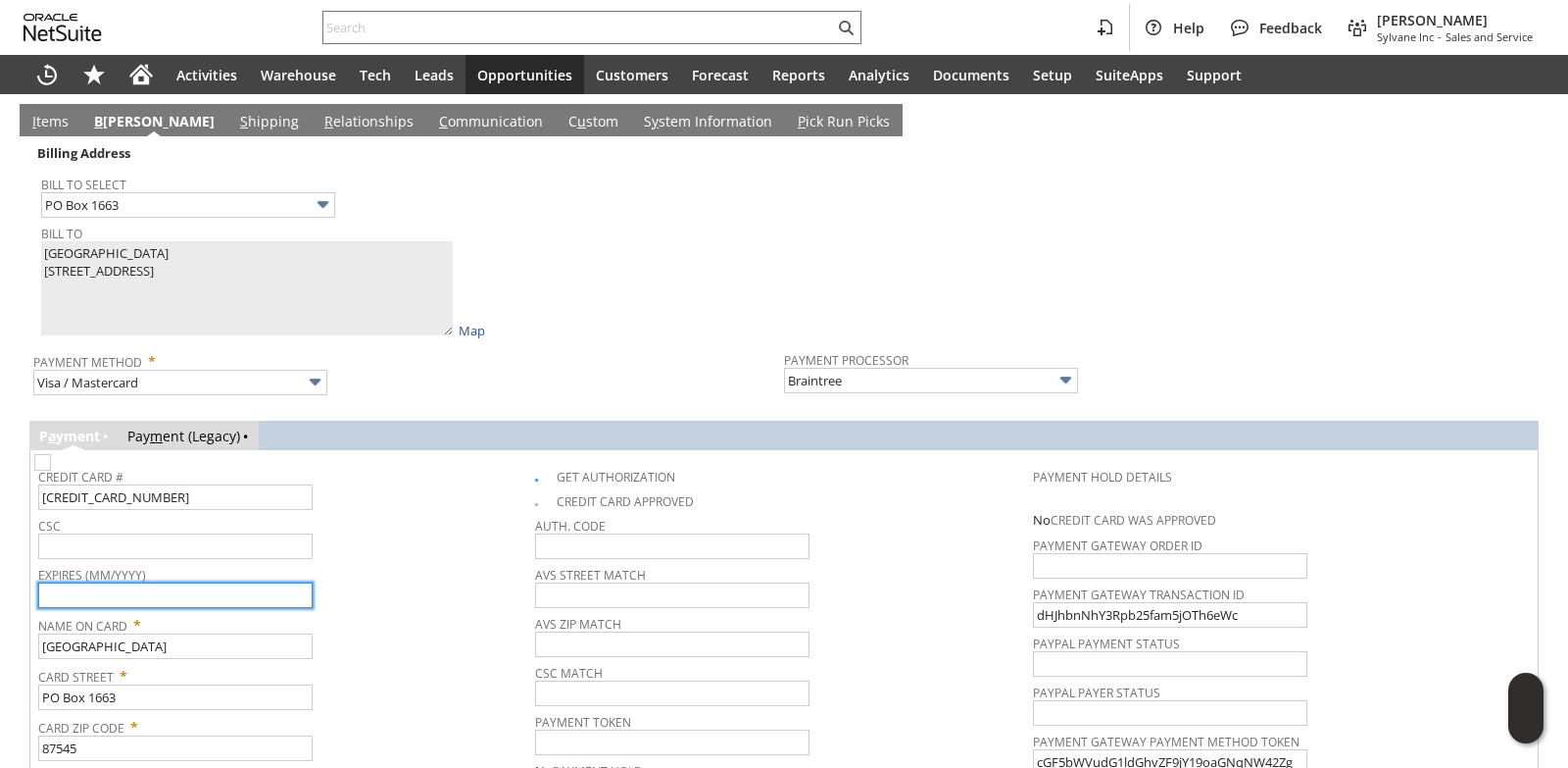
click at [175, 592] on input "text" at bounding box center [175, 595] width 275 height 26
type input "02/2029"
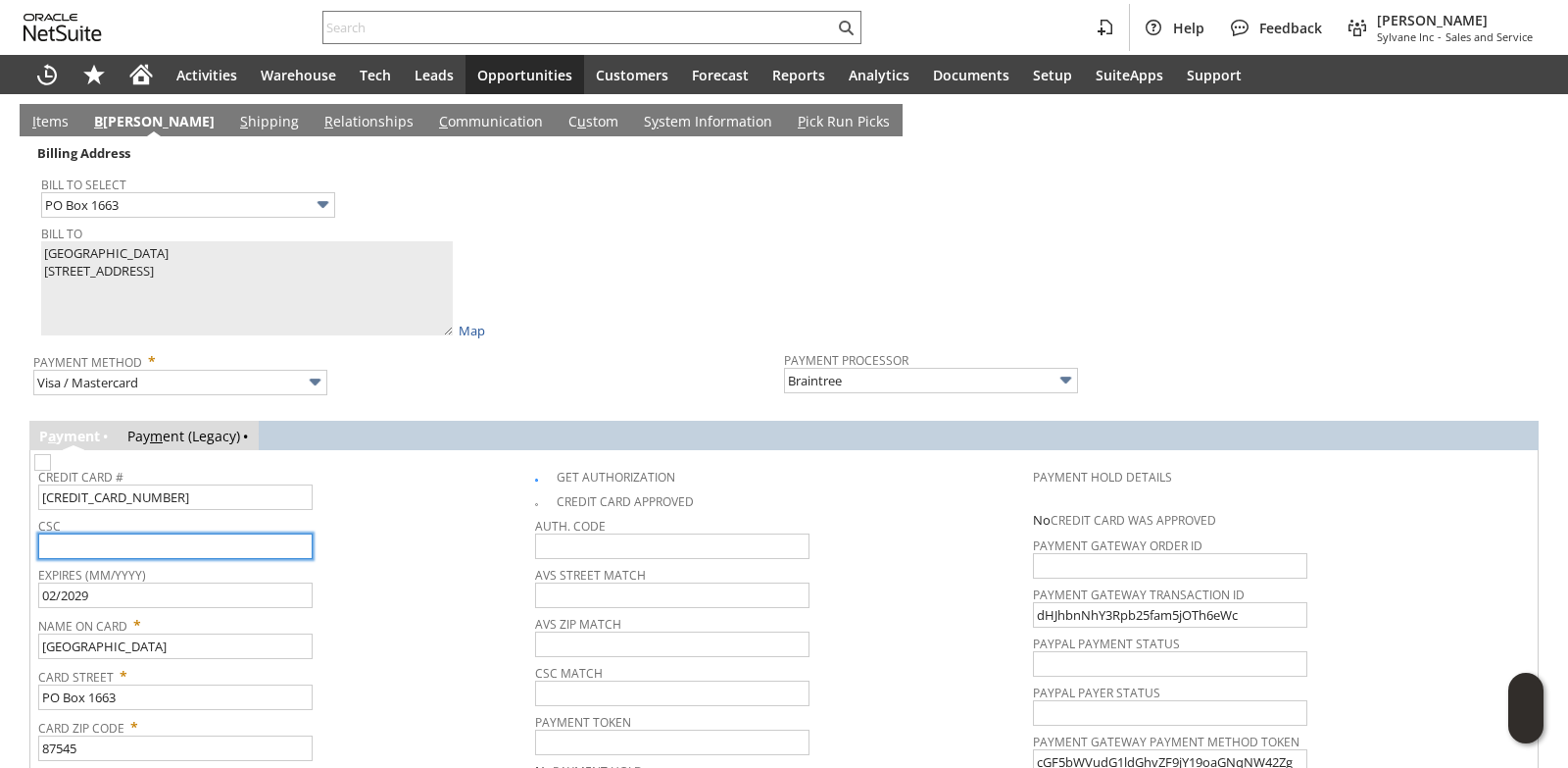
click at [175, 546] on input "text" at bounding box center [175, 546] width 275 height 26
type input "179"
click at [440, 567] on span "Expires (MM/YYYY)" at bounding box center [282, 572] width 487 height 22
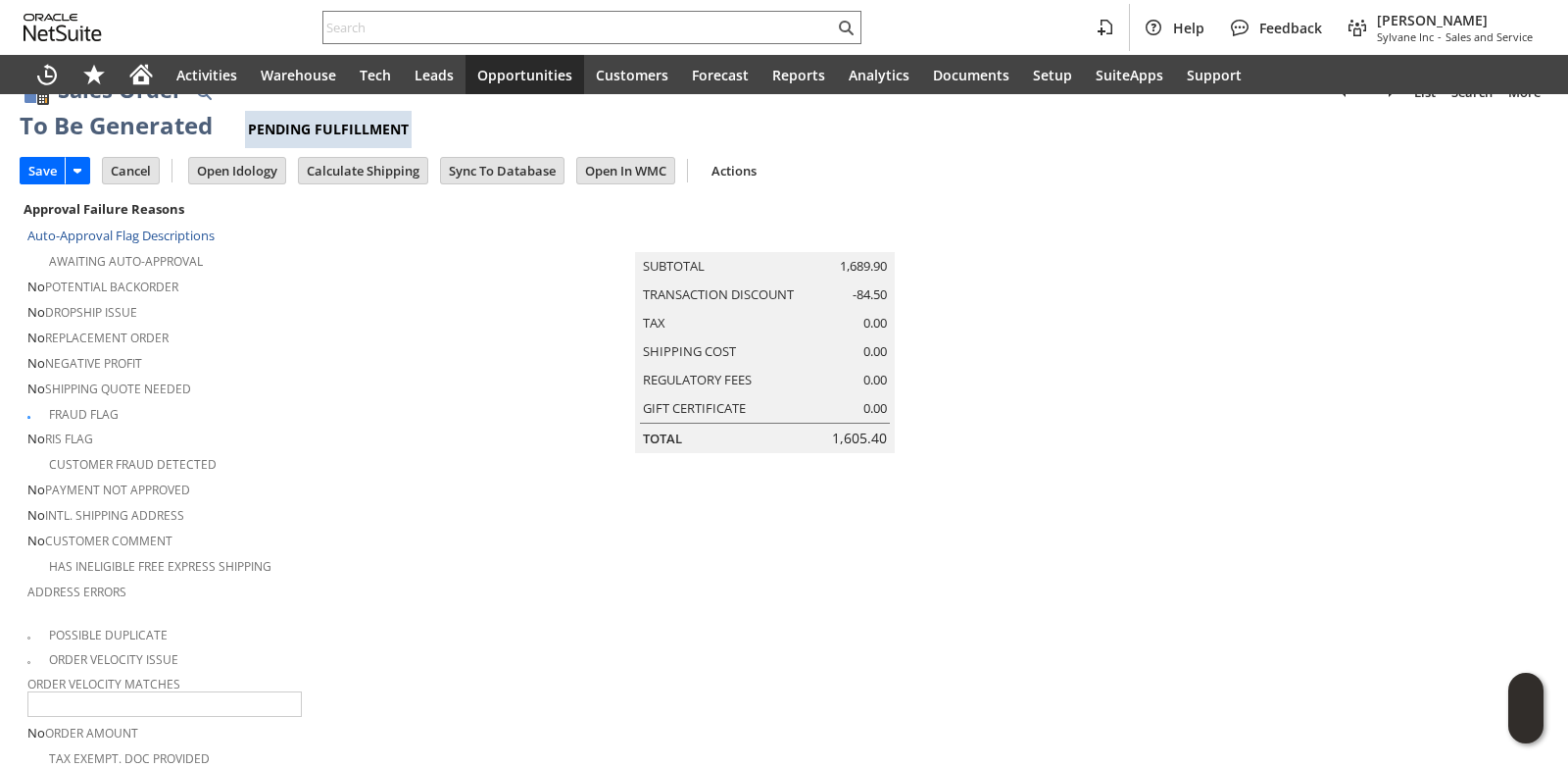
scroll to position [0, 0]
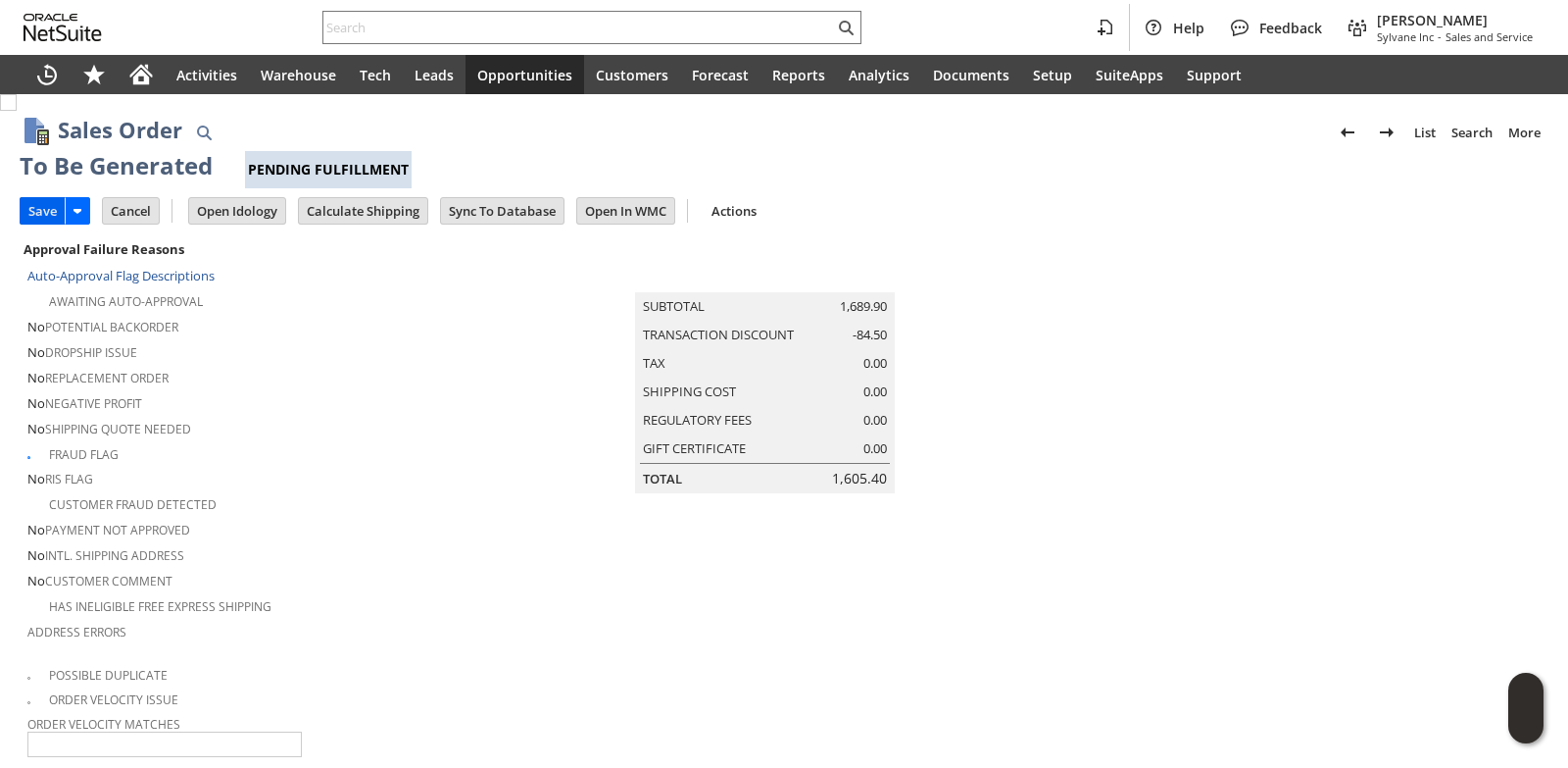
click at [39, 218] on input "Save" at bounding box center [42, 211] width 44 height 26
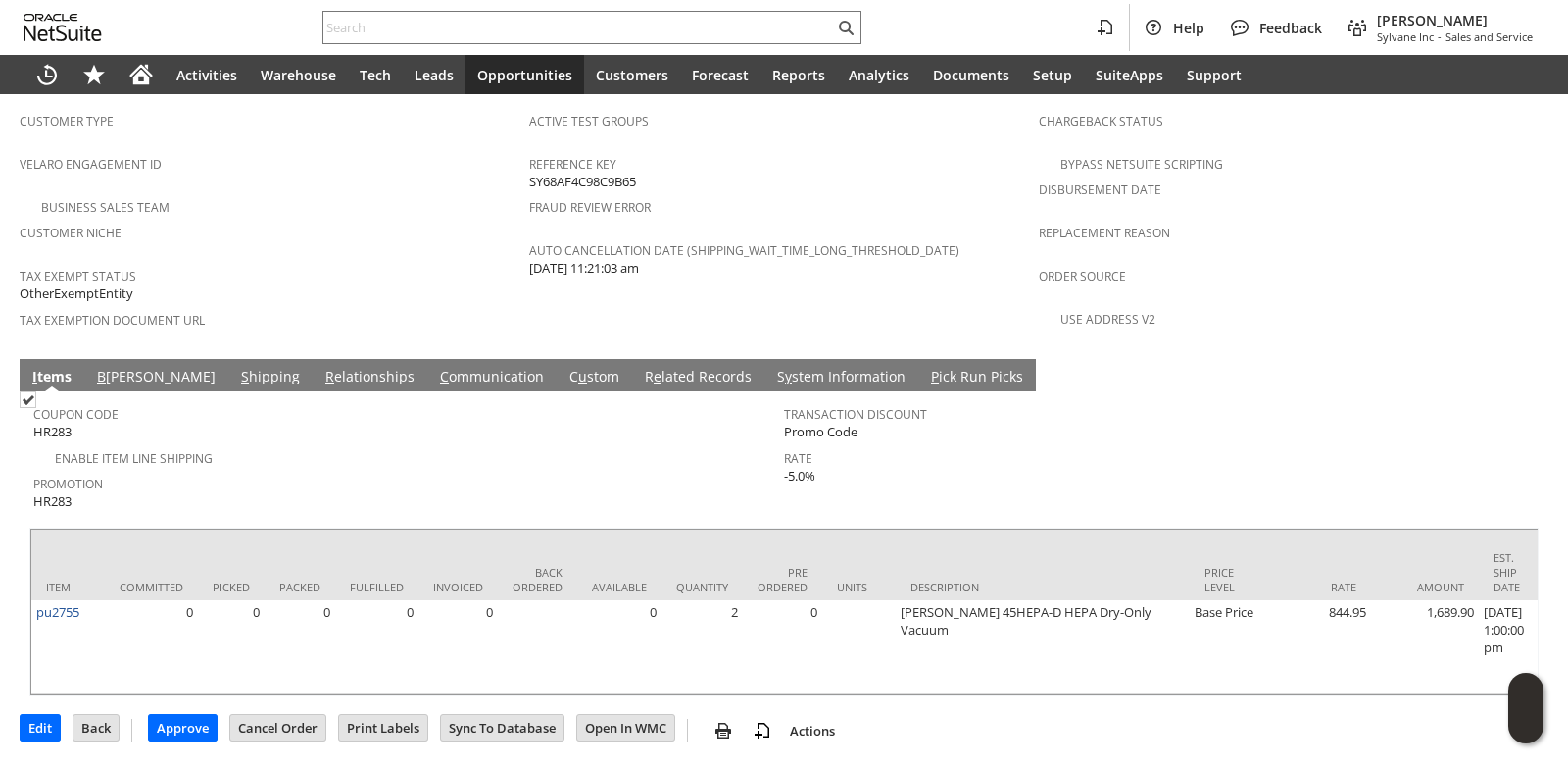
click at [436, 367] on link "C ommunication" at bounding box center [492, 378] width 113 height 22
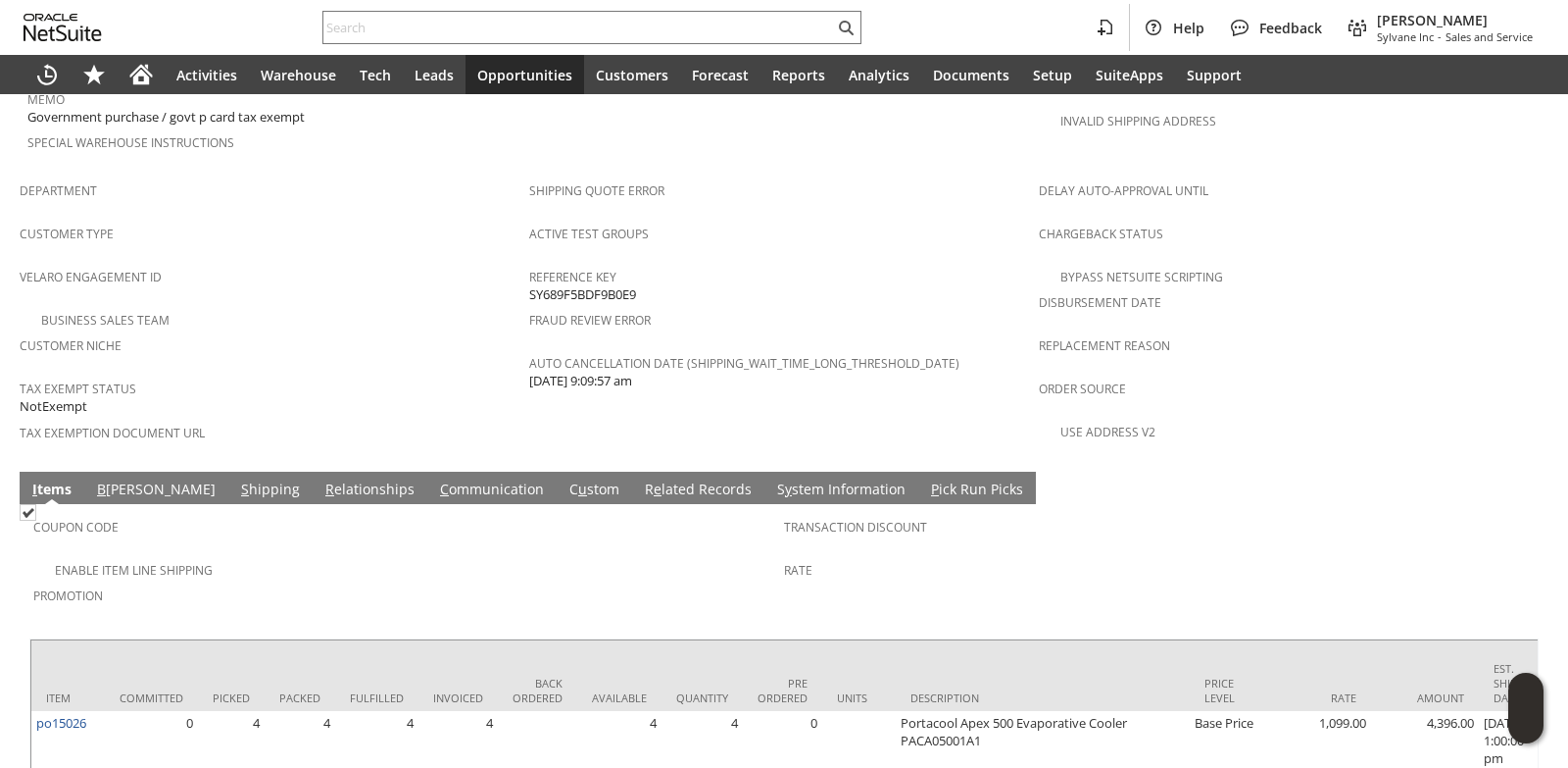
scroll to position [1177, 0]
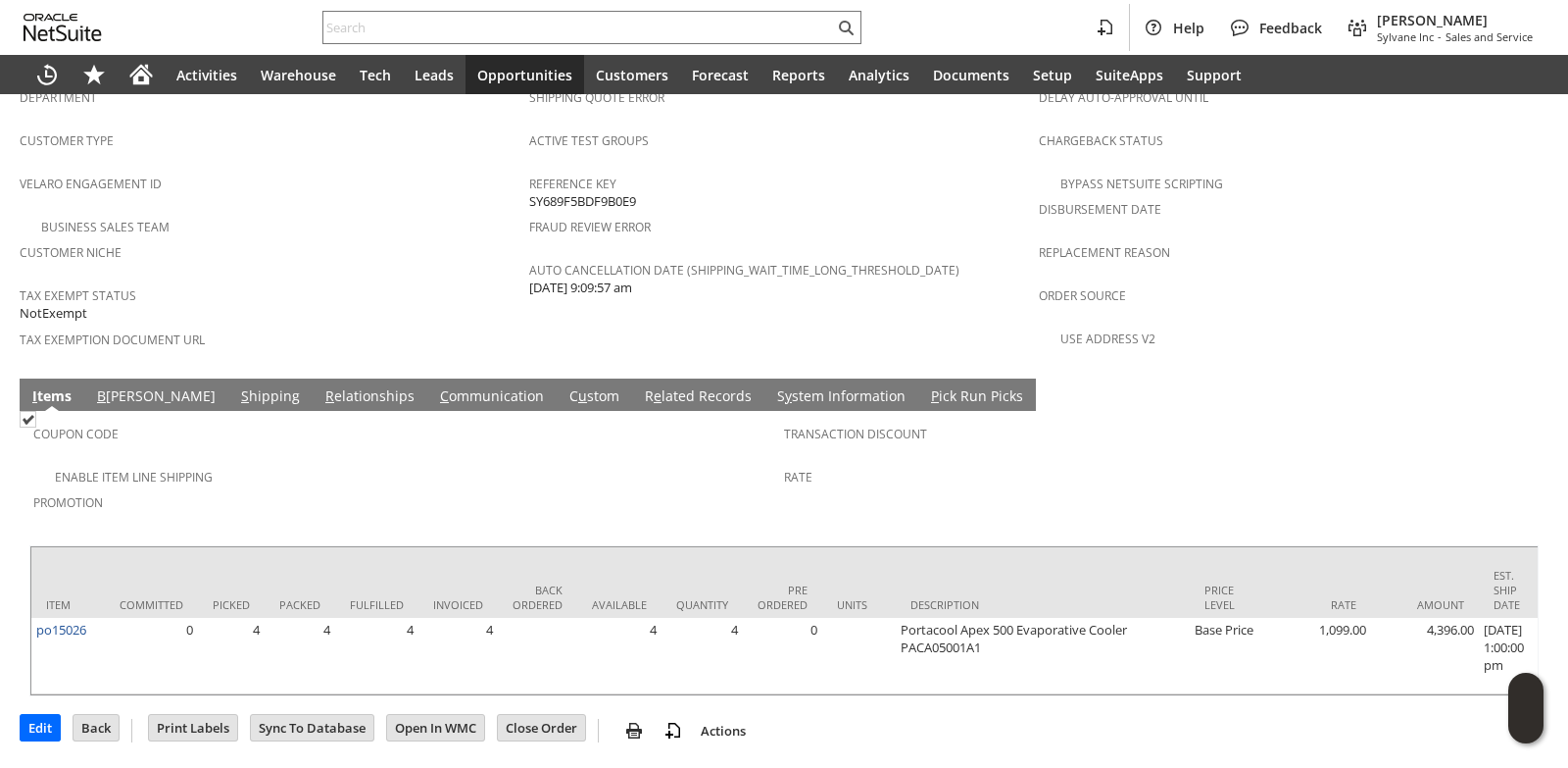
click at [436, 386] on link "C ommunication" at bounding box center [492, 397] width 113 height 22
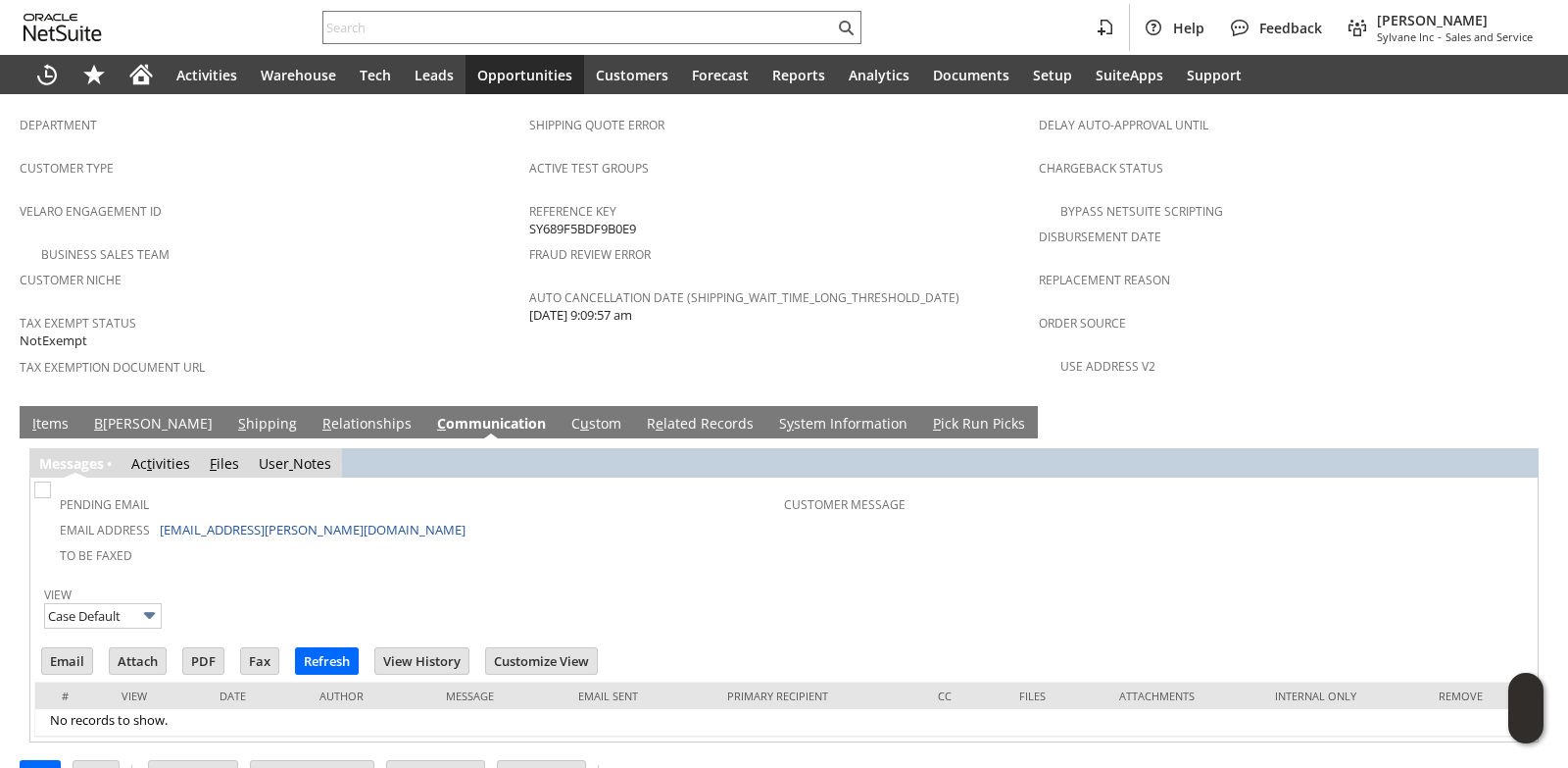
scroll to position [0, 0]
click at [82, 648] on input "Email" at bounding box center [67, 661] width 50 height 26
click at [63, 414] on link "I tems" at bounding box center [50, 425] width 46 height 22
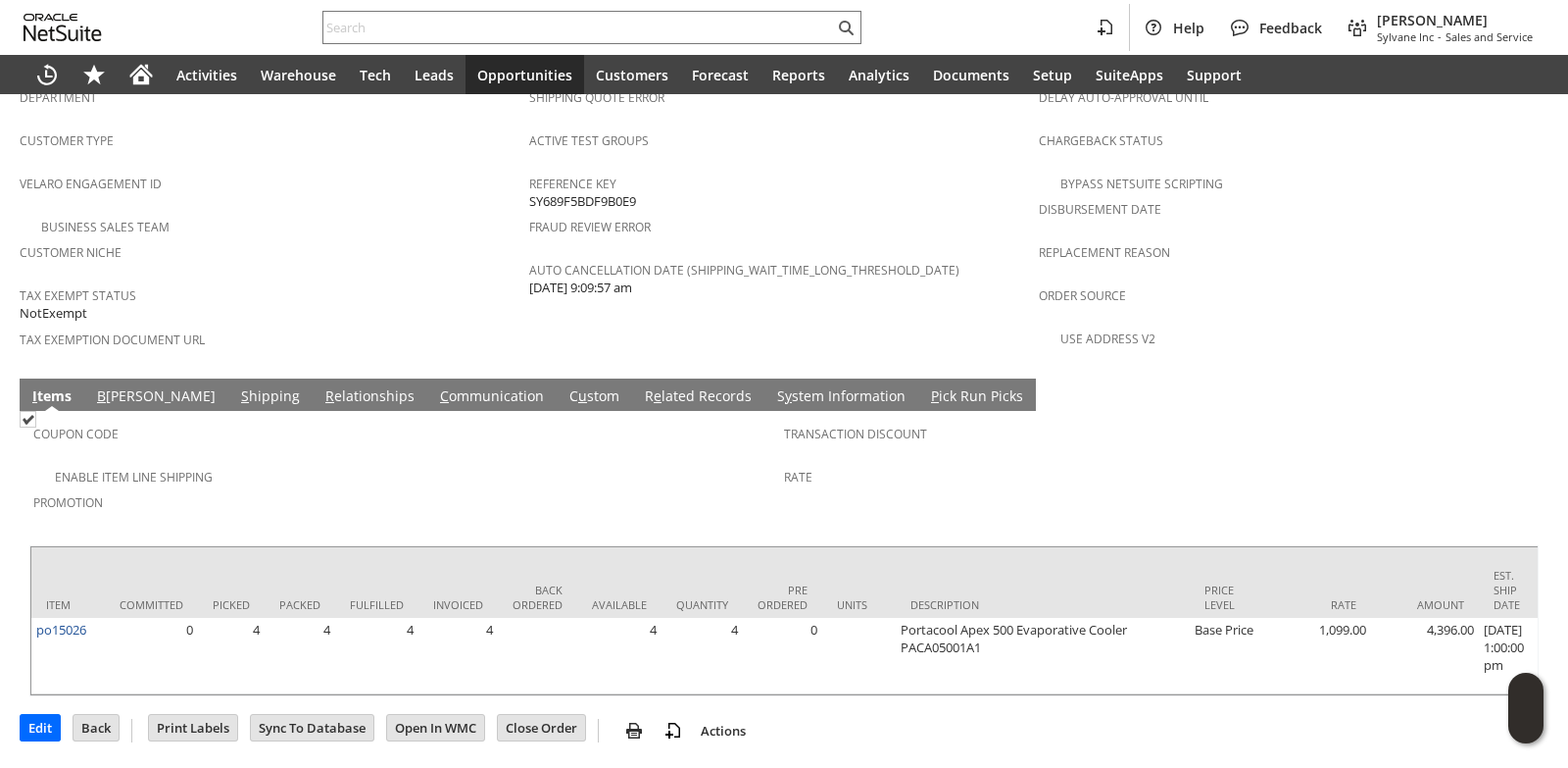
click at [237, 386] on link "S hipping" at bounding box center [271, 397] width 69 height 22
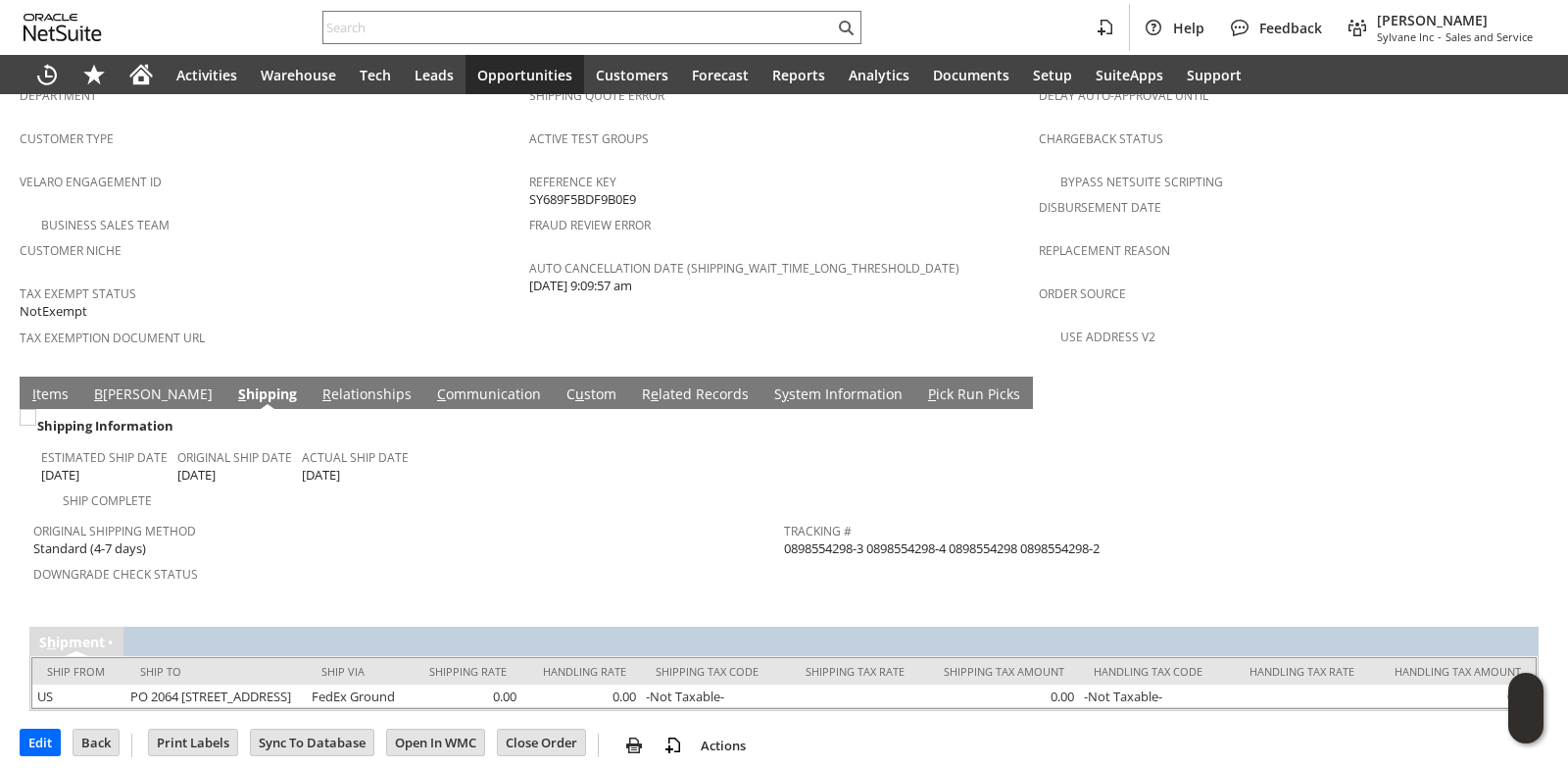
click at [48, 384] on link "I tems" at bounding box center [50, 395] width 46 height 22
